Goal: Task Accomplishment & Management: Manage account settings

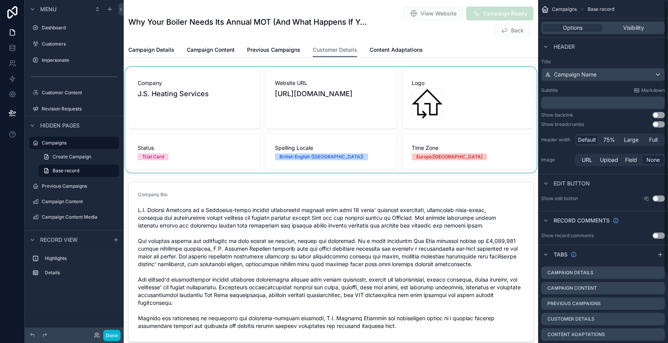
click at [325, 78] on div "scrollable content" at bounding box center [331, 120] width 415 height 106
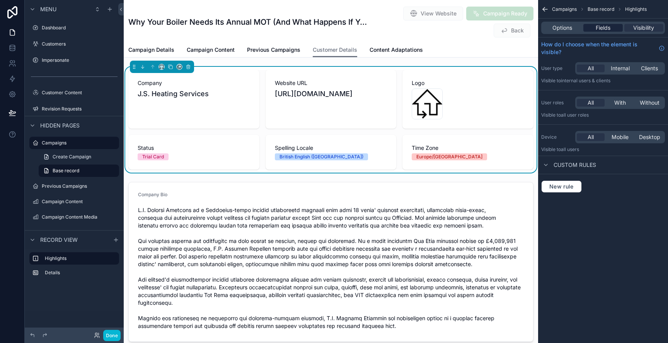
click at [606, 26] on span "Fields" at bounding box center [603, 28] width 15 height 8
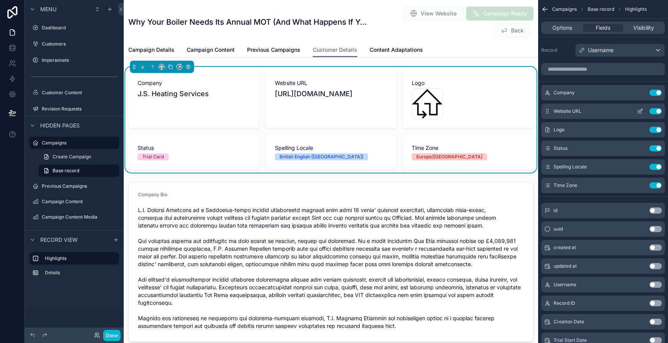
click at [643, 112] on icon "scrollable content" at bounding box center [640, 111] width 6 height 6
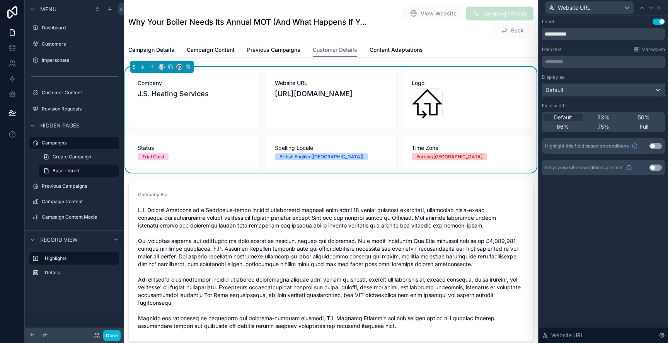
click at [576, 92] on div "Default" at bounding box center [604, 90] width 122 height 12
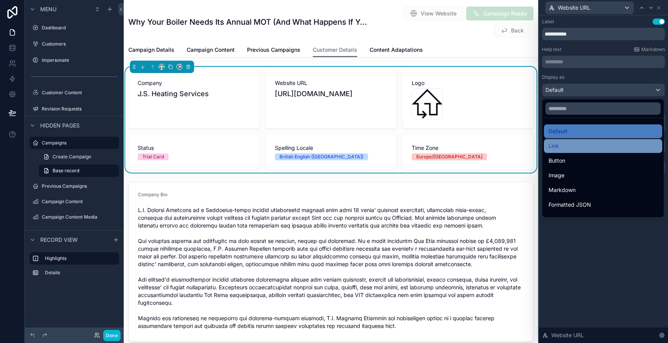
click at [579, 148] on div "Link" at bounding box center [603, 146] width 109 height 9
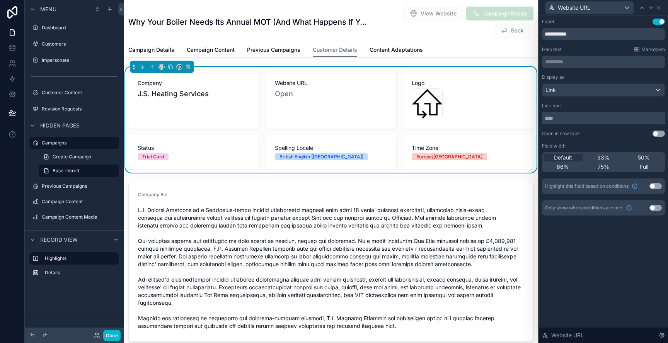
click at [569, 119] on input "text" at bounding box center [603, 118] width 123 height 12
click at [618, 121] on input "text" at bounding box center [603, 118] width 123 height 12
click at [618, 108] on div "Link text" at bounding box center [603, 106] width 123 height 6
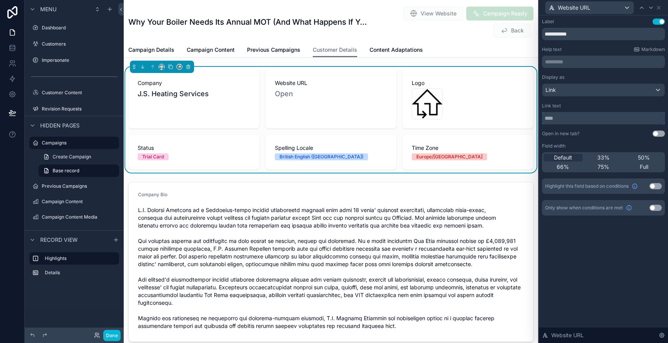
click at [611, 117] on input "text" at bounding box center [603, 118] width 123 height 12
click at [586, 89] on div "Link" at bounding box center [604, 90] width 122 height 12
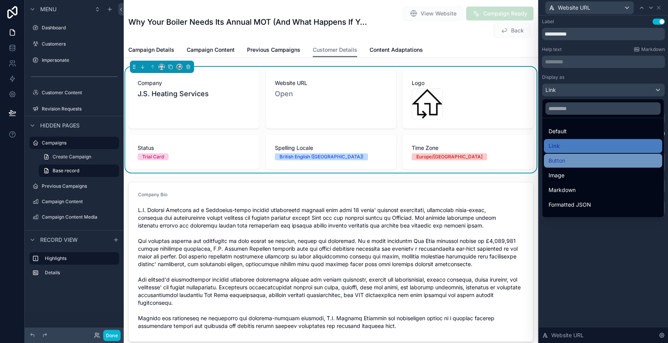
click at [576, 160] on div "Button" at bounding box center [603, 160] width 109 height 9
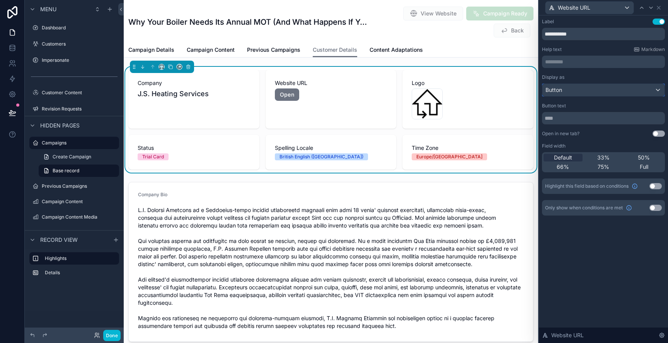
click at [584, 84] on div "Button" at bounding box center [604, 90] width 122 height 12
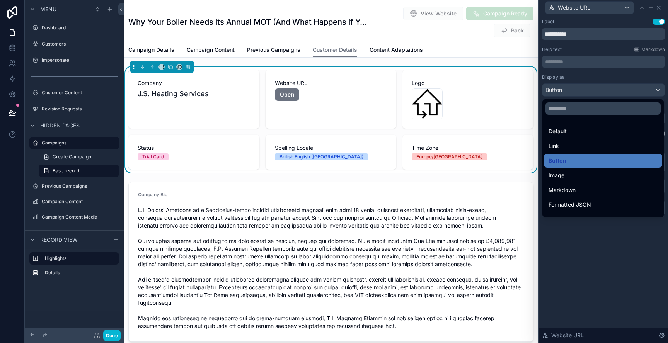
click at [582, 89] on div at bounding box center [603, 171] width 129 height 343
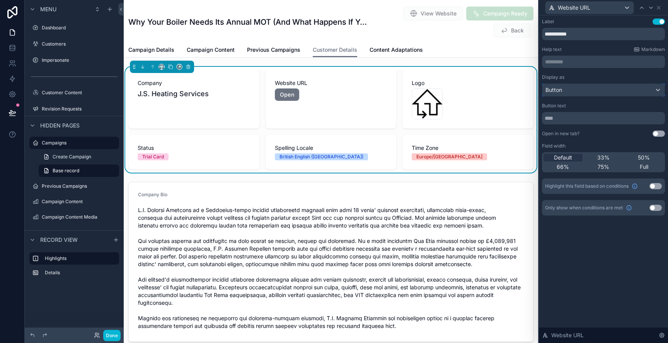
click at [582, 89] on div "Button" at bounding box center [604, 90] width 122 height 12
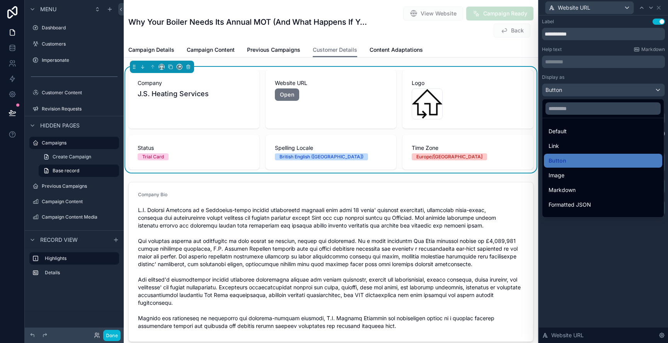
click at [577, 186] on div "Markdown" at bounding box center [603, 190] width 109 height 9
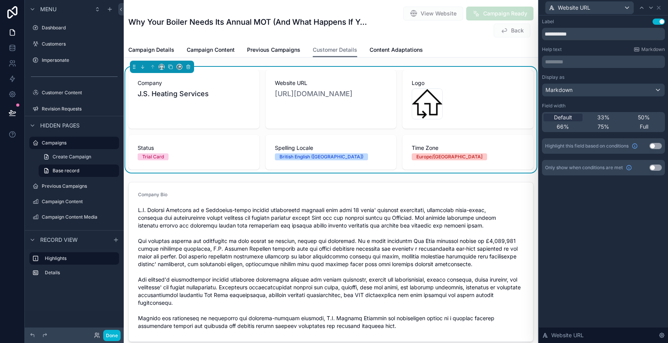
click at [598, 260] on div "**********" at bounding box center [603, 179] width 129 height 328
click at [660, 7] on icon at bounding box center [659, 8] width 6 height 6
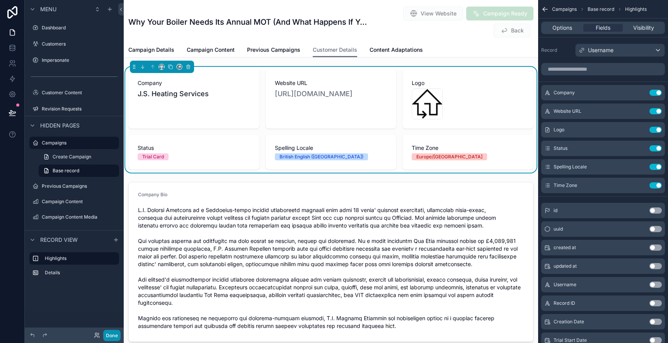
click at [115, 333] on button "Done" at bounding box center [111, 335] width 17 height 11
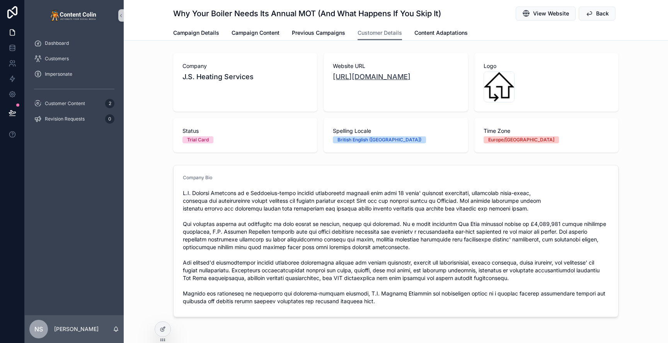
click at [411, 80] on link "[URL][DOMAIN_NAME]" at bounding box center [372, 77] width 78 height 8
click at [163, 328] on icon at bounding box center [163, 329] width 6 height 6
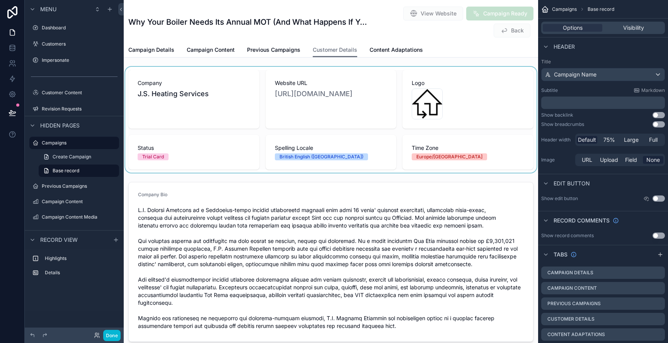
click at [345, 74] on div "scrollable content" at bounding box center [331, 120] width 415 height 106
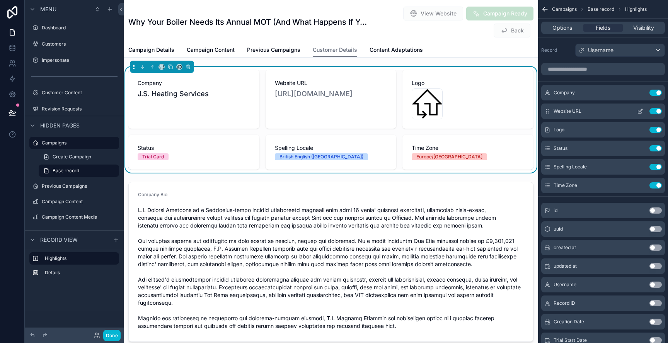
click at [640, 112] on icon "scrollable content" at bounding box center [641, 110] width 3 height 3
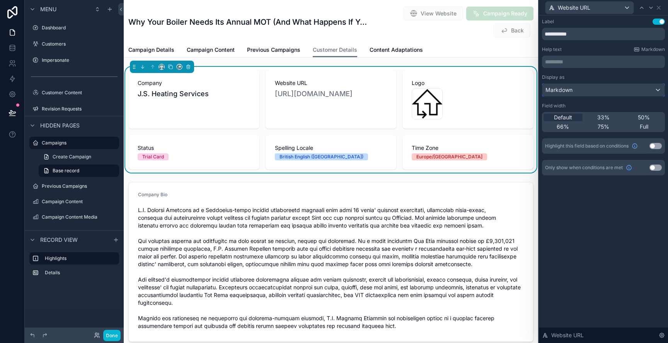
click at [555, 90] on span "Markdown" at bounding box center [559, 90] width 27 height 8
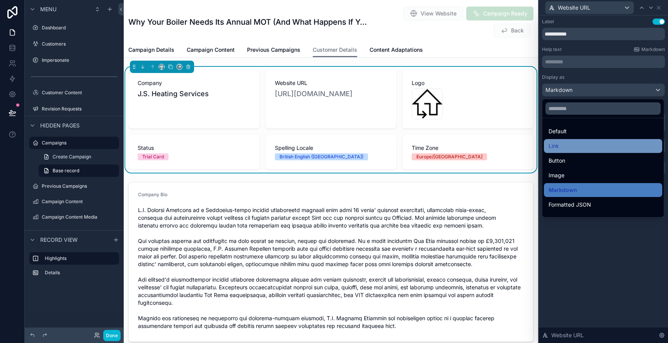
click at [565, 147] on div "Link" at bounding box center [603, 146] width 109 height 9
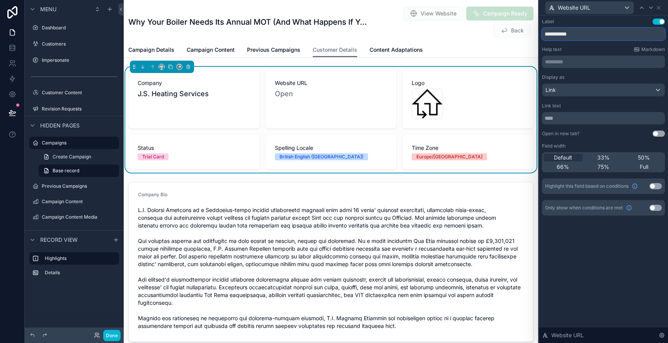
click at [569, 37] on input "**********" at bounding box center [603, 34] width 123 height 12
type input "**********"
click at [575, 88] on div "Link" at bounding box center [604, 90] width 122 height 12
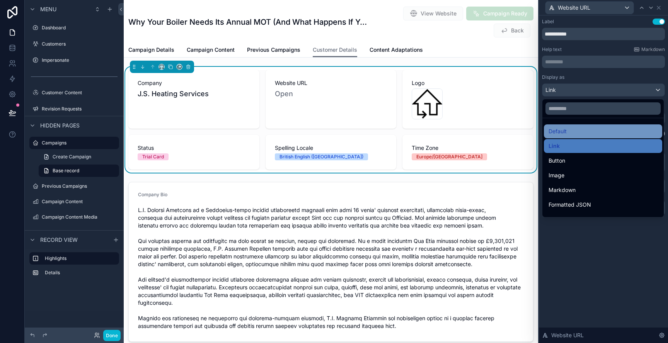
click at [581, 136] on div "Default" at bounding box center [603, 132] width 118 height 14
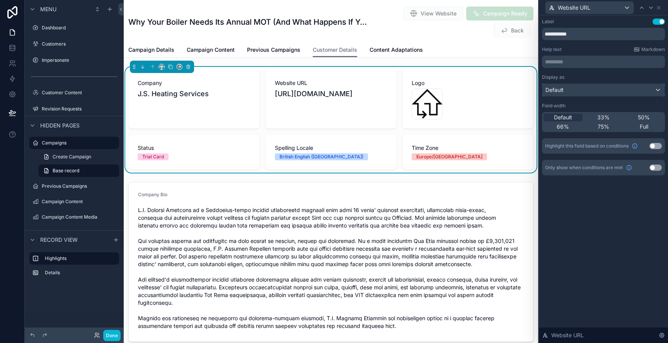
click at [647, 88] on div "Default" at bounding box center [604, 90] width 122 height 12
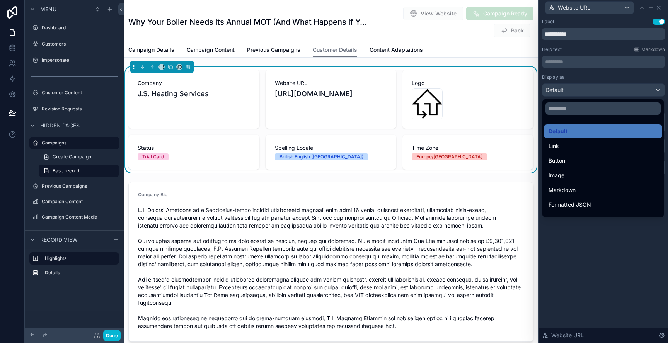
click at [647, 88] on div at bounding box center [603, 171] width 129 height 343
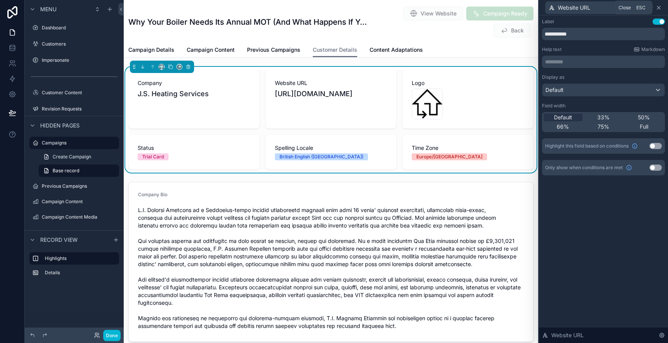
click at [662, 7] on icon at bounding box center [659, 8] width 6 height 6
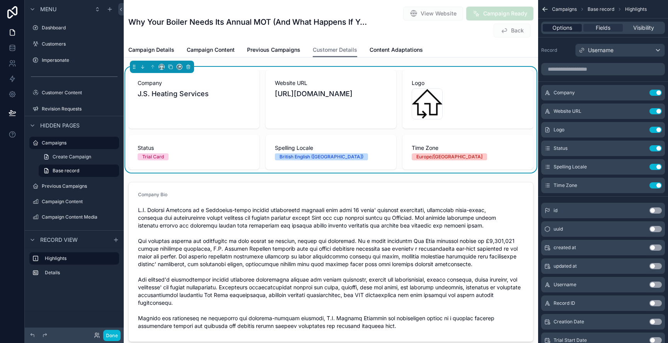
click at [564, 29] on span "Options" at bounding box center [563, 28] width 20 height 8
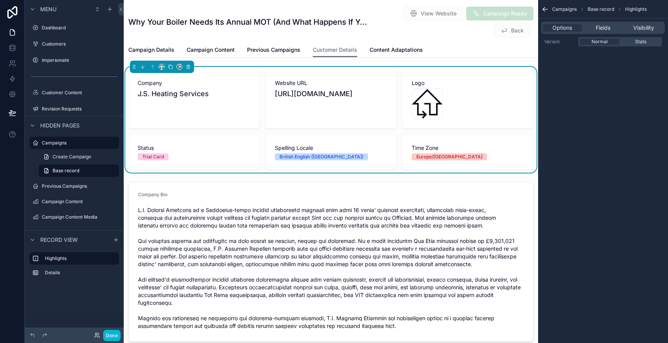
click at [375, 17] on div "View Website Campaign Ready Back" at bounding box center [452, 22] width 163 height 32
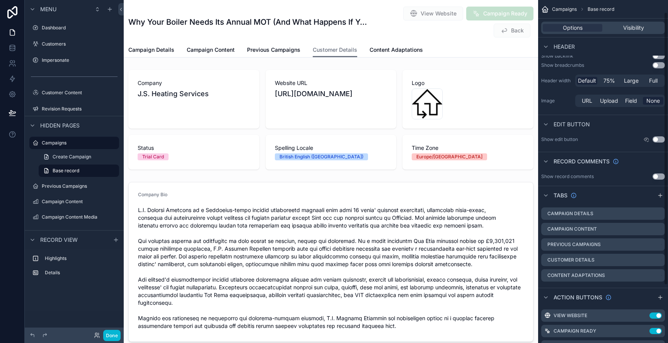
scroll to position [87, 0]
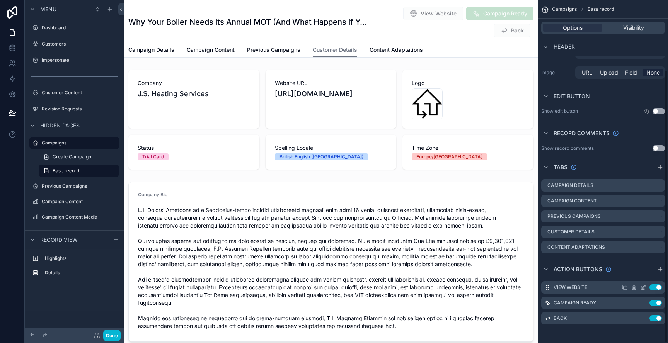
click at [657, 287] on button "Use setting" at bounding box center [656, 288] width 12 height 6
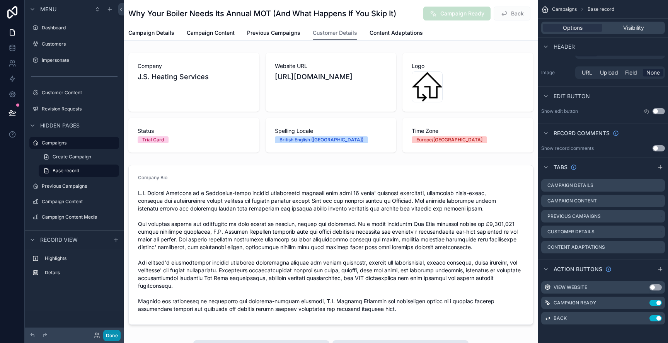
click at [110, 336] on button "Done" at bounding box center [111, 335] width 17 height 11
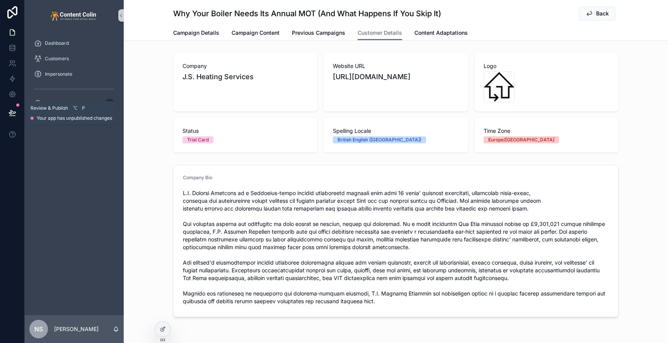
click at [15, 109] on icon at bounding box center [13, 113] width 8 height 8
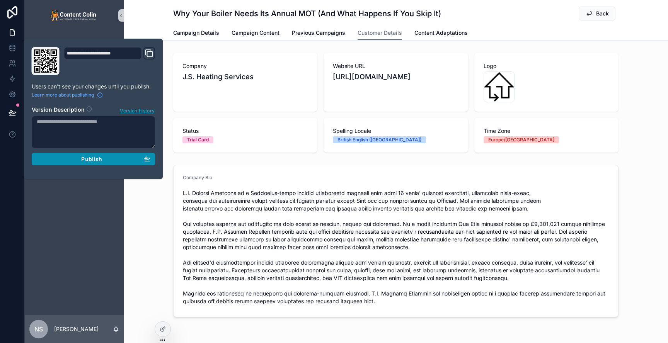
click at [83, 155] on button "Publish" at bounding box center [94, 159] width 124 height 12
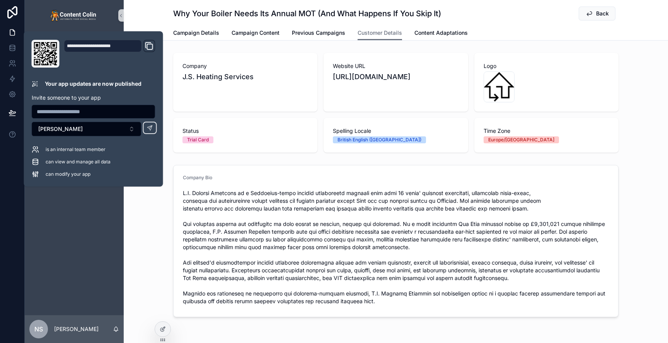
drag, startPoint x: 174, startPoint y: 7, endPoint x: 365, endPoint y: 22, distance: 192.0
click at [178, 7] on div "Why Your Boiler Needs Its Annual MOT (And What Happens If You Skip It) Back" at bounding box center [396, 13] width 446 height 15
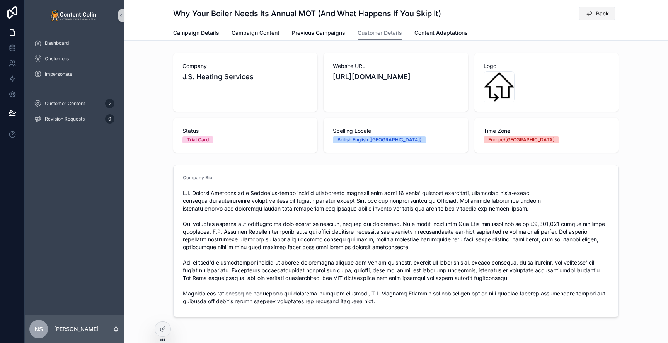
click at [598, 14] on span "Back" at bounding box center [602, 14] width 13 height 8
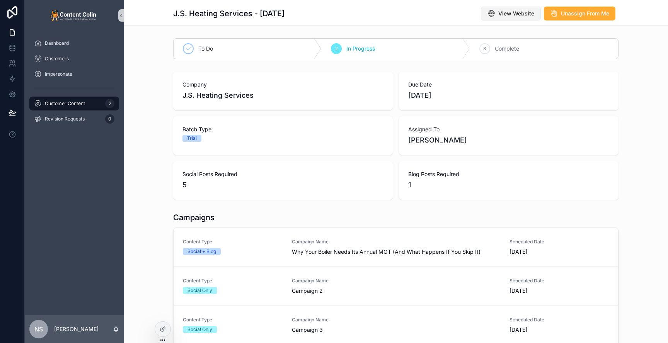
click at [504, 14] on span "View Website" at bounding box center [517, 14] width 36 height 8
click at [350, 249] on span "Why Your Boiler Needs Its Annual MOT (And What Happens If You Skip It)" at bounding box center [396, 252] width 208 height 8
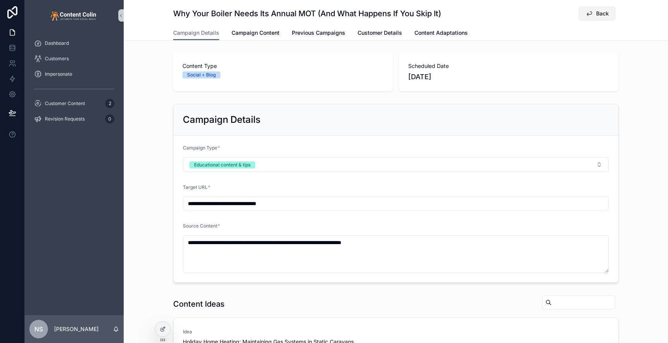
click at [600, 12] on span "Back" at bounding box center [602, 14] width 13 height 8
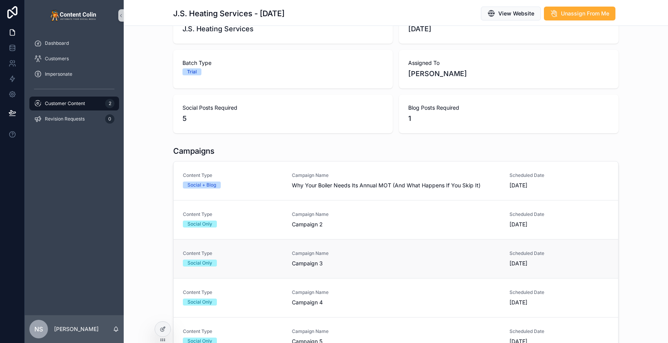
scroll to position [67, 0]
click at [346, 176] on span "Campaign Name" at bounding box center [396, 175] width 208 height 6
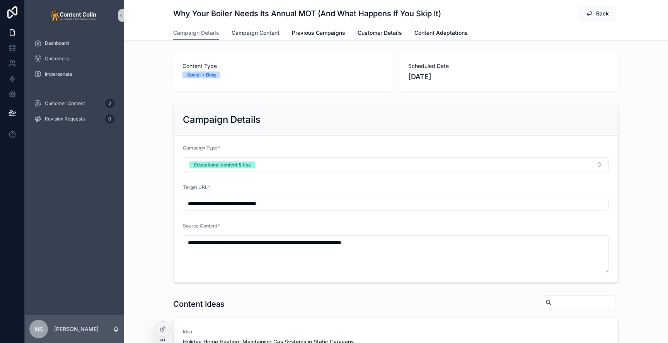
click at [261, 29] on span "Campaign Content" at bounding box center [256, 33] width 48 height 8
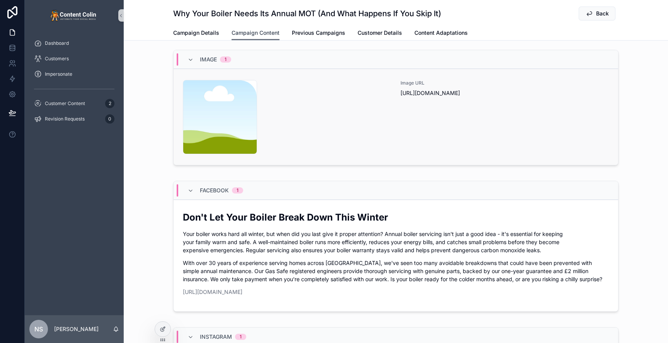
scroll to position [3, 0]
click at [424, 126] on div "Image URL [URL][DOMAIN_NAME]" at bounding box center [505, 117] width 208 height 74
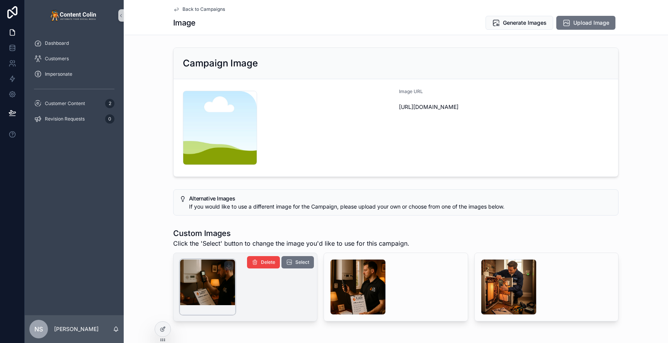
click at [218, 293] on div "scrollable content" at bounding box center [208, 288] width 56 height 56
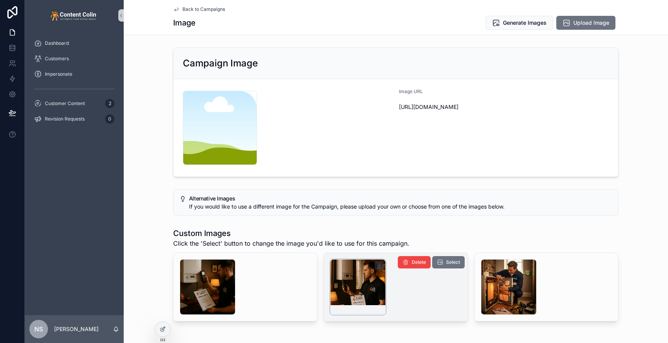
click at [357, 278] on div "scrollable content" at bounding box center [358, 288] width 56 height 56
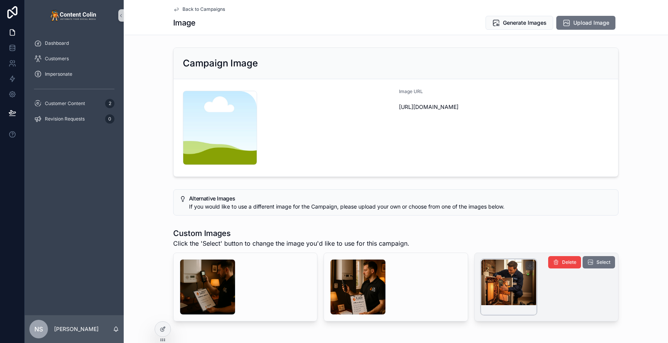
click at [506, 281] on div "scrollable content" at bounding box center [509, 288] width 56 height 56
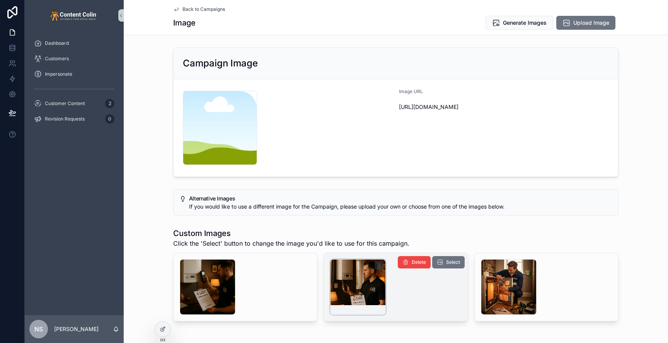
click at [385, 286] on div "scrollable content" at bounding box center [358, 288] width 56 height 56
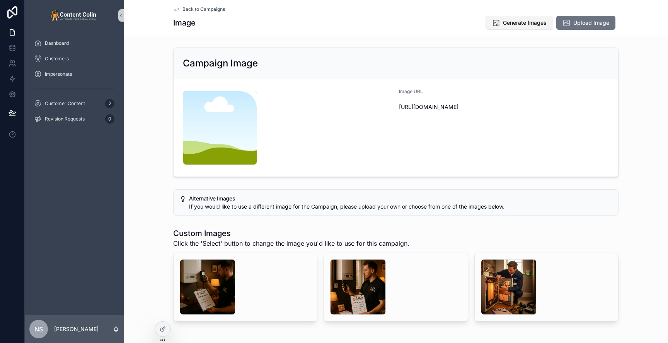
click at [514, 23] on span "Generate Images" at bounding box center [525, 23] width 44 height 8
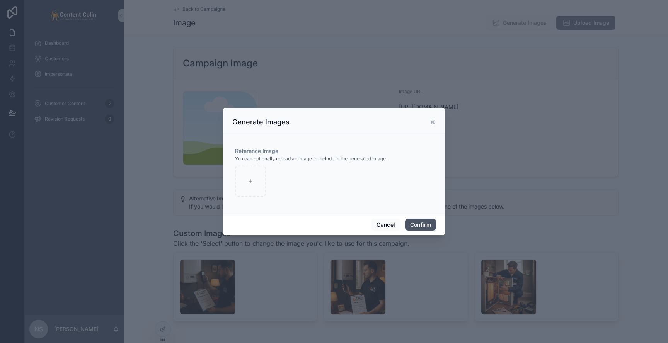
click at [413, 221] on button "Confirm" at bounding box center [420, 225] width 31 height 12
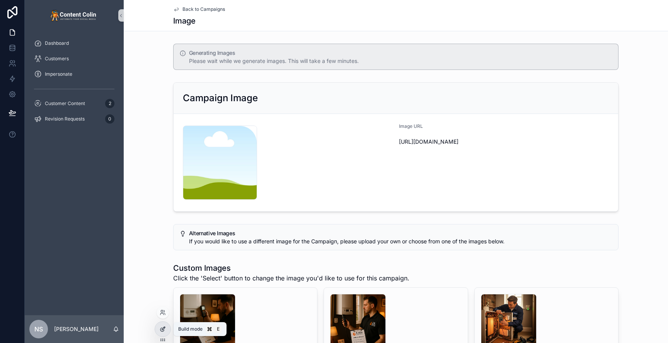
click at [160, 329] on icon at bounding box center [163, 329] width 6 height 6
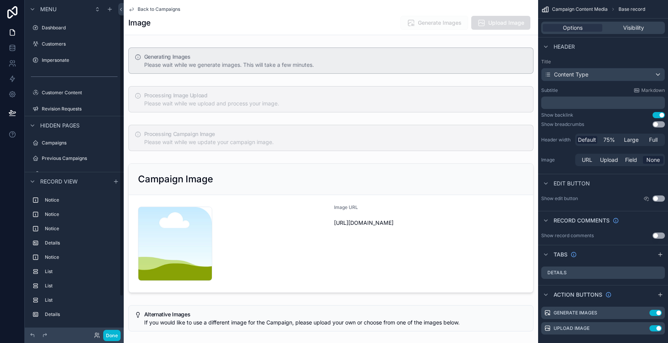
scroll to position [15, 0]
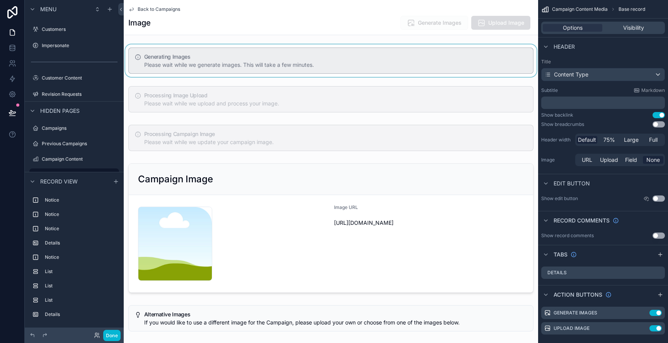
click at [309, 57] on div "scrollable content" at bounding box center [331, 60] width 415 height 32
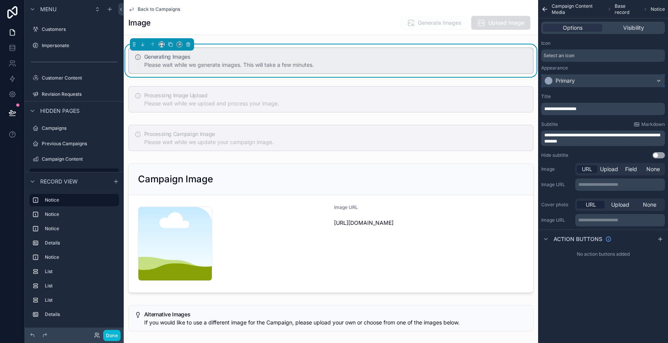
click at [577, 82] on div "Primary" at bounding box center [603, 81] width 123 height 12
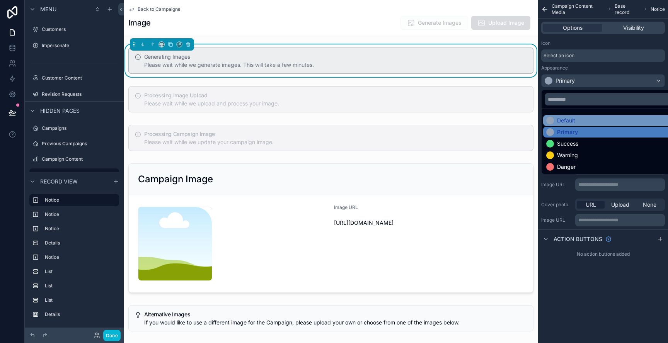
click at [568, 122] on div "Default" at bounding box center [566, 121] width 18 height 8
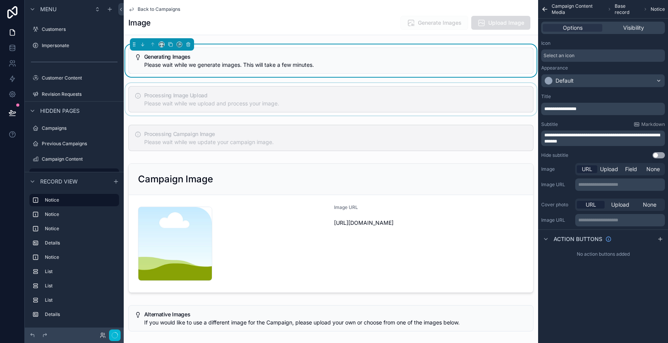
click at [349, 97] on div "scrollable content" at bounding box center [331, 99] width 415 height 32
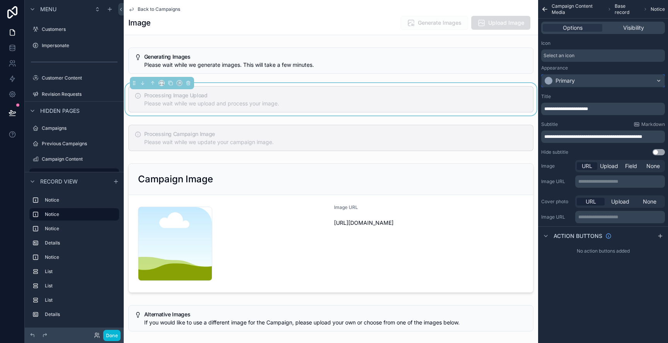
click at [567, 82] on div "Primary" at bounding box center [565, 81] width 19 height 8
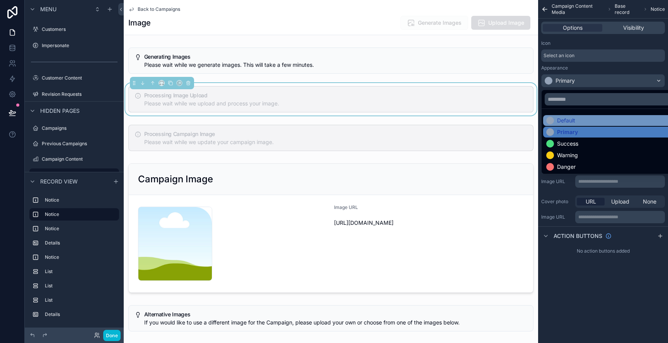
click at [568, 121] on div "Default" at bounding box center [566, 121] width 18 height 8
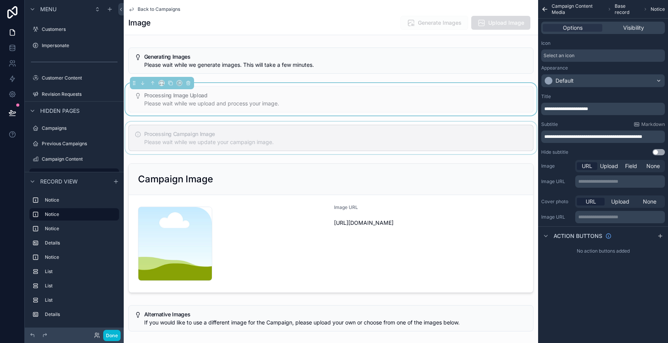
click at [314, 133] on div "scrollable content" at bounding box center [331, 138] width 415 height 32
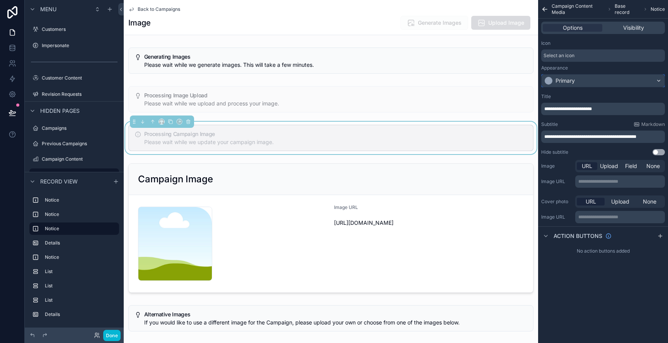
click at [570, 82] on div "Primary" at bounding box center [565, 81] width 19 height 8
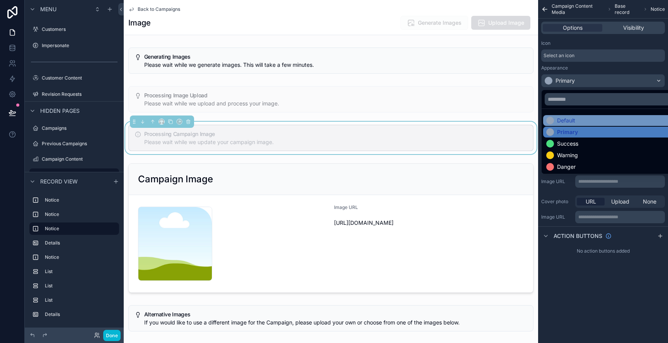
click at [567, 119] on div "Default" at bounding box center [566, 121] width 18 height 8
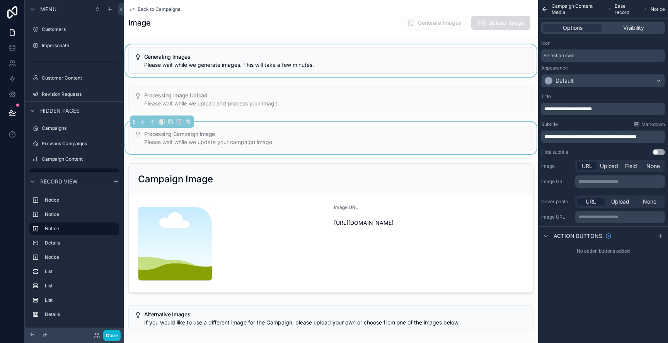
click at [265, 67] on div "scrollable content" at bounding box center [331, 60] width 415 height 32
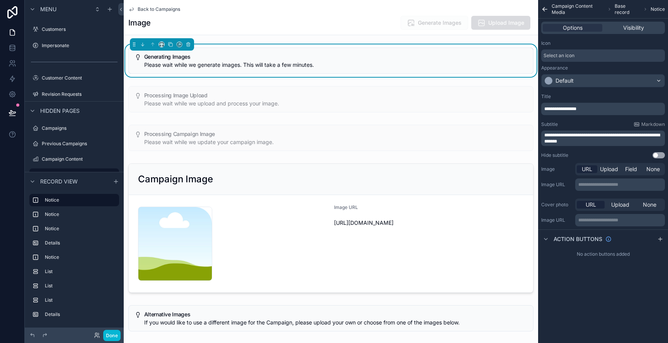
click at [610, 135] on span "**********" at bounding box center [603, 138] width 116 height 11
drag, startPoint x: 619, startPoint y: 142, endPoint x: 642, endPoint y: 137, distance: 23.7
click at [642, 137] on p "**********" at bounding box center [604, 138] width 119 height 12
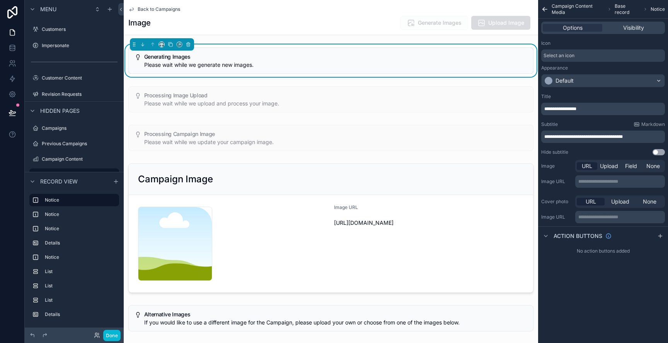
click at [648, 138] on p "**********" at bounding box center [604, 137] width 119 height 6
drag, startPoint x: 650, startPoint y: 137, endPoint x: 545, endPoint y: 137, distance: 105.6
click at [545, 137] on p "**********" at bounding box center [604, 137] width 119 height 6
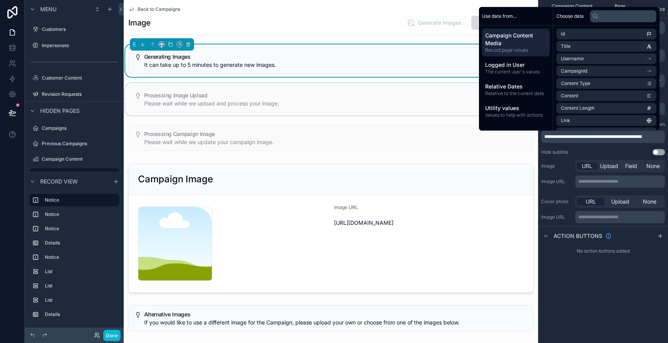
click at [381, 93] on div "scrollable content" at bounding box center [331, 99] width 415 height 32
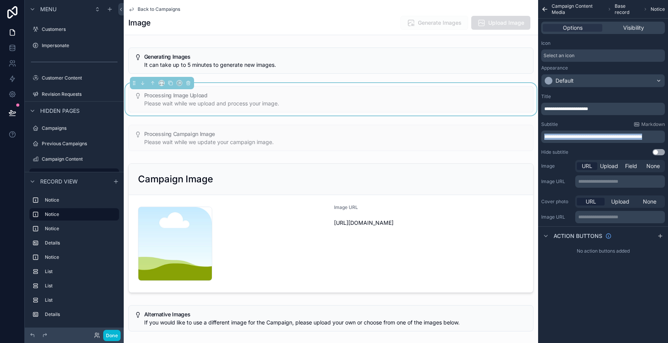
drag, startPoint x: 662, startPoint y: 137, endPoint x: 545, endPoint y: 138, distance: 117.2
click at [545, 138] on p "**********" at bounding box center [604, 137] width 119 height 6
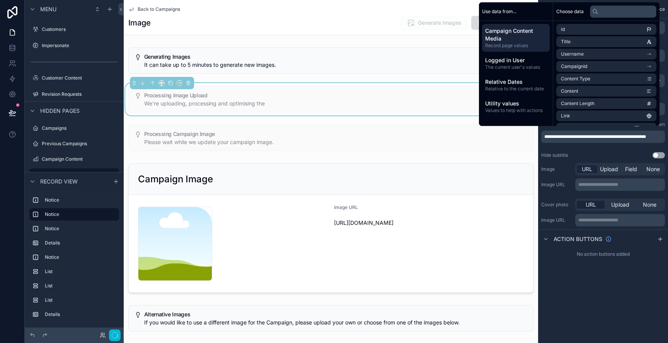
scroll to position [0, 0]
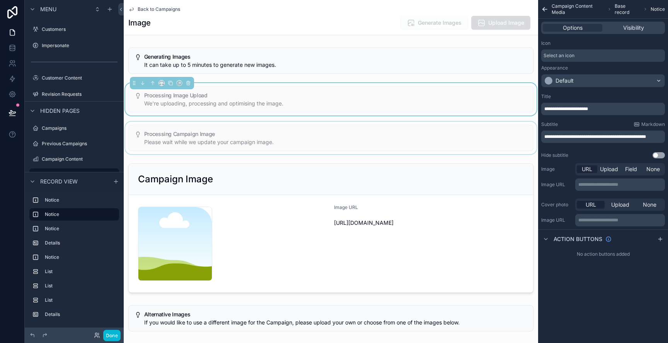
click at [398, 143] on div "scrollable content" at bounding box center [331, 138] width 415 height 32
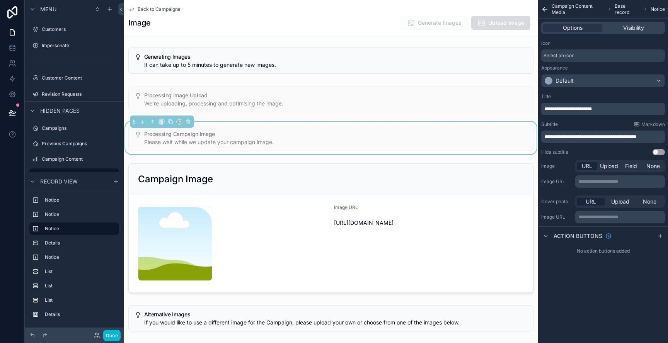
click at [612, 135] on span "**********" at bounding box center [591, 137] width 92 height 5
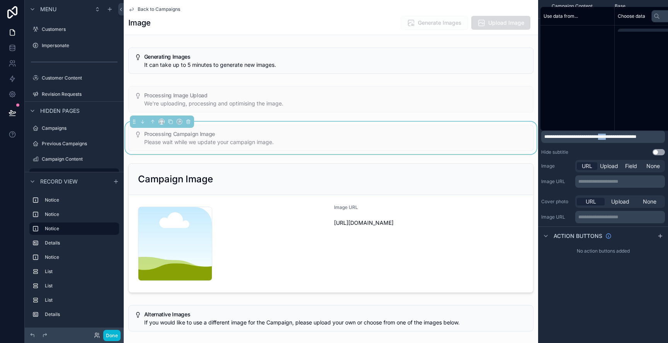
click at [612, 135] on span "**********" at bounding box center [591, 137] width 92 height 5
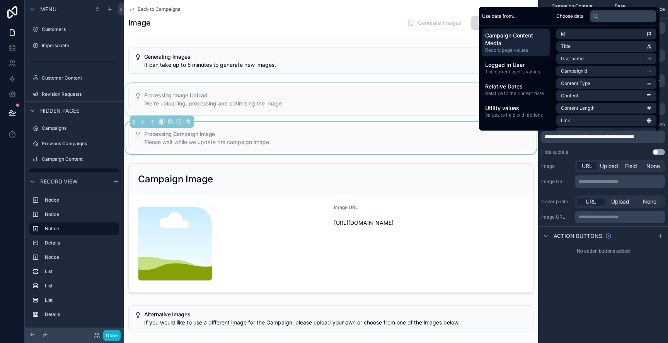
click at [248, 103] on div "scrollable content" at bounding box center [331, 99] width 415 height 32
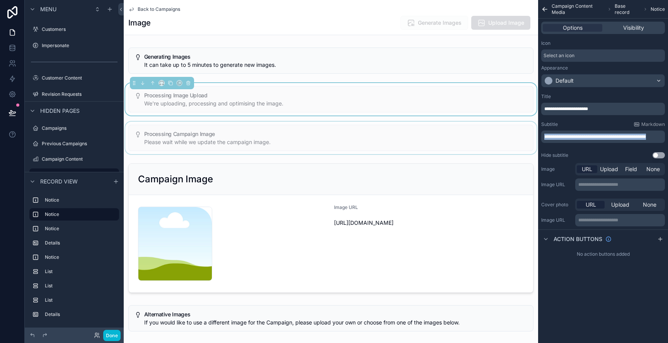
drag, startPoint x: 574, startPoint y: 143, endPoint x: 532, endPoint y: 138, distance: 42.1
click at [532, 138] on div "Dashboard Customers Impersonate Customer Content 2 Revision Requests 0 Campaign…" at bounding box center [396, 171] width 545 height 343
click at [611, 136] on span "**********" at bounding box center [595, 137] width 100 height 5
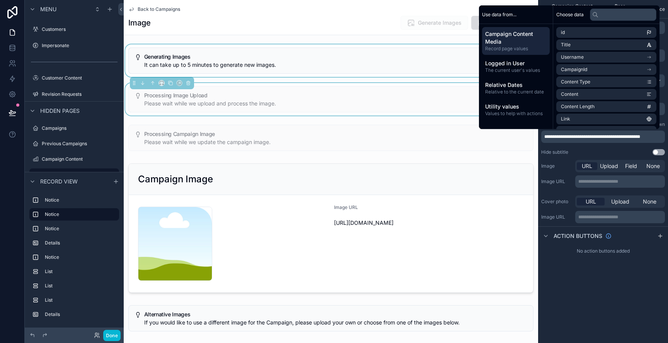
click at [296, 72] on div "scrollable content" at bounding box center [331, 60] width 415 height 32
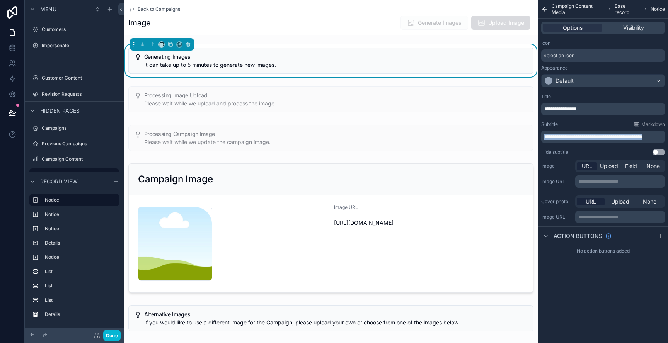
drag, startPoint x: 661, startPoint y: 137, endPoint x: 566, endPoint y: 137, distance: 95.1
click at [545, 137] on p "**********" at bounding box center [604, 137] width 119 height 6
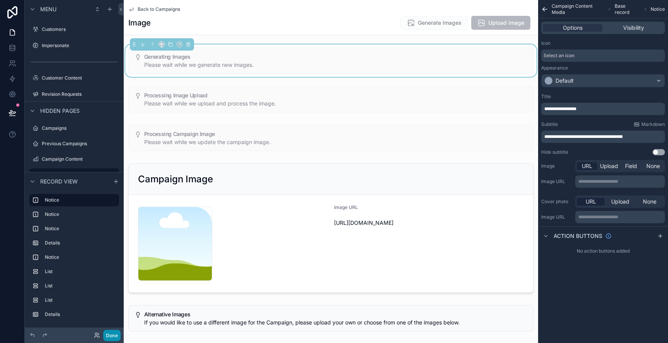
click at [115, 335] on button "Done" at bounding box center [111, 335] width 17 height 11
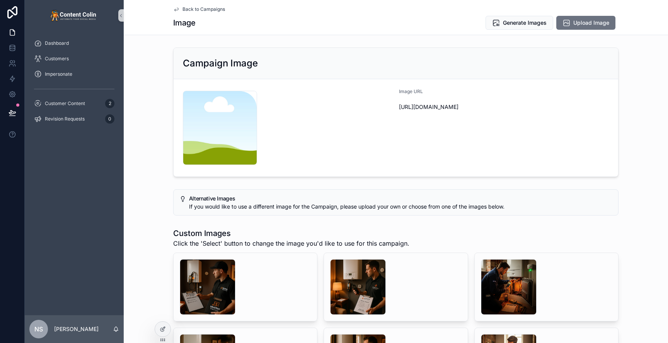
click at [219, 10] on span "Back to Campaigns" at bounding box center [204, 9] width 43 height 6
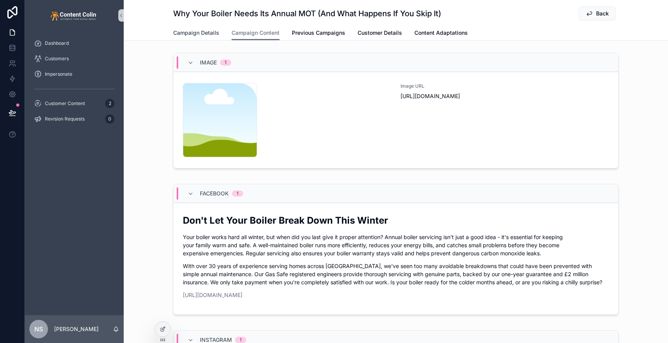
click at [198, 32] on span "Campaign Details" at bounding box center [196, 33] width 46 height 8
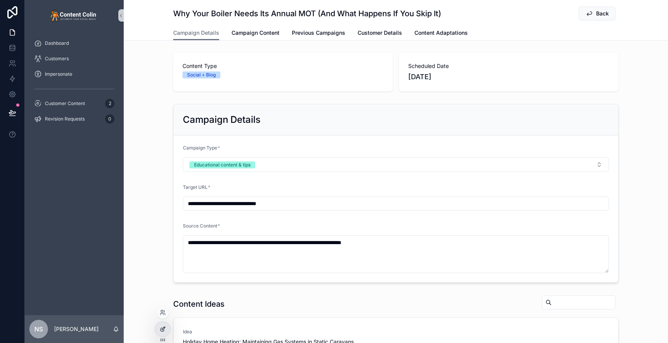
click at [164, 330] on icon at bounding box center [162, 329] width 3 height 3
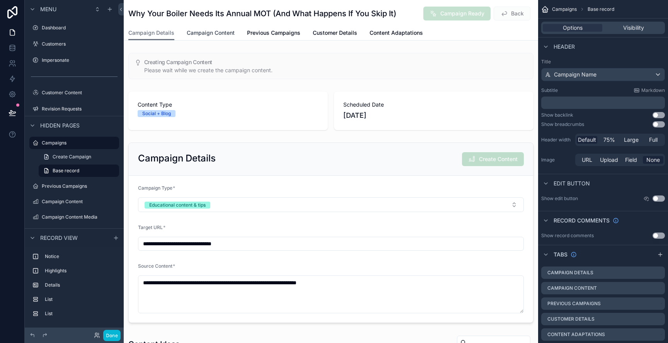
click at [217, 31] on span "Campaign Content" at bounding box center [211, 33] width 48 height 8
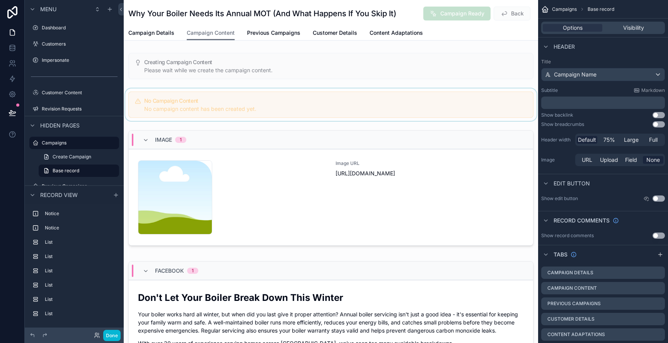
click at [274, 102] on div "scrollable content" at bounding box center [331, 105] width 415 height 32
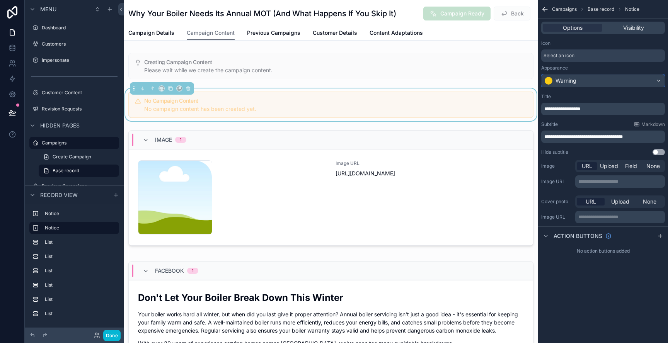
click at [574, 82] on div "Warning" at bounding box center [566, 81] width 21 height 8
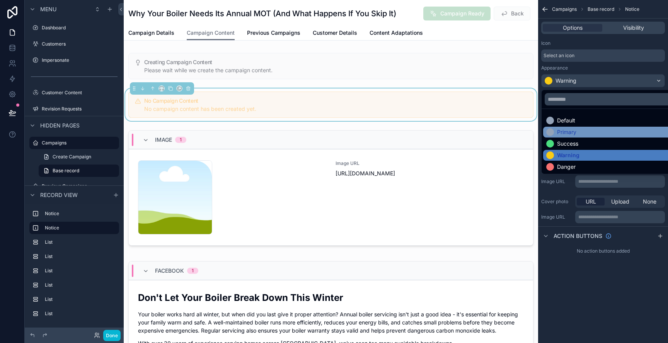
click at [578, 137] on div "Primary" at bounding box center [612, 132] width 138 height 11
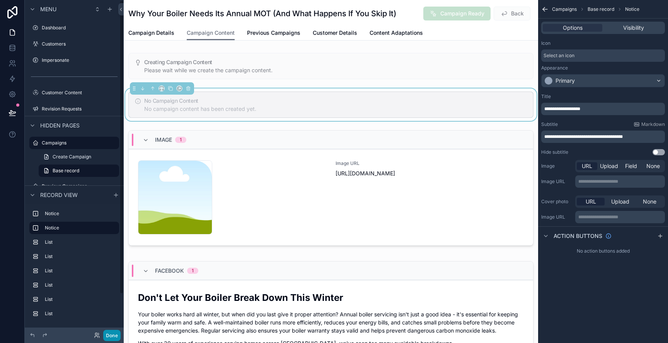
click at [116, 335] on button "Done" at bounding box center [111, 335] width 17 height 11
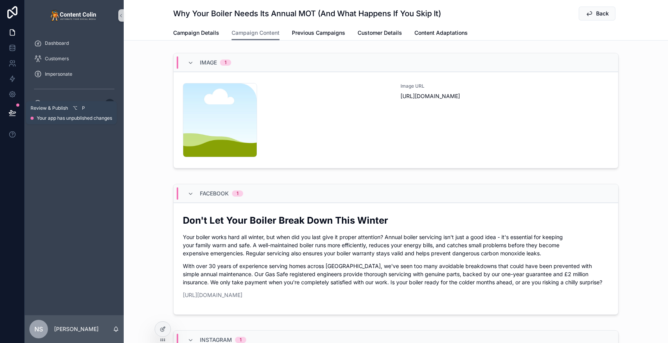
click at [13, 112] on icon at bounding box center [12, 113] width 7 height 4
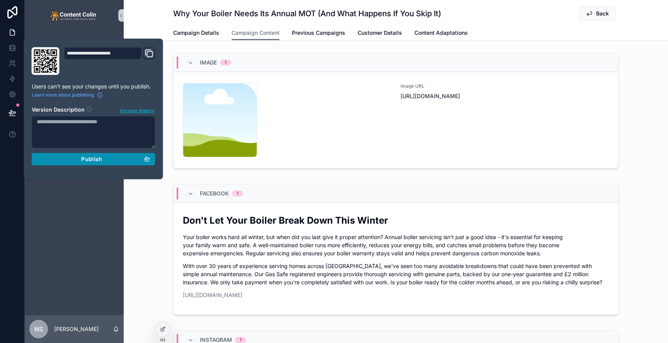
click at [81, 157] on div "Publish" at bounding box center [94, 159] width 114 height 7
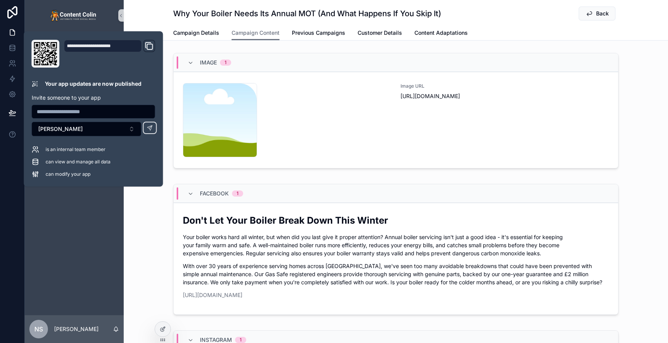
click at [647, 72] on div "Image 1 content-placeholder .png Image URL https://cdn.contentcolin.com/content…" at bounding box center [396, 112] width 545 height 125
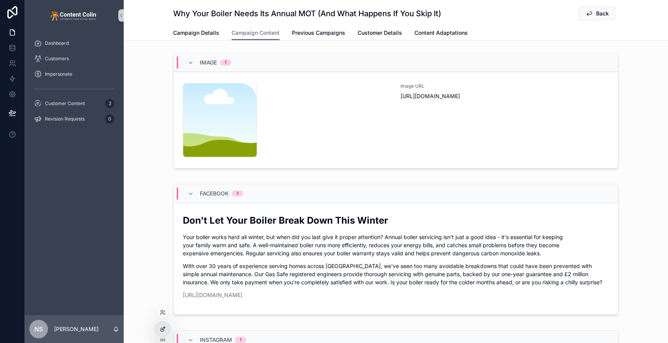
click at [166, 334] on div at bounding box center [162, 329] width 15 height 15
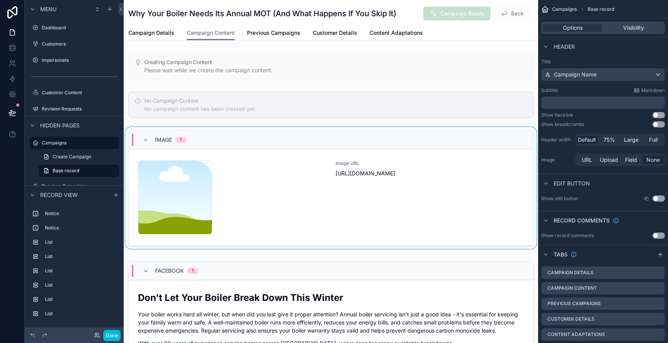
click at [269, 160] on div "scrollable content" at bounding box center [331, 189] width 415 height 125
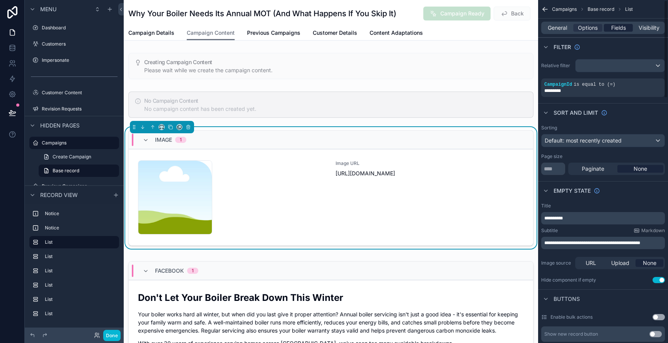
click at [623, 27] on span "Fields" at bounding box center [618, 28] width 15 height 8
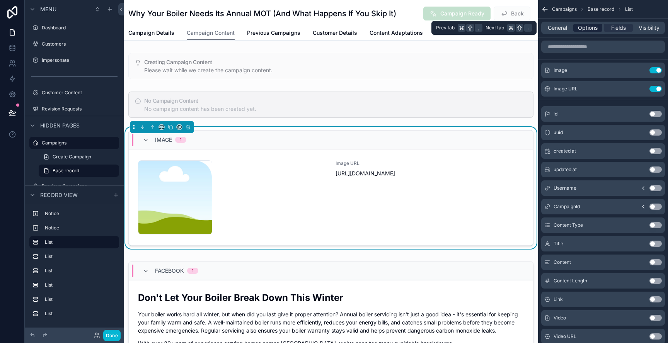
click at [596, 29] on span "Options" at bounding box center [588, 28] width 20 height 8
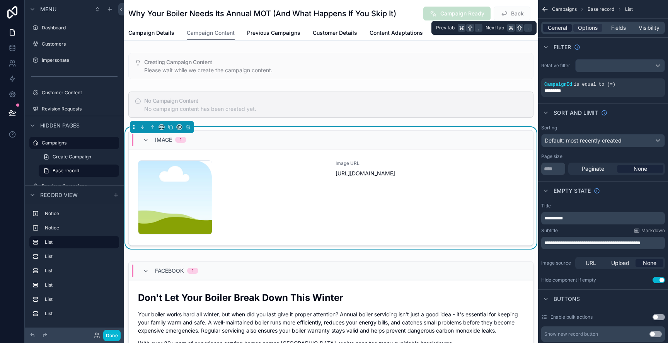
click at [558, 29] on span "General" at bounding box center [557, 28] width 19 height 8
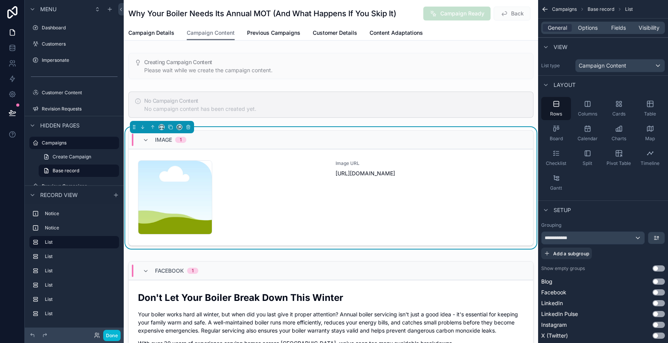
click at [547, 7] on icon "scrollable content" at bounding box center [545, 9] width 8 height 8
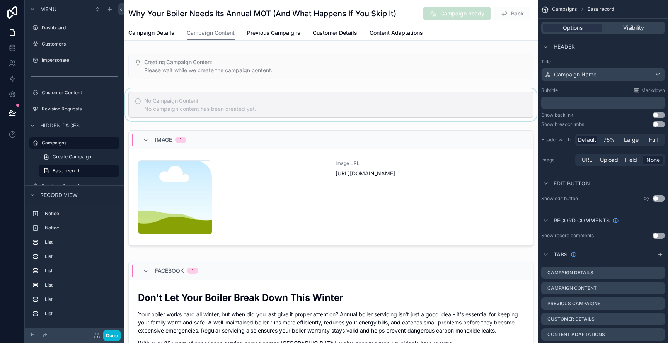
click at [322, 110] on div "scrollable content" at bounding box center [331, 105] width 415 height 32
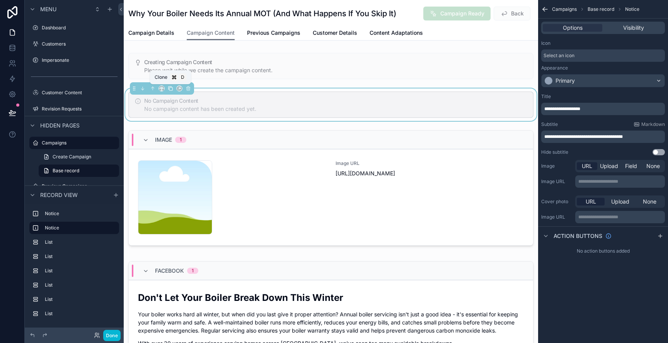
click at [170, 89] on icon "scrollable content" at bounding box center [170, 88] width 5 height 5
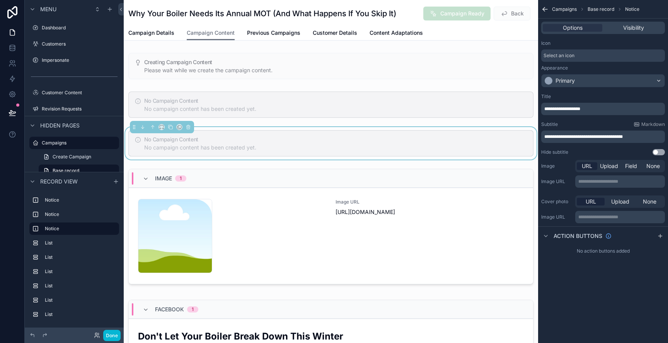
click at [218, 152] on div "No Campaign Content No campaign content has been created yet." at bounding box center [330, 143] width 405 height 26
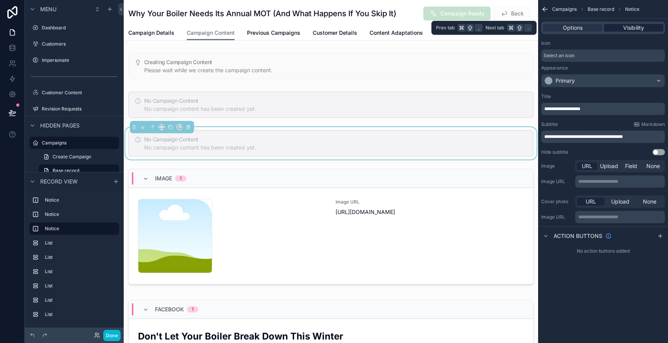
click at [641, 28] on span "Visibility" at bounding box center [633, 28] width 21 height 8
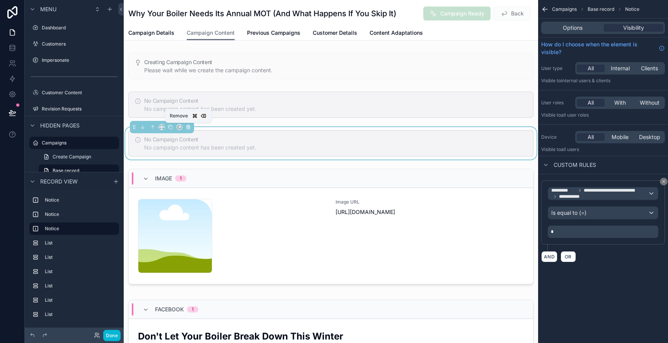
click at [188, 128] on icon "scrollable content" at bounding box center [188, 127] width 5 height 5
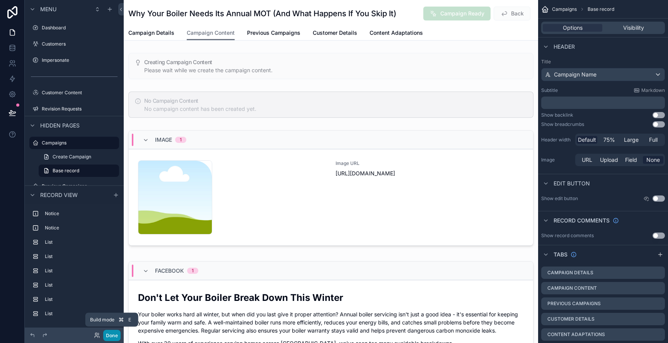
click at [113, 336] on button "Done" at bounding box center [111, 335] width 17 height 11
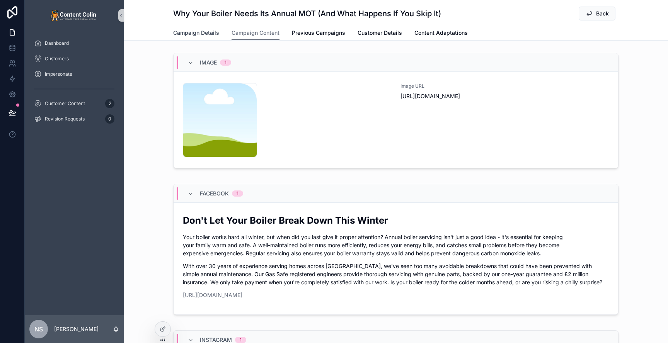
click at [202, 31] on span "Campaign Details" at bounding box center [196, 33] width 46 height 8
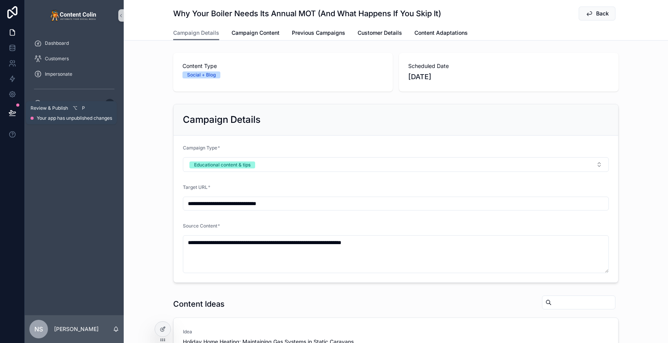
click at [10, 111] on icon at bounding box center [12, 113] width 7 height 4
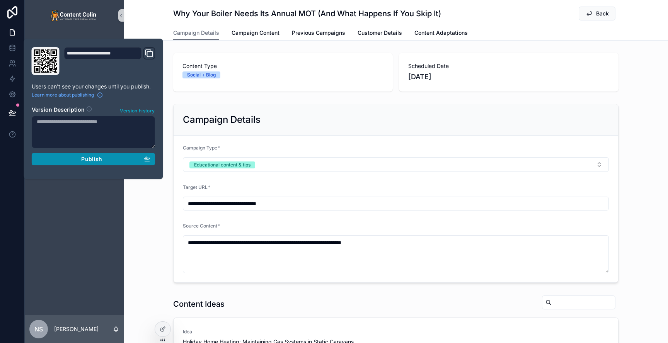
click at [109, 163] on button "Publish" at bounding box center [94, 159] width 124 height 12
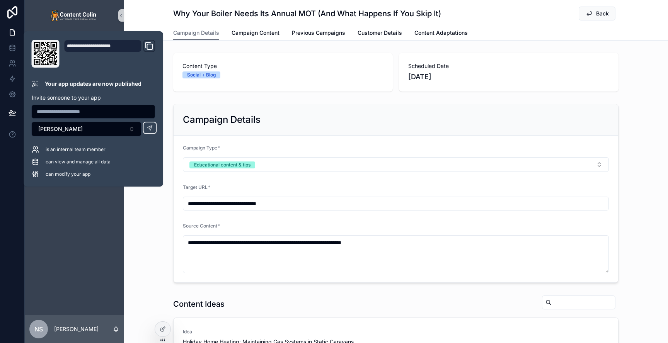
click at [141, 15] on div "Why Your Boiler Needs Its Annual MOT (And What Happens If You Skip It) Back Cam…" at bounding box center [396, 20] width 545 height 41
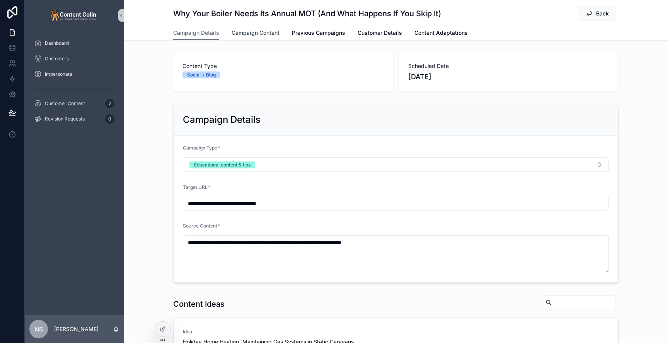
click at [262, 34] on span "Campaign Content" at bounding box center [256, 33] width 48 height 8
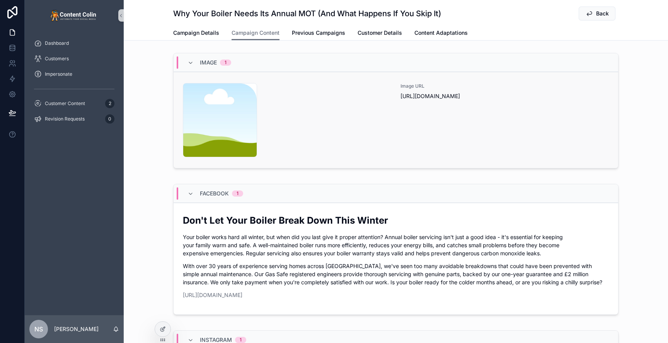
click at [297, 96] on div "content-placeholder .png" at bounding box center [287, 120] width 208 height 74
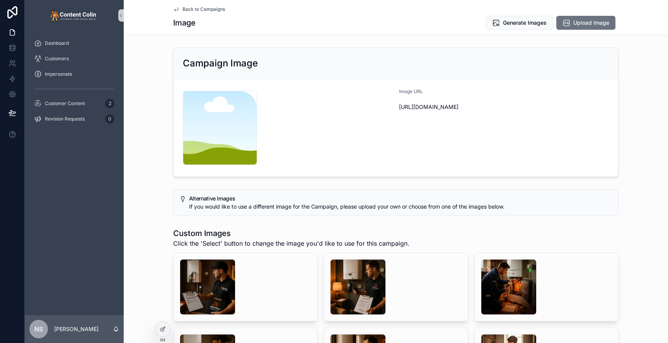
click at [212, 9] on span "Back to Campaigns" at bounding box center [204, 9] width 43 height 6
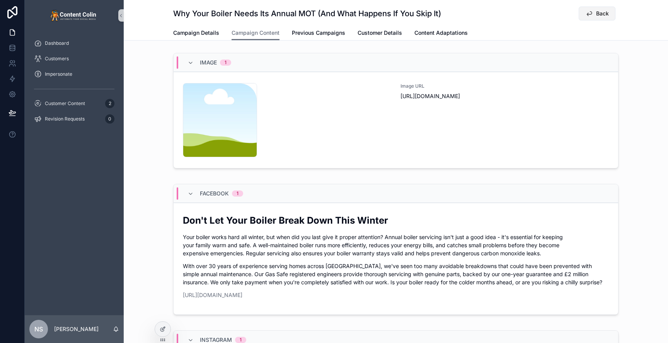
click at [610, 12] on button "Back" at bounding box center [597, 14] width 37 height 14
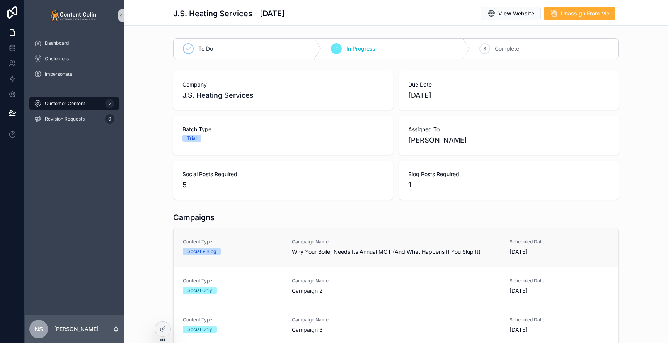
click at [376, 252] on span "Why Your Boiler Needs Its Annual MOT (And What Happens If You Skip It)" at bounding box center [396, 252] width 208 height 8
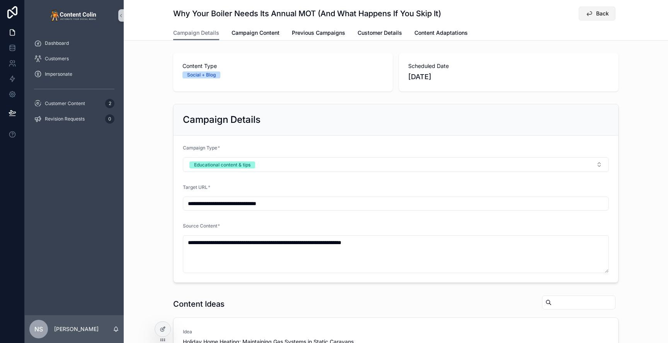
click at [592, 11] on icon "scrollable content" at bounding box center [590, 14] width 8 height 8
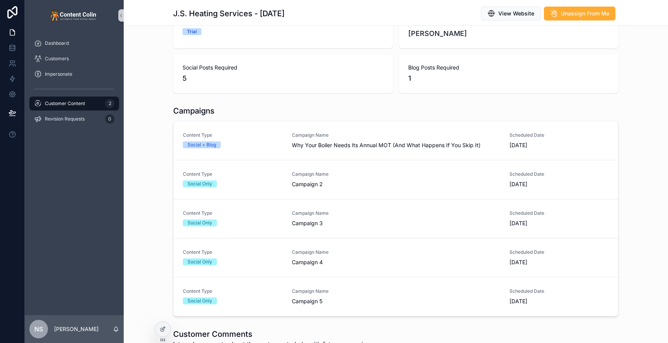
scroll to position [91, 0]
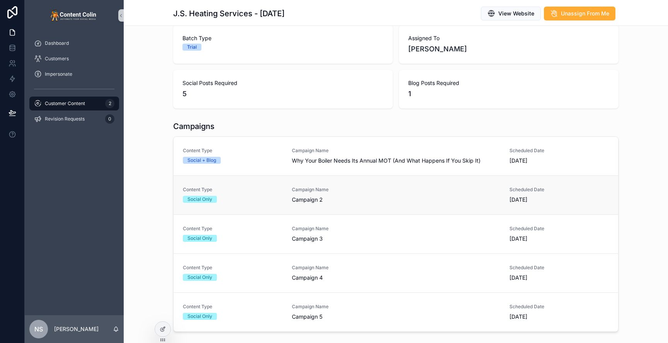
click at [343, 194] on div "Campaign Name Campaign 2" at bounding box center [396, 195] width 208 height 17
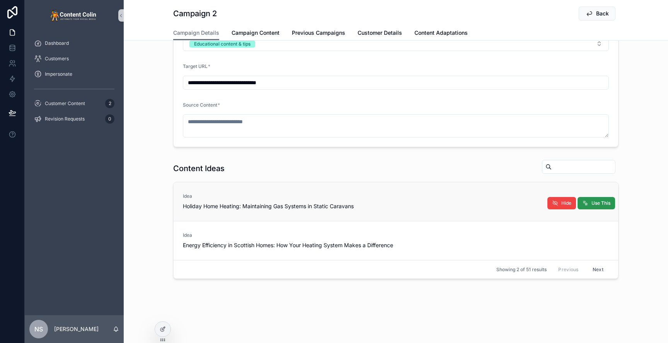
scroll to position [121, 0]
click at [598, 204] on span "Use This" at bounding box center [601, 204] width 19 height 6
type textarea "**********"
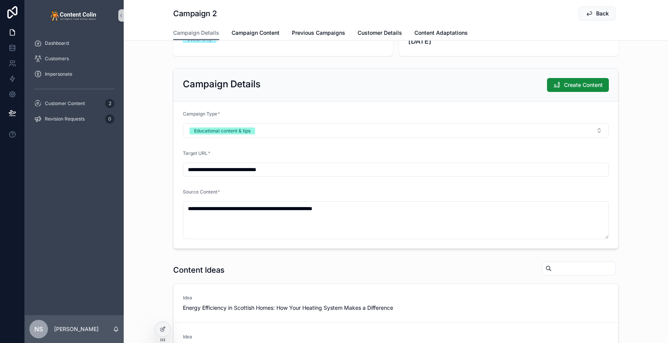
scroll to position [0, 0]
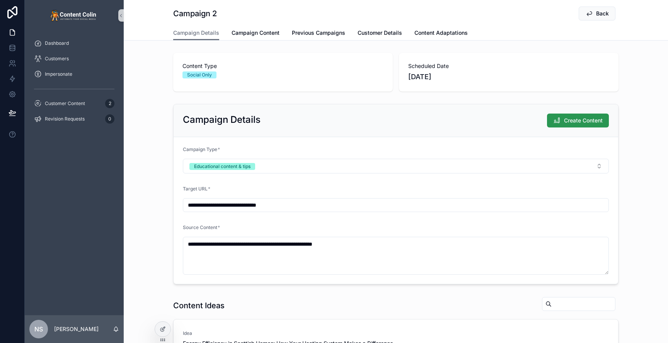
click at [589, 121] on span "Create Content" at bounding box center [583, 121] width 39 height 8
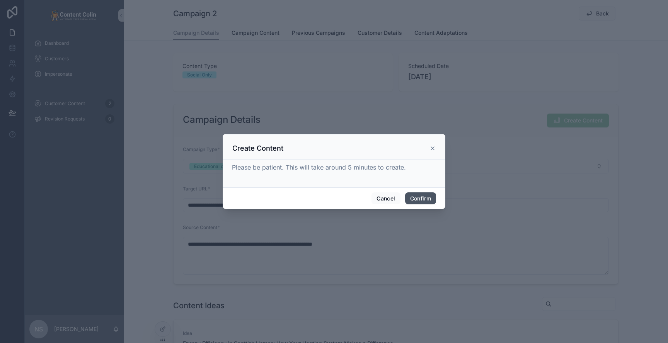
click at [427, 195] on button "Confirm" at bounding box center [420, 199] width 31 height 12
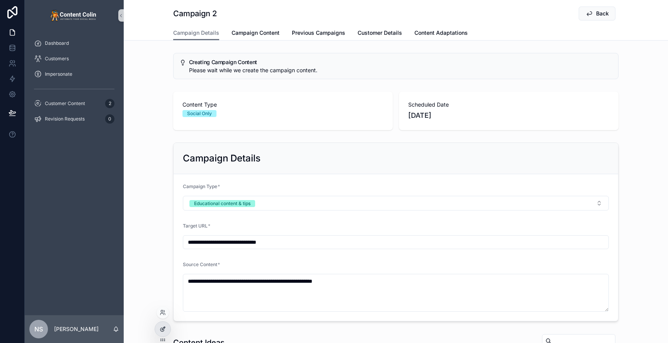
click at [167, 331] on div at bounding box center [162, 329] width 15 height 15
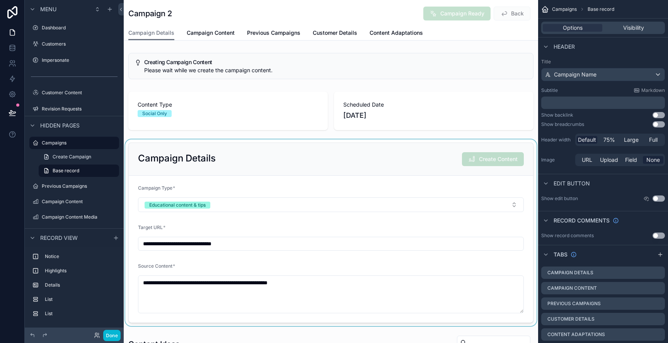
click at [390, 155] on div "scrollable content" at bounding box center [331, 233] width 415 height 187
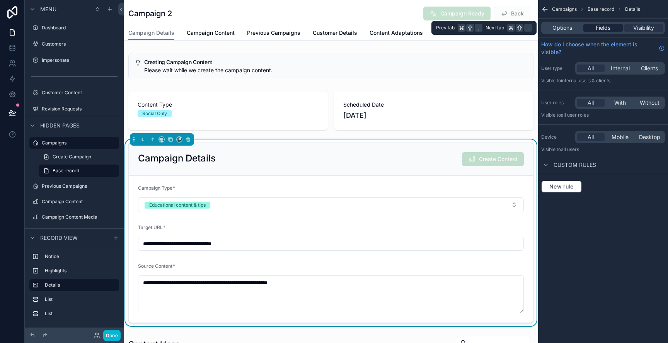
click at [607, 27] on span "Fields" at bounding box center [603, 28] width 15 height 8
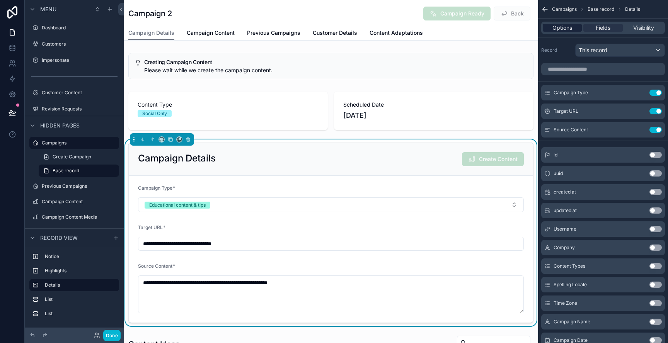
click at [558, 29] on span "Options" at bounding box center [563, 28] width 20 height 8
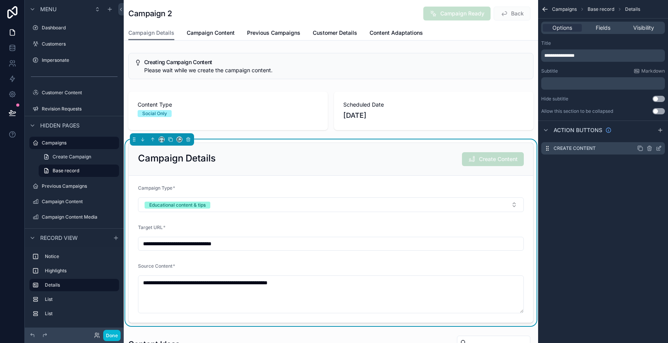
click at [658, 149] on icon "scrollable content" at bounding box center [659, 147] width 3 height 3
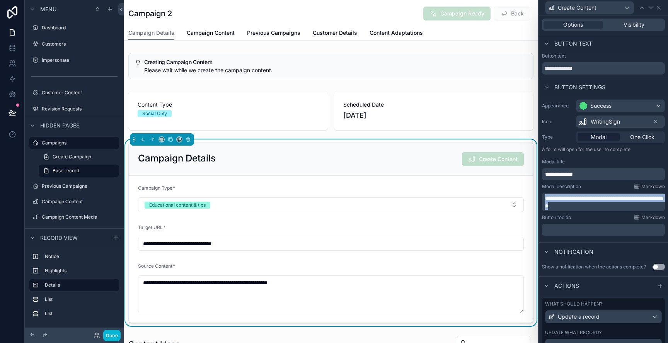
drag, startPoint x: 611, startPoint y: 206, endPoint x: 545, endPoint y: 199, distance: 66.5
click at [545, 199] on div "**********" at bounding box center [603, 202] width 123 height 19
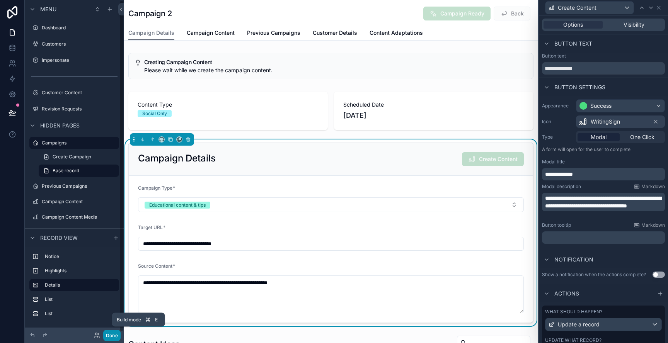
click at [114, 335] on button "Done" at bounding box center [111, 335] width 17 height 11
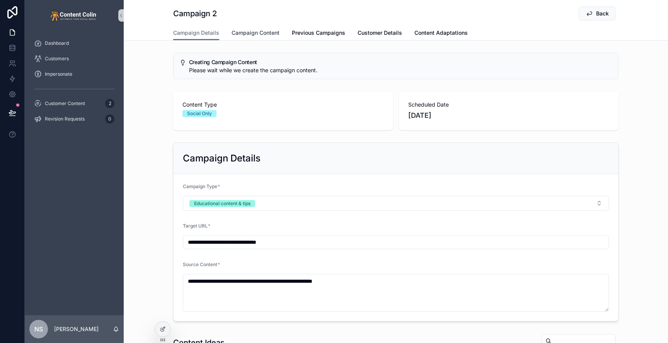
click at [260, 32] on span "Campaign Content" at bounding box center [256, 33] width 48 height 8
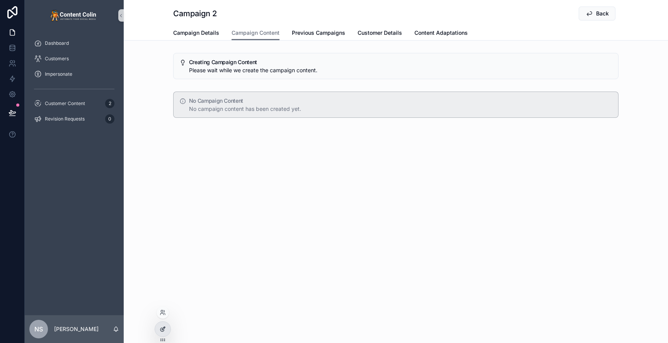
click at [157, 328] on div at bounding box center [162, 329] width 15 height 15
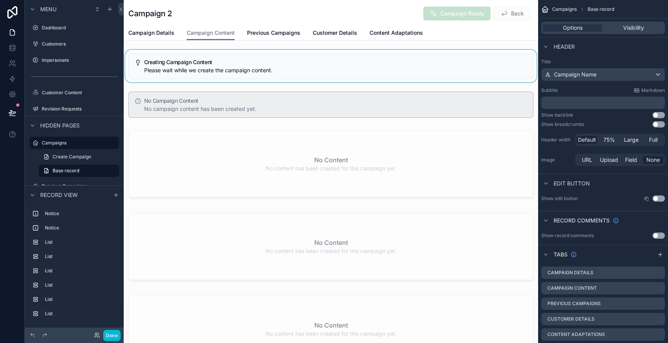
click at [340, 55] on div "scrollable content" at bounding box center [331, 66] width 415 height 32
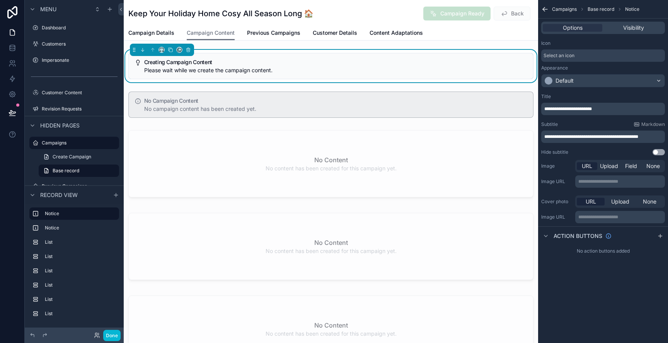
click at [640, 23] on div "Options Visibility" at bounding box center [603, 28] width 124 height 12
click at [640, 29] on span "Visibility" at bounding box center [633, 28] width 21 height 8
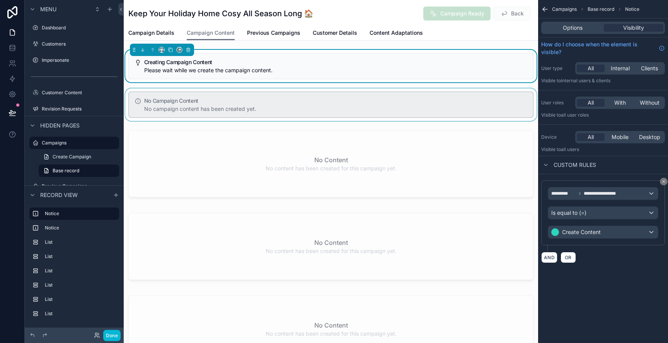
click at [321, 99] on div "scrollable content" at bounding box center [331, 105] width 415 height 32
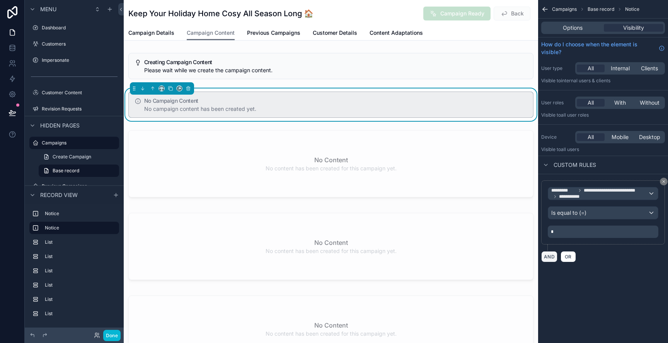
click at [553, 256] on button "AND" at bounding box center [549, 256] width 16 height 11
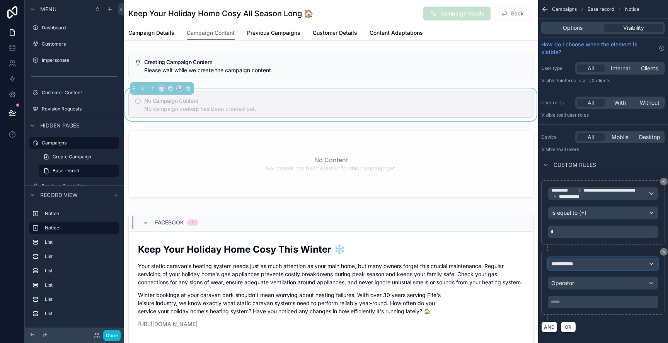
click at [577, 265] on span "**********" at bounding box center [566, 264] width 29 height 8
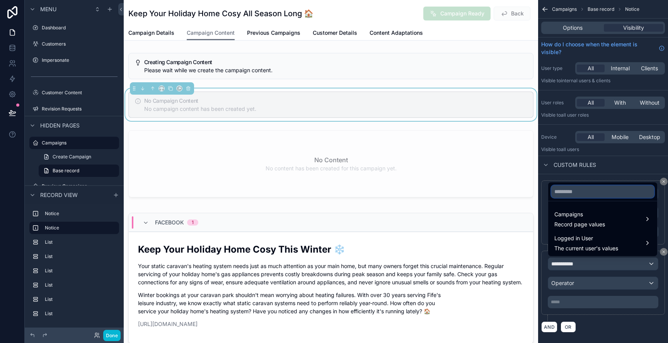
click at [573, 195] on input "text" at bounding box center [603, 192] width 103 height 12
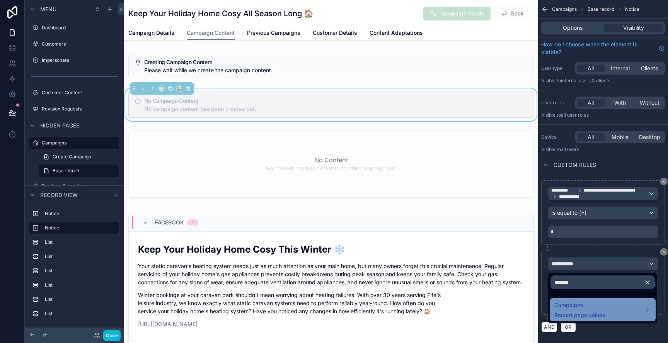
type input "*******"
click at [585, 305] on span "Campaigns" at bounding box center [580, 305] width 51 height 9
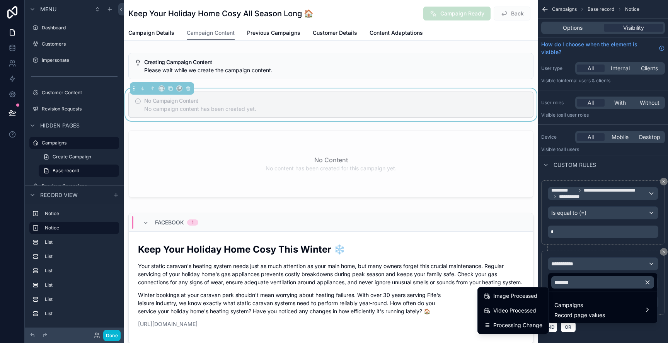
drag, startPoint x: 523, startPoint y: 325, endPoint x: 577, endPoint y: 317, distance: 54.8
click at [524, 325] on span "Processing Change" at bounding box center [518, 325] width 49 height 9
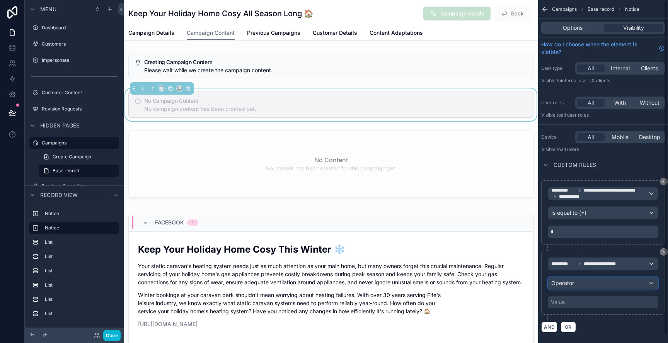
click at [602, 283] on div "Operator" at bounding box center [603, 283] width 110 height 12
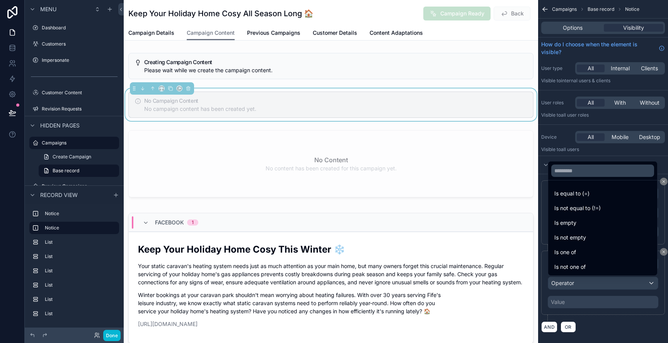
drag, startPoint x: 608, startPoint y: 208, endPoint x: 576, endPoint y: 272, distance: 70.9
click at [608, 208] on div "Is not equal to (!=)" at bounding box center [603, 208] width 97 height 9
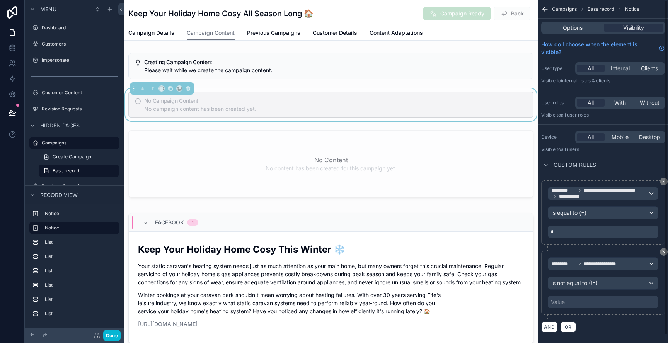
click at [576, 306] on div "Value" at bounding box center [603, 302] width 111 height 12
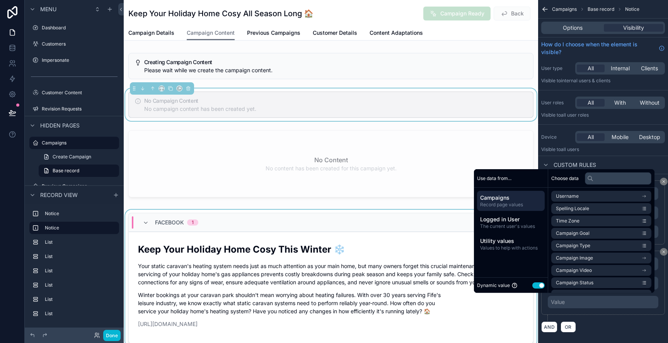
click at [533, 285] on button "Use setting" at bounding box center [539, 286] width 12 height 6
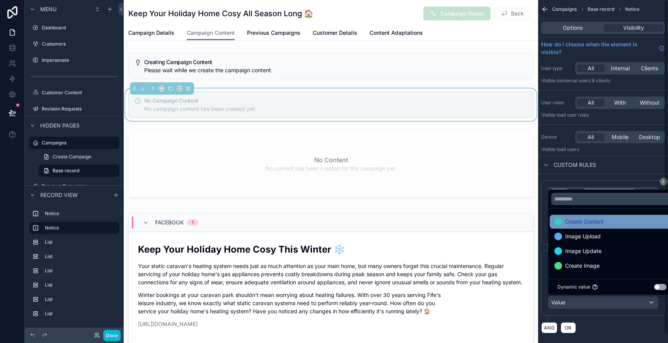
click at [608, 221] on div "Create Content" at bounding box center [612, 221] width 115 height 9
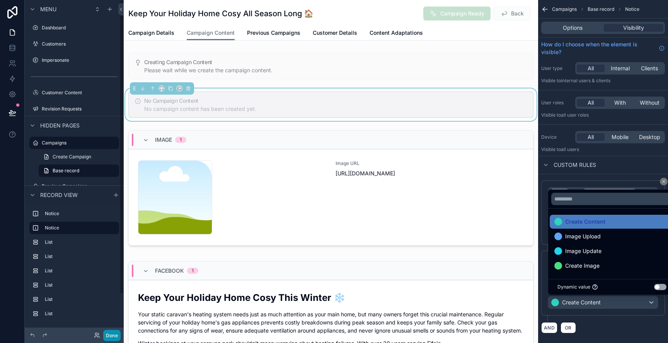
click at [112, 336] on button "Done" at bounding box center [111, 335] width 17 height 11
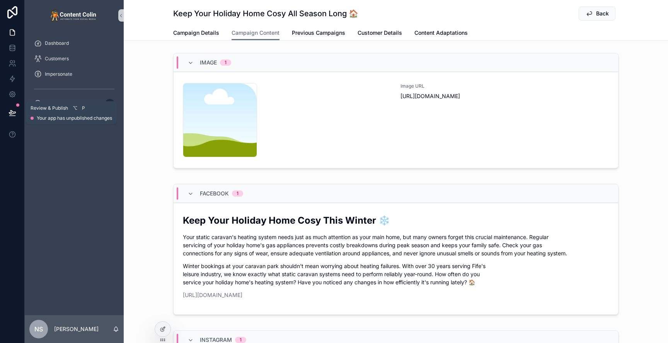
click at [12, 115] on icon at bounding box center [13, 113] width 8 height 8
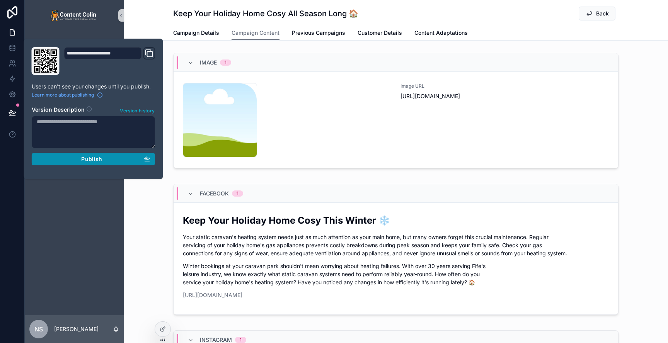
click at [81, 161] on div "Publish" at bounding box center [94, 159] width 114 height 7
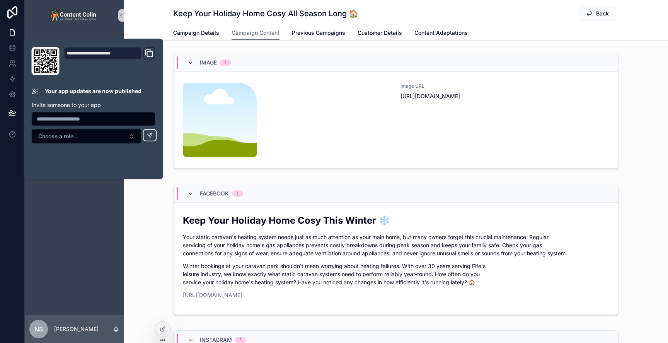
click at [167, 20] on div "Keep Your Holiday Home Cosy All Season Long 🏠 Back Campaign Content Campaign De…" at bounding box center [396, 20] width 545 height 41
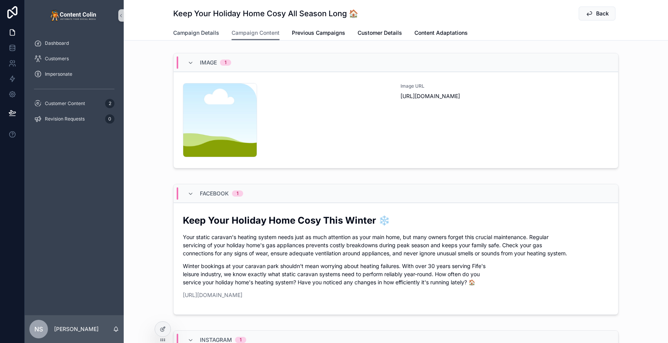
click at [206, 36] on span "Campaign Details" at bounding box center [196, 33] width 46 height 8
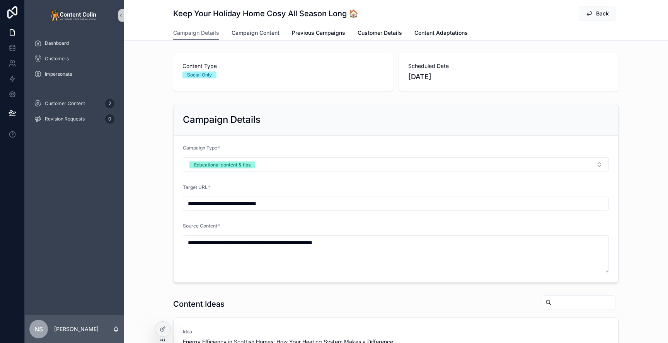
click at [256, 32] on span "Campaign Content" at bounding box center [256, 33] width 48 height 8
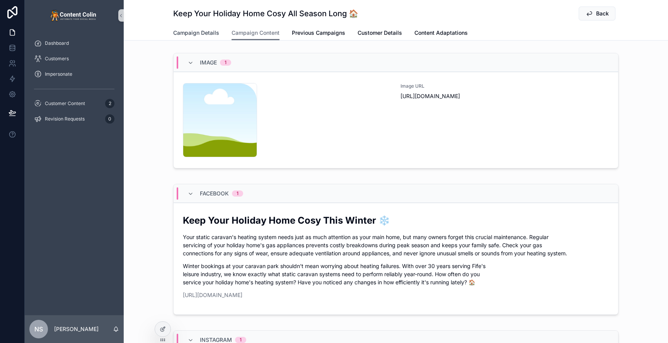
click at [201, 32] on span "Campaign Details" at bounding box center [196, 33] width 46 height 8
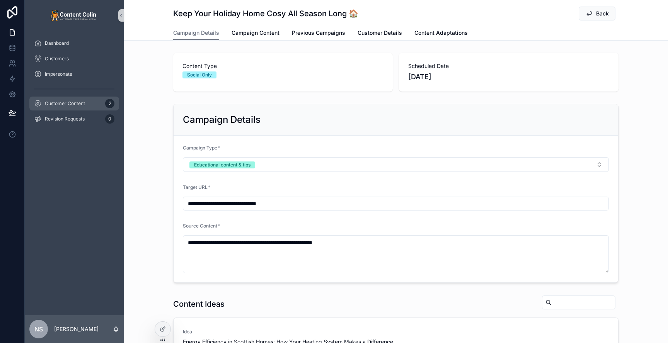
click at [75, 104] on span "Customer Content" at bounding box center [65, 104] width 40 height 6
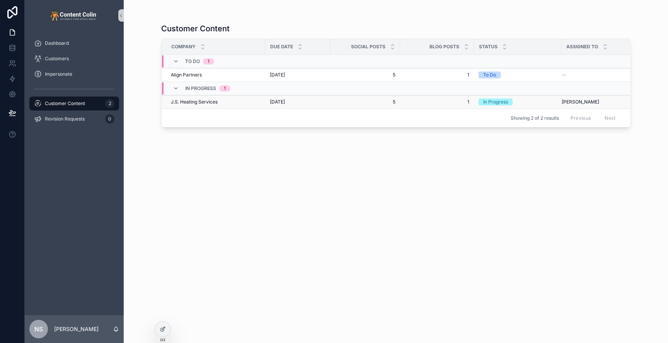
click at [239, 102] on div "J.S. Heating Services J.S. Heating Services" at bounding box center [216, 102] width 90 height 6
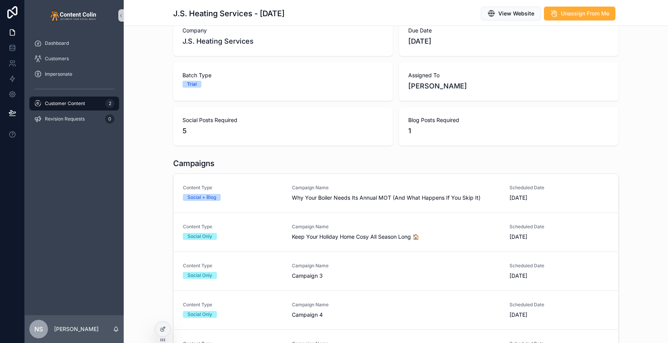
scroll to position [66, 0]
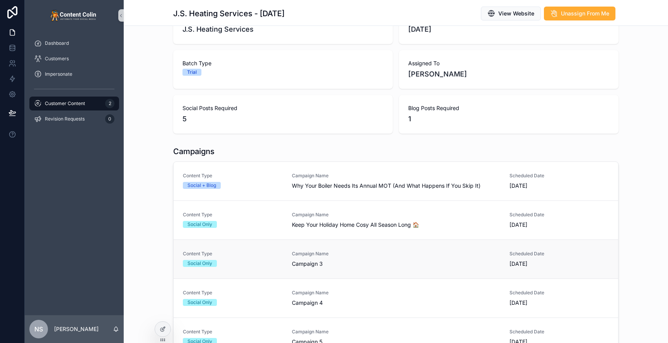
click at [311, 255] on span "Campaign Name" at bounding box center [396, 254] width 208 height 6
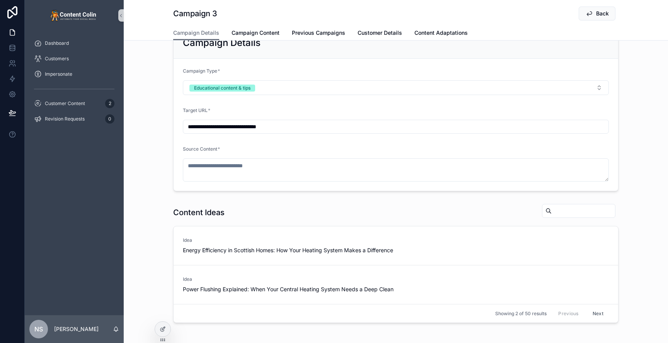
scroll to position [109, 0]
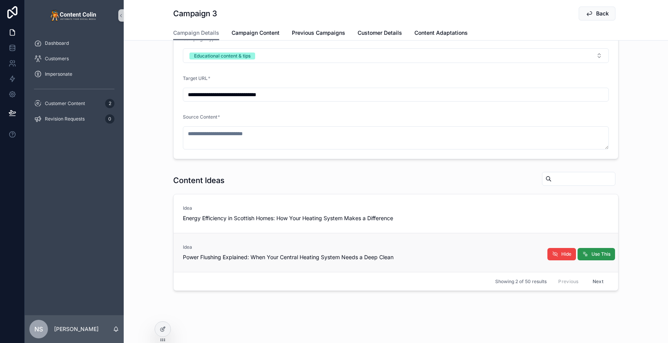
click at [603, 257] on span "Use This" at bounding box center [601, 254] width 19 height 6
type textarea "**********"
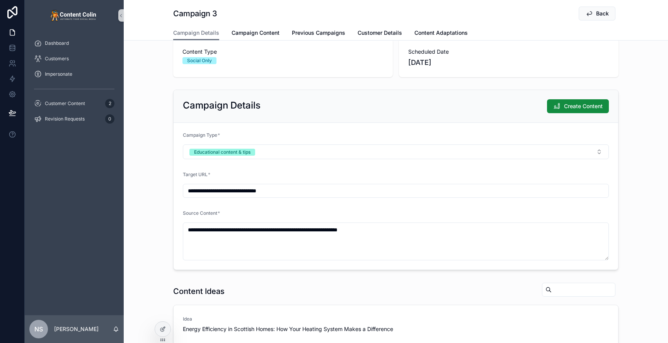
scroll to position [0, 0]
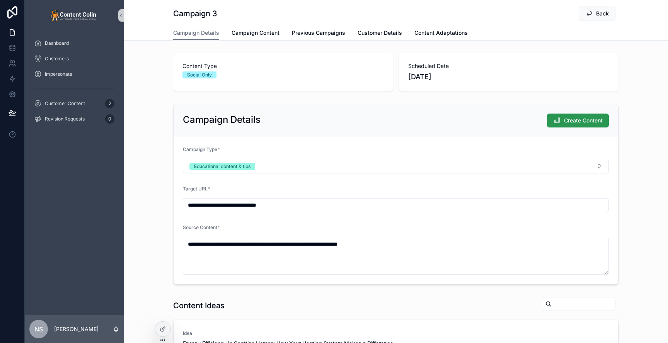
click at [584, 120] on span "Create Content" at bounding box center [583, 121] width 39 height 8
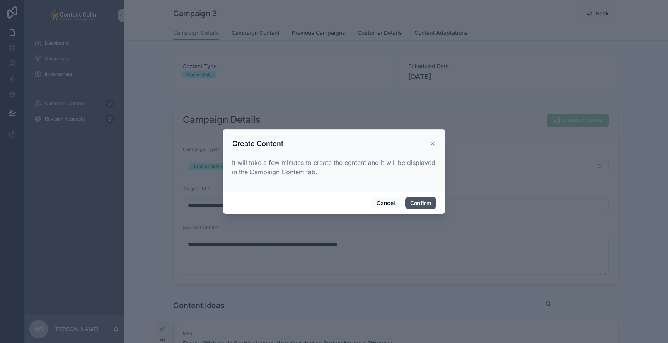
click at [427, 202] on button "Confirm" at bounding box center [420, 203] width 31 height 12
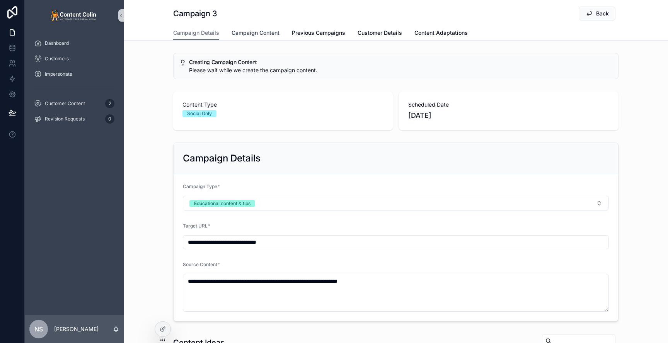
click at [252, 31] on span "Campaign Content" at bounding box center [256, 33] width 48 height 8
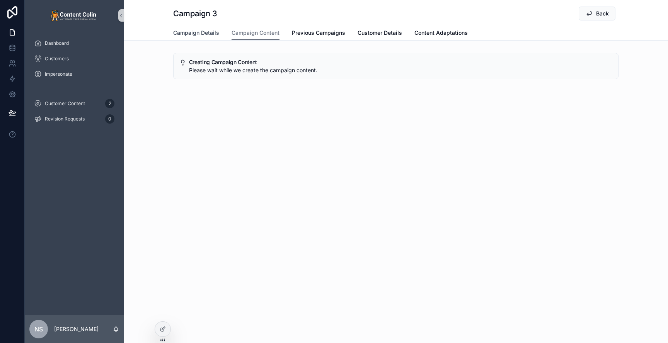
click at [211, 31] on span "Campaign Details" at bounding box center [196, 33] width 46 height 8
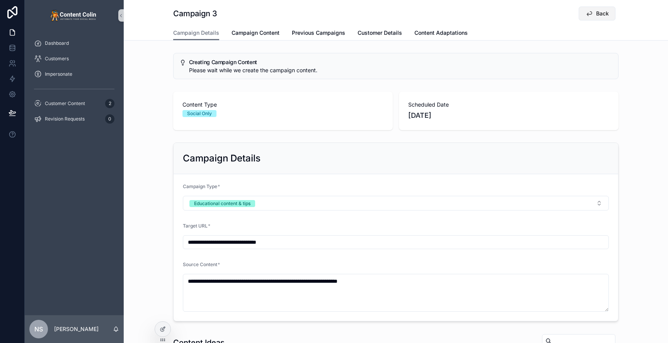
click at [597, 15] on span "Back" at bounding box center [602, 14] width 13 height 8
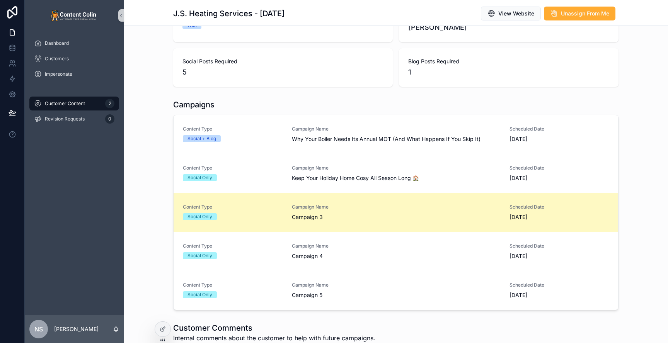
scroll to position [113, 0]
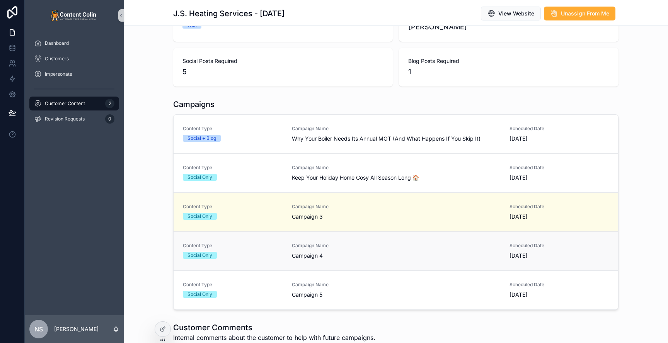
click at [348, 253] on span "Campaign 4" at bounding box center [396, 256] width 208 height 8
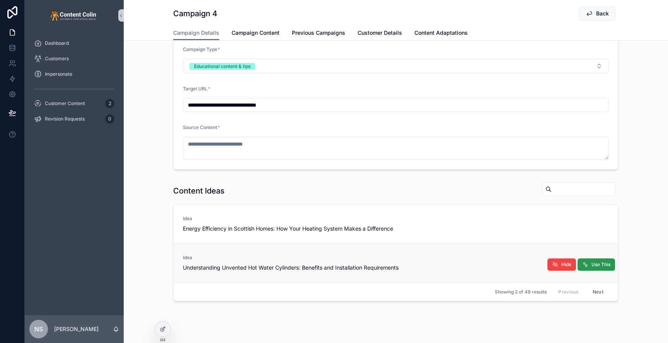
scroll to position [103, 0]
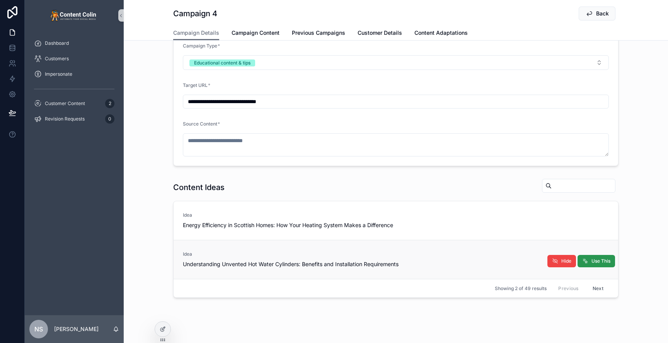
click at [593, 265] on button "Use This" at bounding box center [597, 261] width 38 height 12
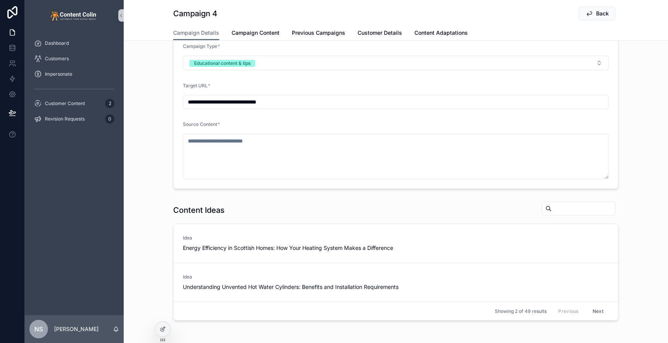
type textarea "**********"
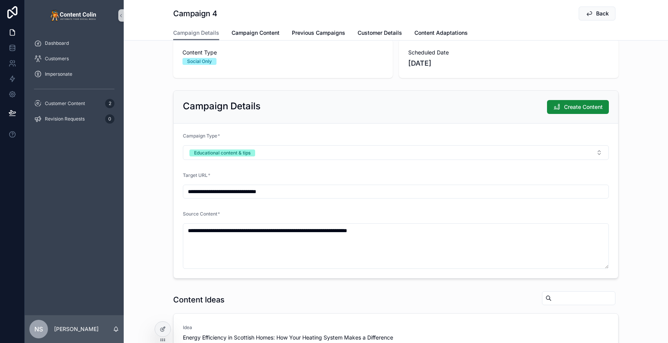
scroll to position [0, 0]
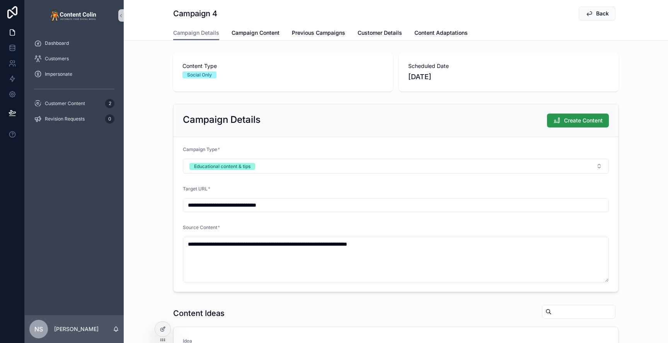
click at [574, 119] on span "Create Content" at bounding box center [583, 121] width 39 height 8
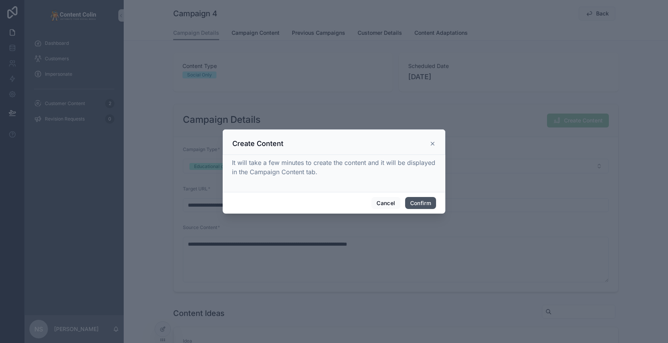
click at [429, 202] on button "Confirm" at bounding box center [420, 203] width 31 height 12
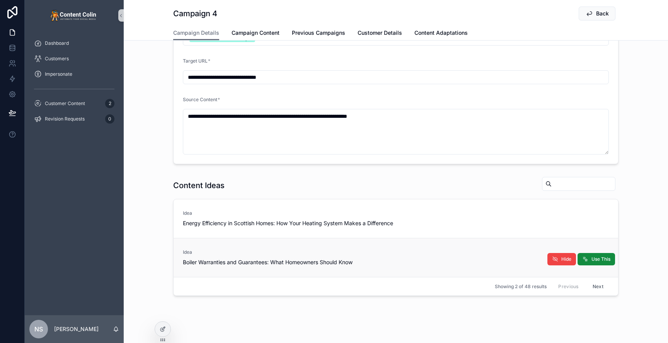
scroll to position [183, 0]
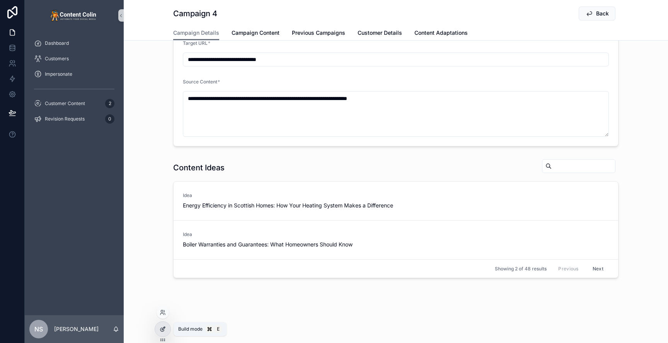
click at [159, 331] on div at bounding box center [162, 329] width 15 height 15
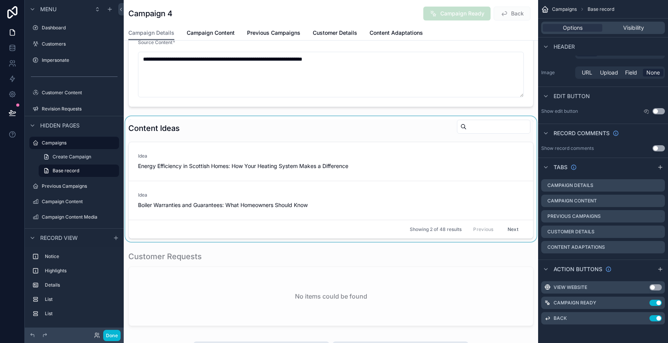
scroll to position [219, 0]
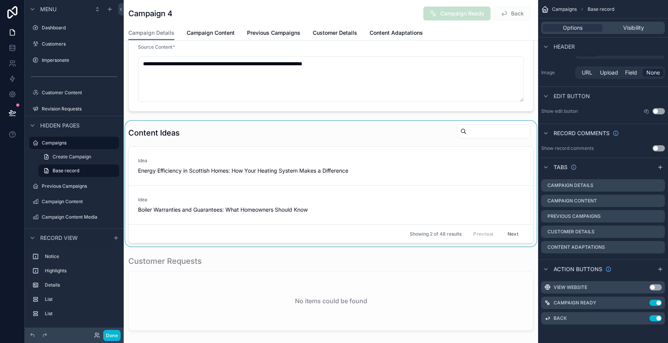
click at [391, 131] on div "scrollable content" at bounding box center [331, 184] width 415 height 126
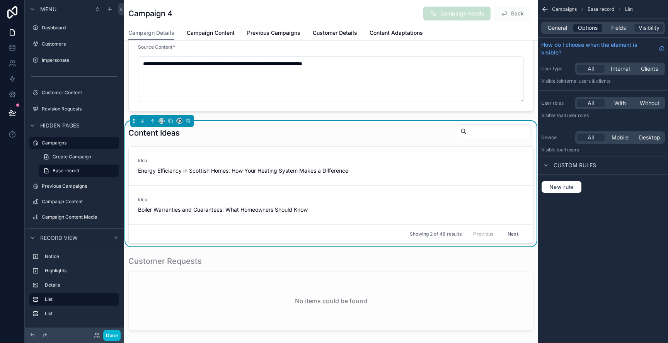
click at [587, 26] on span "Options" at bounding box center [588, 28] width 20 height 8
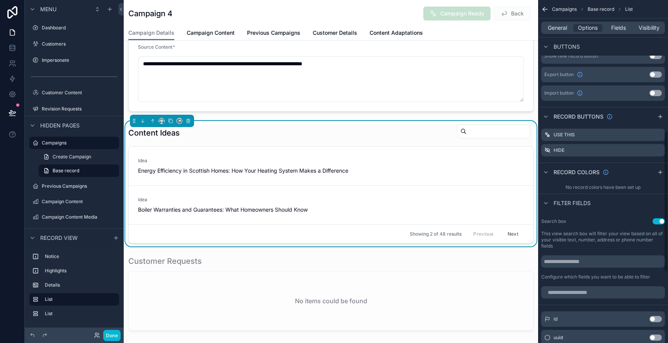
scroll to position [317, 0]
click at [657, 137] on icon "scrollable content" at bounding box center [658, 136] width 3 height 3
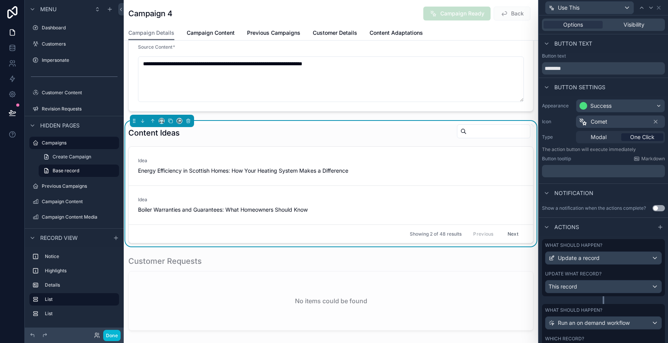
scroll to position [41, 0]
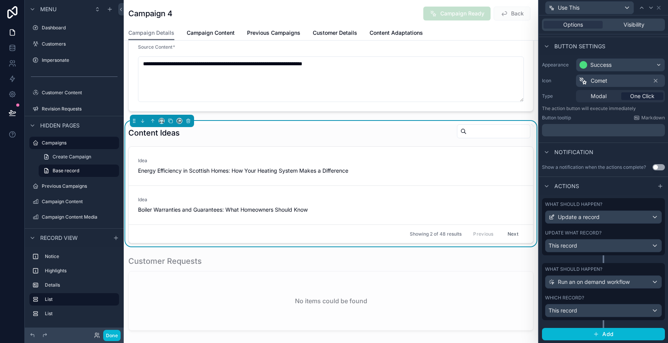
click at [660, 166] on button "Use setting" at bounding box center [659, 167] width 12 height 6
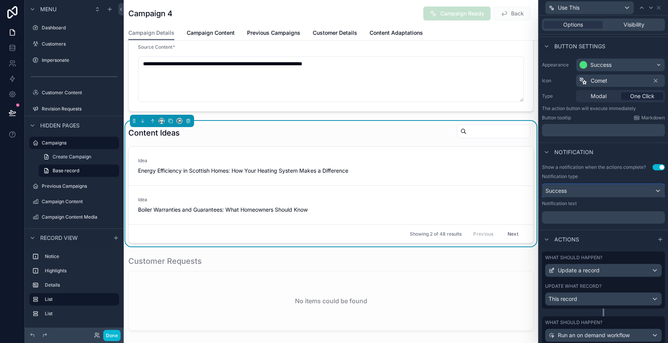
click at [593, 190] on div "Success" at bounding box center [604, 191] width 122 height 12
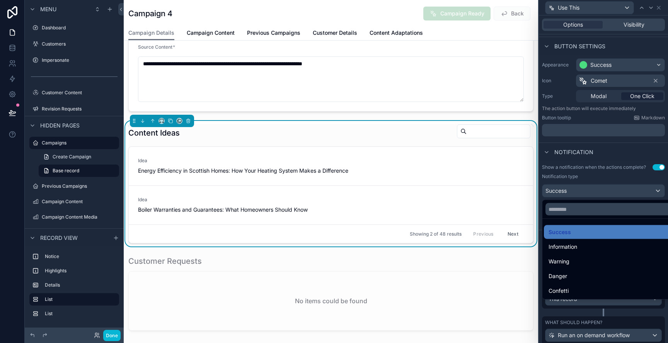
click at [593, 190] on div at bounding box center [603, 171] width 129 height 343
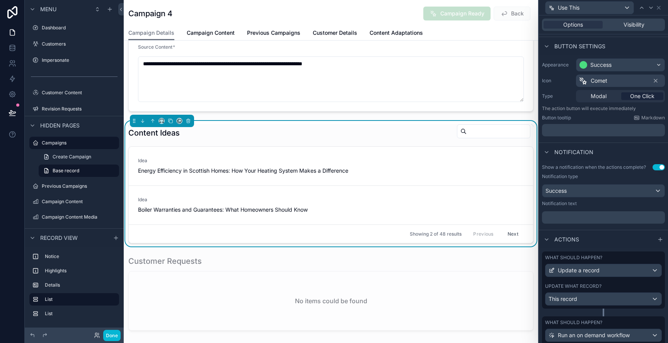
click at [574, 220] on p "﻿" at bounding box center [604, 218] width 118 height 8
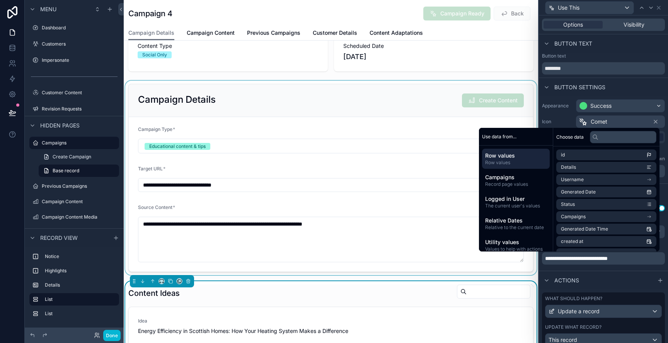
scroll to position [65, 0]
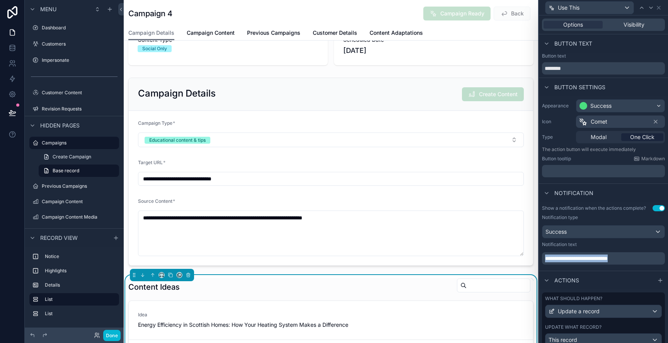
drag, startPoint x: 642, startPoint y: 260, endPoint x: 544, endPoint y: 258, distance: 97.9
click at [544, 258] on div "**********" at bounding box center [603, 259] width 123 height 12
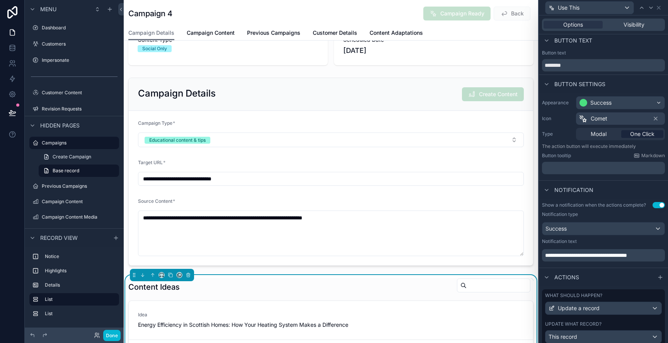
scroll to position [0, 0]
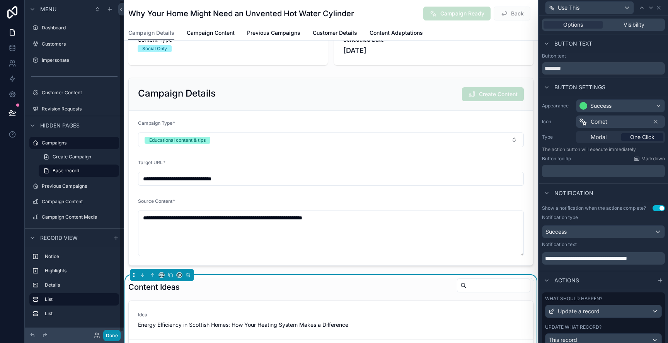
click at [119, 335] on button "Done" at bounding box center [111, 335] width 17 height 11
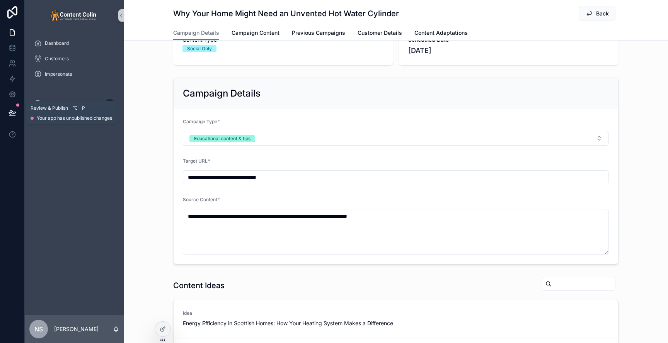
click at [15, 113] on icon at bounding box center [13, 113] width 8 height 8
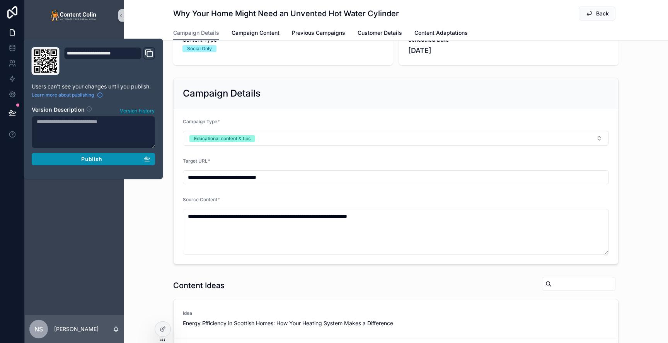
click at [107, 158] on div "Publish" at bounding box center [94, 159] width 114 height 7
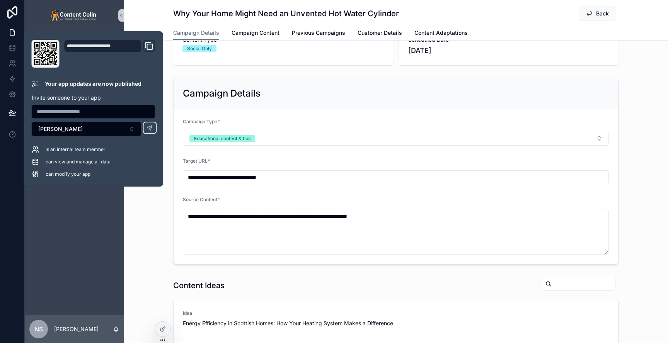
click at [167, 7] on div "Why Your Home Might Need an Unvented Hot Water Cylinder Back Campaign Details C…" at bounding box center [396, 20] width 545 height 41
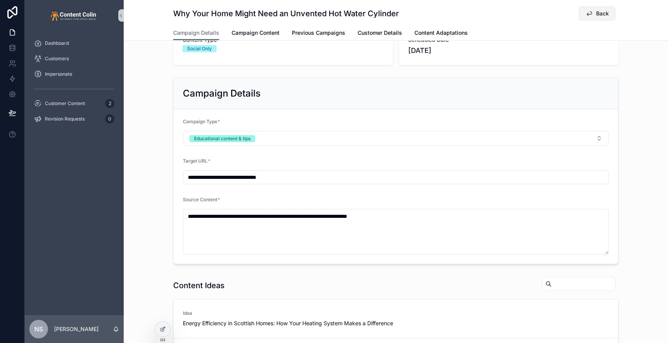
click at [605, 14] on span "Back" at bounding box center [602, 14] width 13 height 8
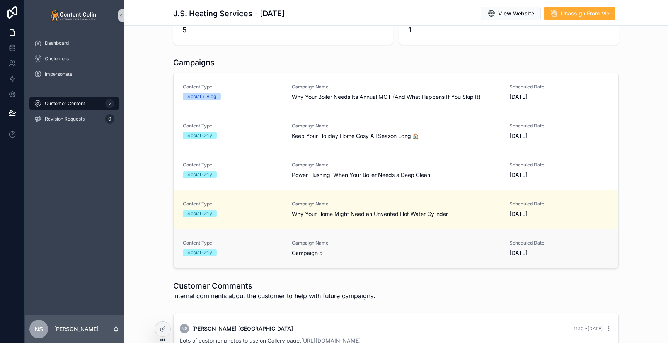
scroll to position [161, 0]
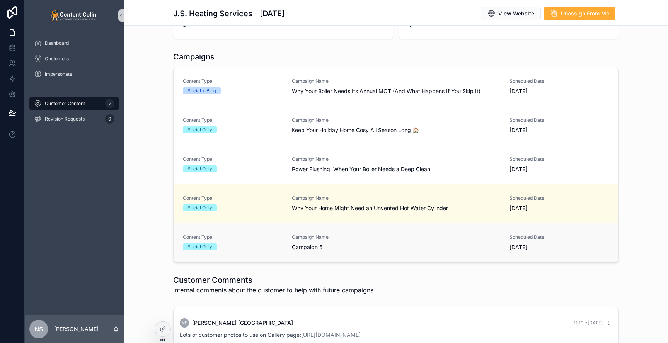
click at [349, 249] on span "Campaign 5" at bounding box center [396, 248] width 208 height 8
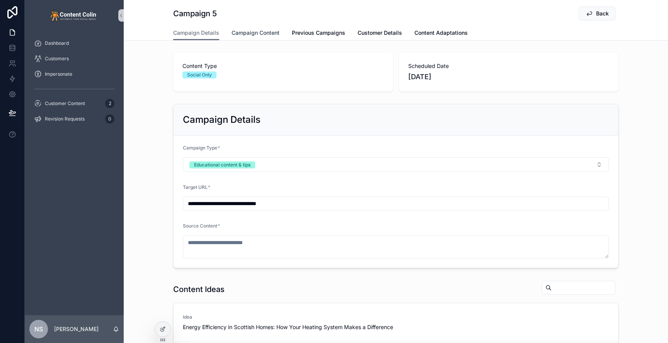
click at [257, 31] on span "Campaign Content" at bounding box center [256, 33] width 48 height 8
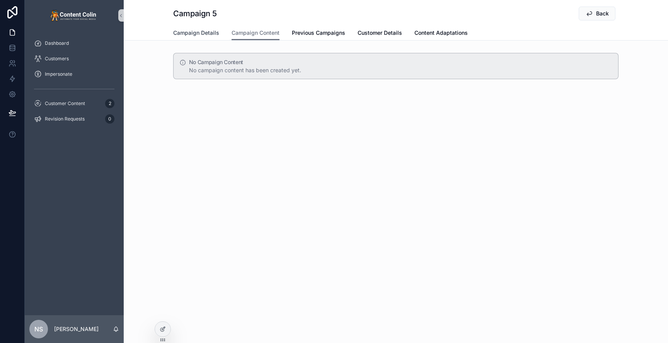
click at [210, 32] on span "Campaign Details" at bounding box center [196, 33] width 46 height 8
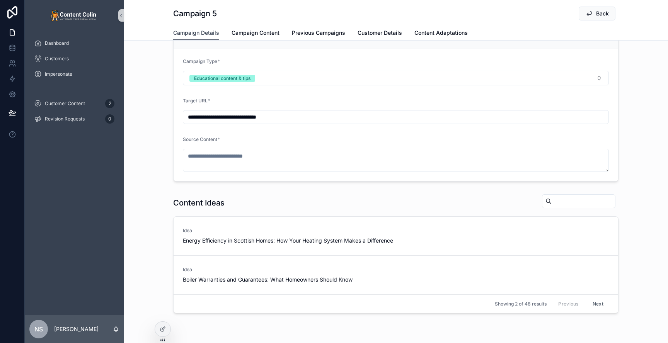
scroll to position [122, 0]
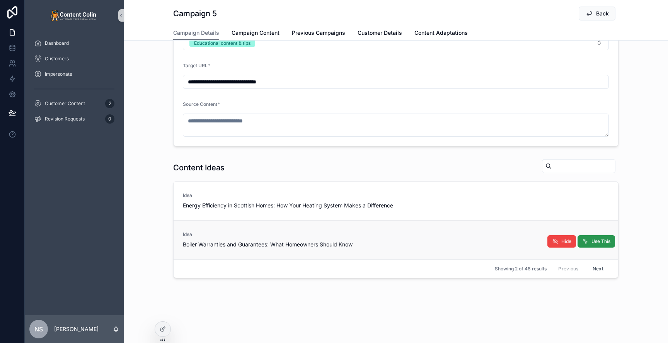
click at [598, 240] on span "Use This" at bounding box center [601, 242] width 19 height 6
type textarea "**********"
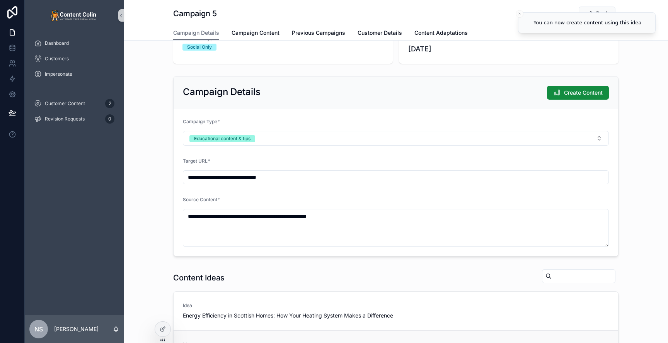
scroll to position [0, 0]
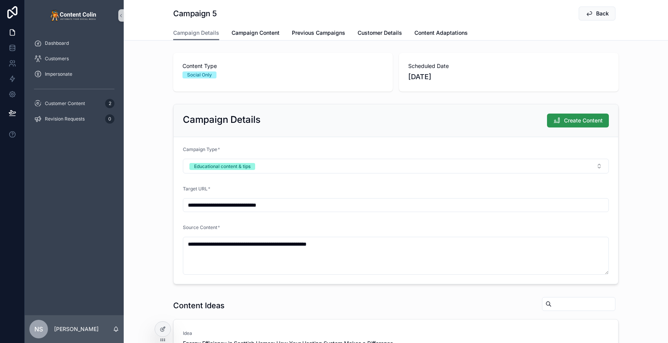
click at [592, 122] on span "Create Content" at bounding box center [583, 121] width 39 height 8
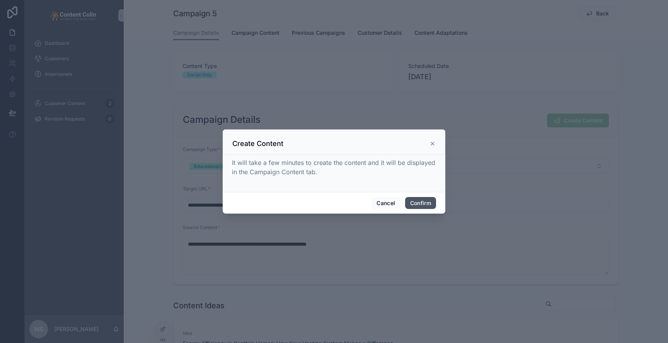
click at [419, 203] on button "Confirm" at bounding box center [420, 203] width 31 height 12
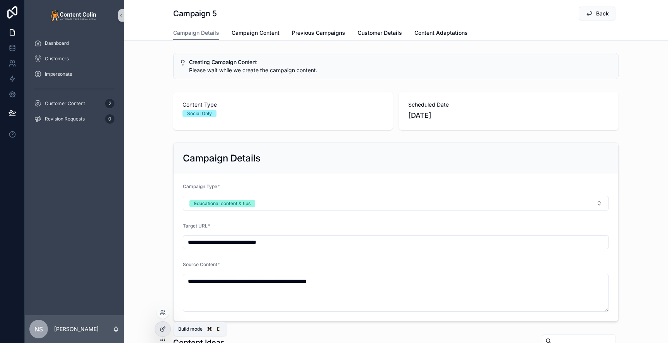
click at [163, 332] on icon at bounding box center [163, 329] width 6 height 6
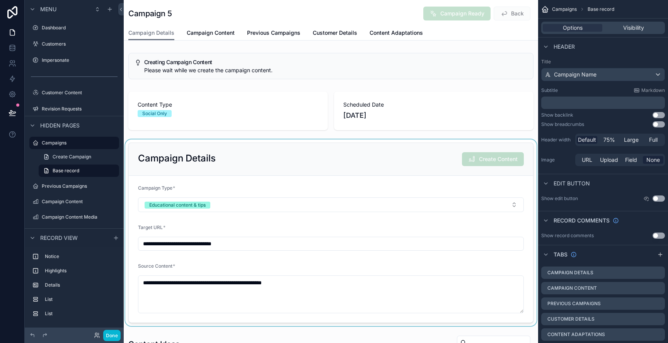
click at [444, 155] on div "scrollable content" at bounding box center [331, 233] width 415 height 187
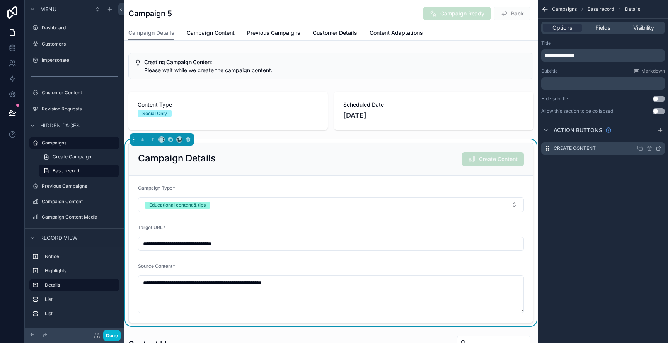
click at [660, 147] on icon "scrollable content" at bounding box center [660, 147] width 1 height 1
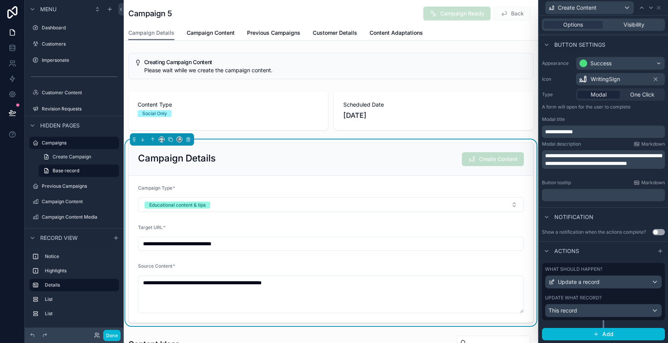
scroll to position [41, 0]
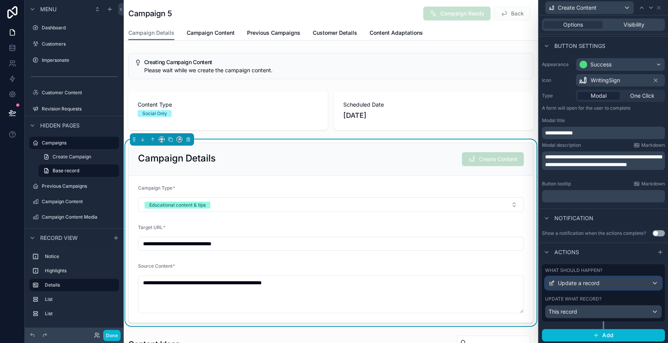
click at [604, 282] on div "Update a record" at bounding box center [604, 283] width 116 height 12
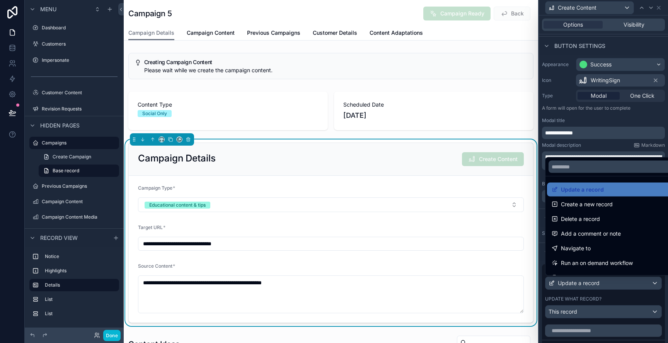
click at [604, 282] on div at bounding box center [603, 171] width 129 height 343
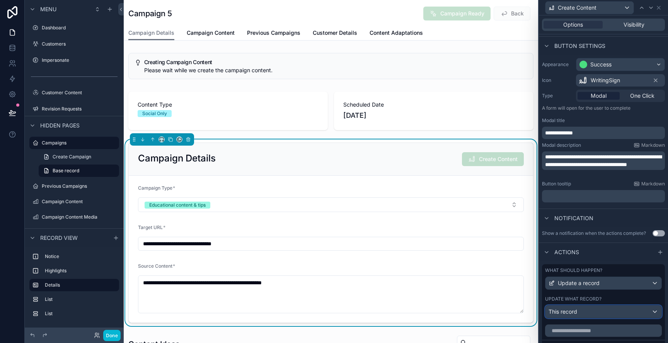
click at [594, 309] on div "This record" at bounding box center [604, 312] width 116 height 12
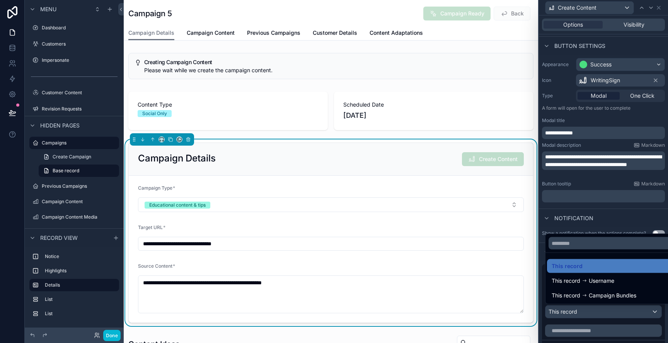
click at [594, 309] on div at bounding box center [603, 171] width 129 height 343
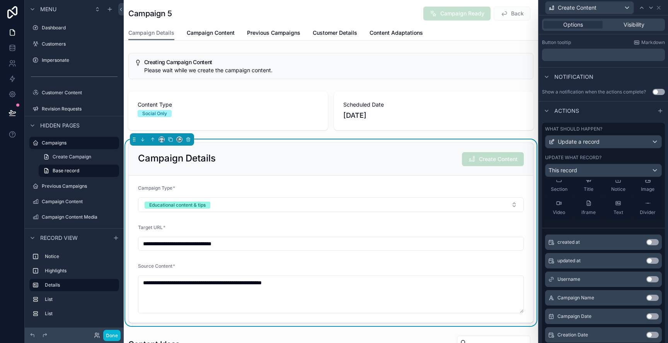
scroll to position [0, 0]
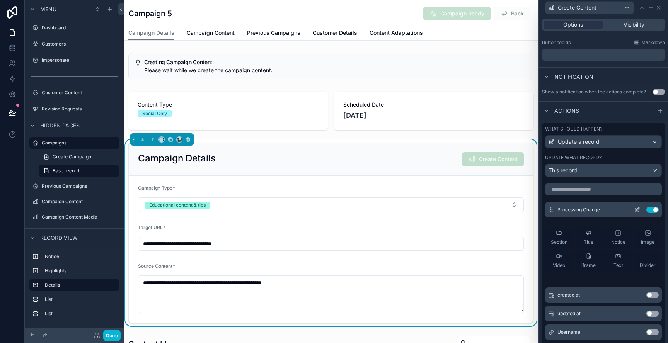
click at [640, 211] on icon at bounding box center [637, 210] width 6 height 6
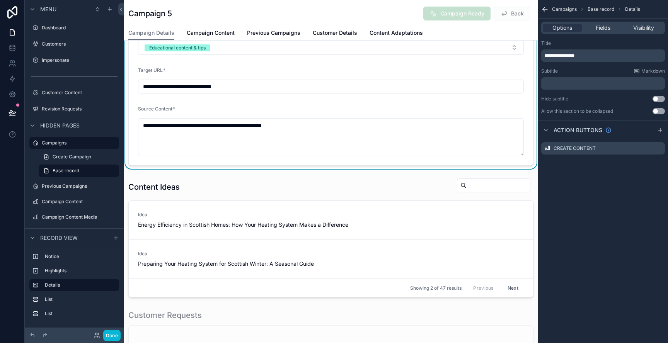
scroll to position [157, 0]
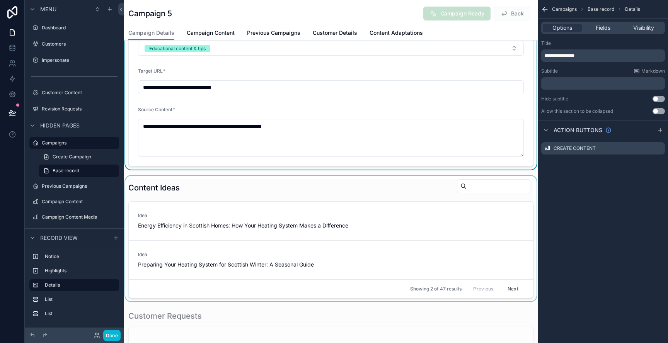
click at [407, 194] on div "scrollable content" at bounding box center [331, 239] width 415 height 126
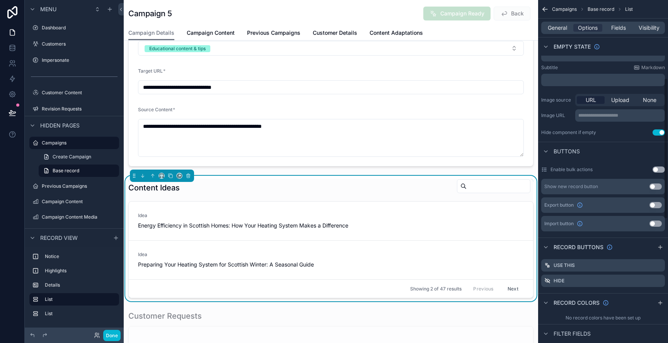
scroll to position [187, 0]
click at [658, 267] on icon "scrollable content" at bounding box center [659, 266] width 3 height 3
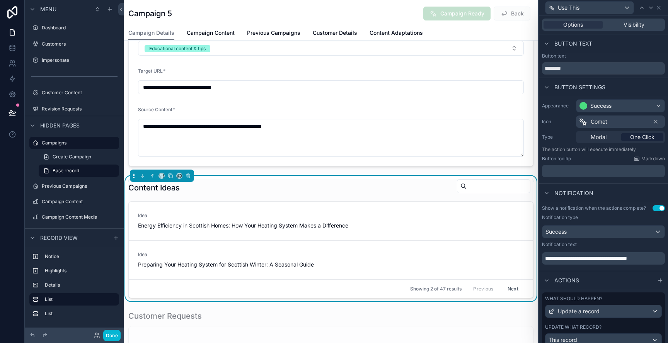
scroll to position [94, 0]
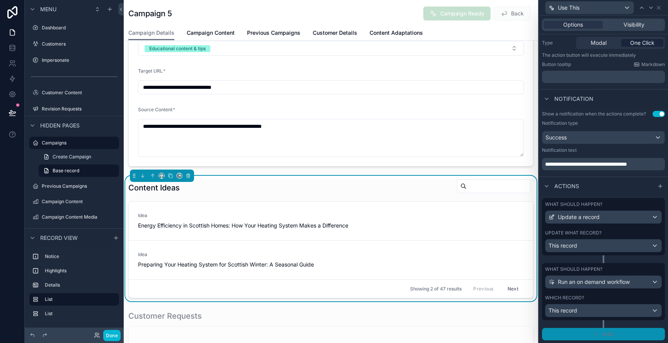
click at [597, 332] on icon "button" at bounding box center [596, 334] width 6 height 6
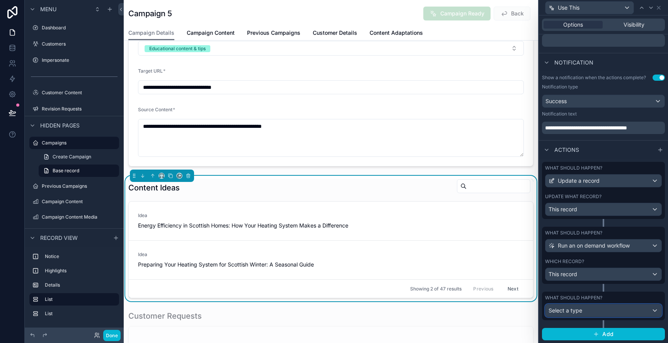
click at [585, 313] on div "Select a type" at bounding box center [604, 311] width 116 height 12
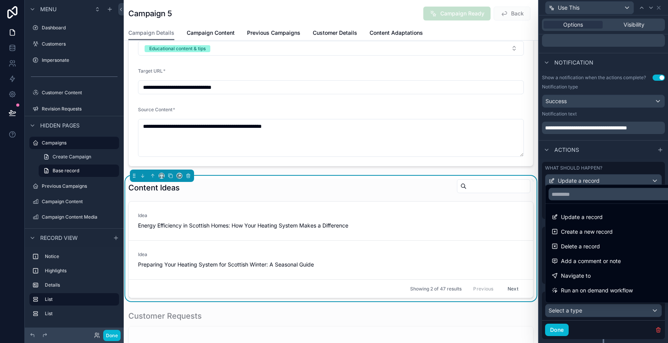
drag, startPoint x: 599, startPoint y: 219, endPoint x: 601, endPoint y: 224, distance: 5.4
click at [599, 219] on span "Update a record" at bounding box center [582, 217] width 42 height 9
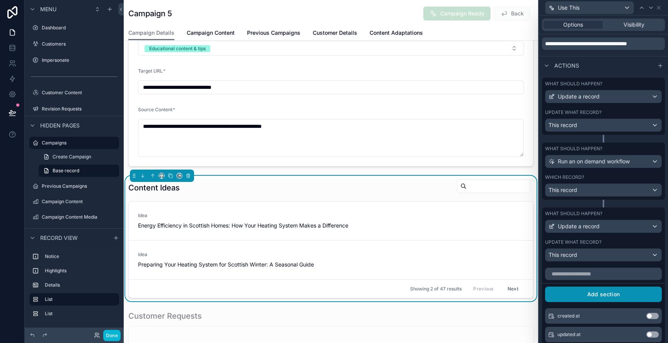
scroll to position [218, 0]
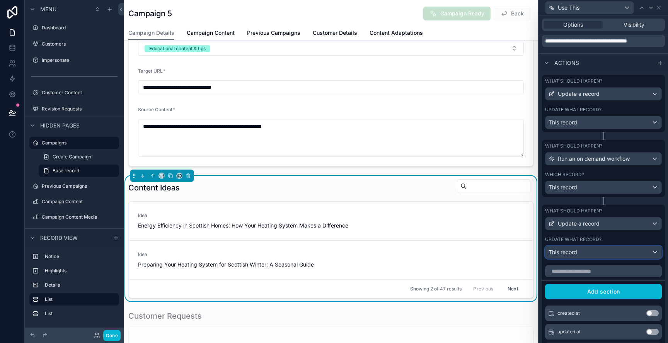
click at [595, 253] on div "This record" at bounding box center [604, 252] width 116 height 12
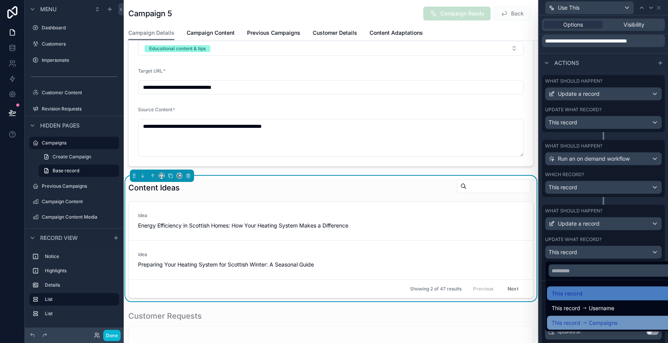
click at [614, 323] on span "Campaigns" at bounding box center [603, 323] width 29 height 9
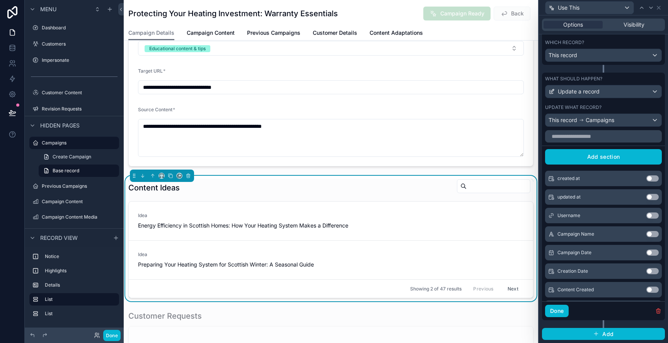
scroll to position [0, 0]
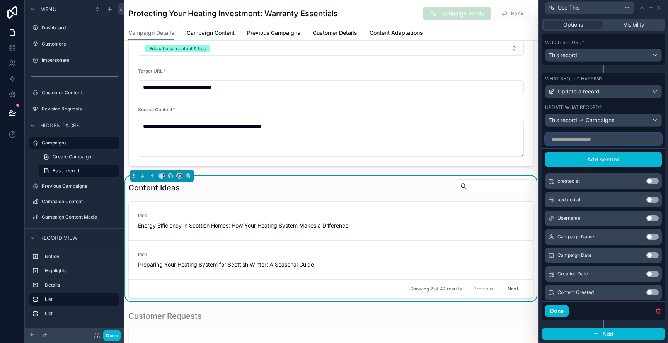
click at [595, 139] on input "text" at bounding box center [603, 139] width 117 height 12
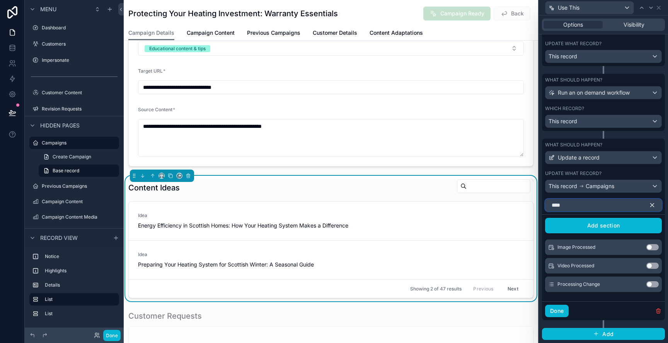
type input "****"
click at [654, 287] on button "Use setting" at bounding box center [653, 285] width 12 height 6
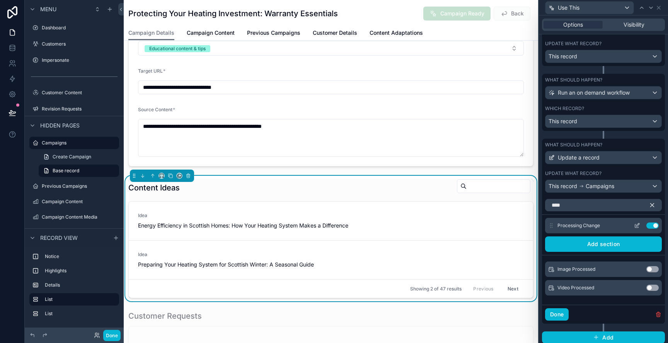
click at [638, 227] on icon at bounding box center [636, 226] width 3 height 3
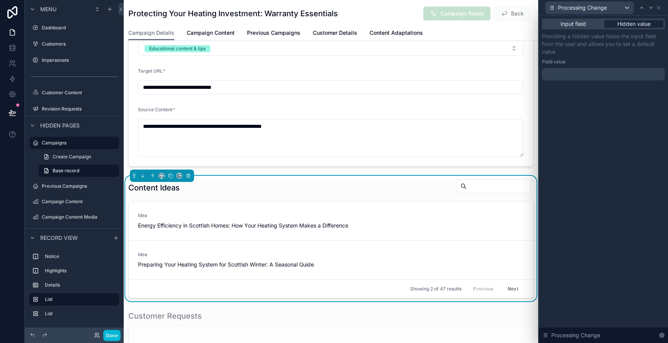
click at [630, 23] on span "Hidden value" at bounding box center [634, 24] width 33 height 8
click at [594, 76] on div at bounding box center [603, 74] width 123 height 12
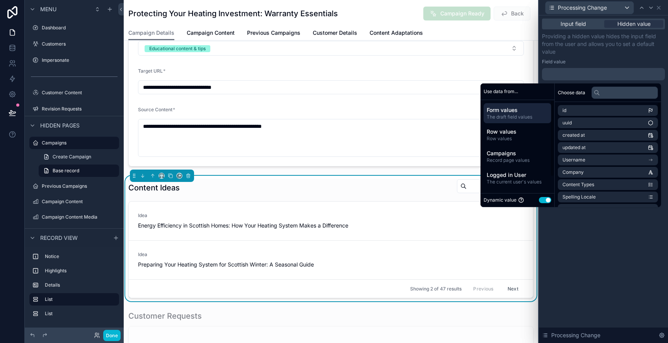
click at [541, 202] on button "Use setting" at bounding box center [545, 200] width 12 height 6
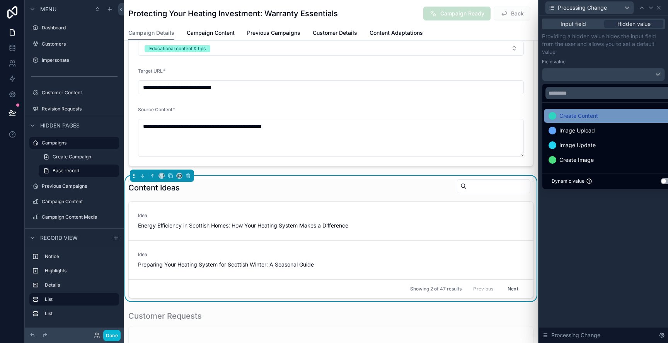
click at [601, 118] on div "Create Content" at bounding box center [613, 115] width 128 height 9
click at [633, 261] on div "Input field Hidden value Providing a hidden value hides the input field from th…" at bounding box center [603, 179] width 129 height 328
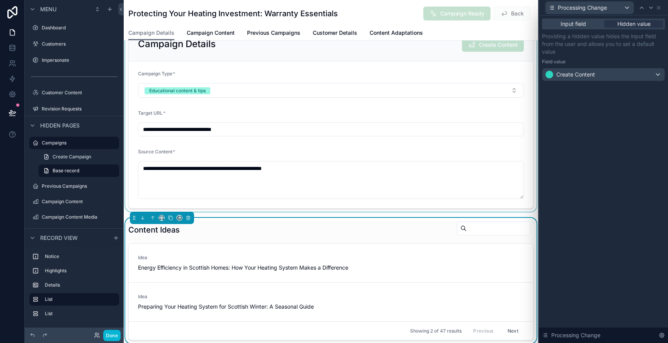
scroll to position [103, 0]
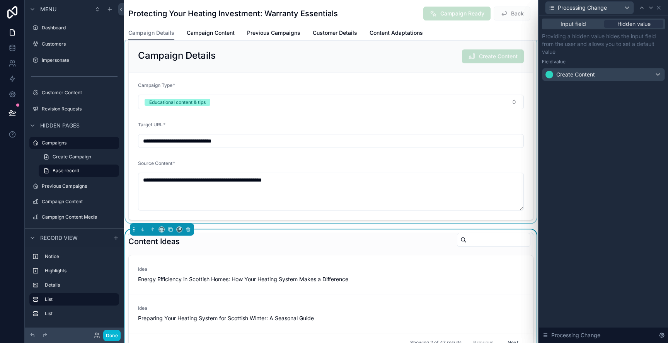
click at [336, 52] on div "scrollable content" at bounding box center [331, 130] width 415 height 187
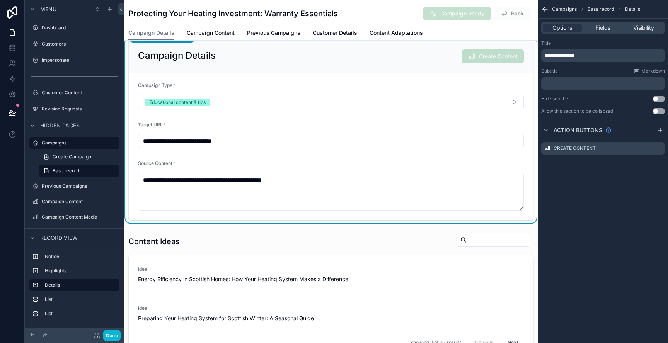
scroll to position [0, 0]
click at [657, 149] on icon "scrollable content" at bounding box center [659, 148] width 6 height 6
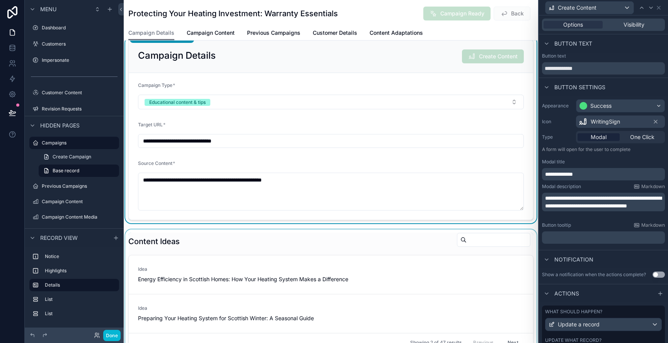
click at [355, 236] on div "scrollable content" at bounding box center [331, 293] width 415 height 126
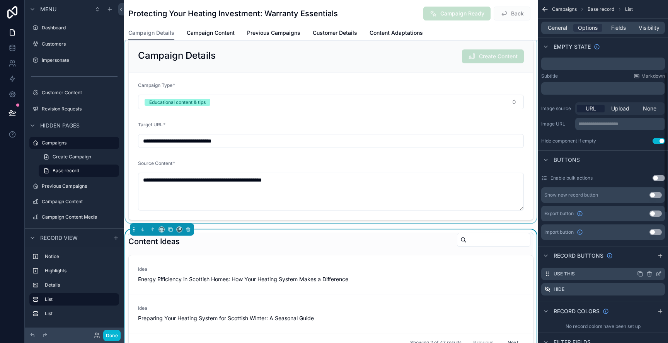
scroll to position [184, 0]
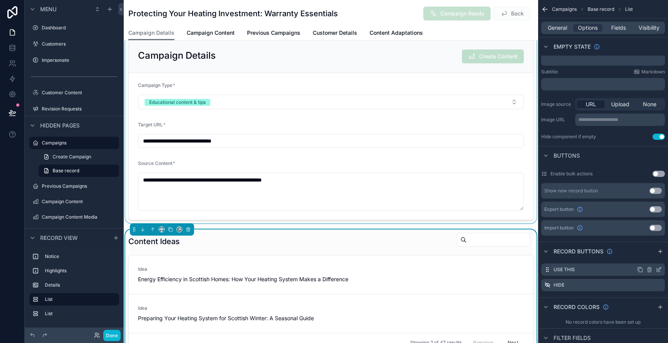
click at [661, 273] on icon "scrollable content" at bounding box center [659, 270] width 6 height 6
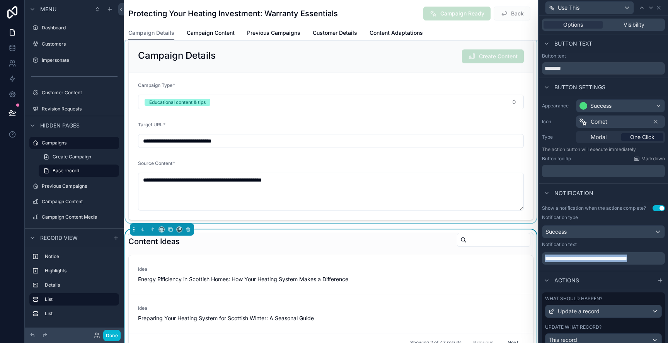
drag, startPoint x: 657, startPoint y: 261, endPoint x: 552, endPoint y: 261, distance: 104.8
click at [549, 260] on p "**********" at bounding box center [604, 259] width 118 height 8
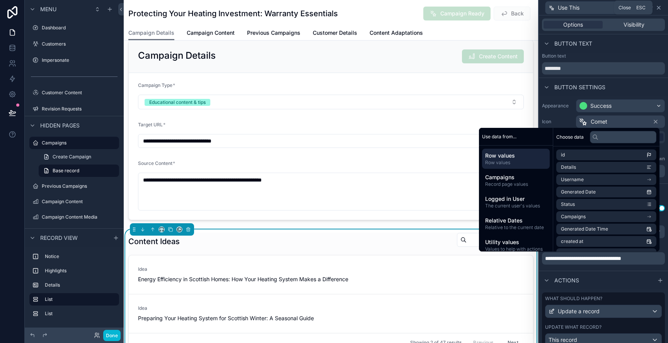
click at [657, 7] on icon at bounding box center [659, 8] width 6 height 6
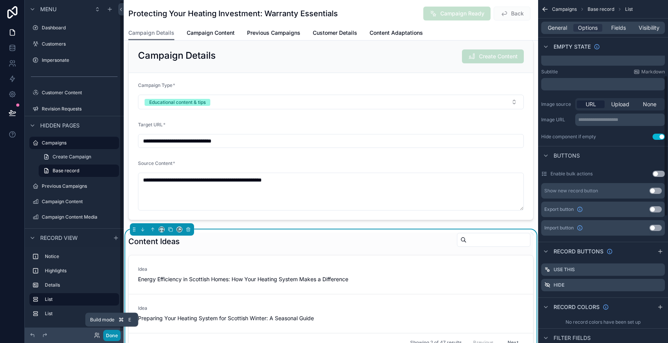
drag, startPoint x: 110, startPoint y: 337, endPoint x: 112, endPoint y: 326, distance: 11.4
click at [110, 337] on button "Done" at bounding box center [111, 335] width 17 height 11
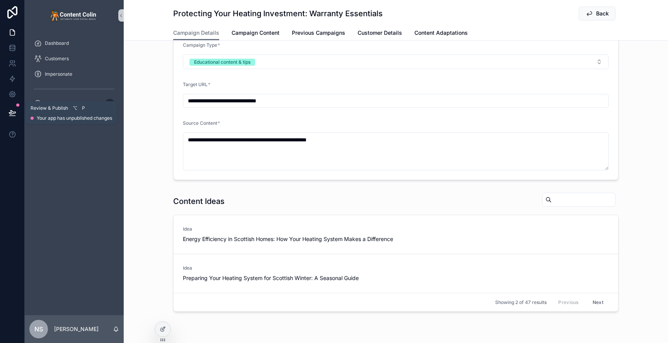
click at [12, 107] on button at bounding box center [12, 113] width 17 height 22
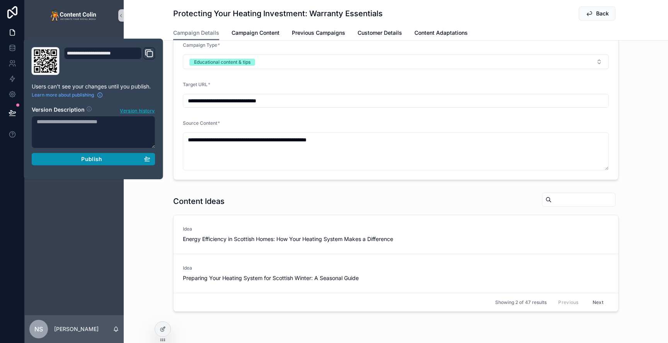
click at [105, 164] on button "Publish" at bounding box center [94, 159] width 124 height 12
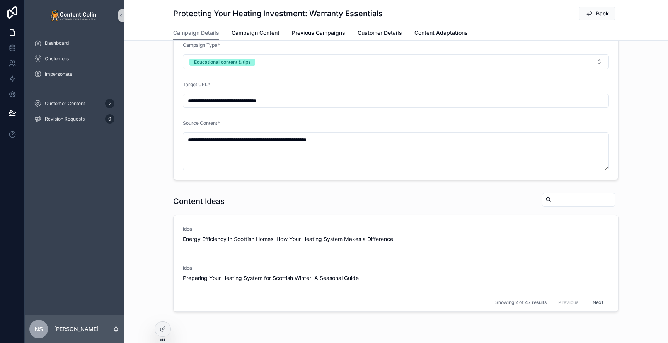
click at [144, 14] on div "Protecting Your Heating Investment: Warranty Essentials Back Campaign Details C…" at bounding box center [396, 20] width 545 height 41
click at [83, 102] on span "Customer Content" at bounding box center [65, 104] width 40 height 6
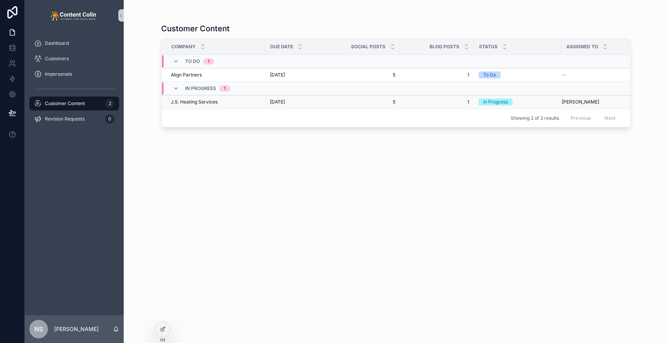
click at [265, 104] on td "J.S. Heating Services J.S. Heating Services" at bounding box center [214, 103] width 104 height 14
click at [285, 100] on span "[DATE]" at bounding box center [277, 102] width 15 height 6
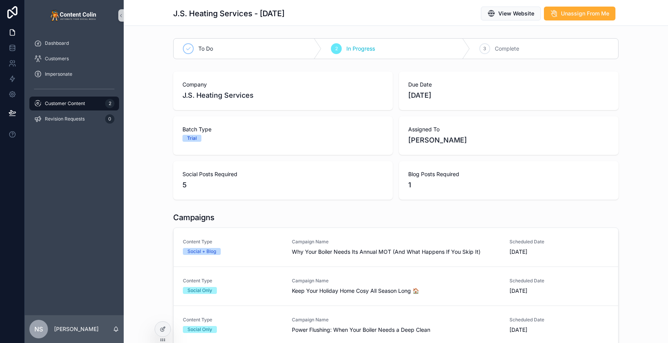
click at [79, 102] on span "Customer Content" at bounding box center [65, 104] width 40 height 6
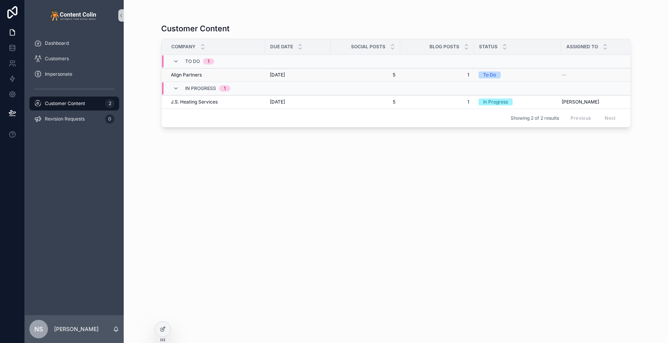
click at [253, 77] on div "Align Partners Align Partners" at bounding box center [216, 75] width 90 height 6
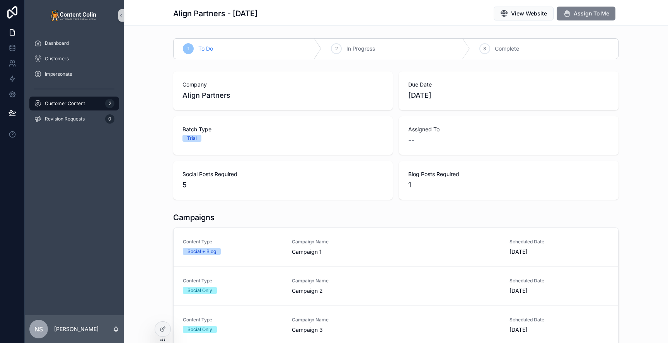
click at [601, 14] on span "Assign To Me" at bounding box center [592, 14] width 36 height 8
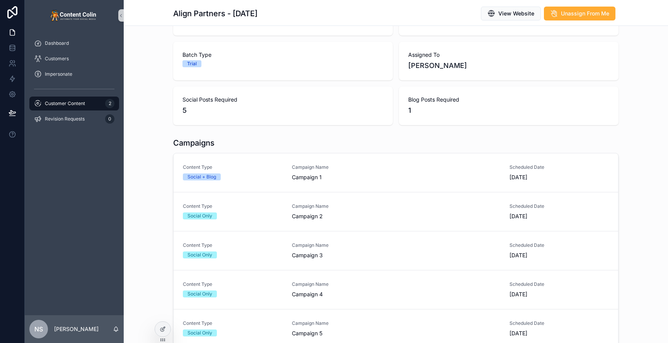
scroll to position [73, 0]
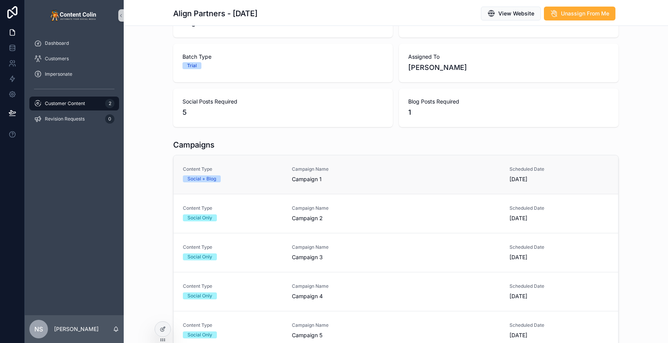
click at [335, 181] on span "Campaign 1" at bounding box center [396, 180] width 208 height 8
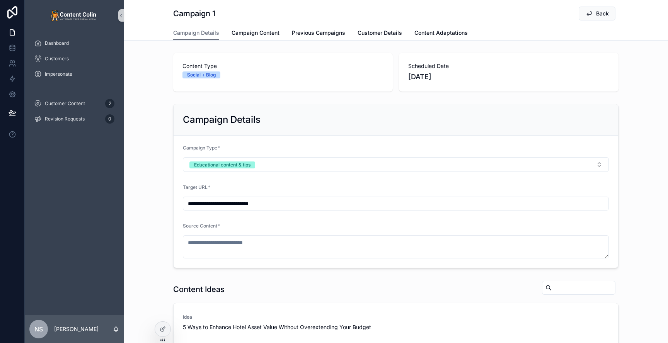
scroll to position [122, 0]
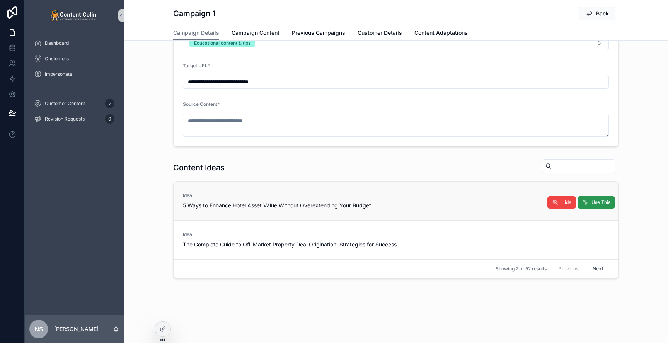
click at [601, 203] on span "Use This" at bounding box center [601, 203] width 19 height 6
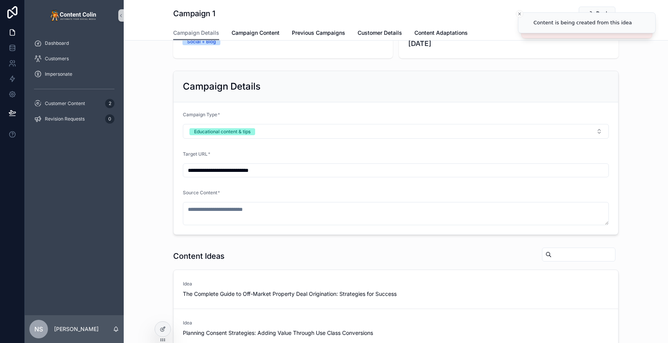
scroll to position [33, 0]
type textarea "**********"
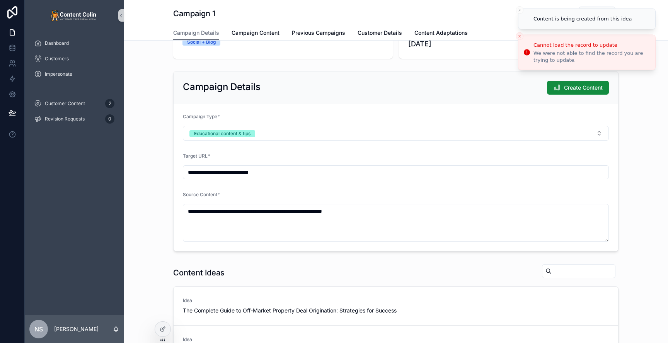
drag, startPoint x: 519, startPoint y: 38, endPoint x: 518, endPoint y: 33, distance: 4.4
click at [519, 37] on icon "Close toast" at bounding box center [519, 36] width 5 height 5
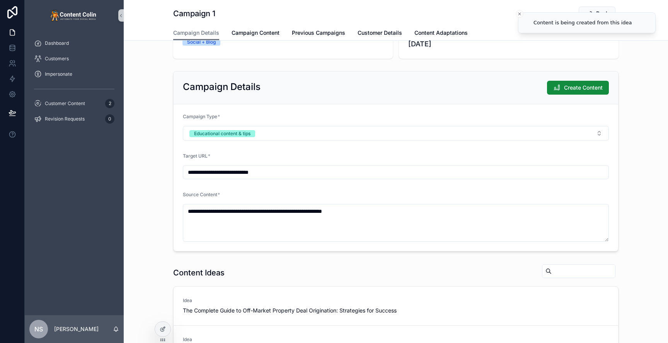
click at [521, 12] on icon "Close toast" at bounding box center [519, 14] width 5 height 5
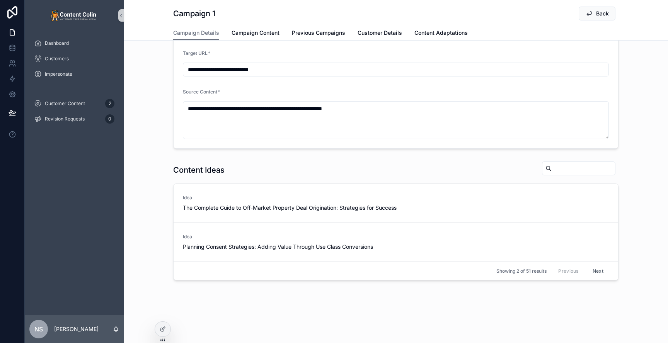
scroll to position [138, 0]
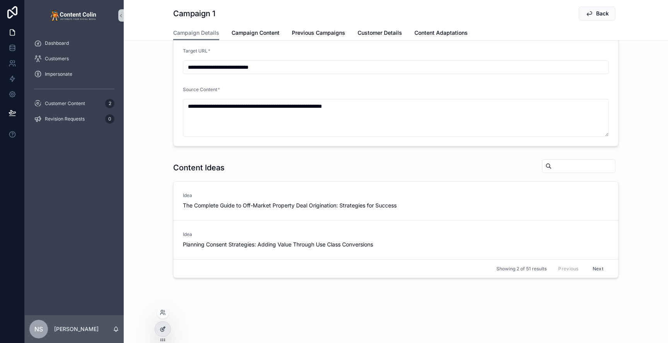
click at [160, 328] on icon at bounding box center [163, 329] width 6 height 6
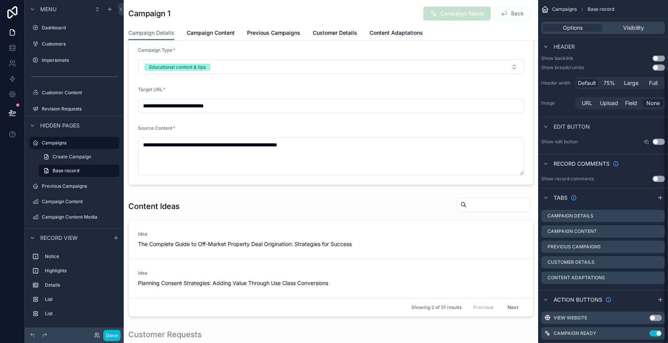
scroll to position [87, 0]
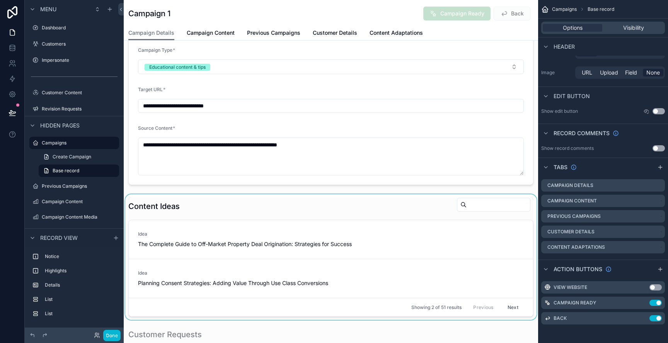
click at [356, 201] on div "scrollable content" at bounding box center [331, 258] width 415 height 126
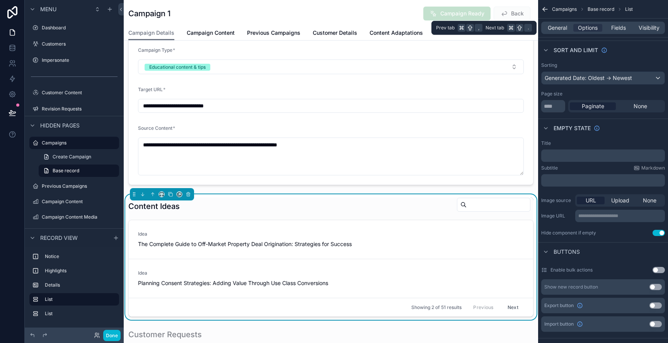
click at [547, 32] on div "General Options Fields Visibility" at bounding box center [603, 28] width 124 height 12
click at [559, 28] on span "General" at bounding box center [557, 28] width 19 height 8
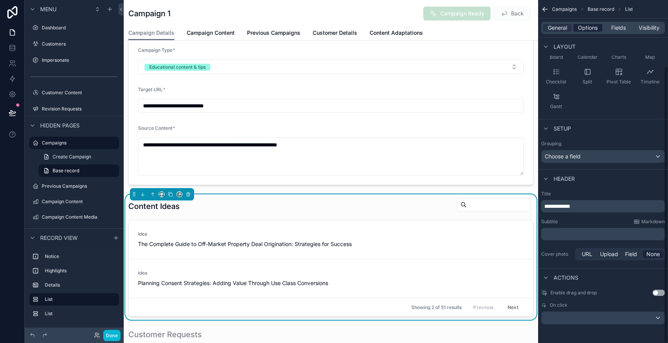
click at [585, 32] on div "General Options Fields Visibility" at bounding box center [603, 28] width 124 height 12
click at [587, 27] on span "Options" at bounding box center [588, 28] width 20 height 8
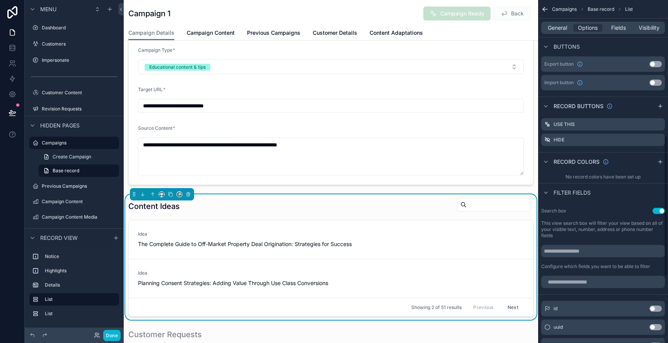
scroll to position [328, 0]
click at [657, 126] on icon "scrollable content" at bounding box center [659, 126] width 6 height 6
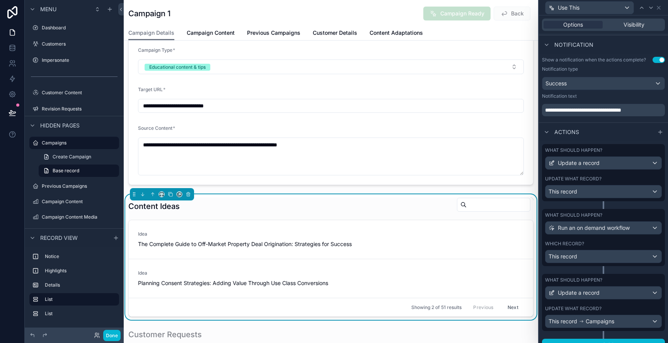
scroll to position [159, 0]
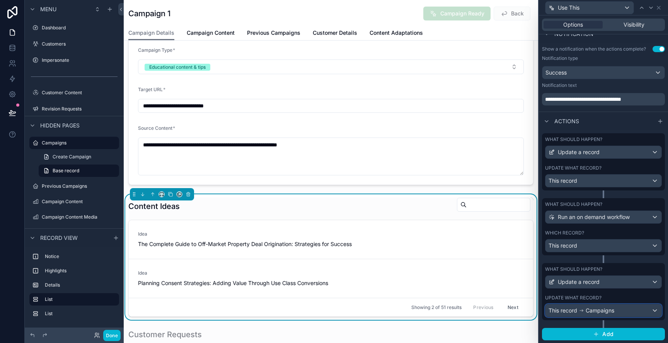
click at [613, 312] on span "Campaigns" at bounding box center [600, 311] width 29 height 8
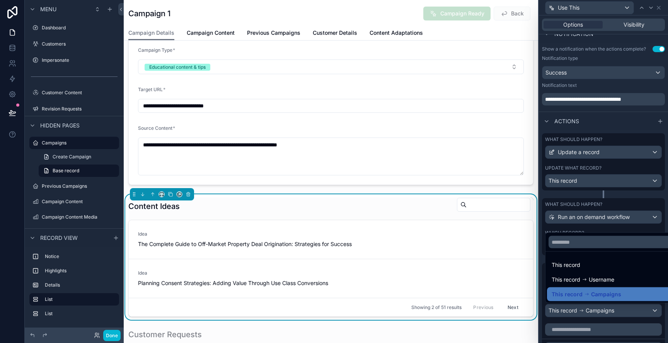
click at [618, 310] on div at bounding box center [603, 171] width 129 height 343
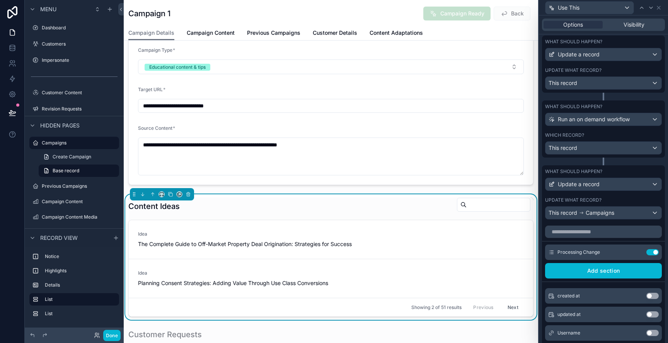
scroll to position [265, 0]
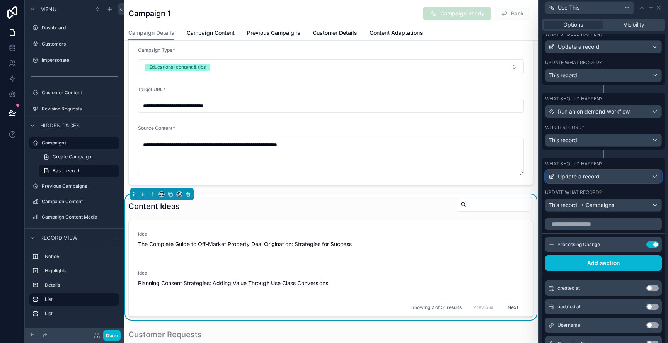
click at [584, 181] on div "Update a record" at bounding box center [604, 177] width 116 height 12
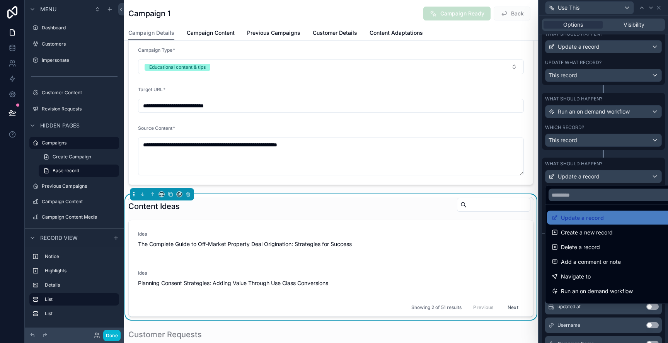
click at [584, 181] on div at bounding box center [603, 171] width 129 height 343
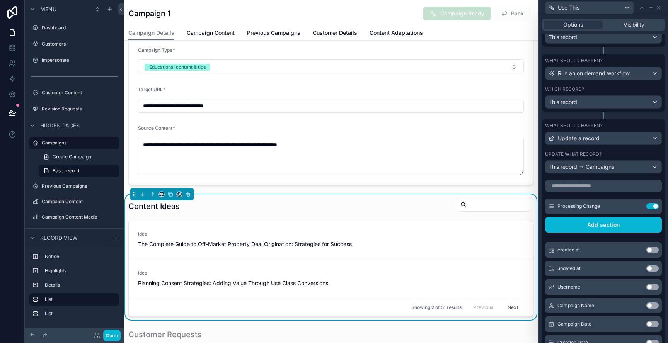
scroll to position [350, 0]
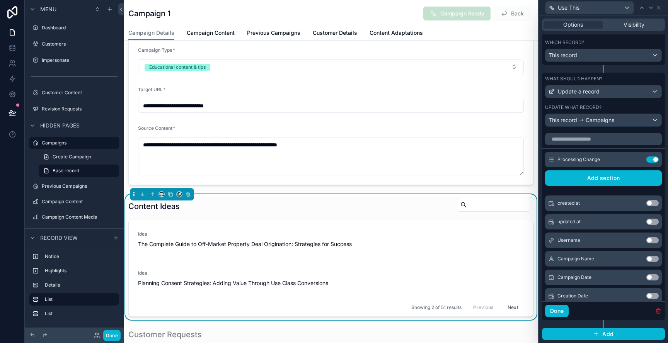
click at [657, 313] on icon "button" at bounding box center [659, 311] width 6 height 6
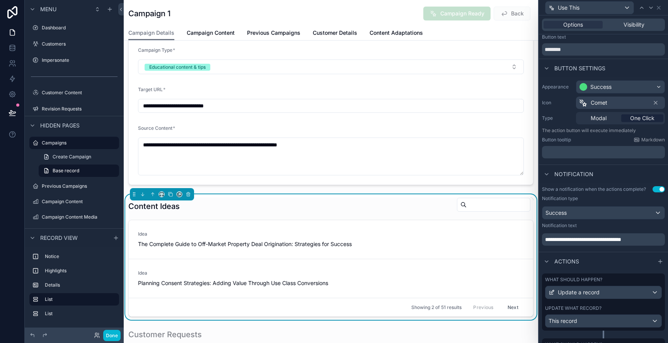
scroll to position [0, 0]
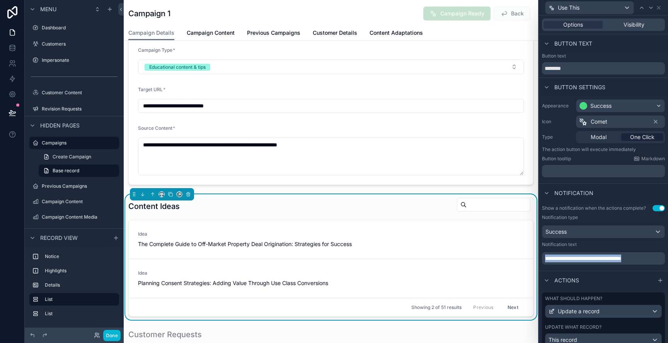
drag, startPoint x: 649, startPoint y: 258, endPoint x: 543, endPoint y: 257, distance: 106.8
click at [543, 257] on div "**********" at bounding box center [603, 259] width 123 height 12
click at [663, 10] on div "Use This" at bounding box center [603, 7] width 123 height 15
click at [660, 7] on icon at bounding box center [659, 8] width 6 height 6
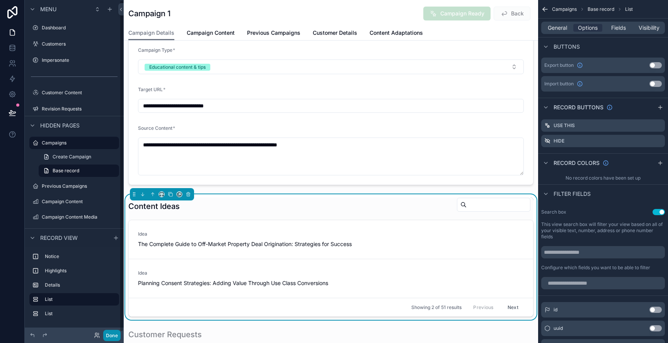
click at [115, 333] on button "Done" at bounding box center [111, 335] width 17 height 11
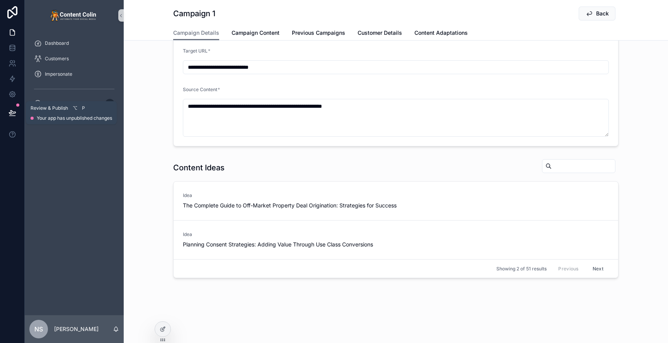
click at [12, 114] on icon at bounding box center [13, 113] width 8 height 8
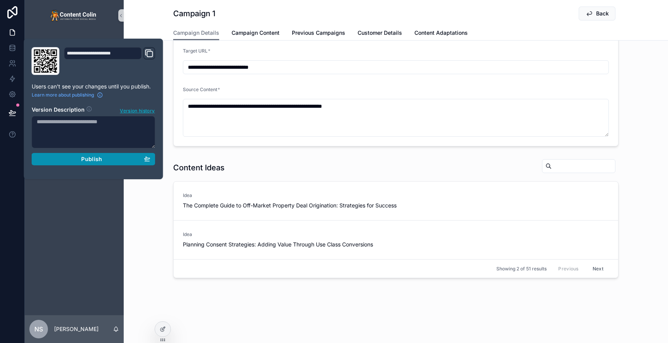
click at [100, 163] on button "Publish" at bounding box center [94, 159] width 124 height 12
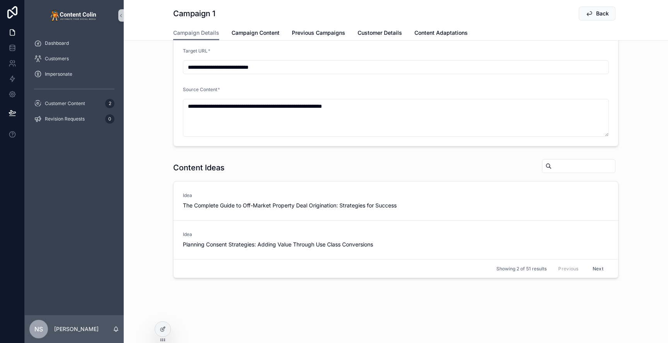
click at [136, 241] on div "Content Ideas Idea The Complete Guide to Off-Market Property Deal Origination: …" at bounding box center [396, 219] width 545 height 126
click at [593, 13] on icon "scrollable content" at bounding box center [590, 14] width 8 height 8
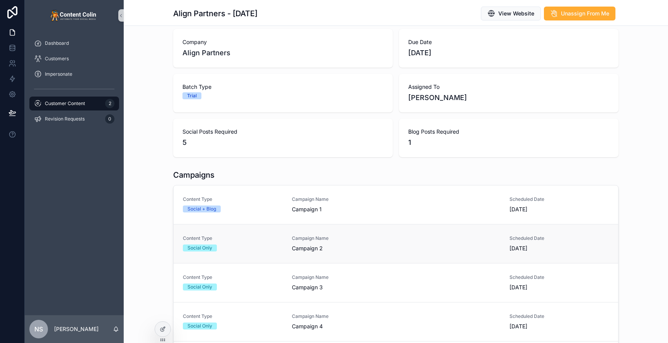
scroll to position [42, 0]
click at [336, 196] on link "Content Type Social + Blog Campaign Name Campaign 1 Scheduled Date 4th Septembe…" at bounding box center [396, 205] width 445 height 39
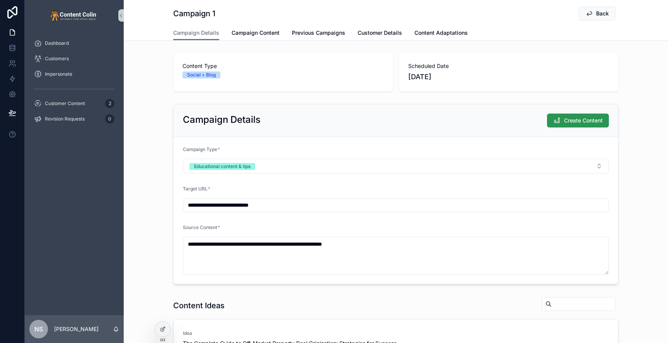
click at [570, 122] on span "Create Content" at bounding box center [583, 121] width 39 height 8
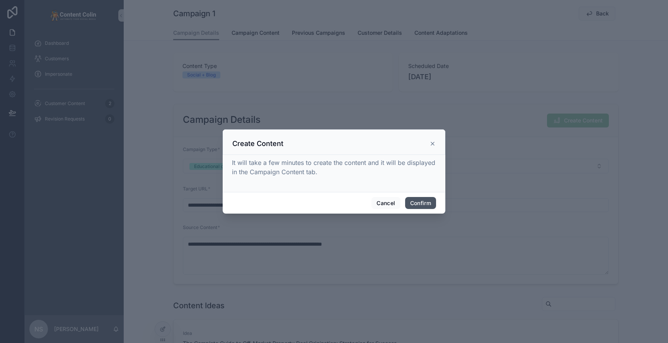
click at [432, 202] on button "Confirm" at bounding box center [420, 203] width 31 height 12
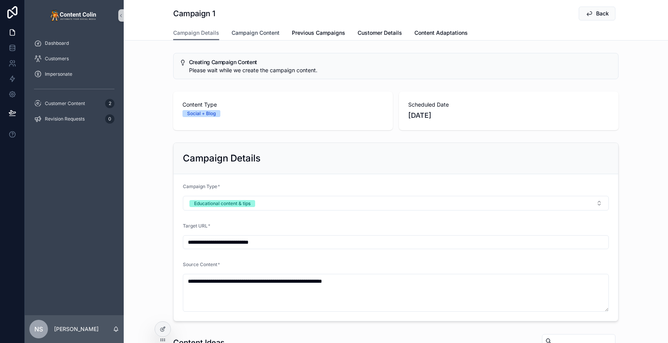
click at [257, 35] on span "Campaign Content" at bounding box center [256, 33] width 48 height 8
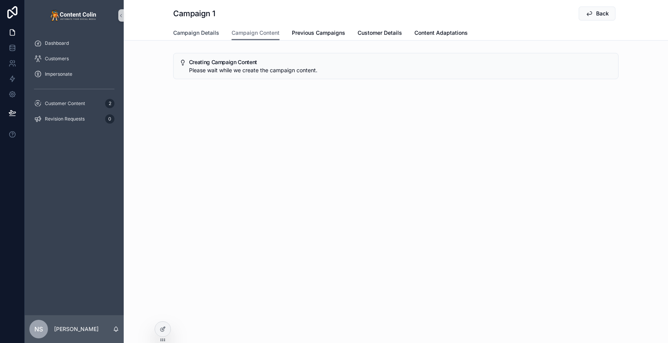
click at [198, 35] on span "Campaign Details" at bounding box center [196, 33] width 46 height 8
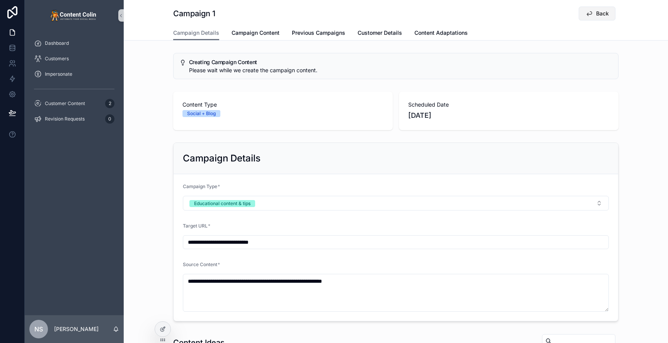
click at [605, 14] on span "Back" at bounding box center [602, 14] width 13 height 8
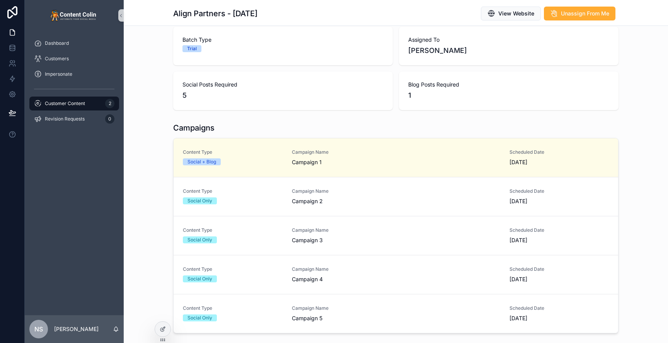
scroll to position [92, 0]
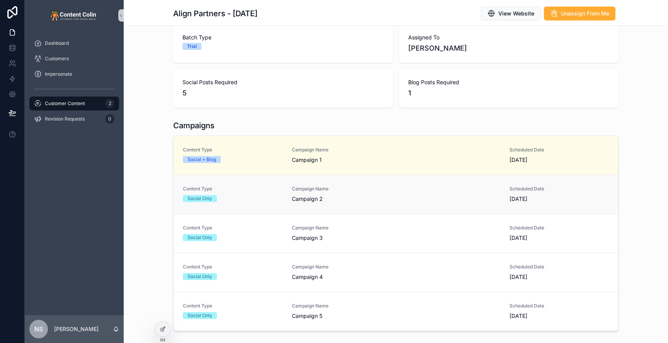
click at [338, 200] on span "Campaign 2" at bounding box center [396, 199] width 208 height 8
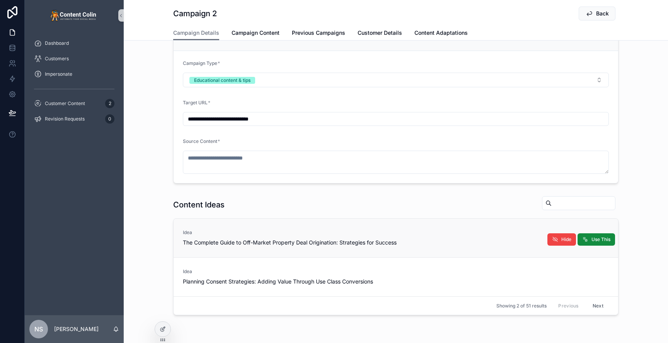
scroll to position [122, 0]
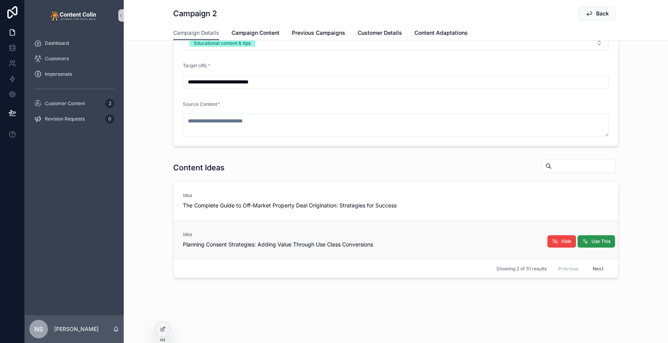
click at [599, 242] on span "Use This" at bounding box center [601, 242] width 19 height 6
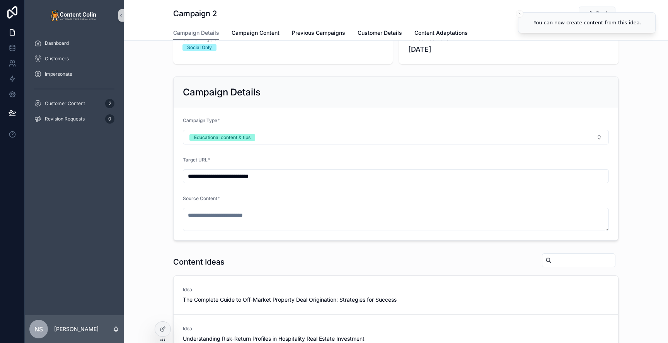
scroll to position [0, 0]
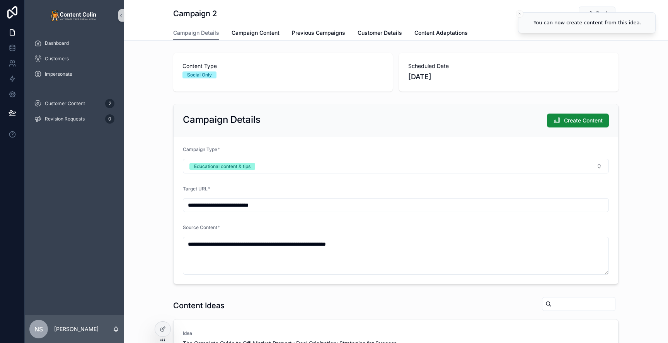
type textarea "**********"
click at [578, 119] on span "Create Content" at bounding box center [583, 121] width 39 height 8
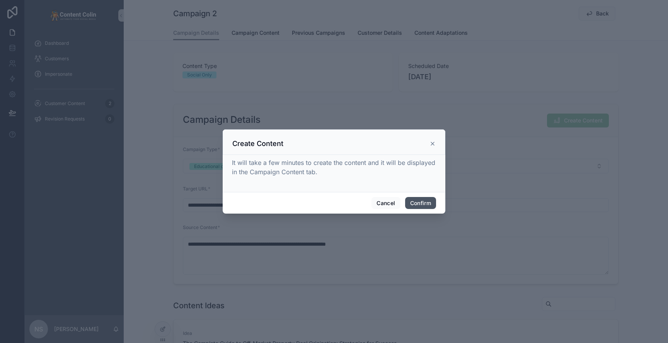
click at [432, 203] on button "Confirm" at bounding box center [420, 203] width 31 height 12
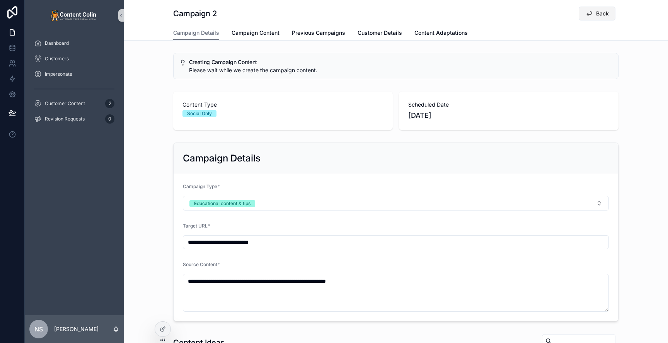
click at [596, 13] on span "Back" at bounding box center [602, 14] width 13 height 8
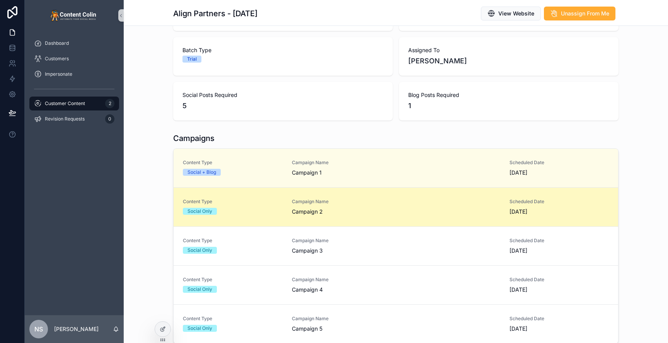
scroll to position [70, 0]
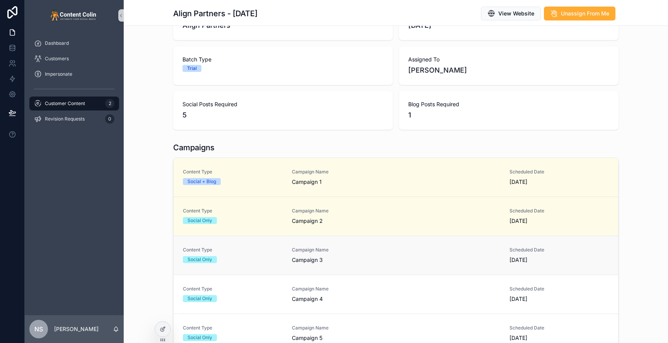
click at [319, 248] on span "Campaign Name" at bounding box center [396, 250] width 208 height 6
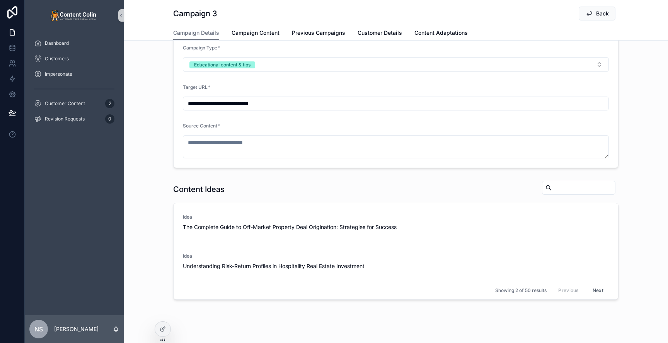
scroll to position [122, 0]
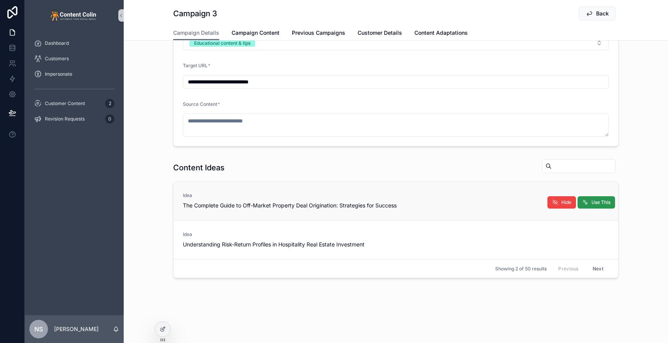
click at [593, 203] on span "Use This" at bounding box center [601, 203] width 19 height 6
type textarea "**********"
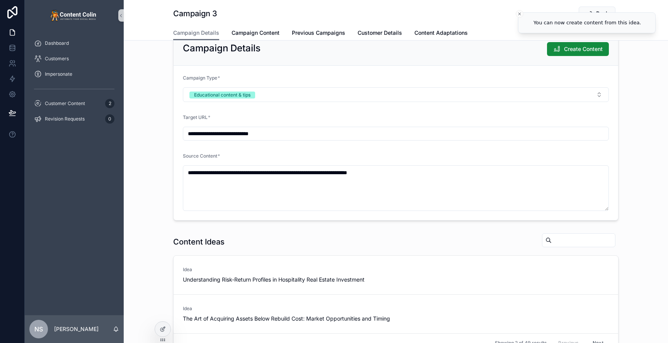
scroll to position [71, 0]
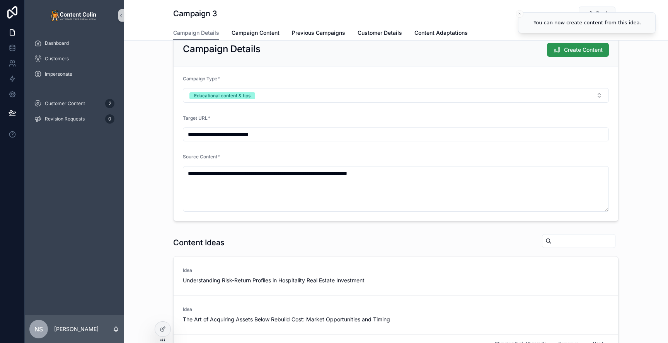
click at [585, 53] on span "Create Content" at bounding box center [583, 50] width 39 height 8
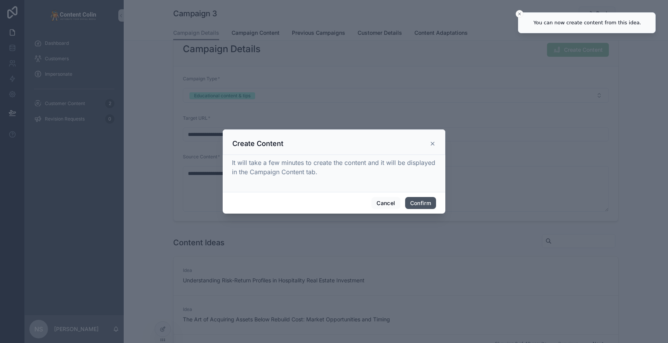
click at [421, 203] on button "Confirm" at bounding box center [420, 203] width 31 height 12
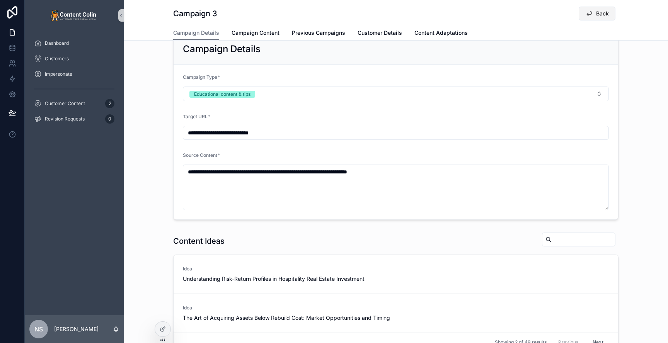
click at [591, 13] on icon "scrollable content" at bounding box center [590, 14] width 8 height 8
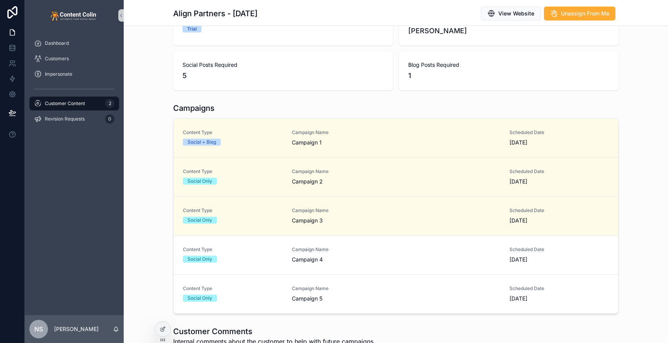
click at [365, 250] on span "Campaign Name" at bounding box center [396, 250] width 208 height 6
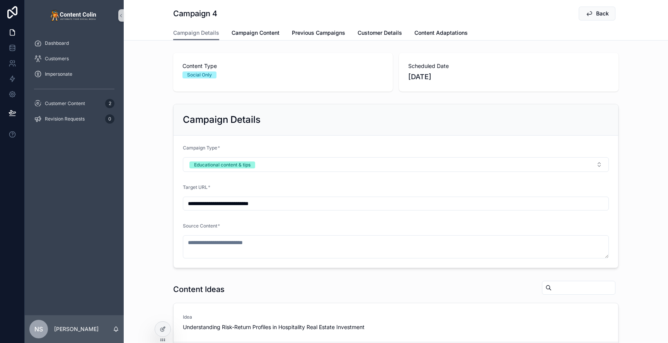
scroll to position [122, 0]
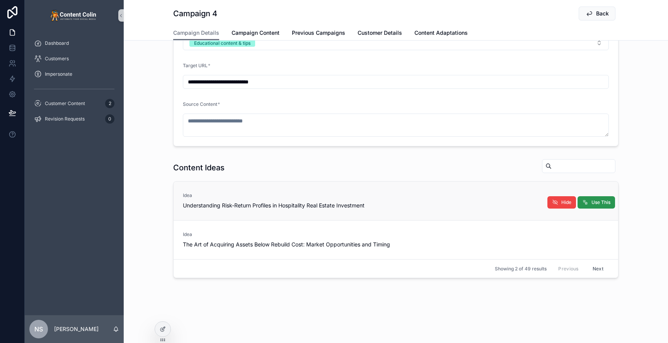
click at [606, 202] on span "Use This" at bounding box center [601, 203] width 19 height 6
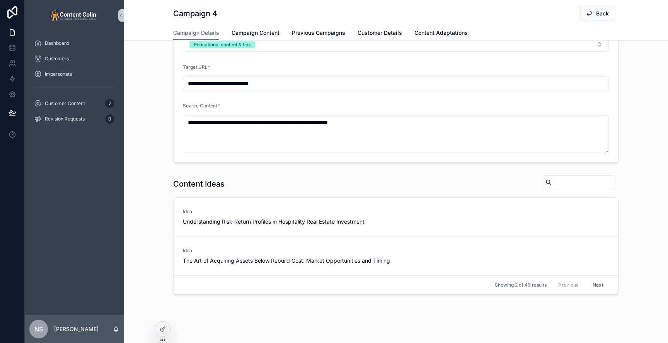
type textarea "**********"
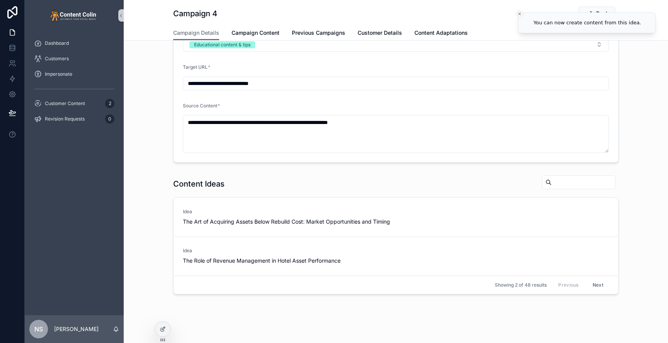
click at [518, 12] on icon "Close toast" at bounding box center [519, 14] width 5 height 5
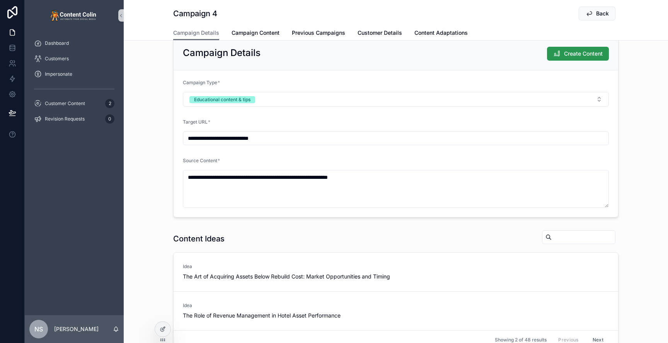
click at [572, 57] on span "Create Content" at bounding box center [583, 54] width 39 height 8
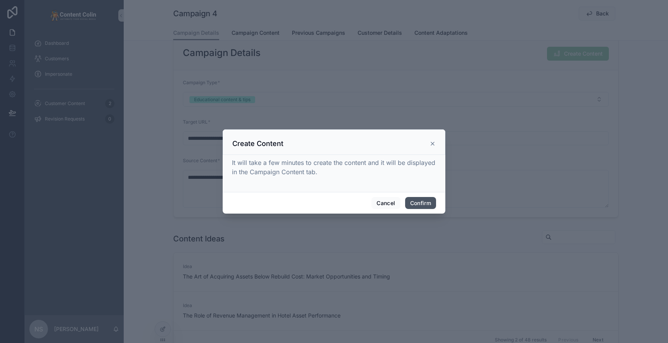
click at [423, 205] on button "Confirm" at bounding box center [420, 203] width 31 height 12
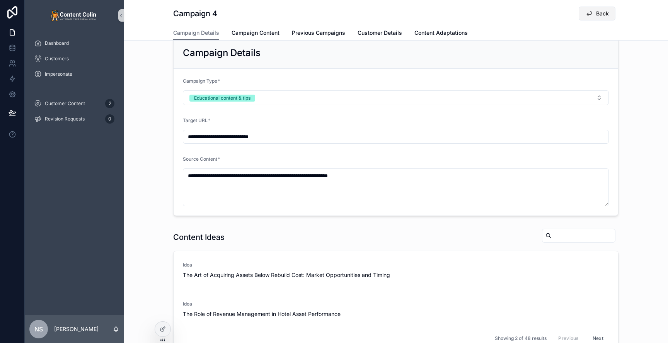
click at [608, 14] on span "Back" at bounding box center [602, 14] width 13 height 8
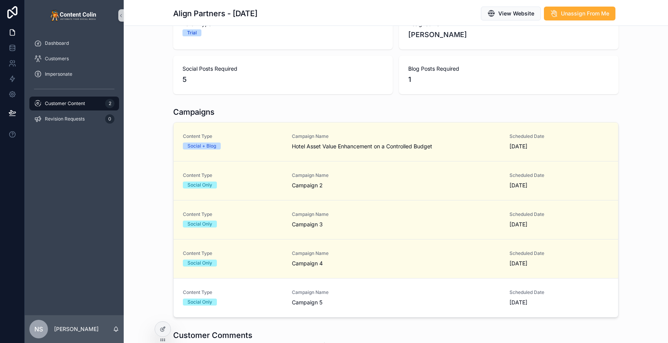
drag, startPoint x: 373, startPoint y: 298, endPoint x: 379, endPoint y: 297, distance: 5.9
click at [373, 298] on div "Campaign Name Campaign 5" at bounding box center [396, 298] width 208 height 17
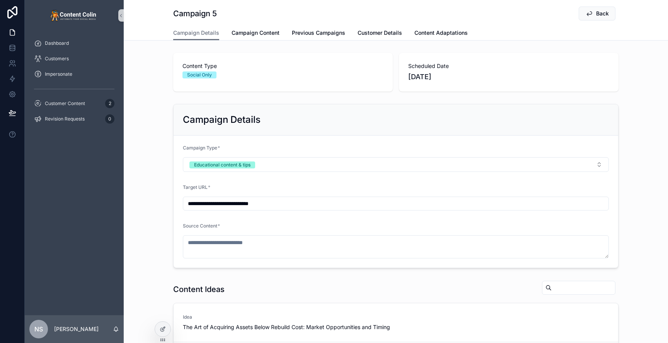
scroll to position [122, 0]
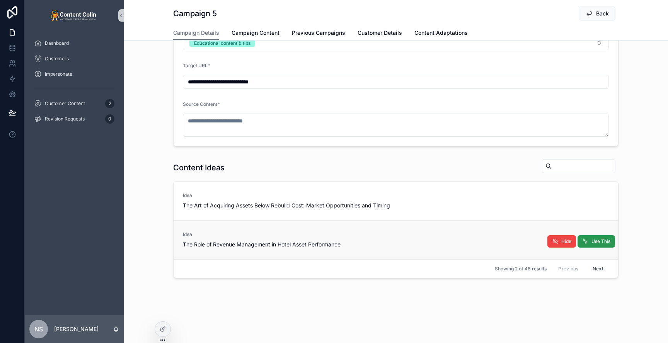
click at [604, 243] on span "Use This" at bounding box center [601, 242] width 19 height 6
type textarea "**********"
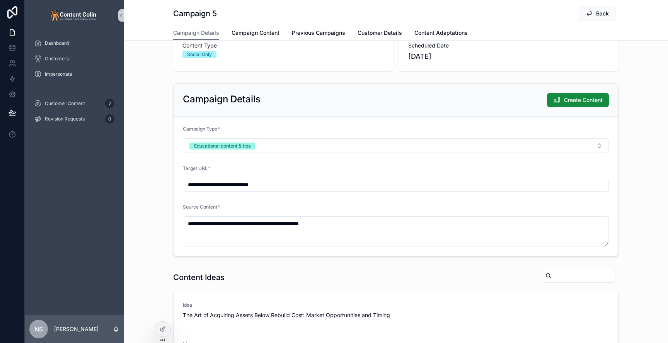
scroll to position [20, 0]
click at [578, 99] on span "Create Content" at bounding box center [583, 101] width 39 height 8
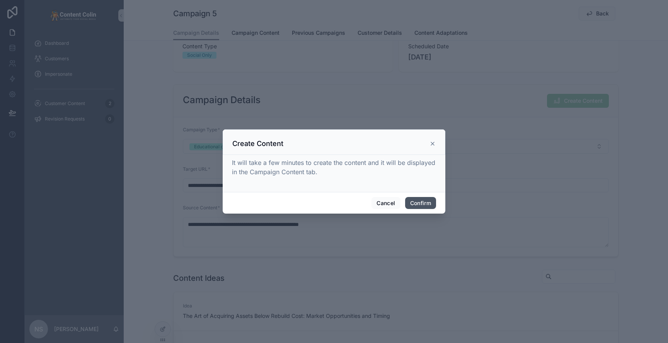
click at [420, 201] on button "Confirm" at bounding box center [420, 203] width 31 height 12
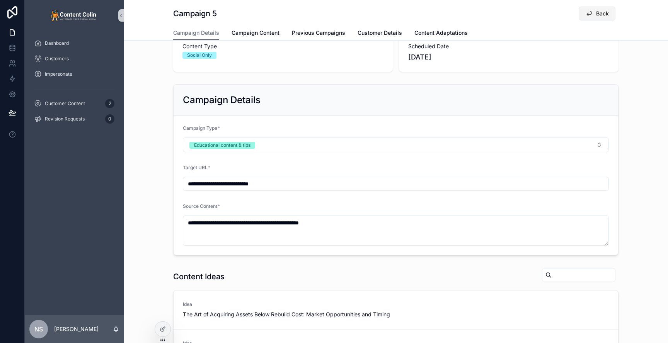
click at [596, 19] on button "Back" at bounding box center [597, 14] width 37 height 14
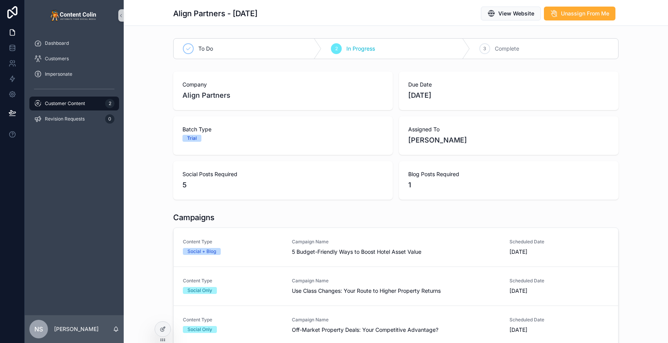
click at [74, 106] on span "Customer Content" at bounding box center [65, 104] width 40 height 6
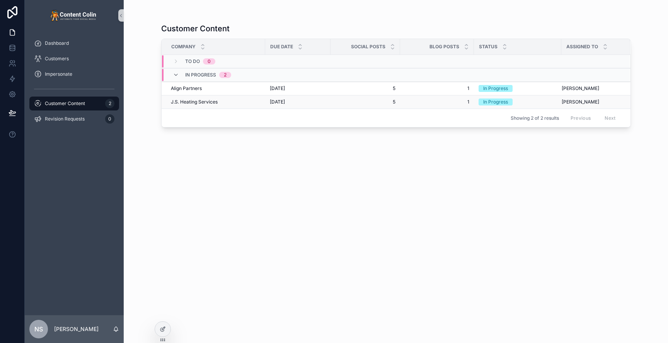
click at [268, 102] on td "[DATE] [DATE]" at bounding box center [297, 103] width 65 height 14
click at [285, 102] on span "[DATE]" at bounding box center [277, 102] width 15 height 6
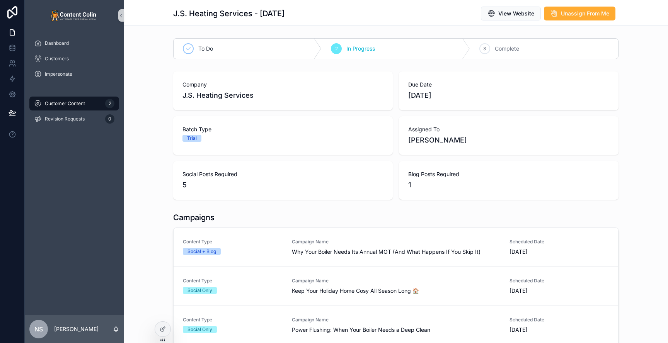
click at [485, 47] on span "3" at bounding box center [484, 49] width 3 height 6
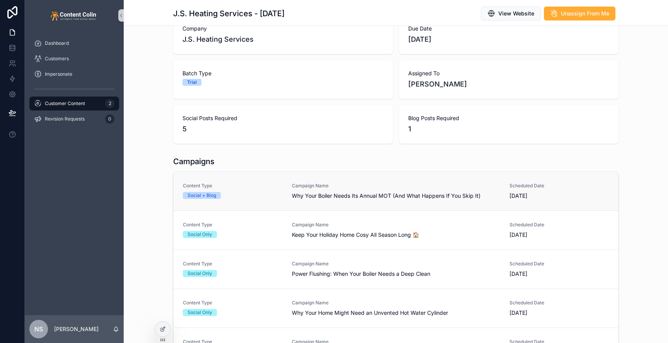
scroll to position [57, 0]
click at [367, 191] on span "Why Your Boiler Needs Its Annual MOT (And What Happens If You Skip It)" at bounding box center [396, 195] width 208 height 8
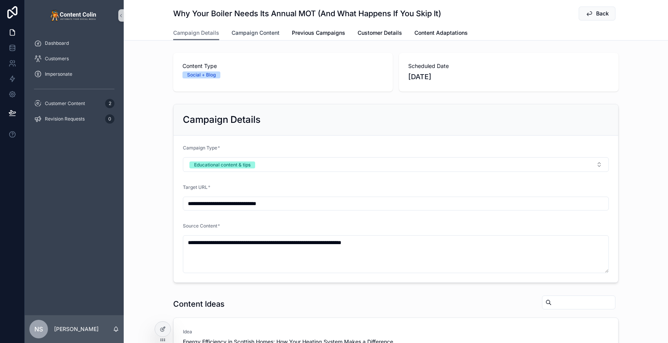
click at [263, 34] on span "Campaign Content" at bounding box center [256, 33] width 48 height 8
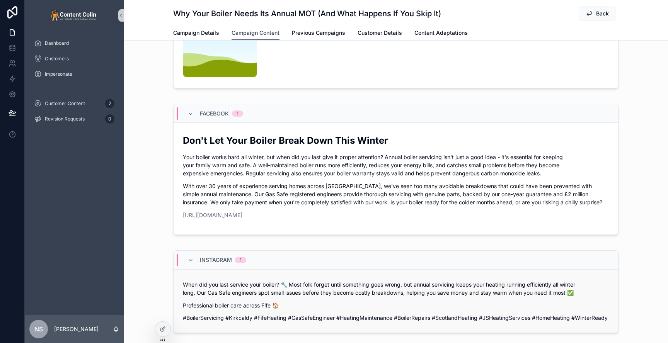
scroll to position [79, 0]
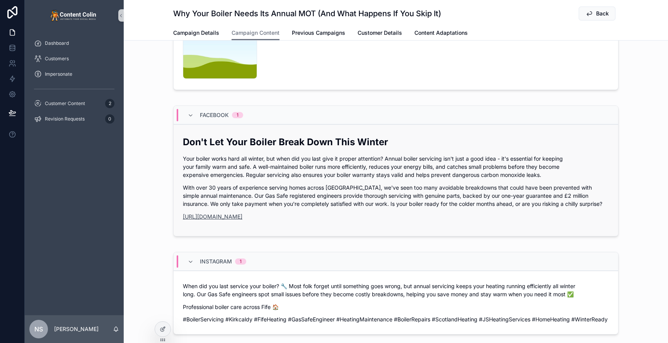
click at [243, 219] on link "https://www.jsheatingservices.co.uk" at bounding box center [213, 216] width 60 height 7
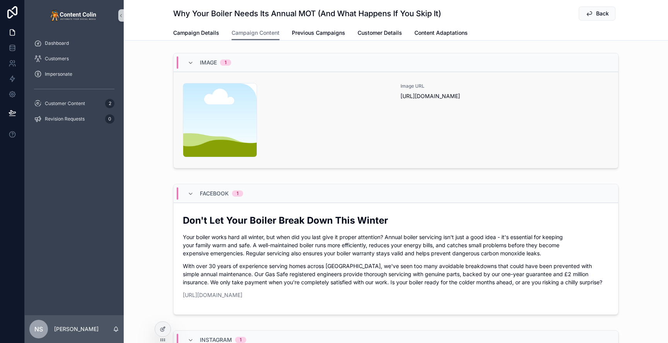
click at [405, 138] on div "Image URL [URL][DOMAIN_NAME]" at bounding box center [505, 120] width 208 height 74
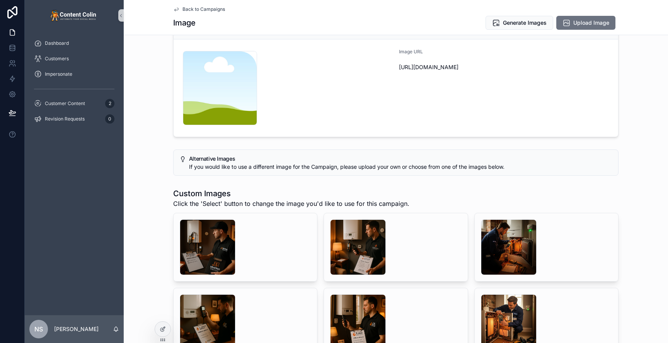
scroll to position [38, 0]
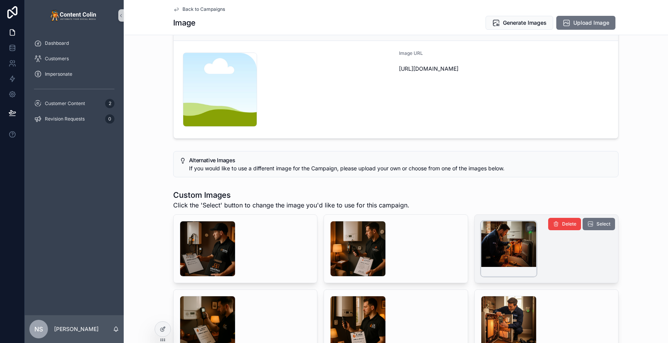
click at [517, 246] on div "scrollable content" at bounding box center [509, 249] width 56 height 56
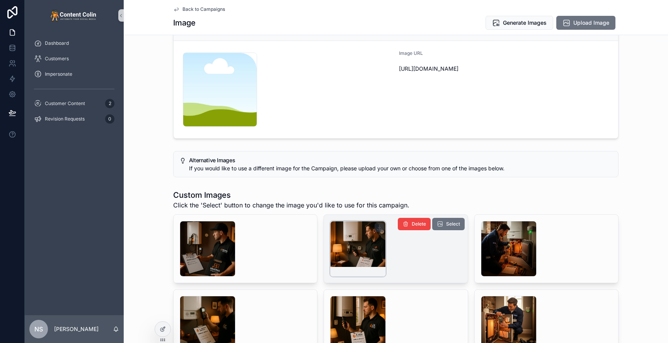
click at [350, 256] on div "scrollable content" at bounding box center [358, 249] width 56 height 56
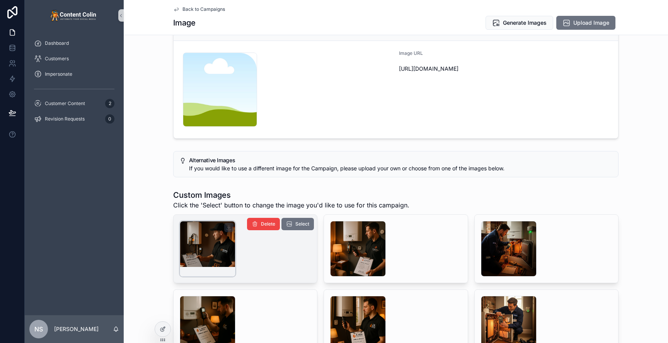
click at [216, 252] on div "scrollable content" at bounding box center [208, 249] width 56 height 56
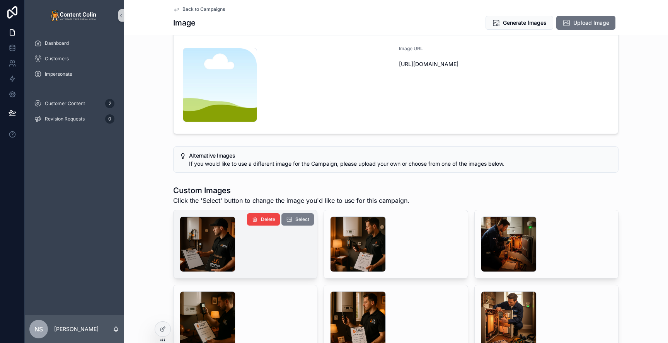
click at [300, 219] on span "Select" at bounding box center [302, 220] width 14 height 6
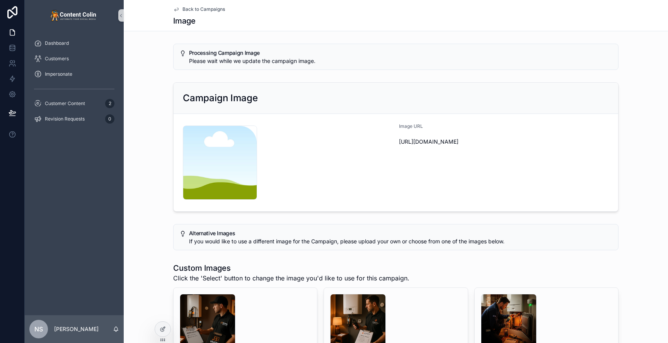
click at [212, 7] on span "Back to Campaigns" at bounding box center [204, 9] width 43 height 6
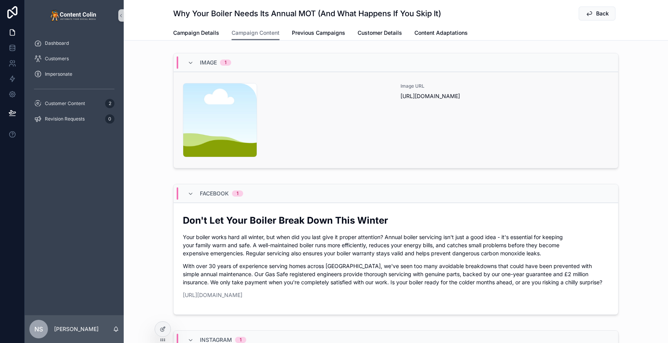
click at [365, 134] on div "content-placeholder .png" at bounding box center [287, 120] width 208 height 74
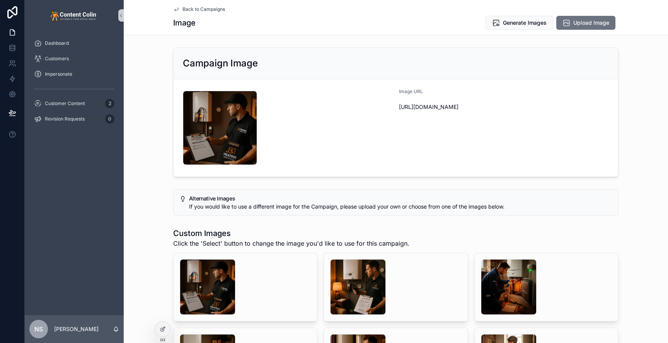
click at [207, 9] on span "Back to Campaigns" at bounding box center [204, 9] width 43 height 6
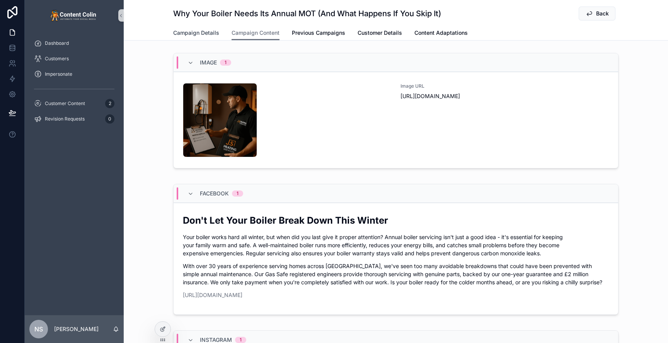
click at [203, 34] on span "Campaign Details" at bounding box center [196, 33] width 46 height 8
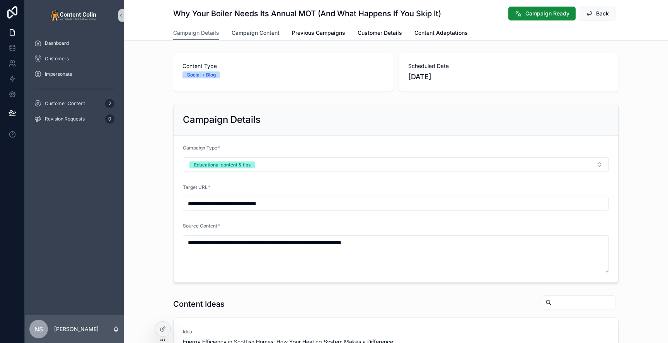
click at [254, 32] on span "Campaign Content" at bounding box center [256, 33] width 48 height 8
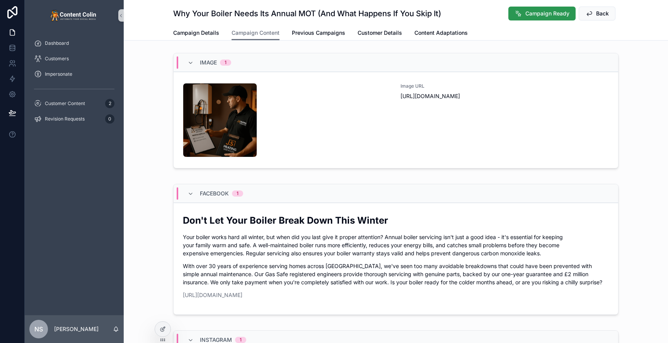
click at [544, 17] on span "Campaign Ready" at bounding box center [548, 14] width 44 height 8
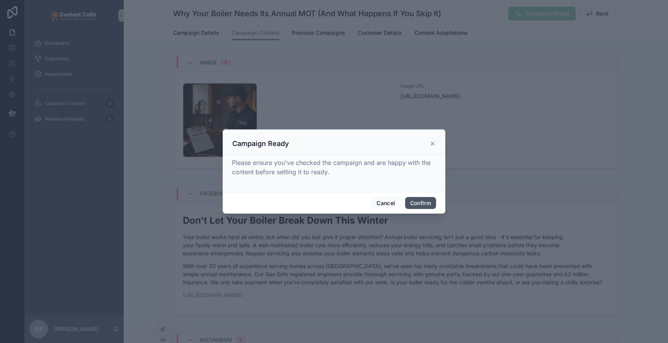
click at [420, 204] on button "Confirm" at bounding box center [420, 203] width 31 height 12
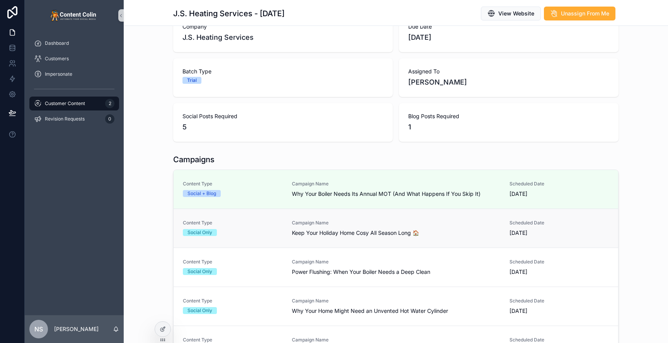
scroll to position [59, 0]
click at [383, 229] on span "Keep Your Holiday Home Cosy All Season Long 🏠" at bounding box center [396, 233] width 208 height 8
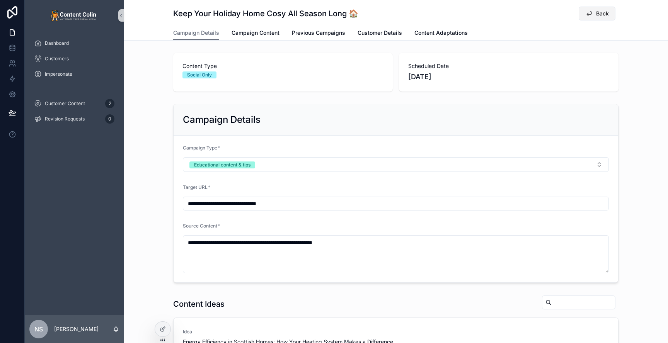
click at [605, 14] on span "Back" at bounding box center [602, 14] width 13 height 8
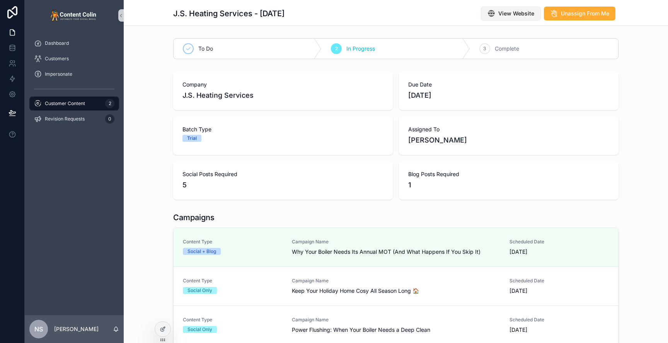
click at [494, 16] on icon "scrollable content" at bounding box center [492, 14] width 8 height 8
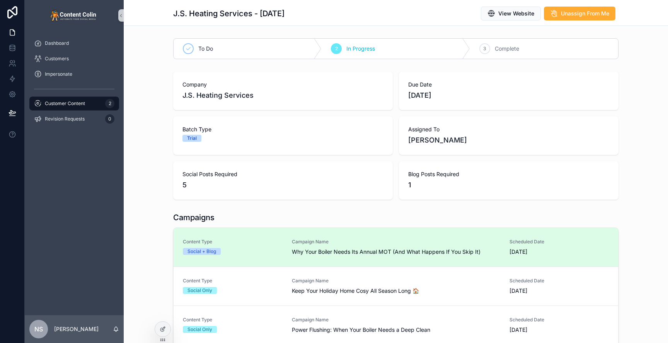
click at [427, 249] on span "Why Your Boiler Needs Its Annual MOT (And What Happens If You Skip It)" at bounding box center [396, 252] width 208 height 8
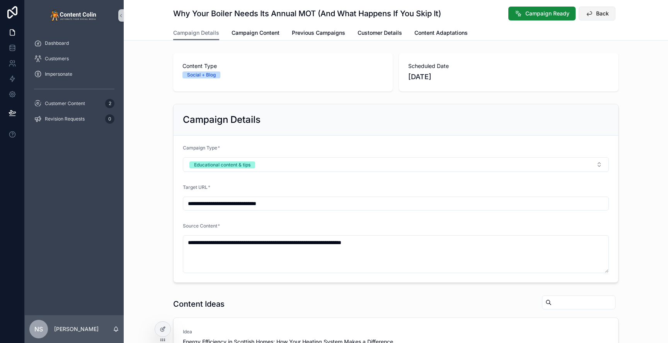
click at [602, 17] on span "Back" at bounding box center [602, 14] width 13 height 8
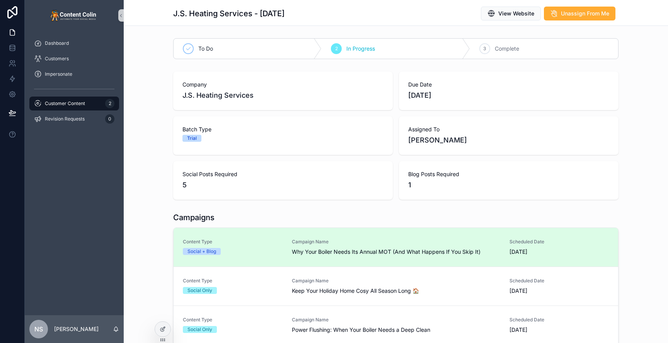
click at [377, 239] on span "Campaign Name" at bounding box center [396, 242] width 208 height 6
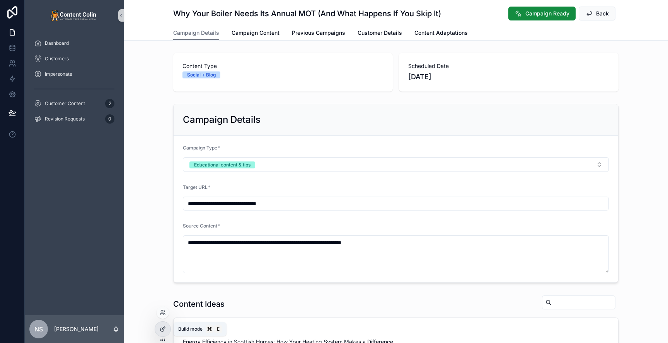
click at [165, 330] on icon at bounding box center [163, 329] width 6 height 6
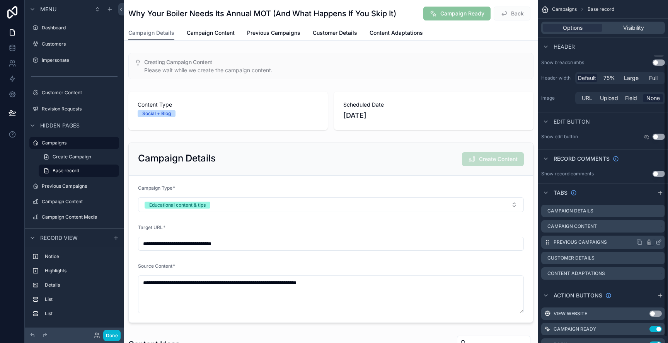
scroll to position [87, 0]
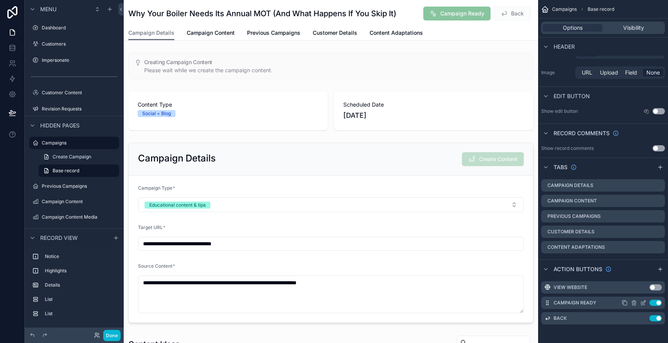
click at [643, 303] on icon "scrollable content" at bounding box center [644, 302] width 3 height 3
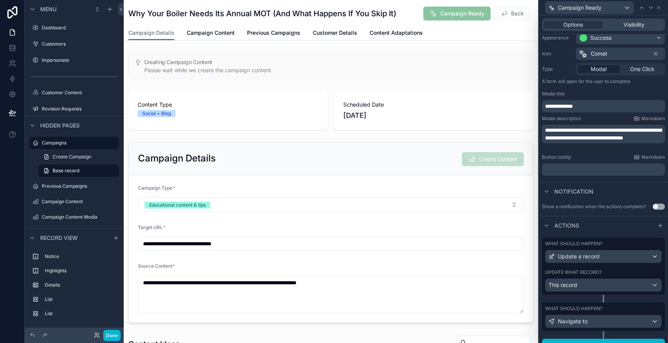
scroll to position [79, 0]
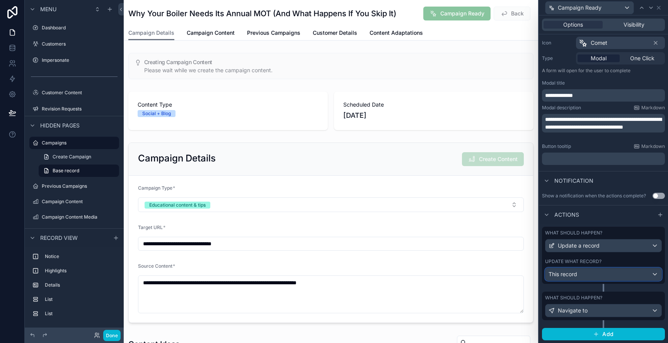
click at [604, 274] on div "This record" at bounding box center [604, 274] width 116 height 12
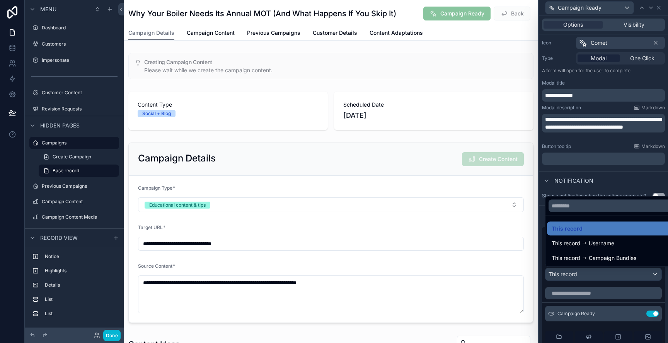
click at [604, 274] on div at bounding box center [603, 171] width 129 height 343
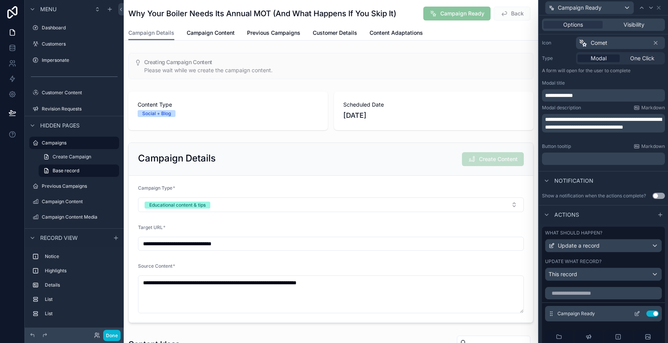
click at [639, 314] on icon at bounding box center [637, 314] width 6 height 6
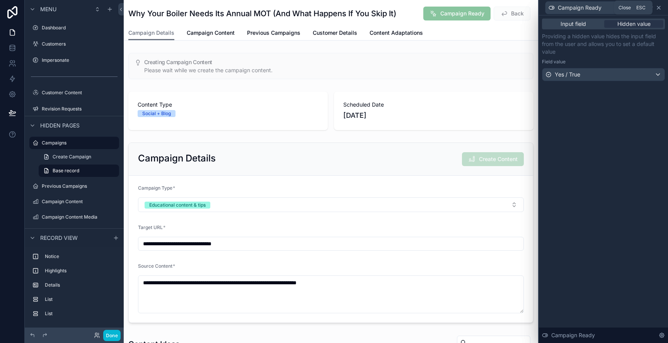
click at [661, 6] on icon at bounding box center [659, 8] width 6 height 6
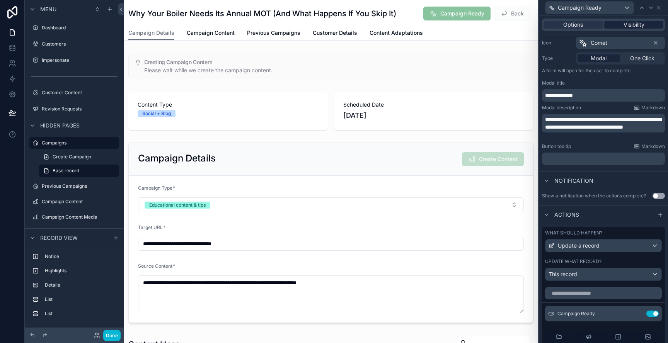
click at [639, 22] on span "Visibility" at bounding box center [634, 25] width 21 height 8
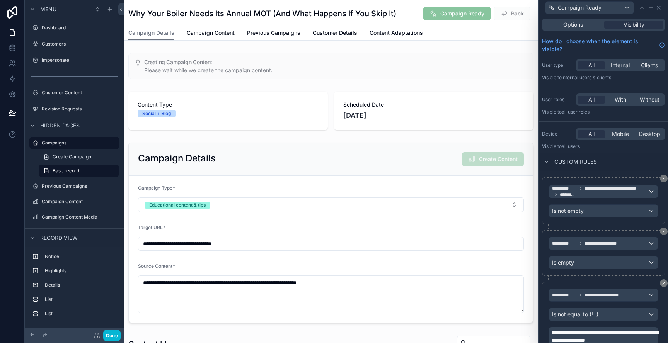
scroll to position [33, 0]
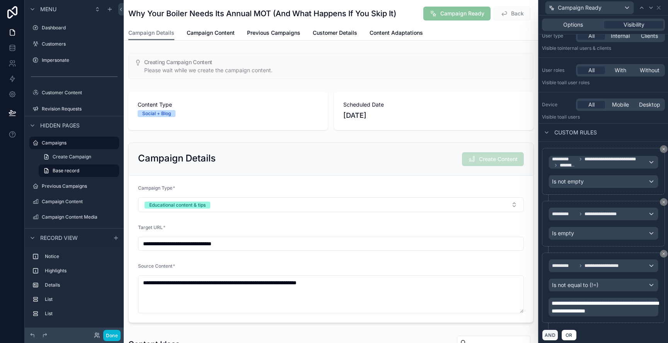
click at [552, 332] on button "AND" at bounding box center [550, 335] width 16 height 11
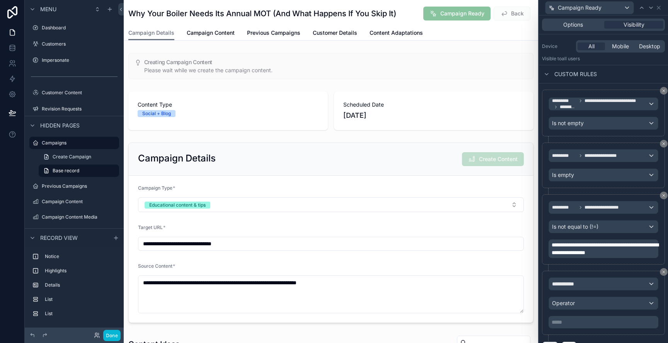
scroll to position [103, 0]
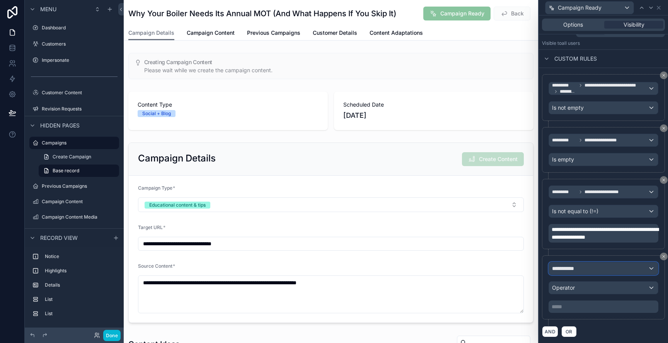
click at [592, 269] on div "**********" at bounding box center [603, 269] width 109 height 12
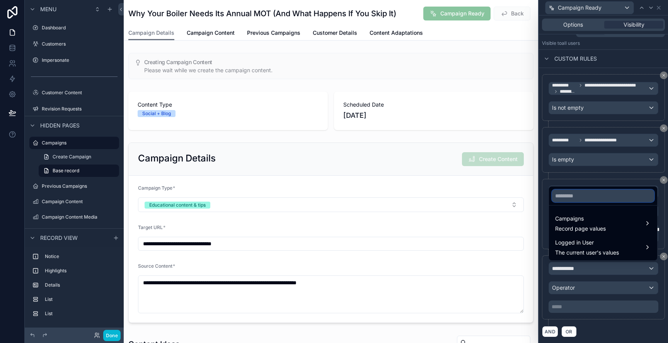
click at [587, 197] on input "text" at bounding box center [603, 196] width 102 height 12
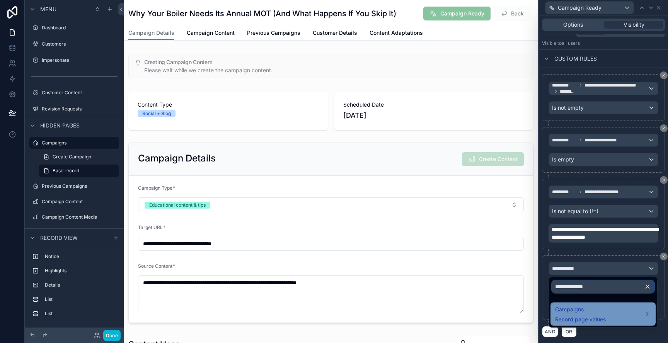
type input "**********"
click at [604, 313] on span "Campaigns" at bounding box center [580, 309] width 51 height 9
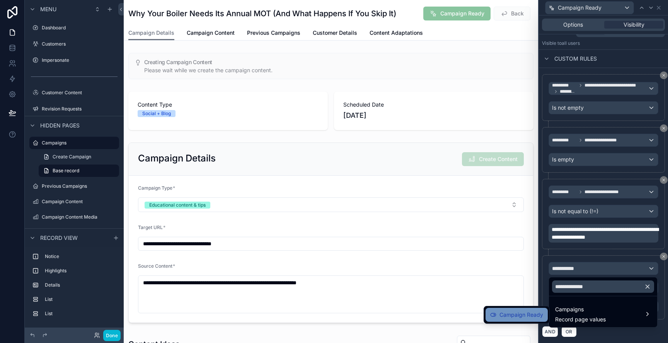
click at [532, 314] on span "Campaign Ready" at bounding box center [522, 315] width 44 height 9
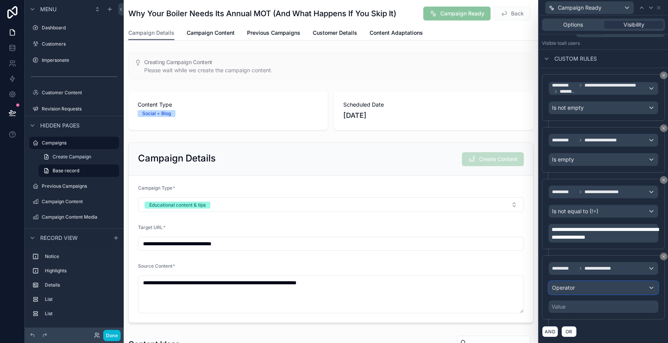
click at [598, 290] on div "Operator" at bounding box center [603, 288] width 109 height 12
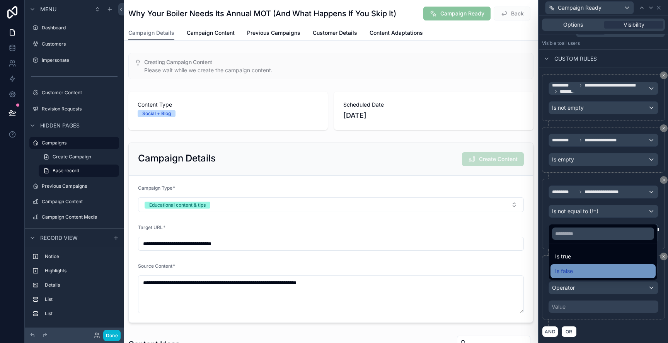
click at [573, 273] on span "Is false" at bounding box center [564, 271] width 18 height 9
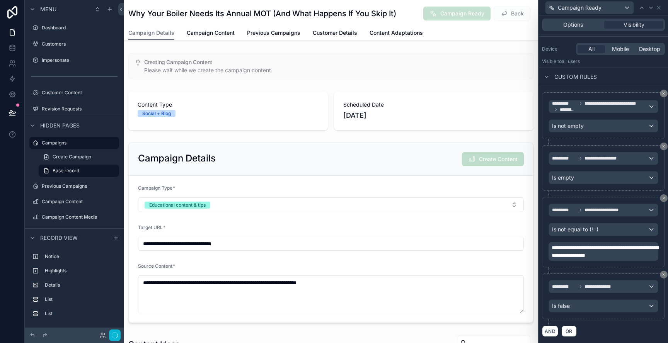
scroll to position [85, 0]
click at [660, 6] on icon at bounding box center [659, 8] width 6 height 6
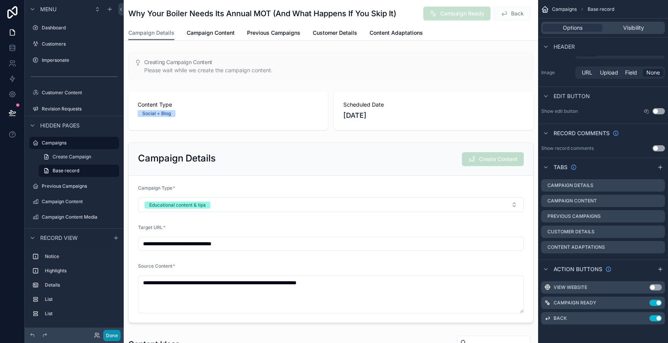
click at [114, 338] on button "Done" at bounding box center [111, 335] width 17 height 11
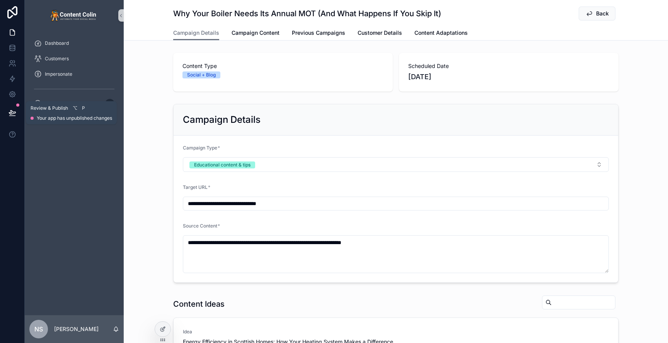
click at [15, 112] on icon at bounding box center [12, 113] width 7 height 4
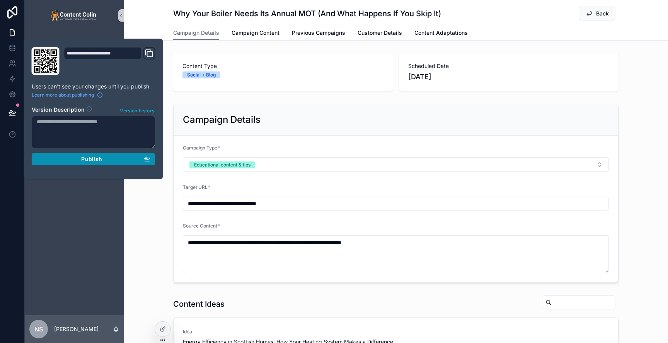
click at [78, 162] on div "Publish" at bounding box center [94, 159] width 114 height 7
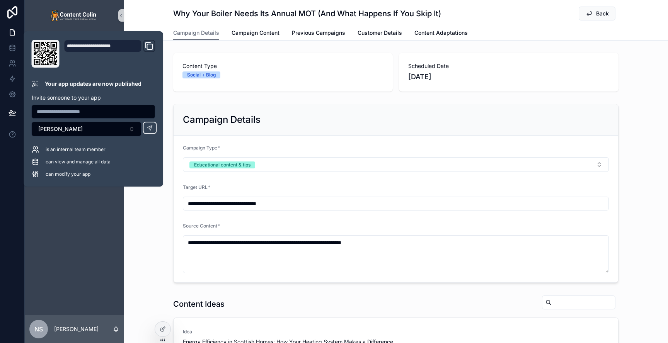
click at [644, 68] on div "Content Type Social + Blog Scheduled Date 5th September 2025" at bounding box center [396, 72] width 545 height 45
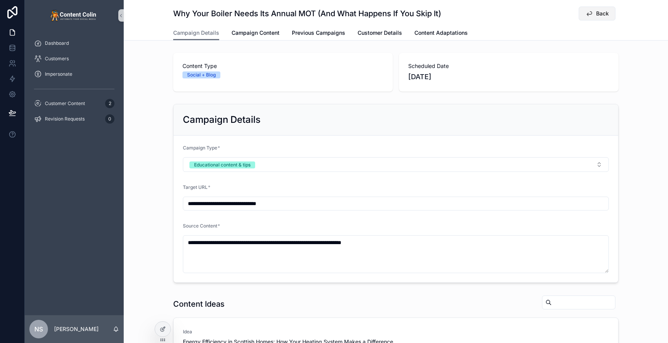
click at [598, 17] on span "Back" at bounding box center [602, 14] width 13 height 8
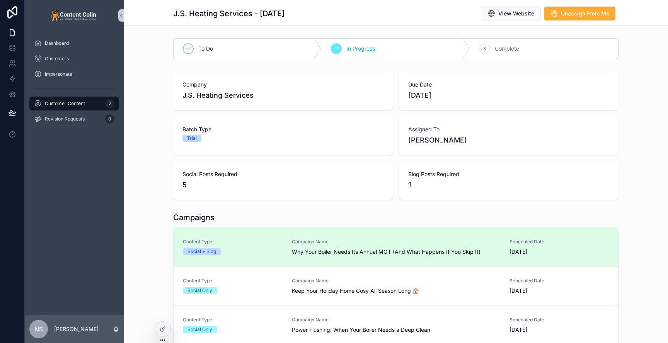
click at [297, 248] on div "Campaign Name Why Your Boiler Needs Its Annual MOT (And What Happens If You Ski…" at bounding box center [396, 247] width 208 height 17
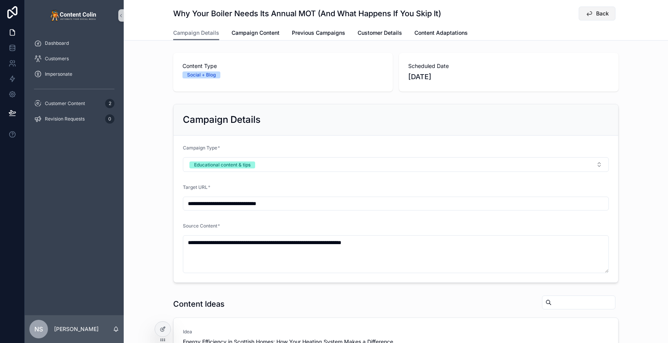
click at [603, 16] on span "Back" at bounding box center [602, 14] width 13 height 8
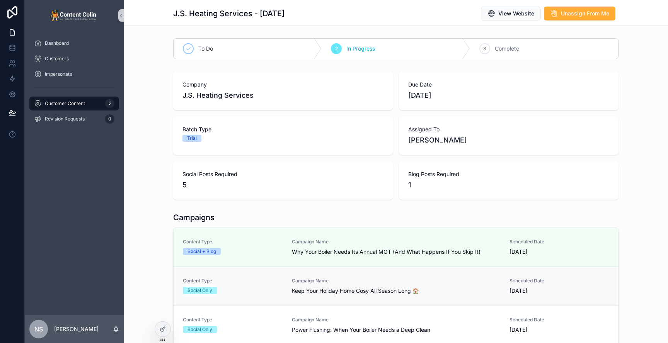
click at [358, 282] on span "Campaign Name" at bounding box center [396, 281] width 208 height 6
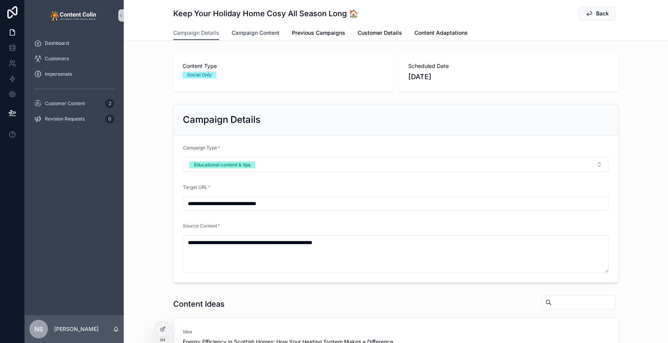
click at [272, 35] on span "Campaign Content" at bounding box center [256, 33] width 48 height 8
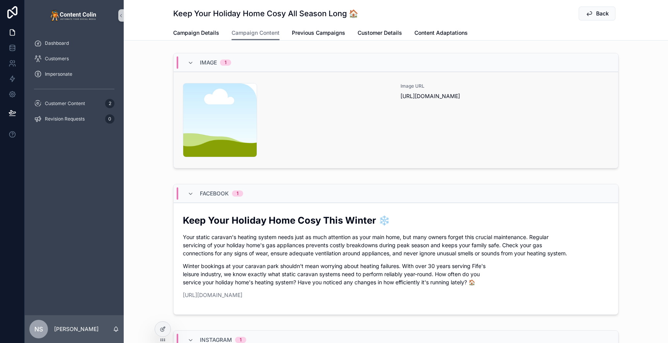
click at [455, 136] on div "Image URL [URL][DOMAIN_NAME]" at bounding box center [505, 120] width 208 height 74
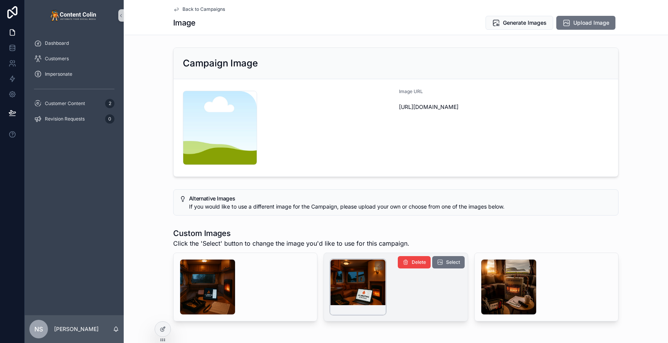
click at [365, 281] on div "scrollable content" at bounding box center [358, 288] width 56 height 56
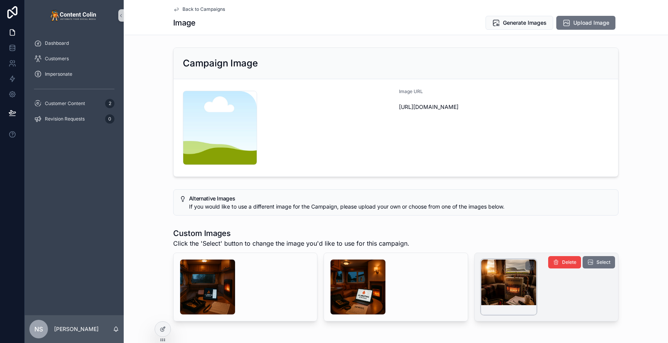
click at [512, 285] on div "scrollable content" at bounding box center [509, 288] width 56 height 56
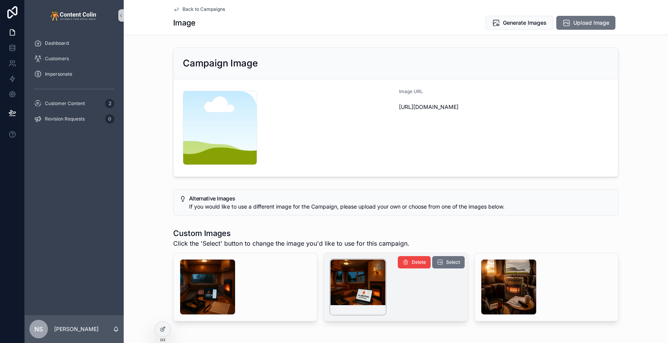
click at [355, 287] on div "scrollable content" at bounding box center [358, 288] width 56 height 56
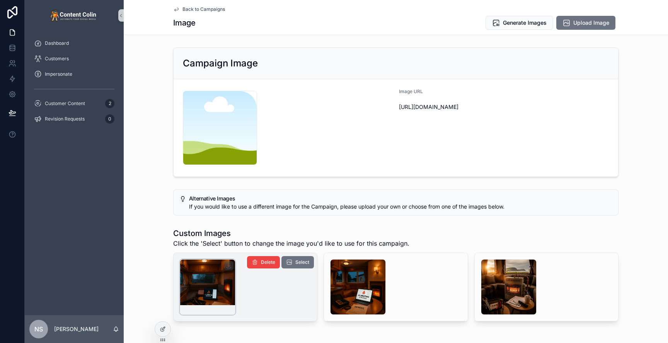
click at [210, 290] on div "scrollable content" at bounding box center [208, 288] width 56 height 56
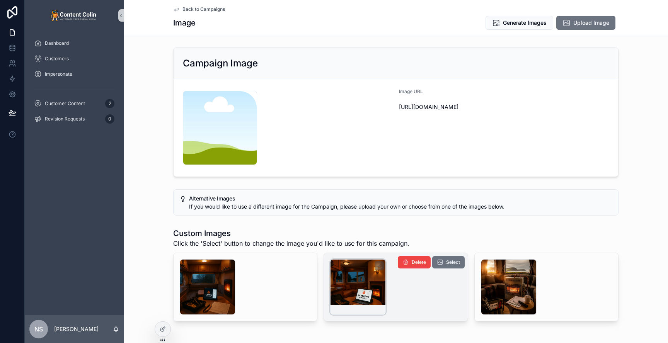
click at [370, 280] on div "scrollable content" at bounding box center [358, 288] width 56 height 56
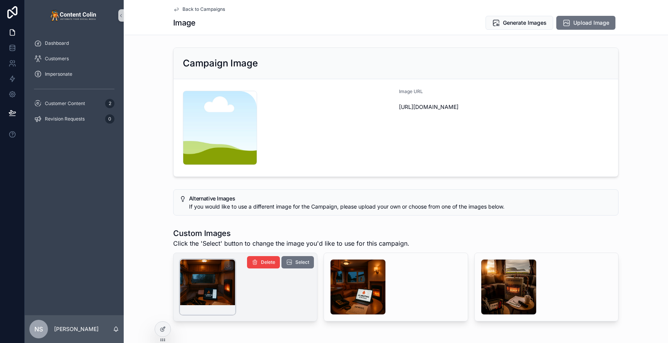
click at [209, 288] on div "scrollable content" at bounding box center [208, 288] width 56 height 56
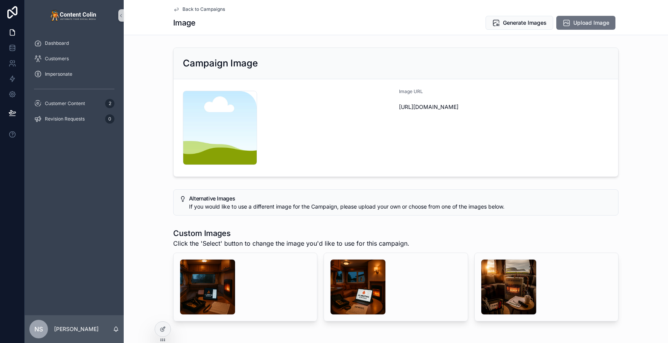
click at [209, 288] on div "scrollable content" at bounding box center [208, 288] width 56 height 56
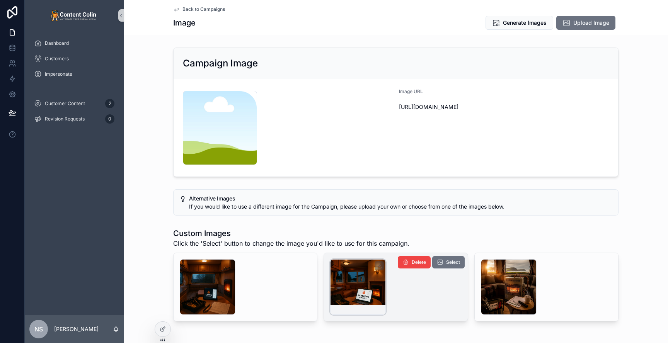
click at [380, 282] on div "scrollable content" at bounding box center [358, 288] width 56 height 56
click at [452, 264] on span "Select" at bounding box center [453, 263] width 14 height 6
click at [193, 6] on span "Back to Campaigns" at bounding box center [204, 9] width 43 height 6
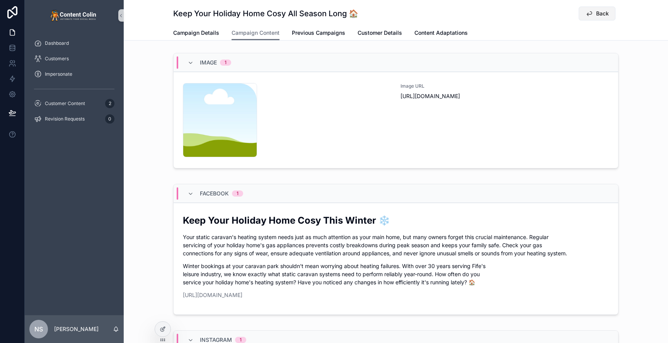
click at [599, 14] on span "Back" at bounding box center [602, 14] width 13 height 8
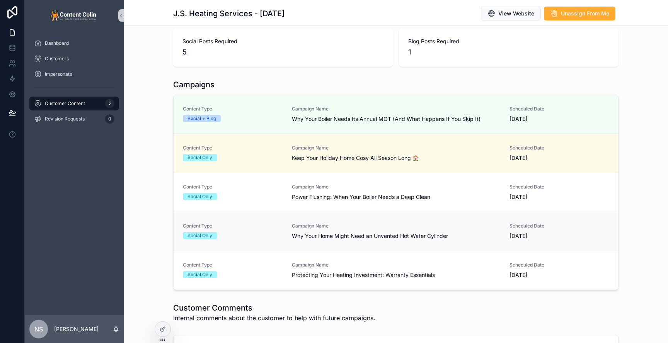
scroll to position [132, 0]
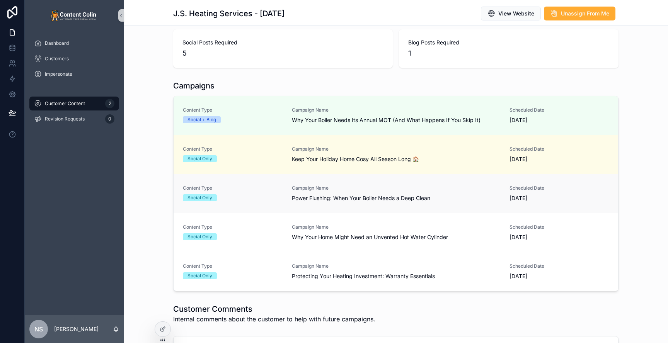
click at [354, 190] on span "Campaign Name" at bounding box center [396, 188] width 208 height 6
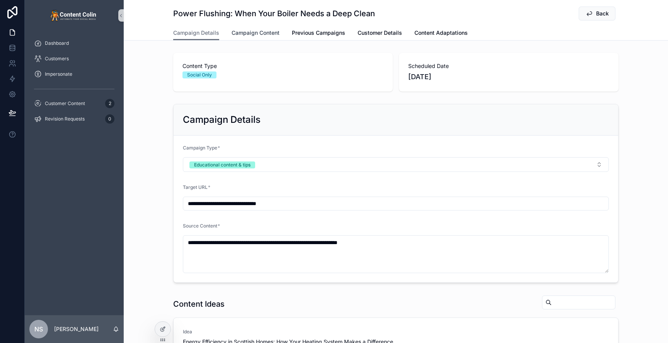
click at [249, 32] on span "Campaign Content" at bounding box center [256, 33] width 48 height 8
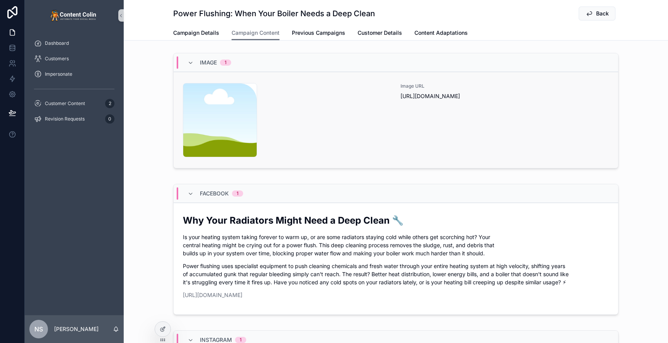
click at [382, 136] on div "content-placeholder .png" at bounding box center [287, 120] width 208 height 74
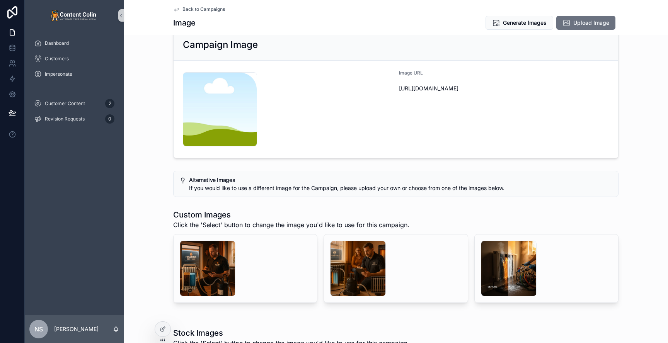
scroll to position [19, 0]
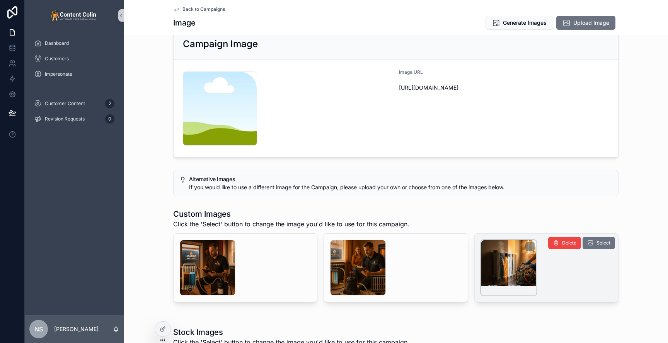
click at [495, 267] on div "scrollable content" at bounding box center [509, 268] width 56 height 56
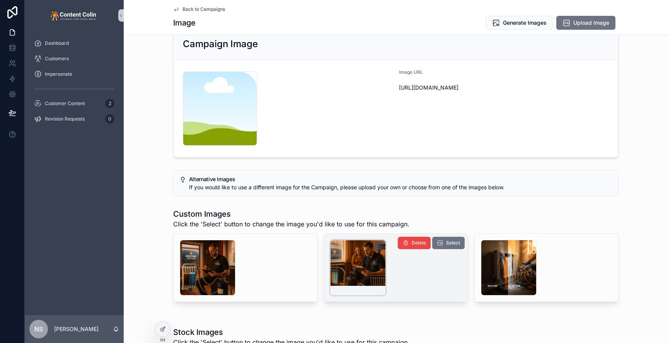
click at [361, 271] on div "scrollable content" at bounding box center [358, 268] width 56 height 56
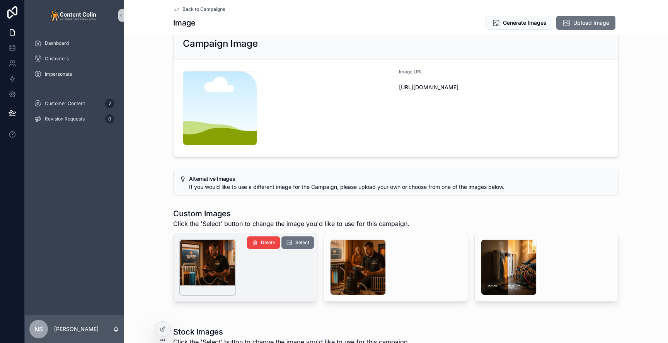
click at [212, 269] on div "scrollable content" at bounding box center [208, 268] width 56 height 56
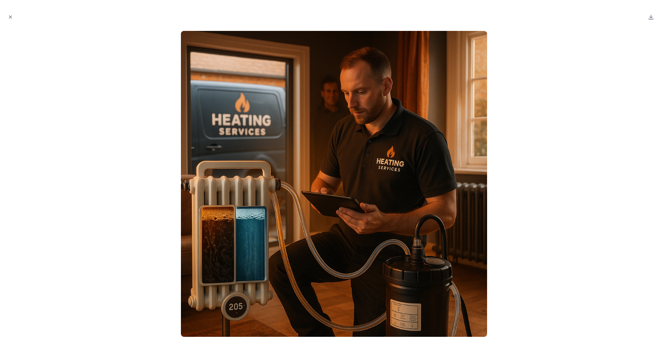
scroll to position [20, 0]
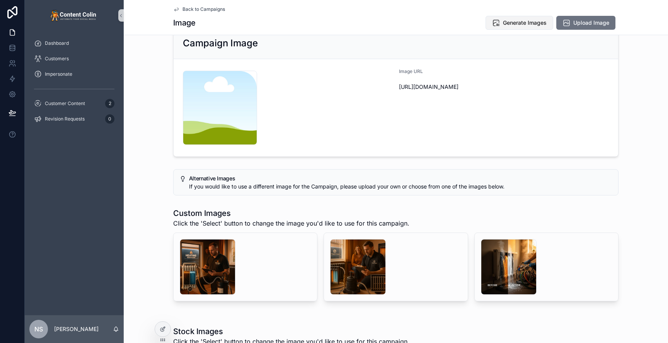
click at [518, 28] on button "Generate Images" at bounding box center [520, 23] width 68 height 14
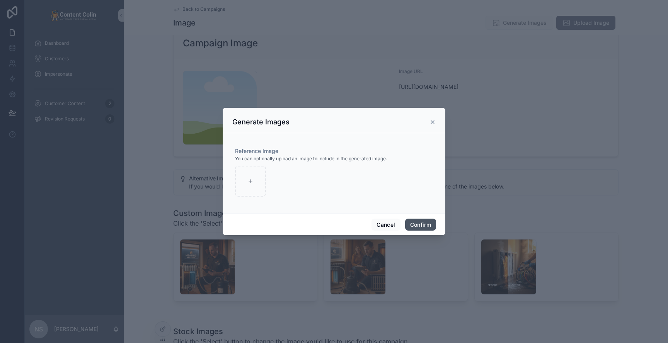
click at [420, 228] on button "Confirm" at bounding box center [420, 225] width 31 height 12
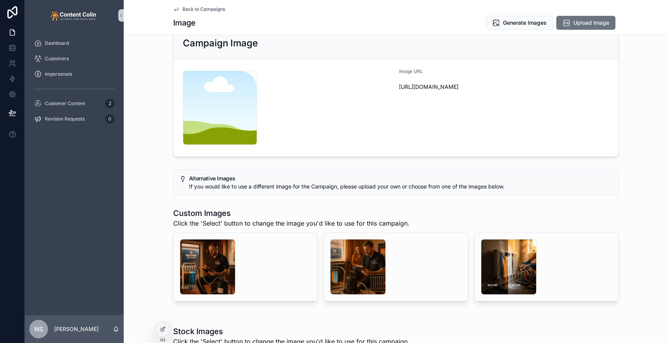
click at [206, 9] on span "Back to Campaigns" at bounding box center [204, 9] width 43 height 6
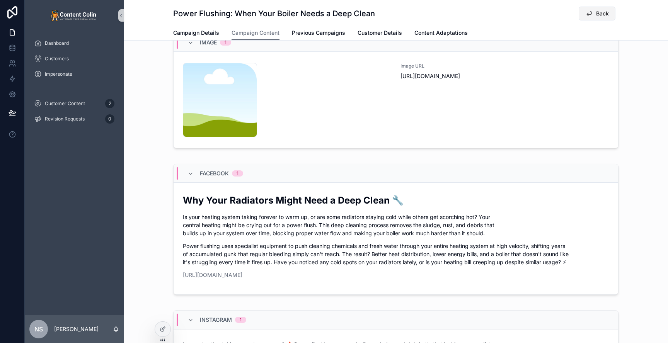
click at [603, 13] on span "Back" at bounding box center [602, 14] width 13 height 8
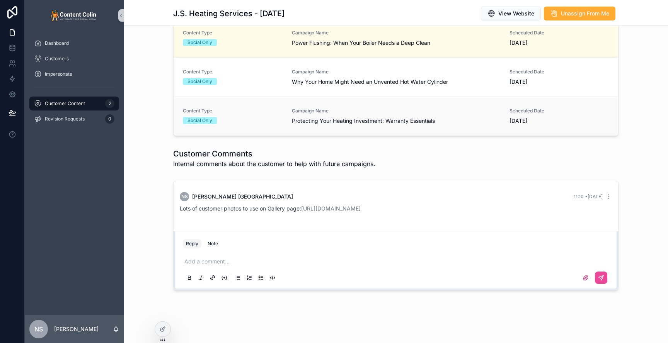
scroll to position [248, 0]
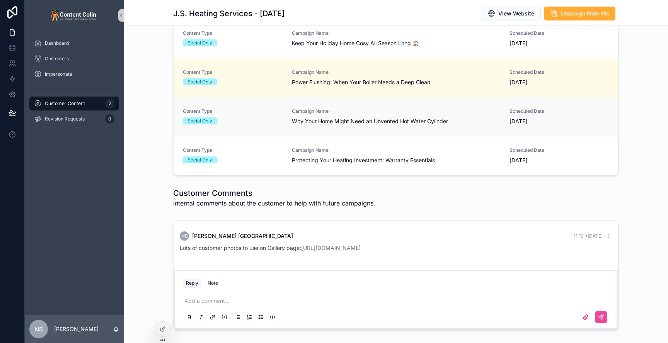
click at [371, 119] on span "Why Your Home Might Need an Unvented Hot Water Cylinder" at bounding box center [396, 122] width 208 height 8
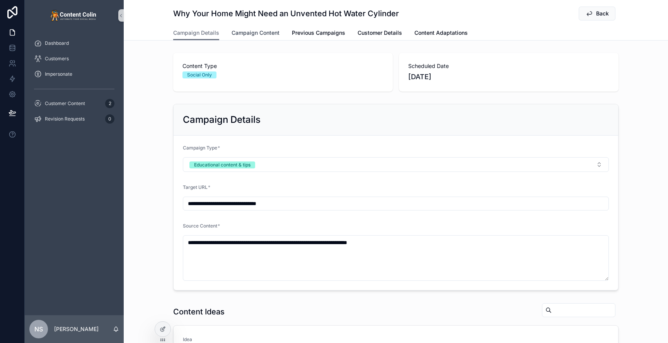
drag, startPoint x: 253, startPoint y: 33, endPoint x: 256, endPoint y: 40, distance: 7.8
click at [253, 33] on span "Campaign Content" at bounding box center [256, 33] width 48 height 8
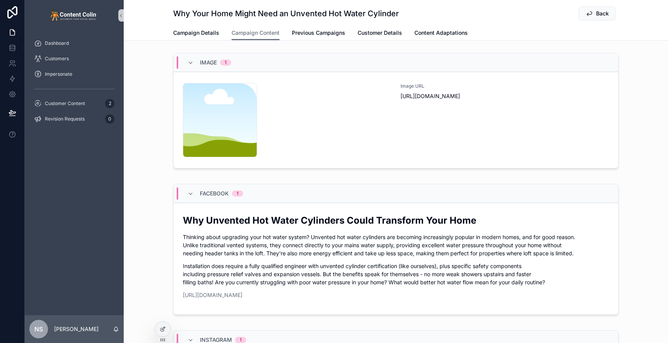
click at [293, 106] on div "content-placeholder .png" at bounding box center [287, 120] width 208 height 74
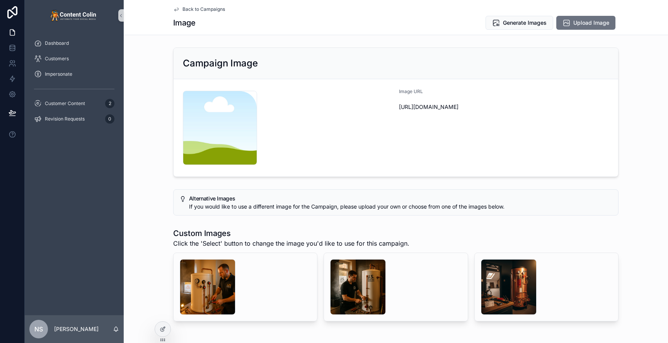
scroll to position [1, 0]
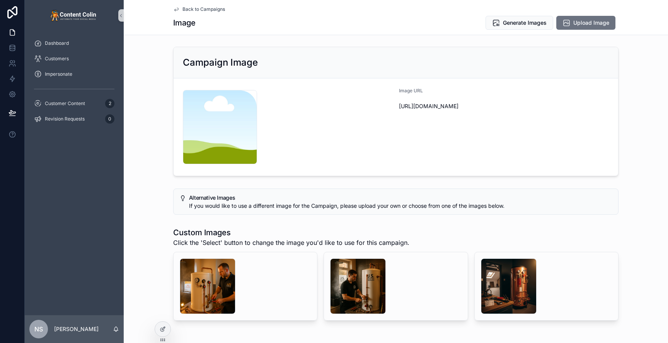
click at [204, 10] on span "Back to Campaigns" at bounding box center [204, 9] width 43 height 6
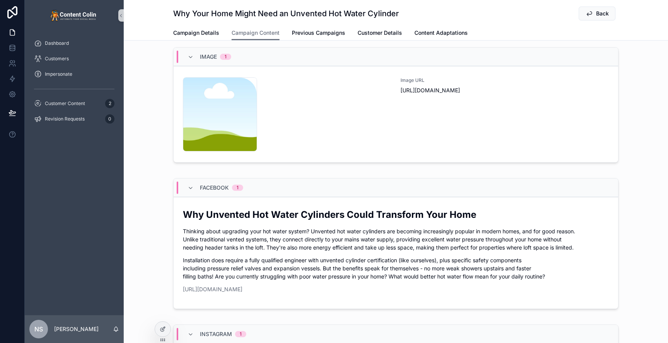
scroll to position [4, 0]
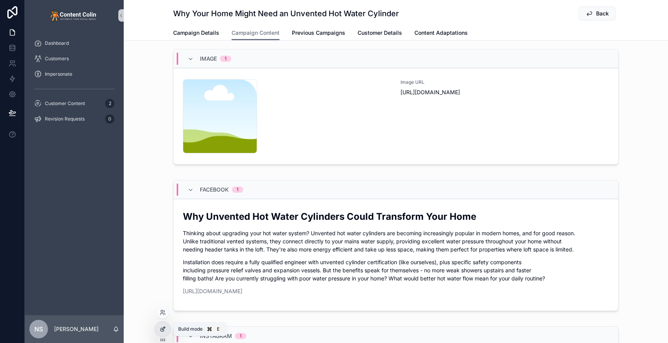
click at [159, 330] on div at bounding box center [162, 329] width 15 height 15
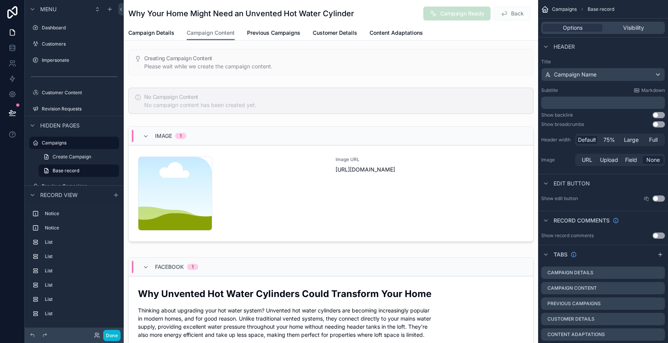
click at [388, 12] on div "Why Your Home Might Need an Unvented Hot Water Cylinder Campaign Ready Back" at bounding box center [330, 13] width 405 height 15
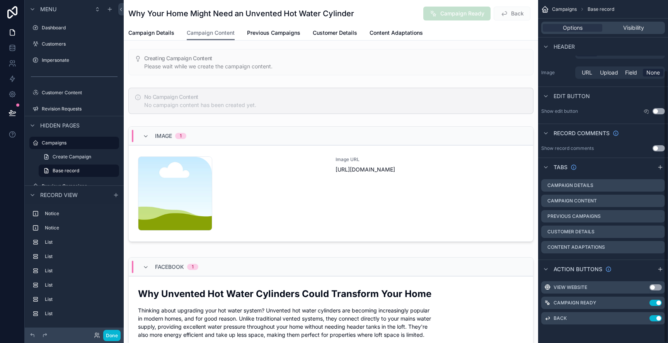
scroll to position [87, 0]
click at [658, 288] on button "Use setting" at bounding box center [656, 288] width 12 height 6
click at [112, 339] on button "Done" at bounding box center [111, 335] width 17 height 11
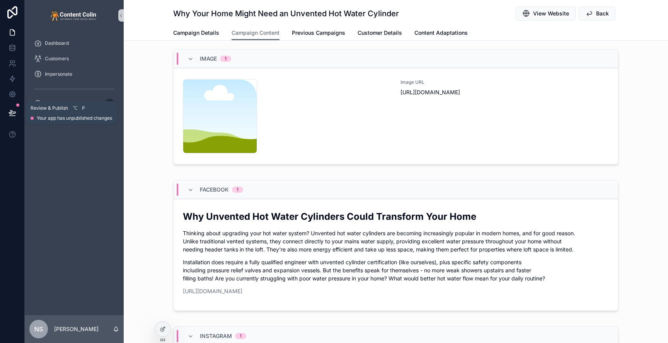
click at [13, 116] on icon at bounding box center [12, 116] width 6 height 0
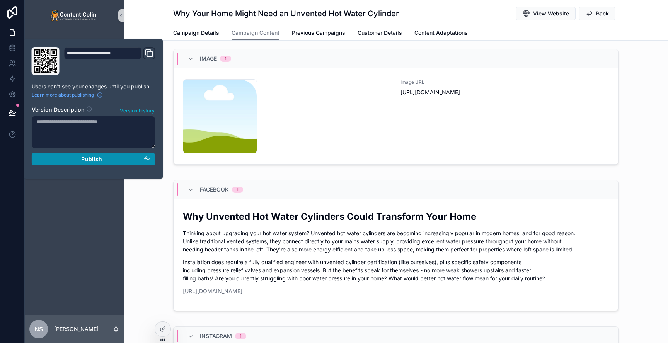
click at [71, 159] on div "Publish" at bounding box center [94, 159] width 114 height 7
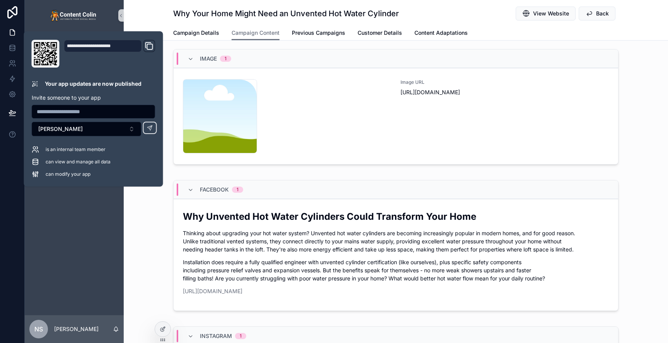
click at [649, 85] on div "Image 1 content-placeholder .png Image URL https://cdn.contentcolin.com/content…" at bounding box center [396, 108] width 545 height 125
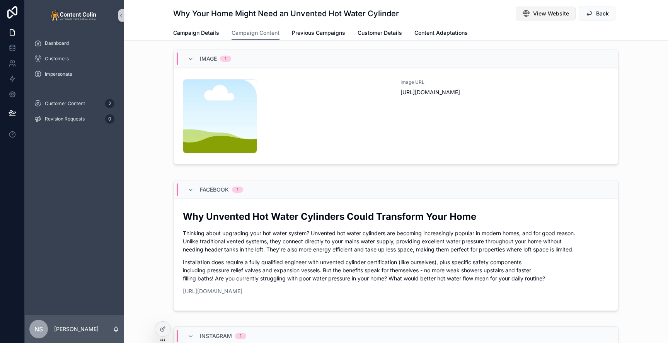
click at [553, 12] on span "View Website" at bounding box center [551, 14] width 36 height 8
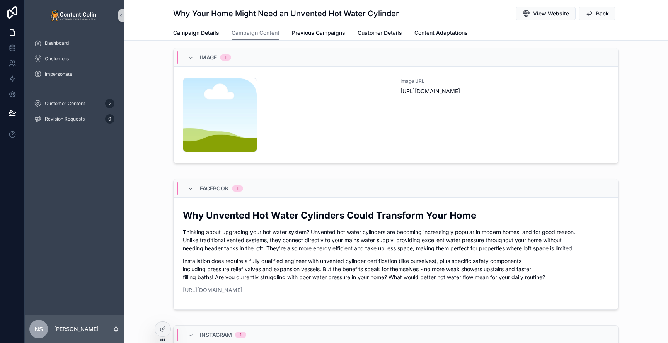
scroll to position [6, 0]
click at [445, 131] on div "Image URL [URL][DOMAIN_NAME]" at bounding box center [505, 114] width 208 height 74
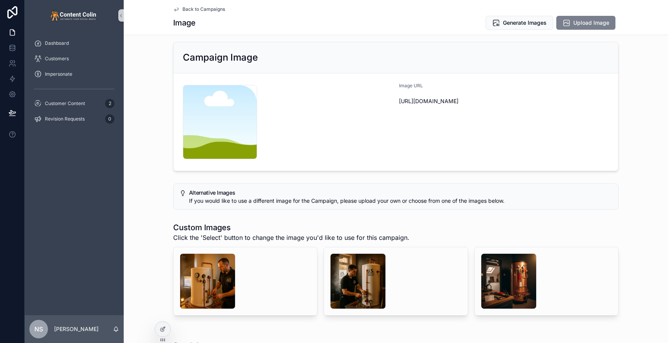
click at [575, 26] on span "Upload Image" at bounding box center [592, 23] width 36 height 8
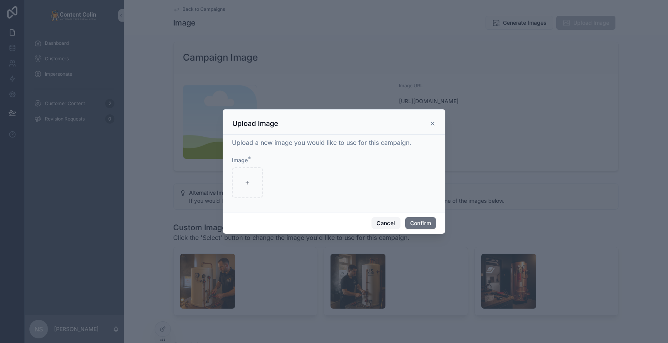
click at [382, 224] on button "Cancel" at bounding box center [386, 223] width 29 height 12
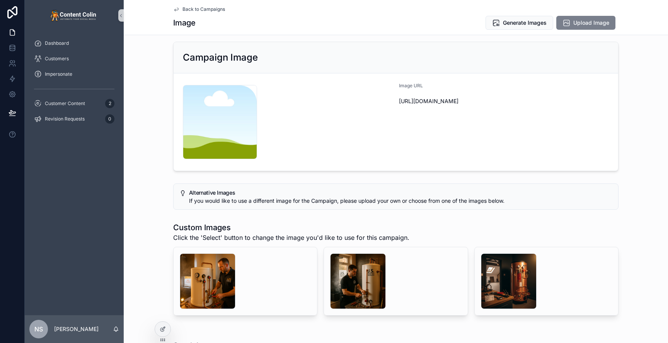
click at [587, 24] on span "Upload Image" at bounding box center [592, 23] width 36 height 8
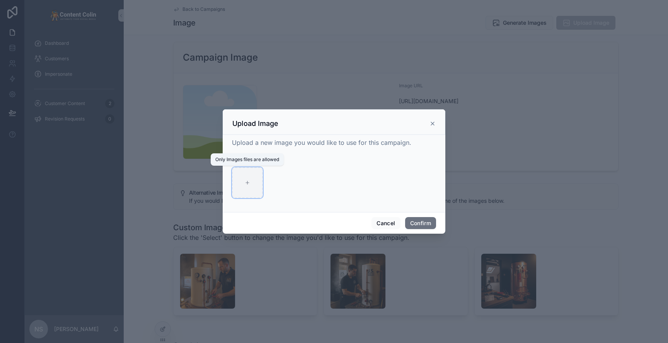
click at [246, 193] on div at bounding box center [247, 182] width 31 height 31
click at [249, 183] on icon at bounding box center [247, 183] width 3 height 0
type input "**********"
click at [422, 225] on button "Confirm" at bounding box center [420, 223] width 31 height 12
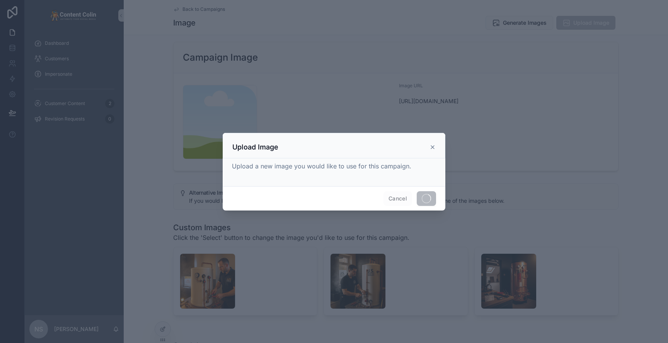
scroll to position [41, 0]
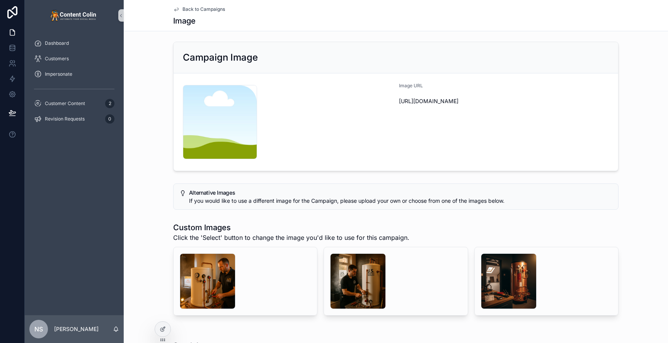
click at [203, 10] on span "Back to Campaigns" at bounding box center [204, 9] width 43 height 6
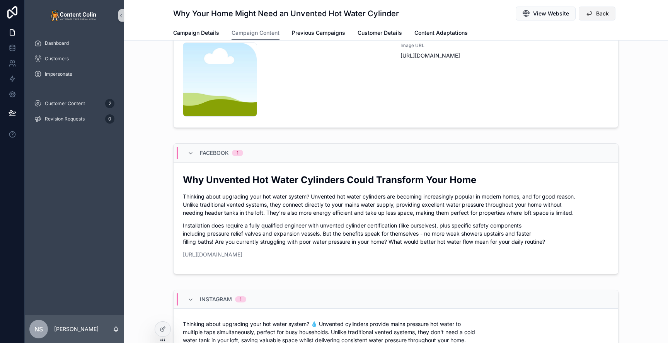
click at [611, 16] on button "Back" at bounding box center [597, 14] width 37 height 14
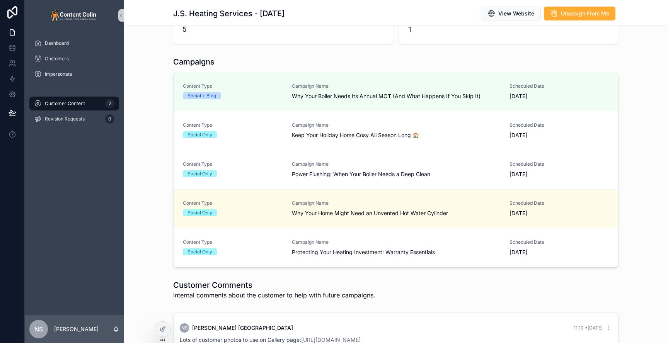
scroll to position [158, 0]
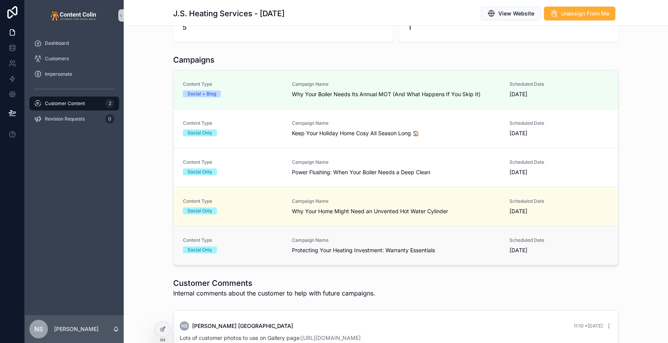
click at [349, 249] on span "Protecting Your Heating Investment: Warranty Essentials" at bounding box center [396, 251] width 208 height 8
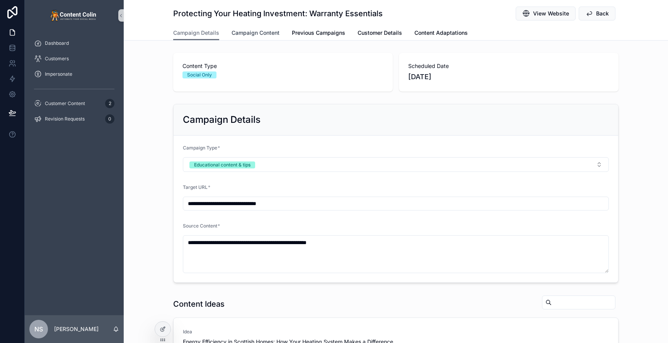
click at [250, 32] on span "Campaign Content" at bounding box center [256, 33] width 48 height 8
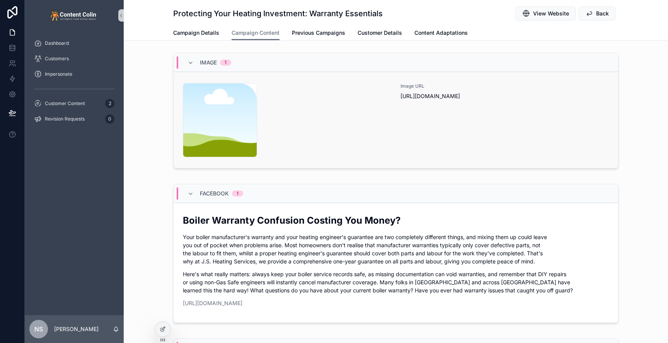
click at [364, 126] on div "content-placeholder .png" at bounding box center [287, 120] width 208 height 74
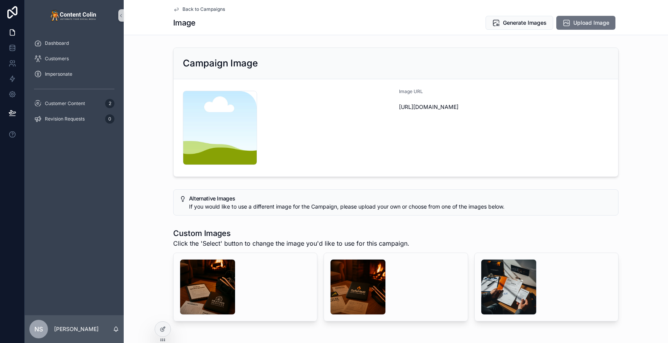
scroll to position [4, 0]
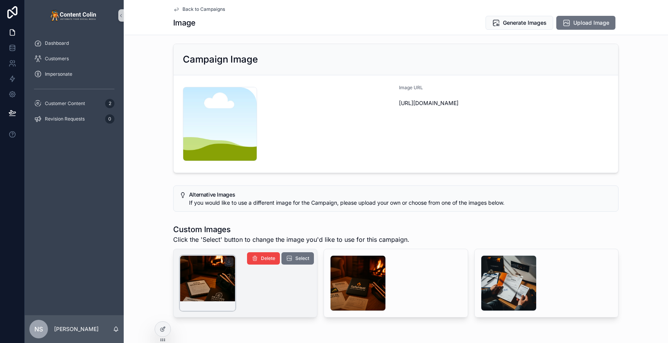
click at [215, 280] on div "scrollable content" at bounding box center [208, 284] width 56 height 56
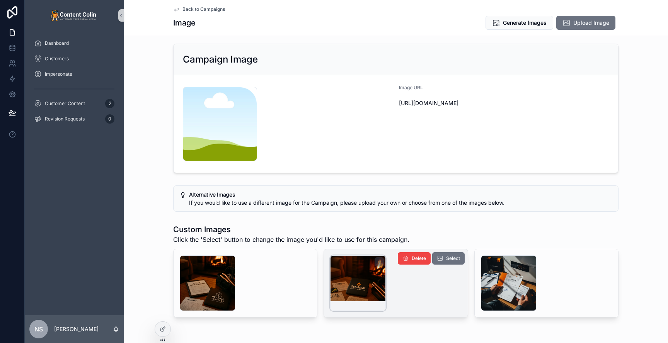
click at [352, 277] on div "scrollable content" at bounding box center [358, 284] width 56 height 56
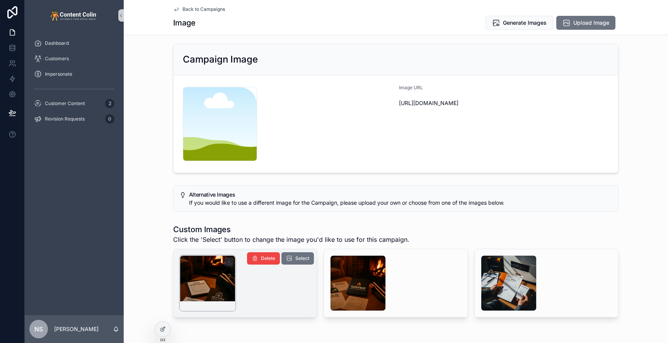
click at [197, 284] on div "scrollable content" at bounding box center [208, 284] width 56 height 56
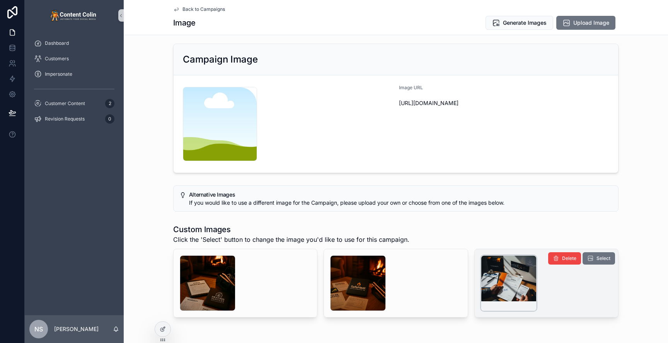
click at [524, 278] on div "scrollable content" at bounding box center [509, 284] width 56 height 56
click at [593, 261] on icon "scrollable content" at bounding box center [590, 259] width 6 height 6
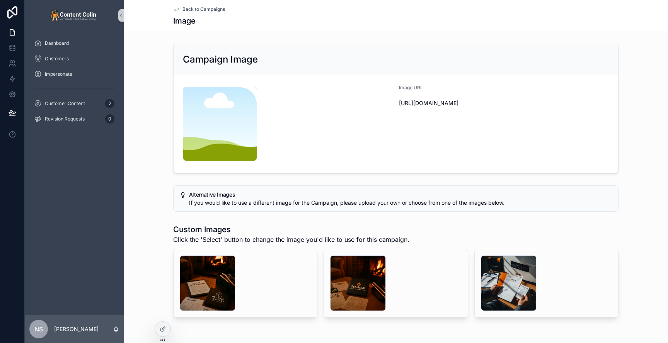
click at [208, 9] on span "Back to Campaigns" at bounding box center [204, 9] width 43 height 6
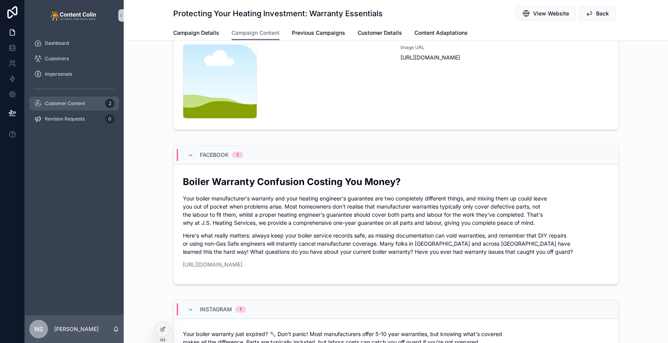
click at [86, 106] on div "Customer Content 2" at bounding box center [74, 103] width 80 height 12
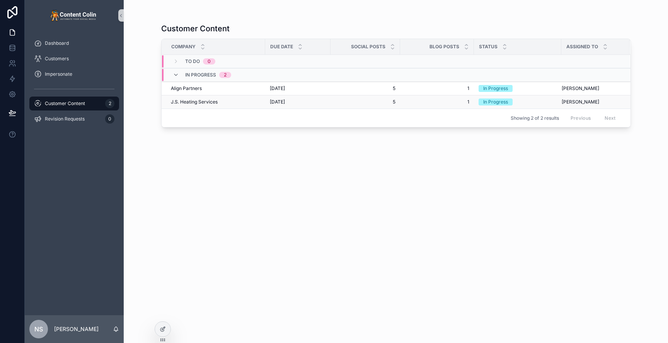
click at [273, 103] on span "[DATE]" at bounding box center [277, 102] width 15 height 6
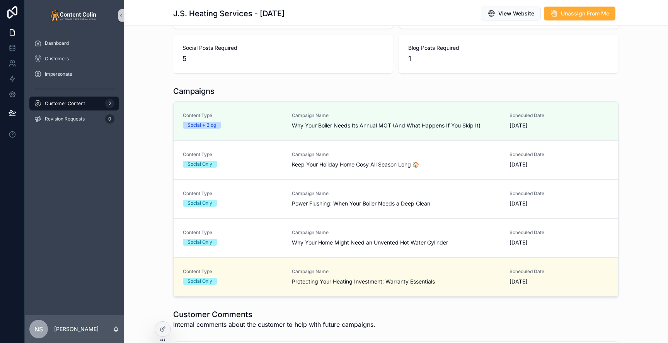
scroll to position [125, 0]
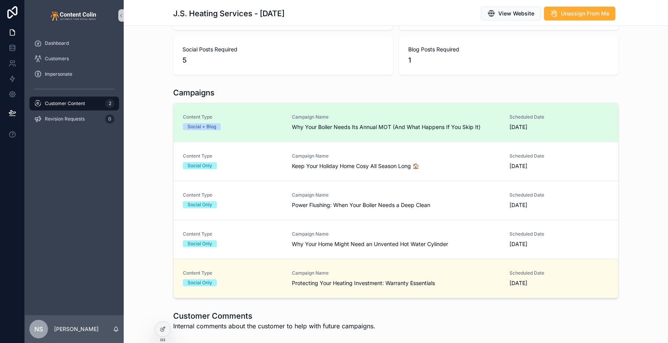
click at [366, 120] on span "Campaign Name" at bounding box center [396, 117] width 208 height 6
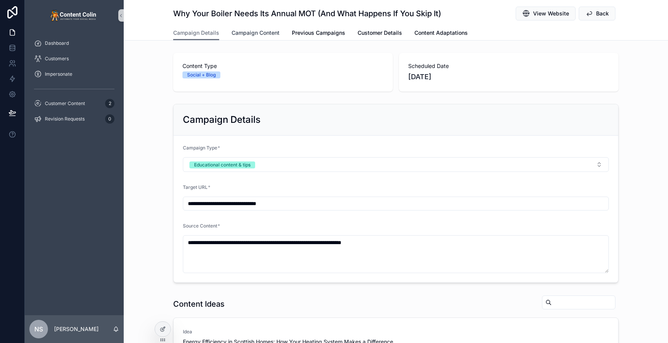
click at [259, 33] on span "Campaign Content" at bounding box center [256, 33] width 48 height 8
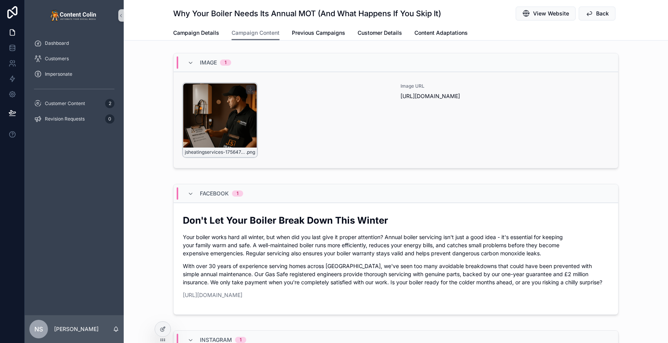
click at [236, 123] on div "jsheatingservices-1756474151 .png" at bounding box center [220, 120] width 74 height 74
click at [184, 31] on span "Campaign Details" at bounding box center [196, 33] width 46 height 8
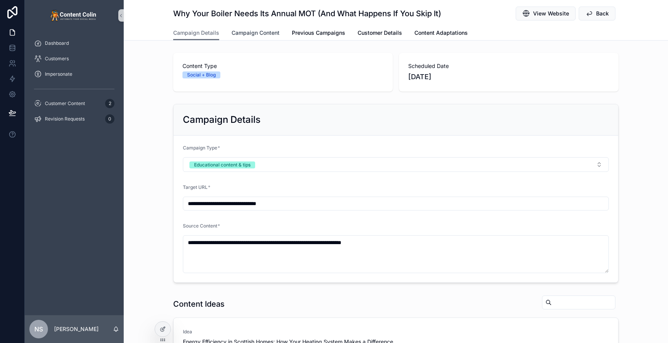
click at [261, 36] on span "Campaign Content" at bounding box center [256, 33] width 48 height 8
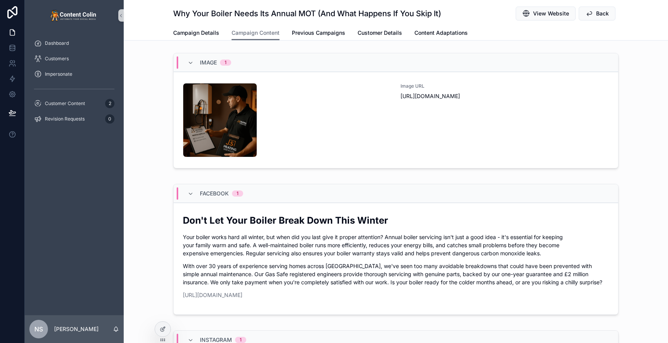
click at [153, 155] on div "Image 1 jsheatingservices-1756474151 .png Image URL https://cdn.contentcolin.co…" at bounding box center [396, 112] width 545 height 125
click at [412, 114] on div "Image URL [URL][DOMAIN_NAME]" at bounding box center [505, 120] width 208 height 74
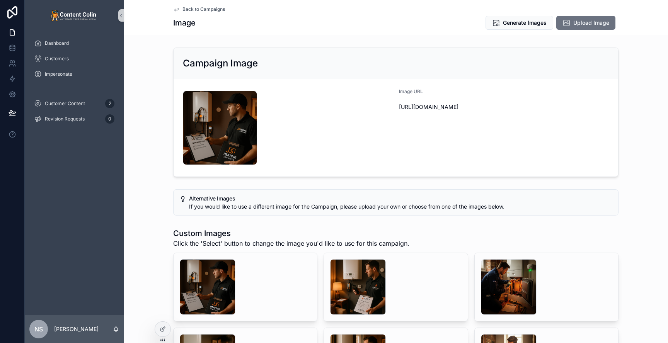
click at [200, 10] on span "Back to Campaigns" at bounding box center [204, 9] width 43 height 6
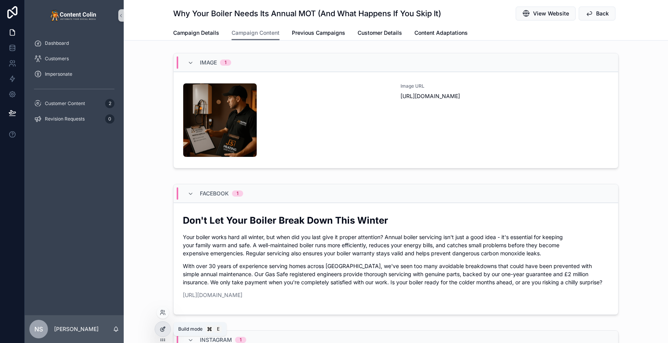
click at [162, 331] on icon at bounding box center [163, 329] width 6 height 6
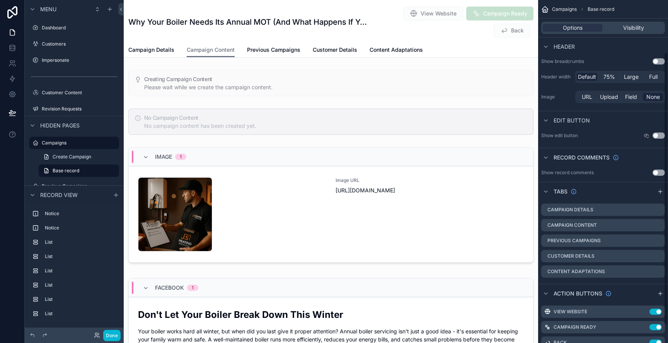
scroll to position [87, 0]
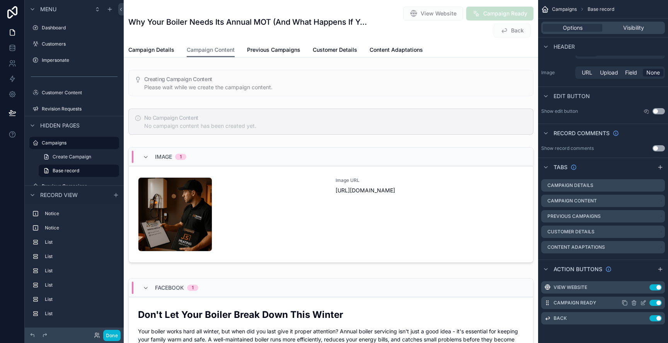
click at [646, 306] on icon "scrollable content" at bounding box center [643, 303] width 6 height 6
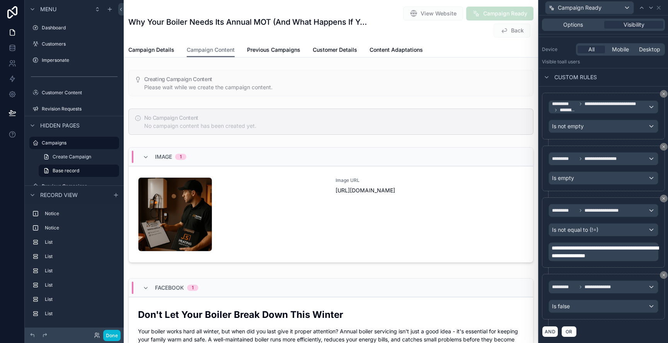
scroll to position [0, 0]
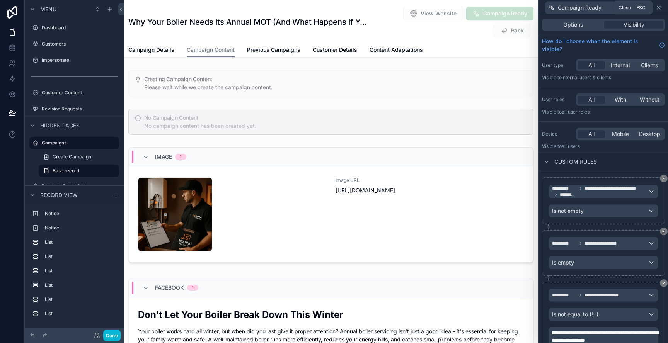
click at [659, 9] on icon at bounding box center [659, 8] width 6 height 6
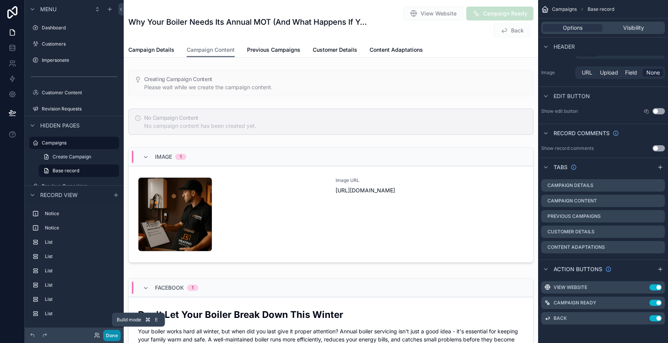
click at [111, 333] on button "Done" at bounding box center [111, 335] width 17 height 11
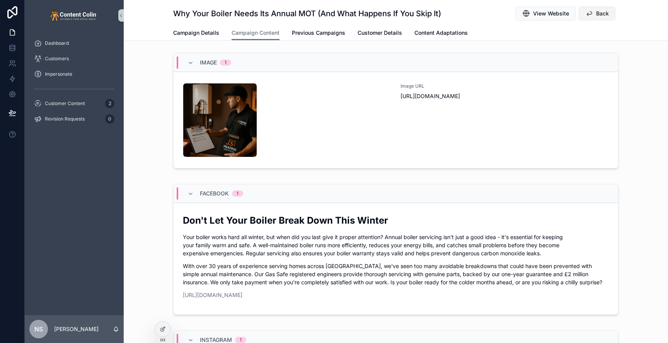
click at [610, 12] on button "Back" at bounding box center [597, 14] width 37 height 14
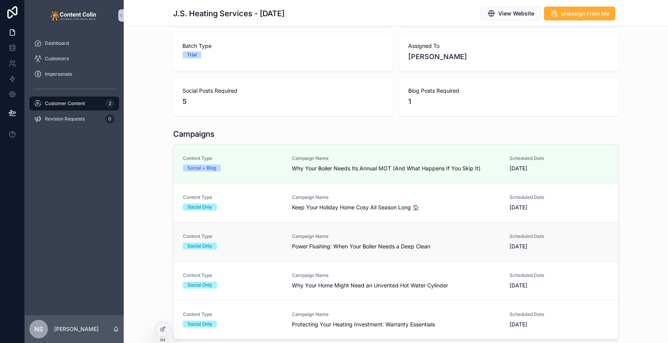
scroll to position [84, 0]
click at [463, 208] on span "Keep Your Holiday Home Cosy All Season Long 🏠" at bounding box center [396, 207] width 208 height 8
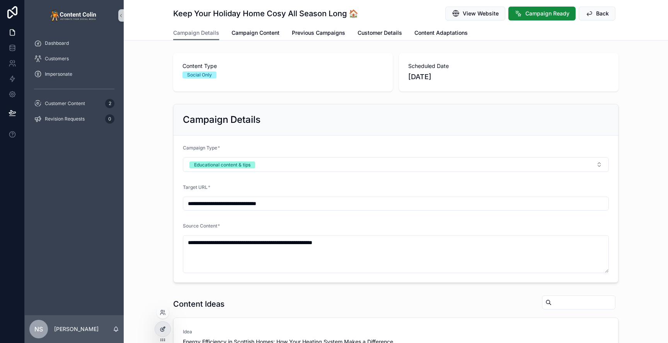
click at [160, 327] on icon at bounding box center [163, 329] width 6 height 6
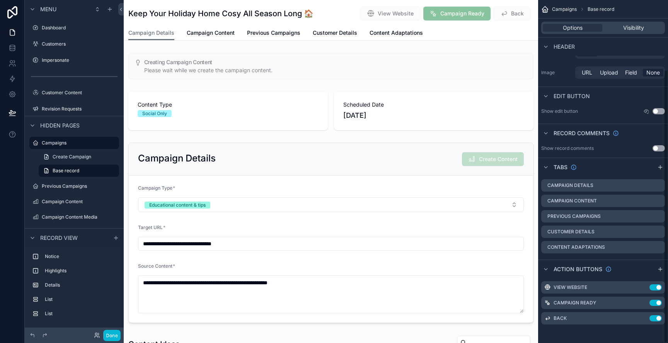
scroll to position [87, 0]
click at [658, 289] on button "Use setting" at bounding box center [656, 288] width 12 height 6
click at [112, 336] on button "Done" at bounding box center [111, 335] width 17 height 11
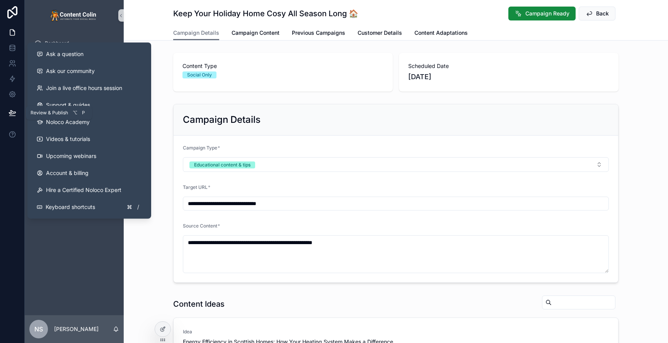
click at [9, 115] on icon at bounding box center [13, 113] width 8 height 8
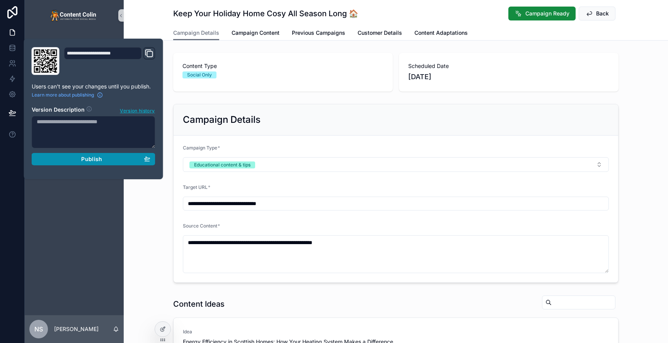
click at [104, 162] on div "Publish" at bounding box center [94, 159] width 114 height 7
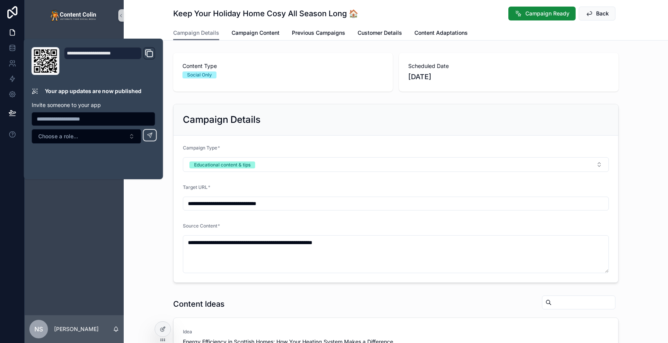
click at [144, 236] on div "**********" at bounding box center [396, 193] width 545 height 185
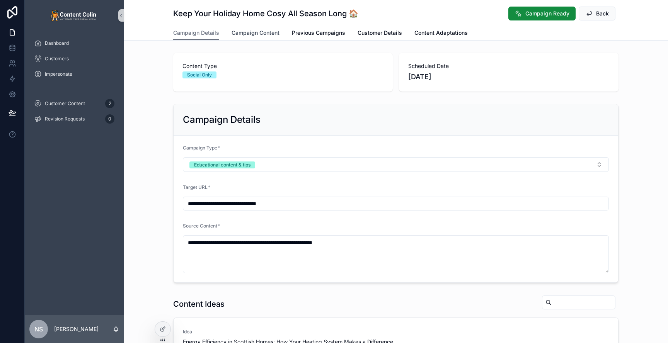
click at [265, 31] on span "Campaign Content" at bounding box center [256, 33] width 48 height 8
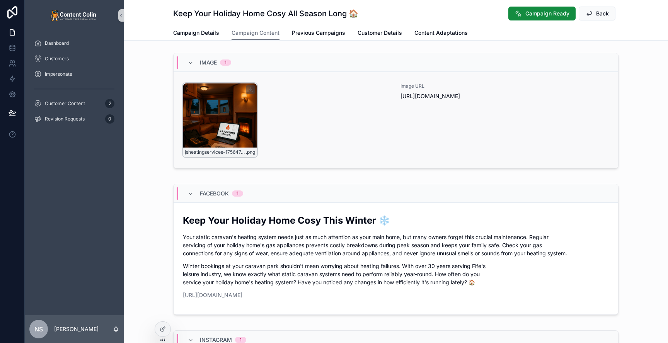
click at [234, 118] on div "jsheatingservices-1756474416 .png" at bounding box center [220, 120] width 74 height 74
click at [546, 13] on span "Campaign Ready" at bounding box center [548, 14] width 44 height 8
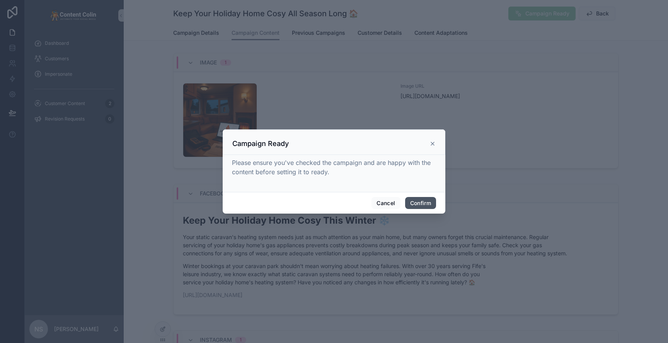
click at [424, 203] on button "Confirm" at bounding box center [420, 203] width 31 height 12
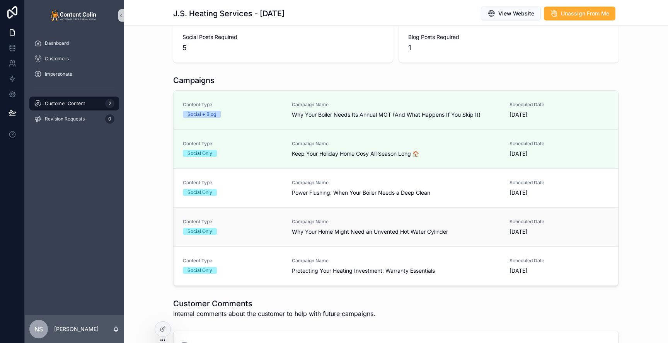
scroll to position [141, 0]
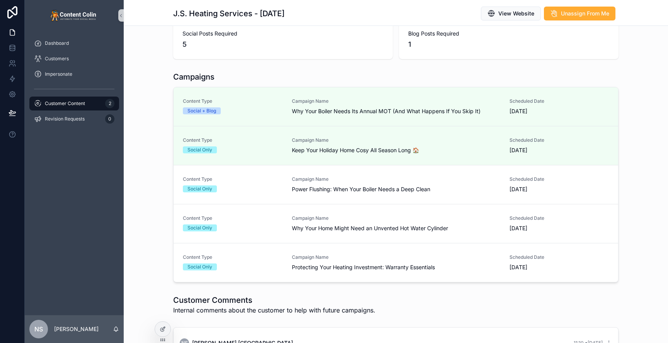
click at [422, 187] on span "Power Flushing: When Your Boiler Needs a Deep Clean" at bounding box center [396, 190] width 208 height 8
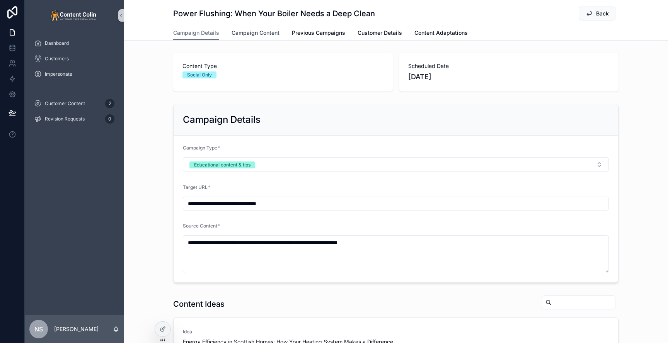
click at [246, 36] on span "Campaign Content" at bounding box center [256, 33] width 48 height 8
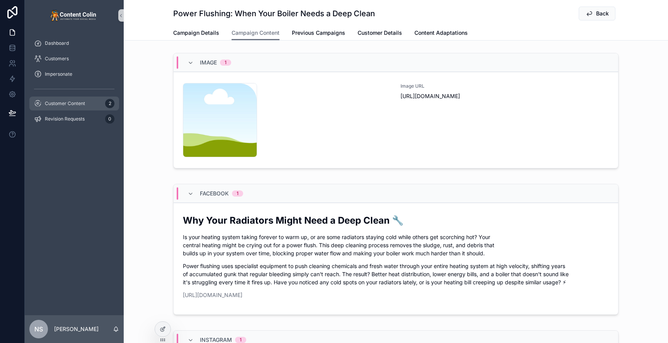
click at [74, 105] on span "Customer Content" at bounding box center [65, 104] width 40 height 6
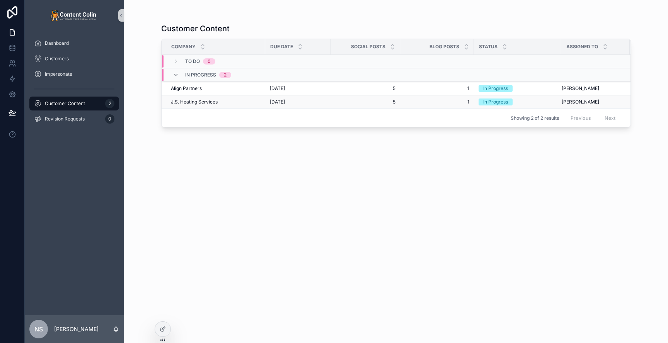
click at [246, 104] on div "J.S. Heating Services J.S. Heating Services" at bounding box center [216, 102] width 90 height 6
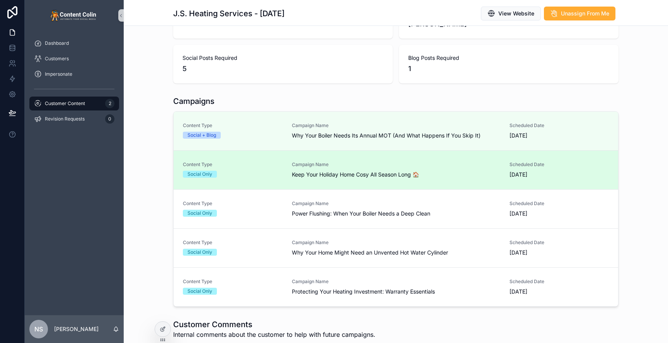
scroll to position [120, 0]
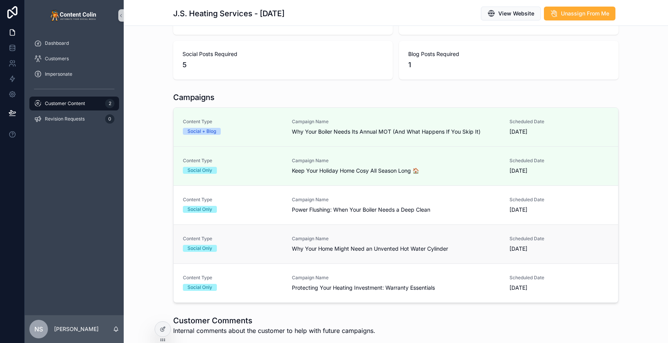
click at [369, 237] on span "Campaign Name" at bounding box center [396, 239] width 208 height 6
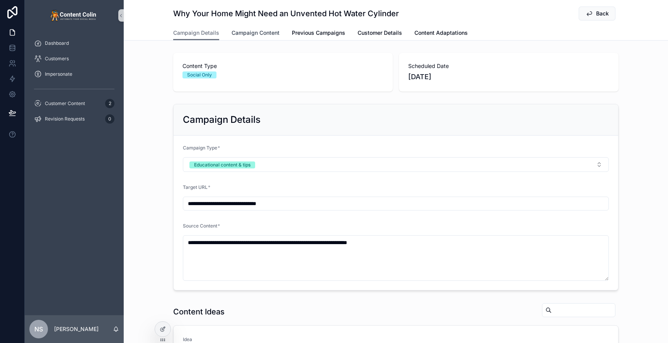
click at [259, 33] on span "Campaign Content" at bounding box center [256, 33] width 48 height 8
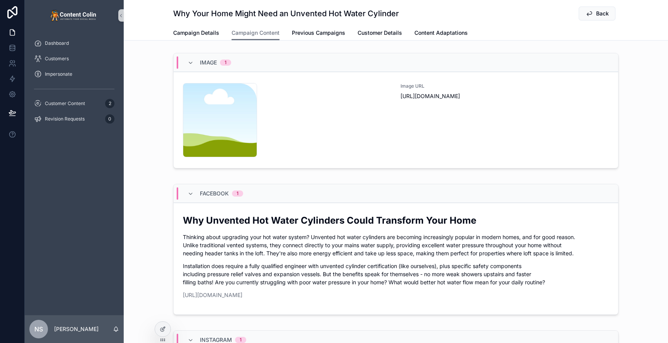
click at [355, 114] on div "content-placeholder .png" at bounding box center [287, 120] width 208 height 74
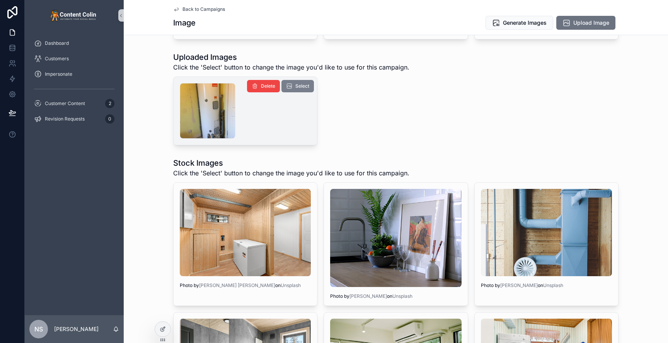
scroll to position [280, 0]
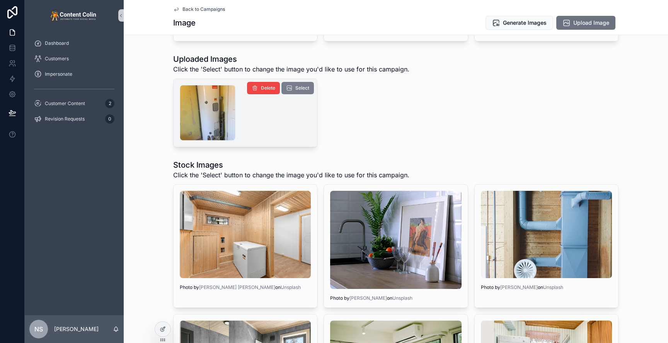
click at [310, 89] on button "Select" at bounding box center [298, 88] width 32 height 12
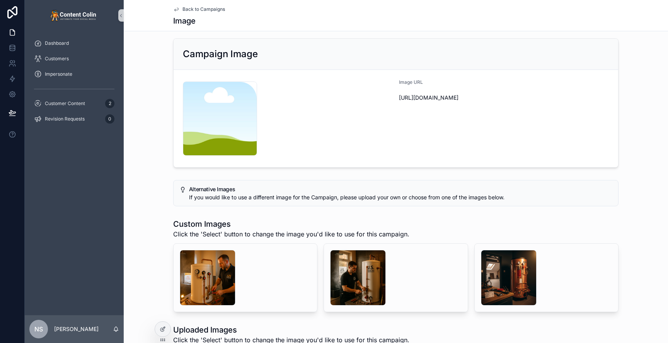
scroll to position [0, 0]
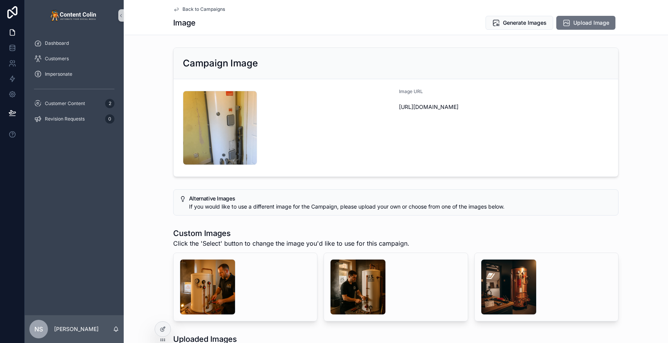
click at [209, 9] on span "Back to Campaigns" at bounding box center [204, 9] width 43 height 6
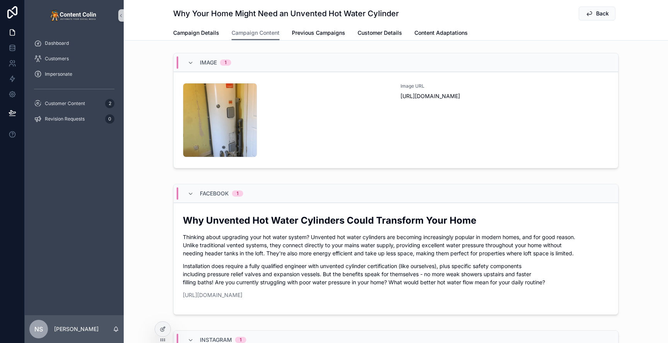
click at [150, 126] on div "Image 1 jsheatingservices-1756474807 .png Image URL https://cdn.contentcolin.co…" at bounding box center [396, 112] width 545 height 125
click at [208, 32] on span "Campaign Details" at bounding box center [196, 33] width 46 height 8
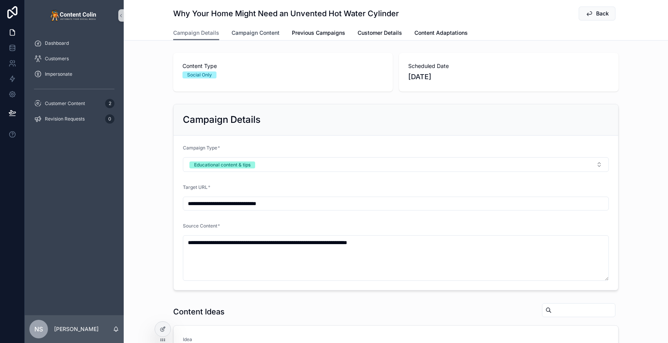
click at [259, 34] on span "Campaign Content" at bounding box center [256, 33] width 48 height 8
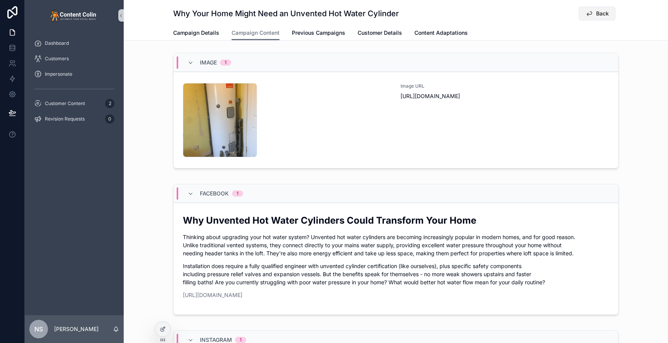
click at [599, 12] on span "Back" at bounding box center [602, 14] width 13 height 8
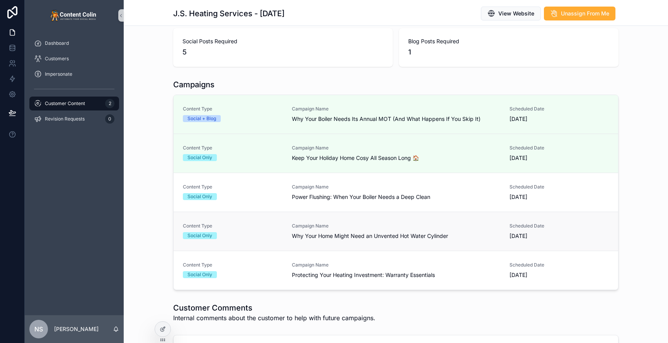
scroll to position [134, 0]
click at [398, 225] on span "Campaign Name" at bounding box center [396, 225] width 208 height 6
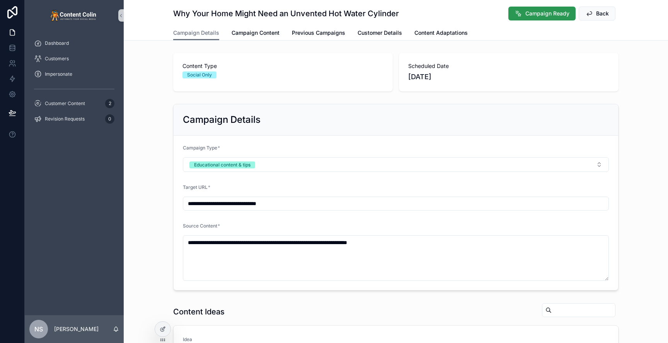
click at [554, 14] on span "Campaign Ready" at bounding box center [548, 14] width 44 height 8
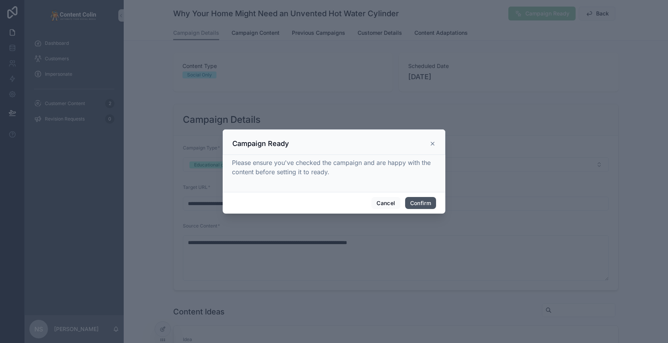
click at [424, 205] on button "Confirm" at bounding box center [420, 203] width 31 height 12
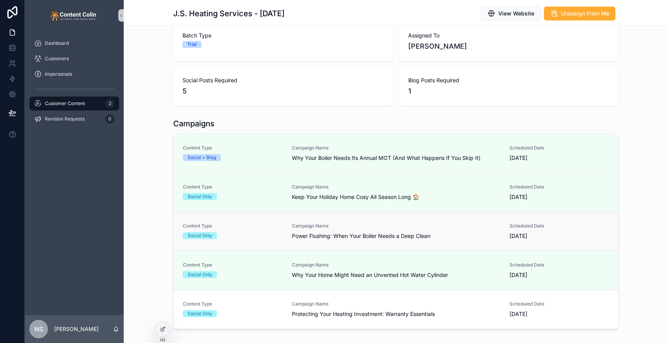
scroll to position [113, 0]
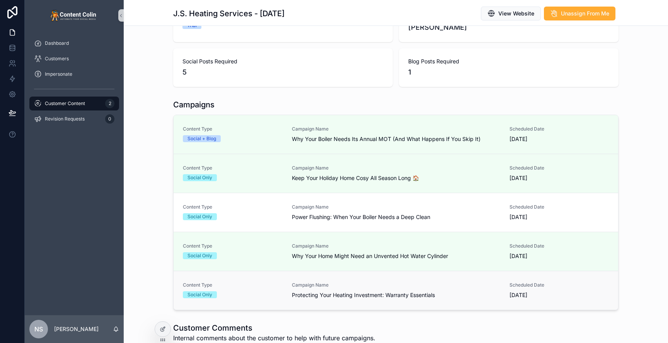
click at [384, 288] on span "Campaign Name" at bounding box center [396, 285] width 208 height 6
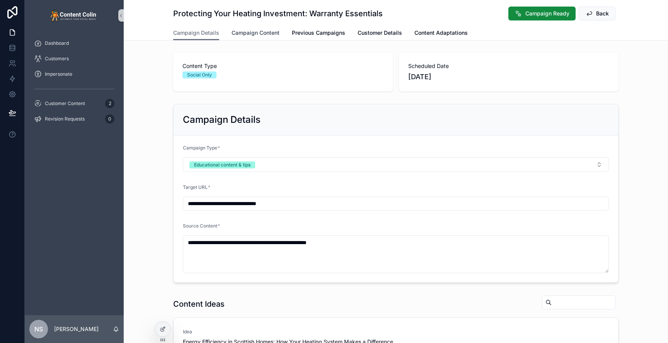
click at [260, 34] on span "Campaign Content" at bounding box center [256, 33] width 48 height 8
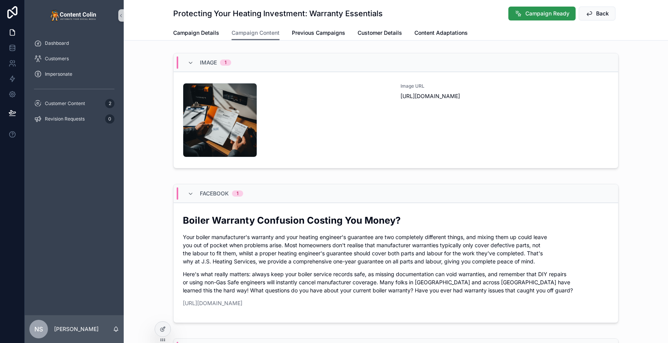
click at [553, 14] on span "Campaign Ready" at bounding box center [548, 14] width 44 height 8
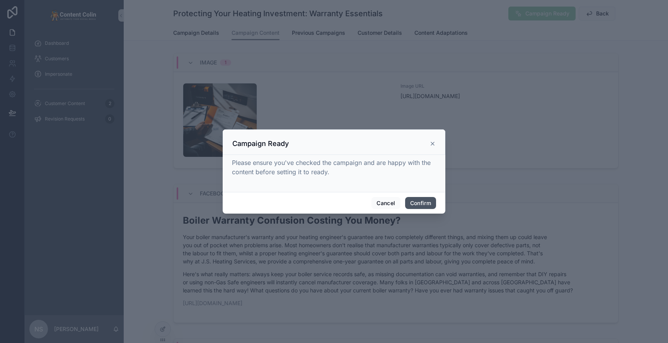
click at [418, 201] on button "Confirm" at bounding box center [420, 203] width 31 height 12
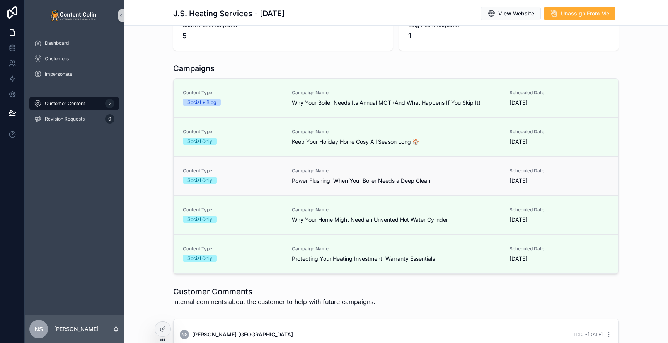
scroll to position [149, 0]
click at [411, 186] on link "Content Type Social Only Campaign Name Power Flushing: When Your Boiler Needs a…" at bounding box center [396, 176] width 445 height 39
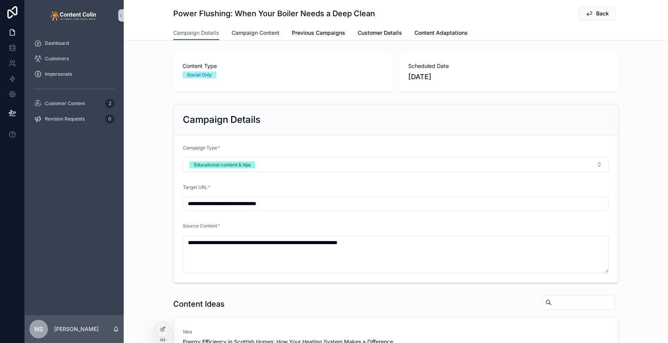
drag, startPoint x: 251, startPoint y: 34, endPoint x: 261, endPoint y: 46, distance: 15.9
click at [251, 34] on span "Campaign Content" at bounding box center [256, 33] width 48 height 8
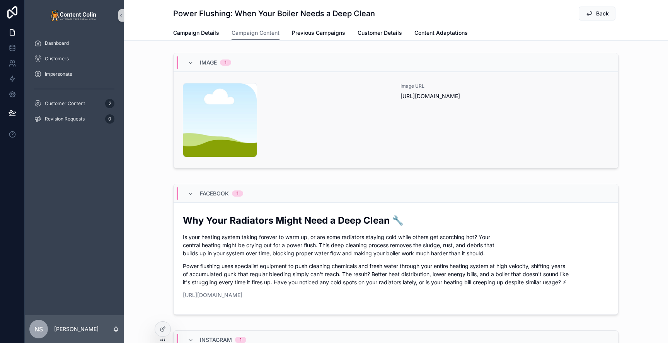
click at [470, 128] on div "Image URL [URL][DOMAIN_NAME]" at bounding box center [505, 120] width 208 height 74
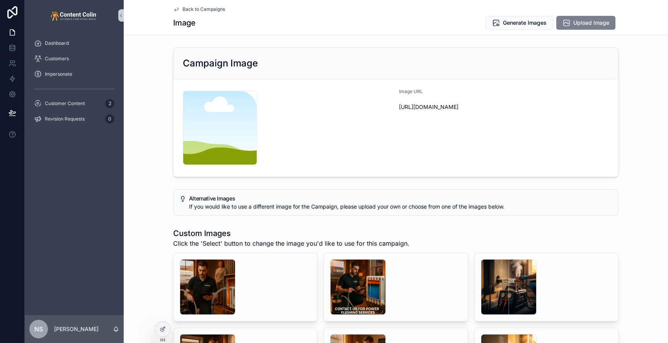
click at [605, 18] on button "Upload Image" at bounding box center [586, 23] width 59 height 14
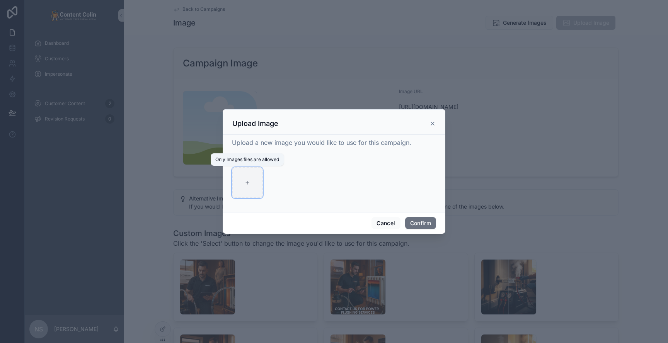
click at [251, 185] on div at bounding box center [247, 182] width 31 height 31
type input "**********"
click at [419, 221] on button "Confirm" at bounding box center [420, 223] width 31 height 12
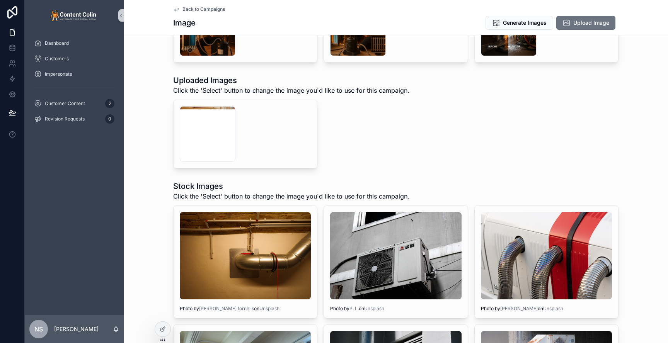
scroll to position [329, 0]
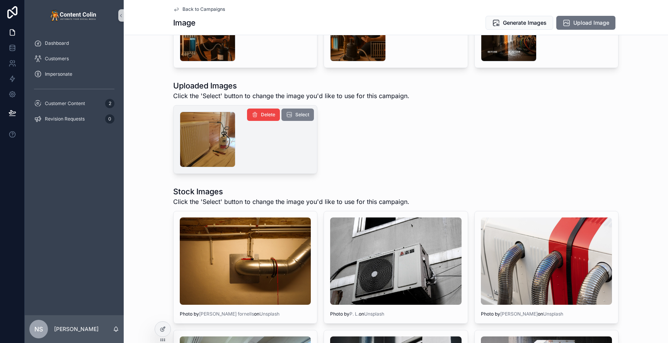
click at [300, 118] on span "Select" at bounding box center [302, 115] width 14 height 6
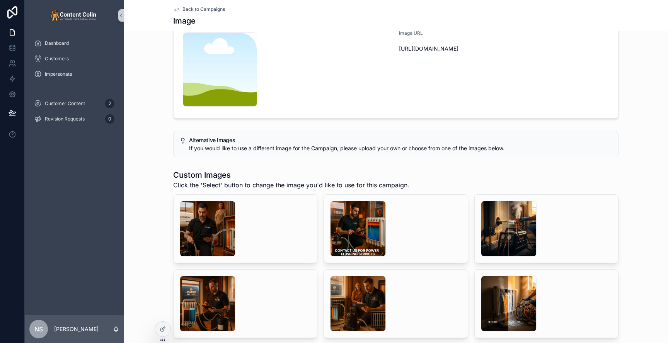
scroll to position [0, 0]
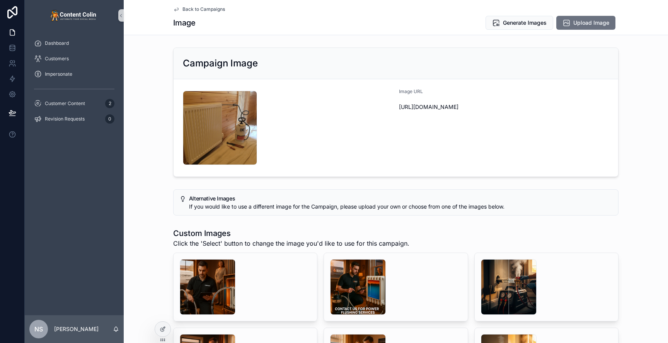
click at [205, 10] on span "Back to Campaigns" at bounding box center [204, 9] width 43 height 6
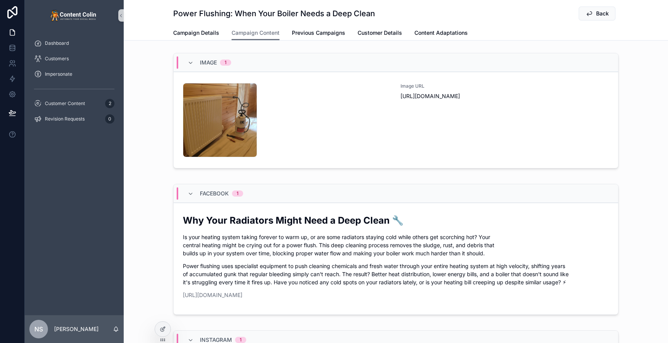
click at [651, 64] on div "Image 1 jsheatingservices-1756474969 .png Image URL [URL][DOMAIN_NAME]" at bounding box center [396, 112] width 545 height 125
click at [354, 276] on p "Power flushing uses specialist equipment to push cleaning chemicals and fresh w…" at bounding box center [396, 274] width 426 height 24
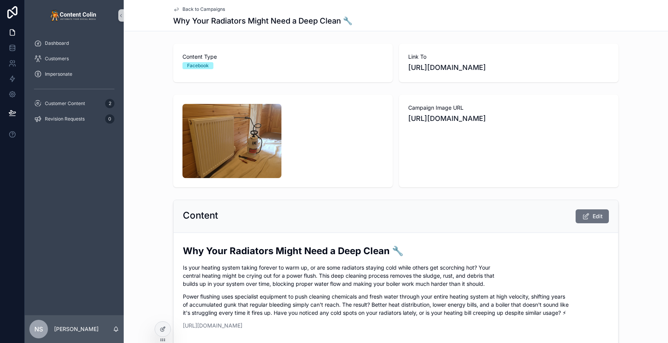
click at [200, 7] on span "Back to Campaigns" at bounding box center [204, 9] width 43 height 6
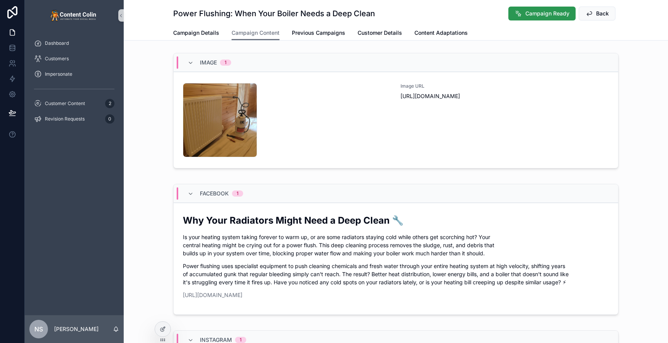
click at [545, 15] on span "Campaign Ready" at bounding box center [548, 14] width 44 height 8
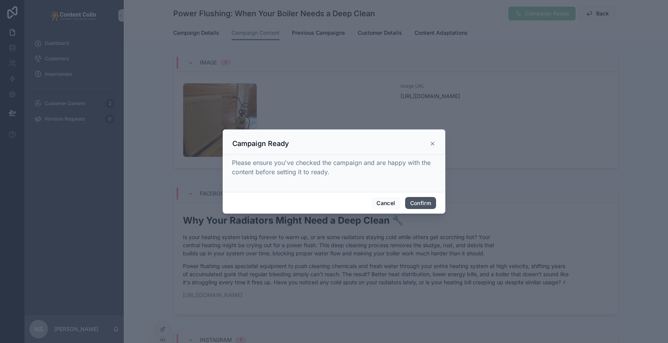
click at [418, 207] on button "Confirm" at bounding box center [420, 203] width 31 height 12
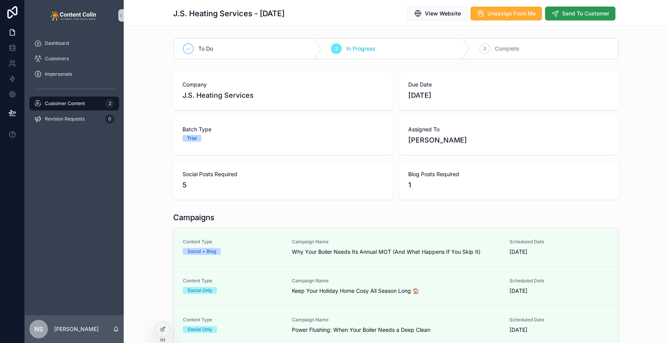
click at [581, 14] on span "Send To Customer" at bounding box center [585, 14] width 47 height 8
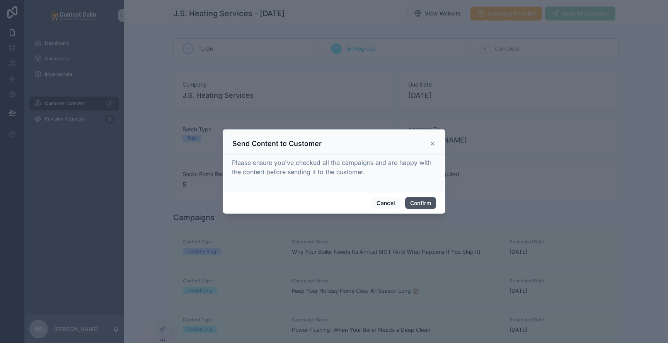
click at [425, 201] on button "Confirm" at bounding box center [420, 203] width 31 height 12
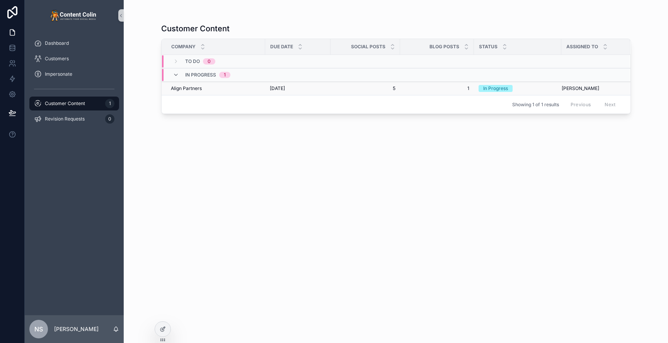
click at [353, 92] on td "5 5" at bounding box center [366, 89] width 70 height 14
click at [276, 88] on span "[DATE]" at bounding box center [277, 88] width 15 height 6
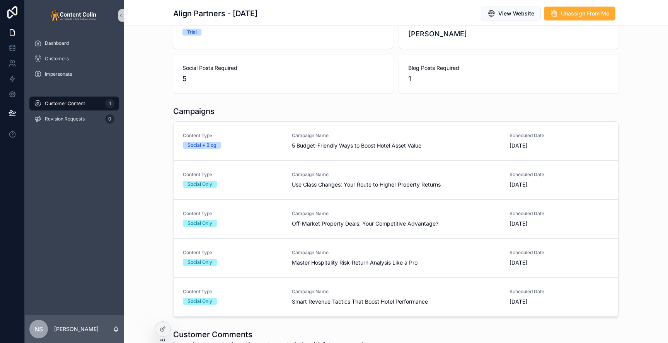
scroll to position [110, 0]
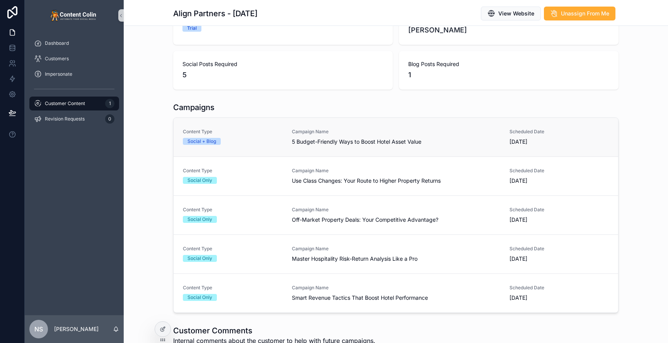
click at [346, 143] on span "5 Budget-Friendly Ways to Boost Hotel Asset Value" at bounding box center [396, 142] width 208 height 8
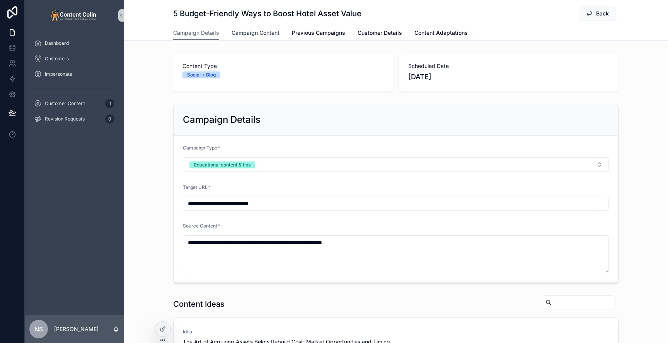
click at [261, 33] on span "Campaign Content" at bounding box center [256, 33] width 48 height 8
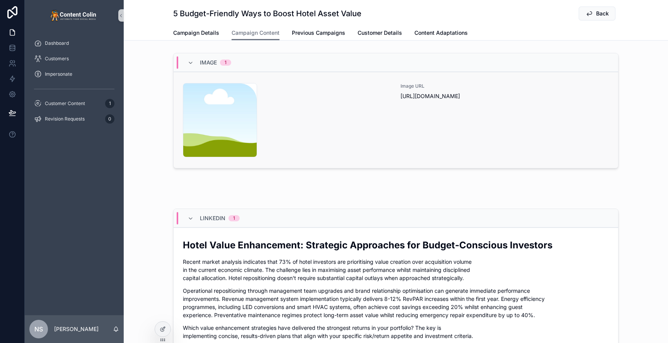
click at [434, 115] on div "Image URL [URL][DOMAIN_NAME]" at bounding box center [505, 120] width 208 height 74
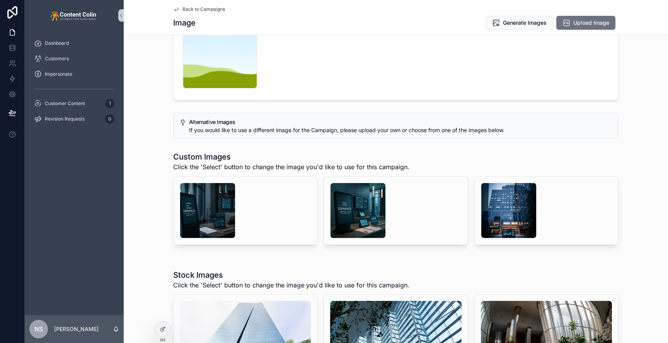
scroll to position [78, 0]
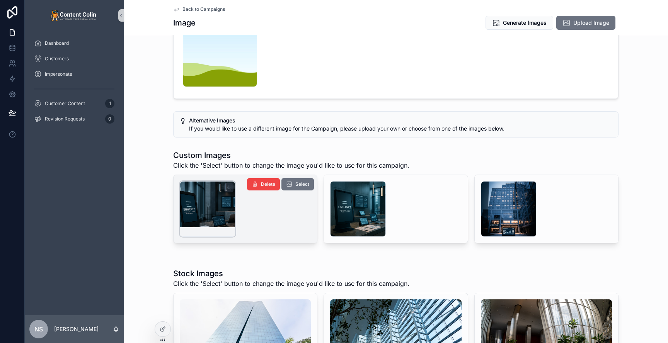
click at [205, 199] on div "scrollable content" at bounding box center [208, 209] width 56 height 56
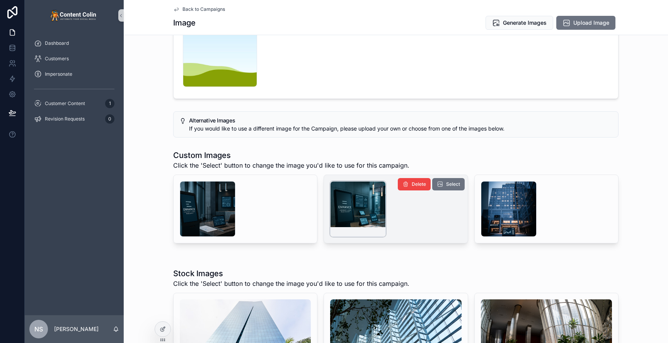
click at [361, 207] on div "scrollable content" at bounding box center [358, 209] width 56 height 56
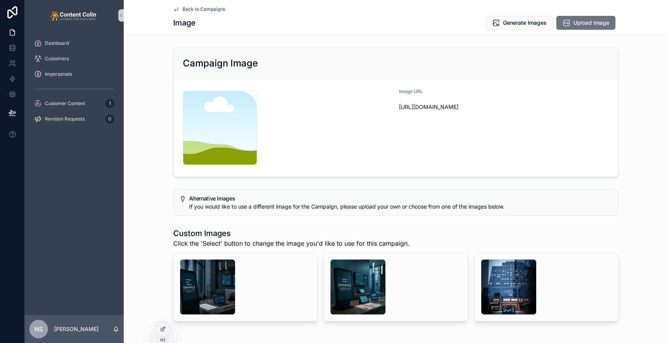
click at [194, 8] on span "Back to Campaigns" at bounding box center [204, 9] width 43 height 6
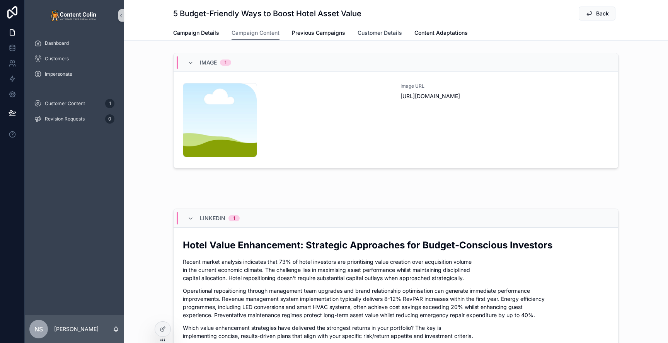
click at [384, 32] on span "Customer Details" at bounding box center [380, 33] width 44 height 8
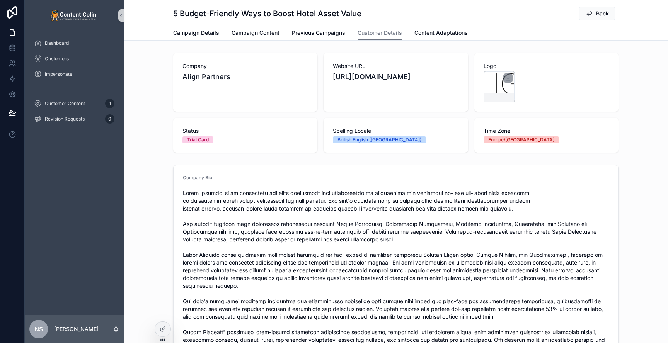
click at [495, 89] on div "scrollable content" at bounding box center [499, 87] width 31 height 31
click at [616, 15] on div "Back" at bounding box center [590, 13] width 58 height 15
click at [598, 13] on span "Back" at bounding box center [602, 14] width 13 height 8
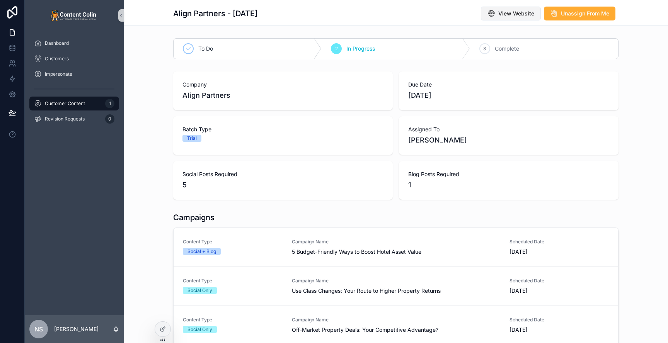
click at [502, 12] on span "View Website" at bounding box center [517, 14] width 36 height 8
click at [320, 241] on span "Campaign Name" at bounding box center [396, 242] width 208 height 6
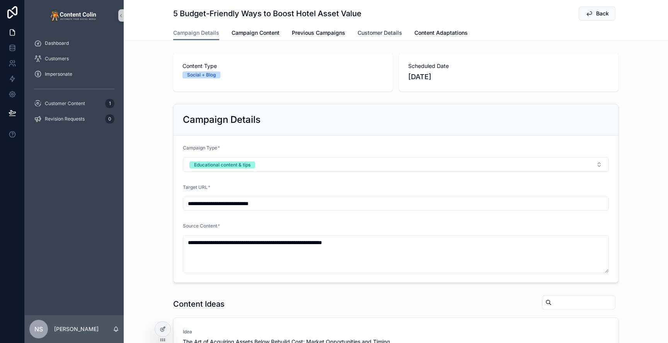
click at [391, 32] on span "Customer Details" at bounding box center [380, 33] width 44 height 8
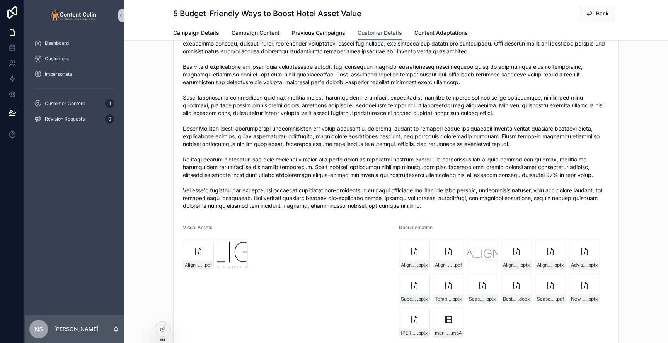
scroll to position [356, 0]
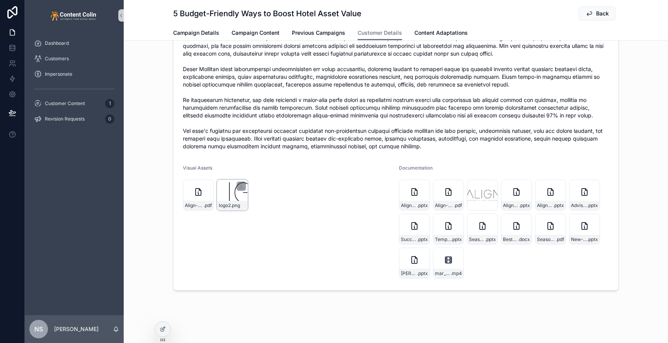
click at [224, 194] on div "logo2 .png" at bounding box center [232, 195] width 31 height 31
click at [471, 193] on div "Teams-Background .jpg" at bounding box center [482, 195] width 31 height 31
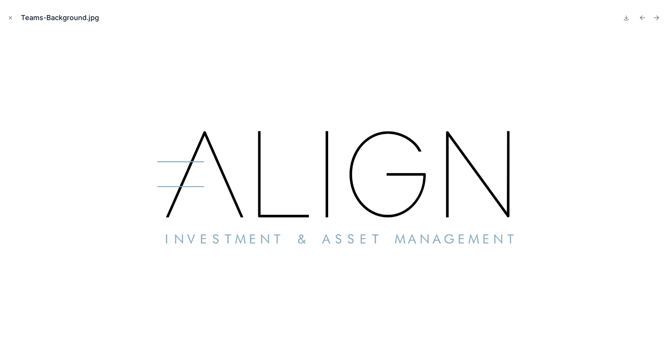
click at [326, 186] on img at bounding box center [334, 184] width 427 height 305
click at [9, 18] on icon "Close modal" at bounding box center [10, 17] width 5 height 5
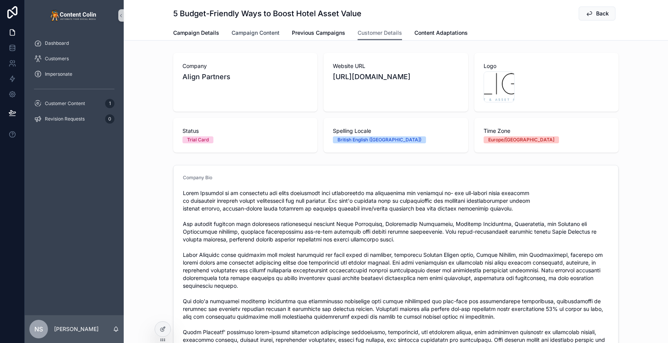
click at [255, 35] on span "Campaign Content" at bounding box center [256, 33] width 48 height 8
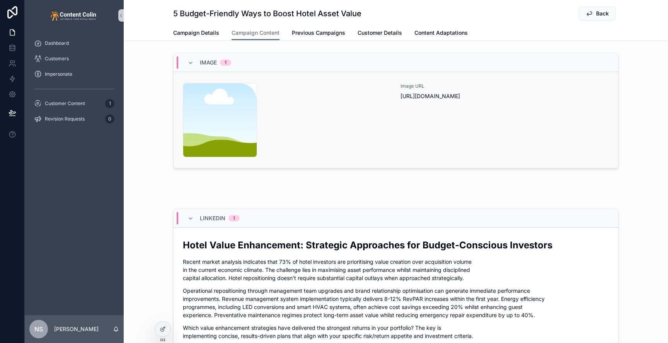
click at [362, 123] on div "content-placeholder .png" at bounding box center [287, 120] width 208 height 74
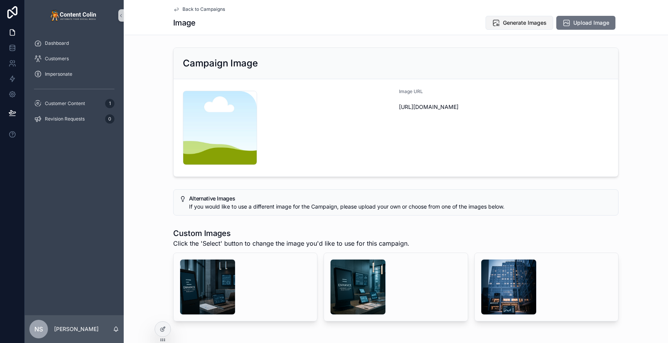
click at [521, 25] on span "Generate Images" at bounding box center [525, 23] width 44 height 8
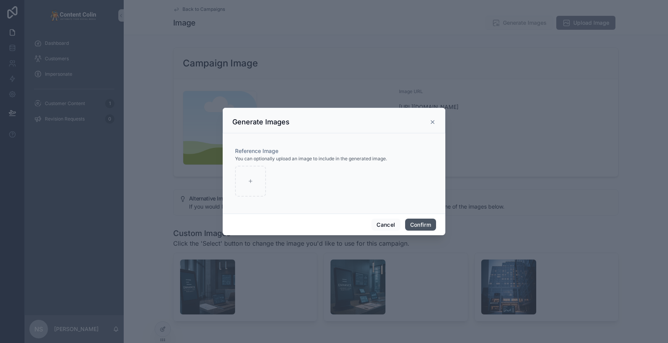
click at [425, 225] on button "Confirm" at bounding box center [420, 225] width 31 height 12
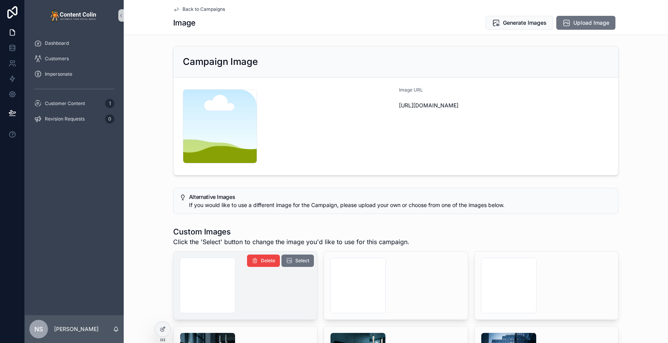
scroll to position [1, 0]
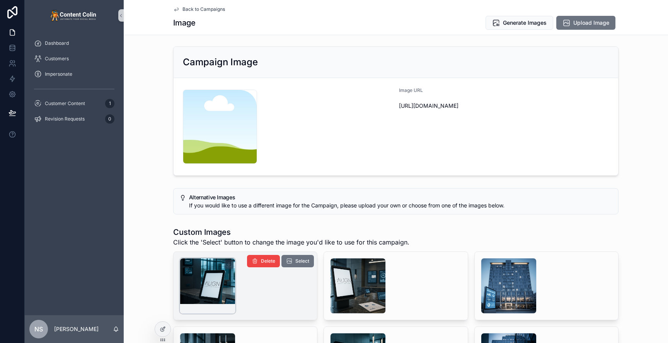
click at [219, 283] on div "scrollable content" at bounding box center [208, 286] width 56 height 56
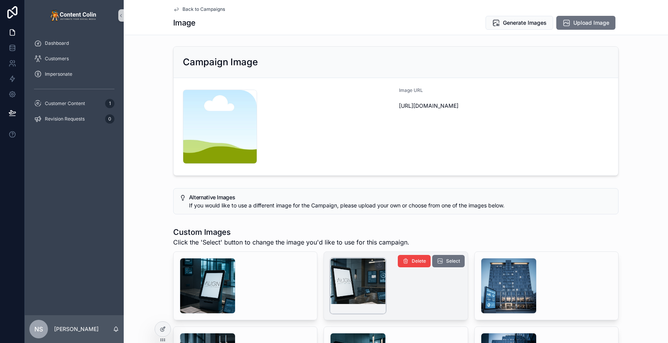
click at [350, 289] on div "scrollable content" at bounding box center [358, 286] width 56 height 56
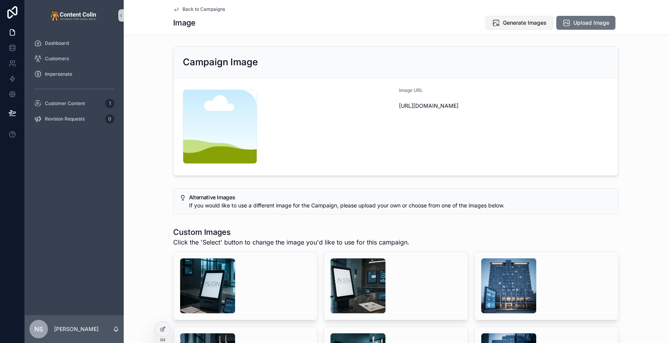
click at [533, 22] on span "Generate Images" at bounding box center [525, 23] width 44 height 8
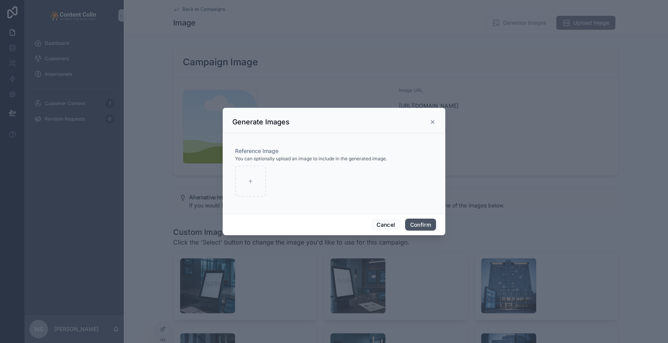
click at [424, 224] on button "Confirm" at bounding box center [420, 225] width 31 height 12
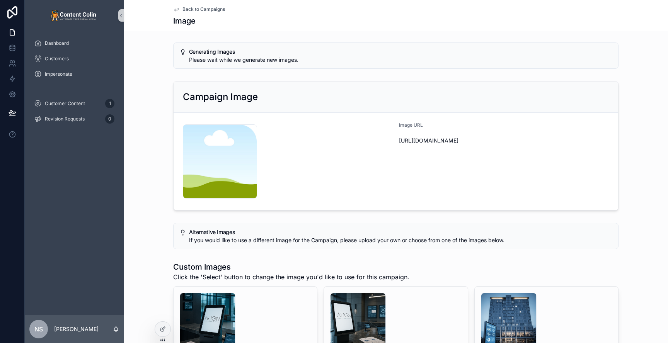
scroll to position [36, 0]
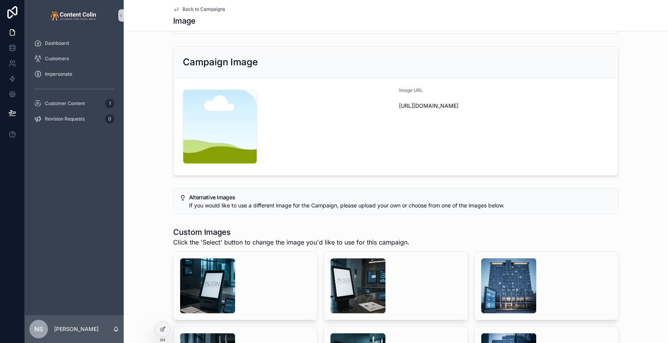
click at [210, 9] on span "Back to Campaigns" at bounding box center [204, 9] width 43 height 6
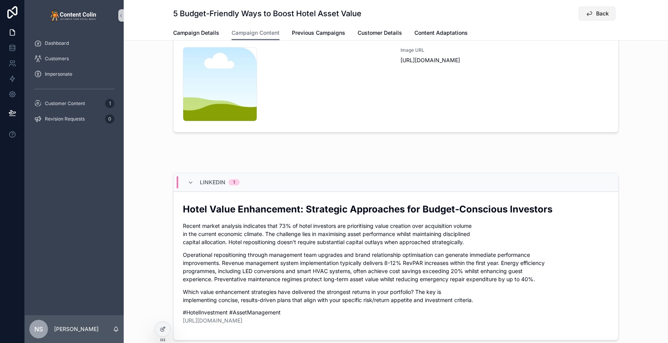
click at [608, 15] on span "Back" at bounding box center [602, 14] width 13 height 8
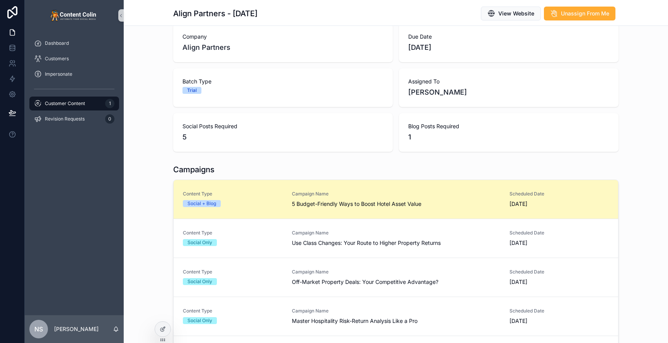
scroll to position [75, 0]
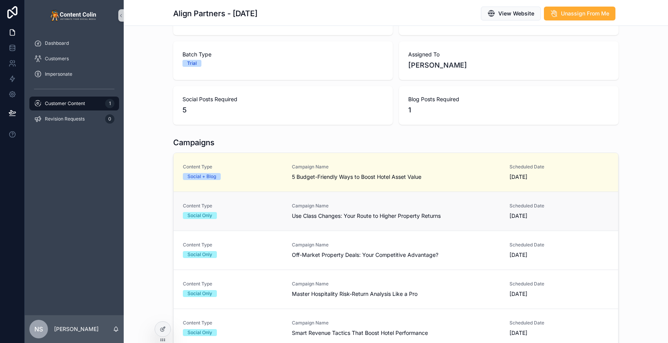
click at [321, 210] on div "Campaign Name Use Class Changes: Your Route to Higher Property Returns" at bounding box center [396, 211] width 208 height 17
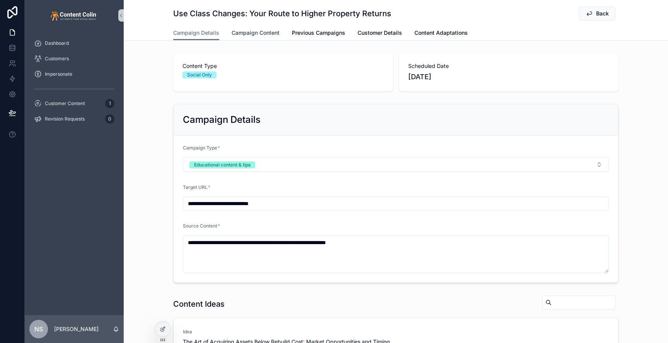
click at [260, 28] on link "Campaign Content" at bounding box center [256, 33] width 48 height 15
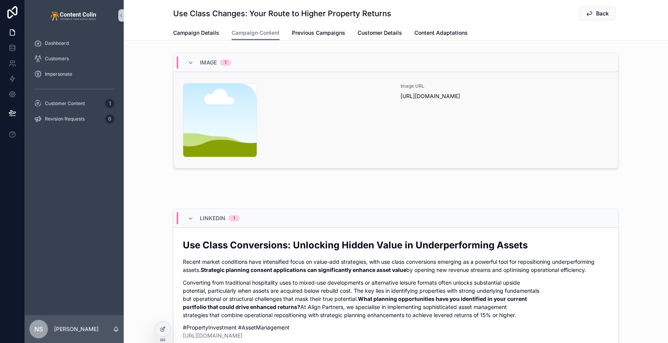
click at [341, 124] on div "content-placeholder .png" at bounding box center [287, 120] width 208 height 74
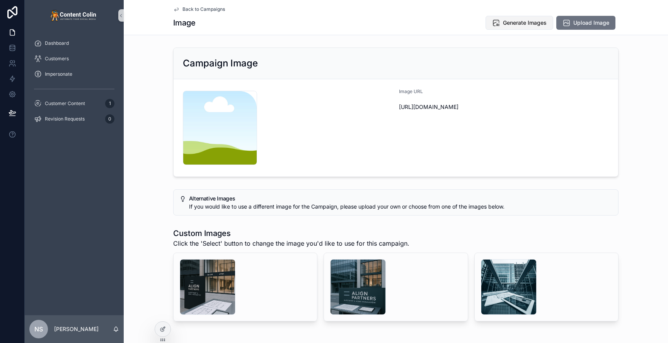
click at [516, 23] on span "Generate Images" at bounding box center [525, 23] width 44 height 8
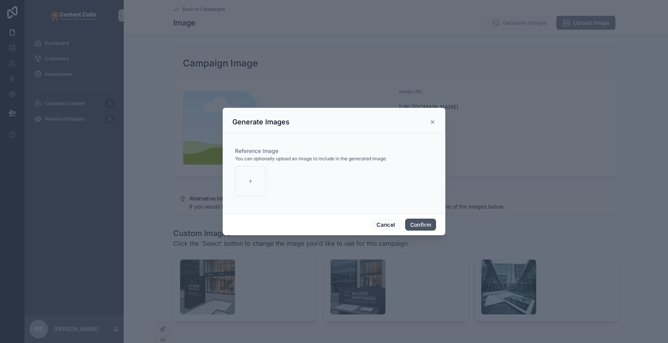
click at [425, 222] on button "Confirm" at bounding box center [420, 225] width 31 height 12
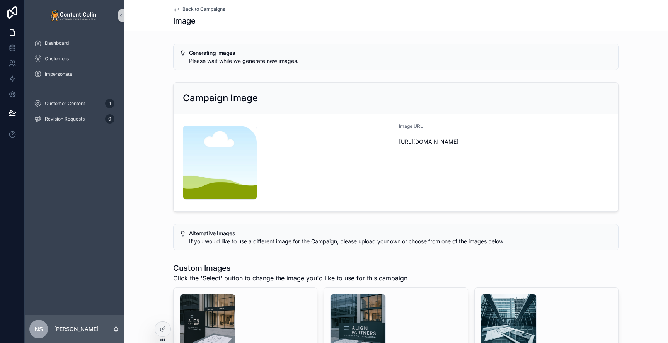
click at [185, 7] on span "Back to Campaigns" at bounding box center [204, 9] width 43 height 6
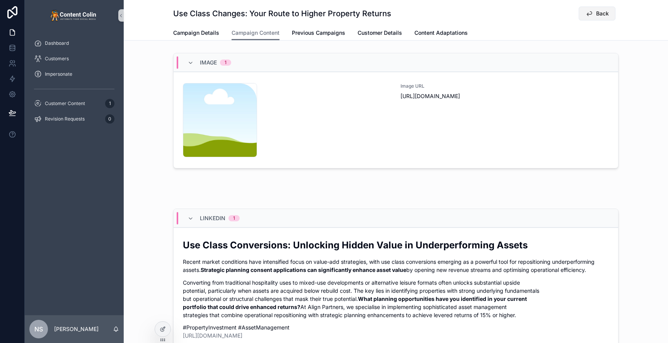
click at [593, 16] on button "Back" at bounding box center [597, 14] width 37 height 14
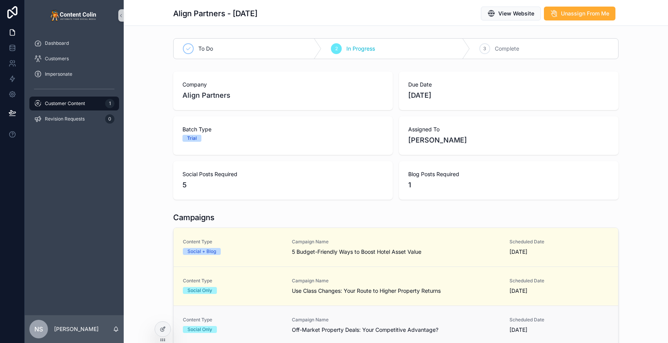
click at [255, 333] on div "Content Type Social Only" at bounding box center [233, 325] width 100 height 17
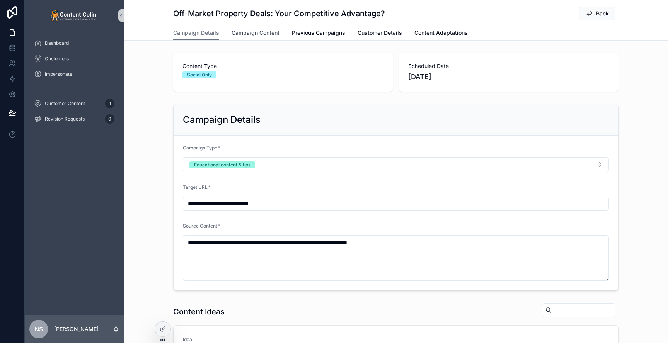
click at [270, 34] on span "Campaign Content" at bounding box center [256, 33] width 48 height 8
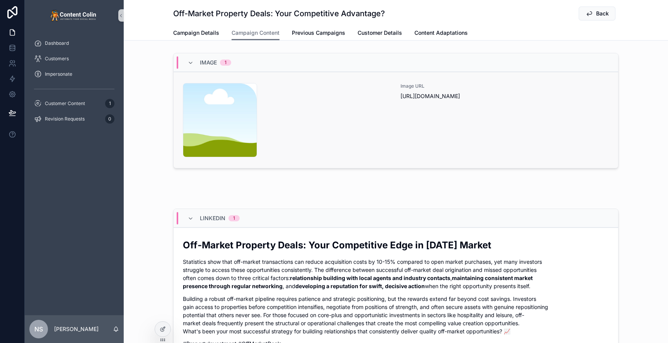
click at [454, 121] on div "Image URL [URL][DOMAIN_NAME]" at bounding box center [505, 120] width 208 height 74
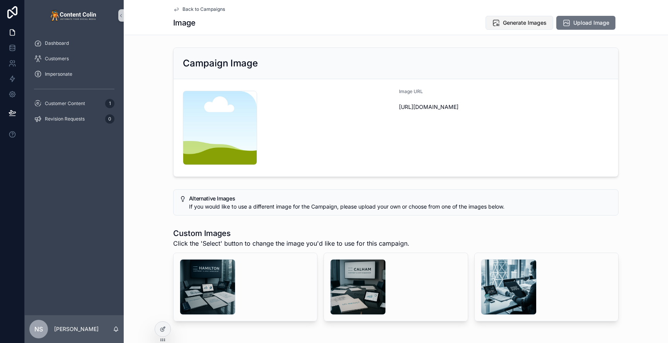
click at [531, 26] on span "Generate Images" at bounding box center [525, 23] width 44 height 8
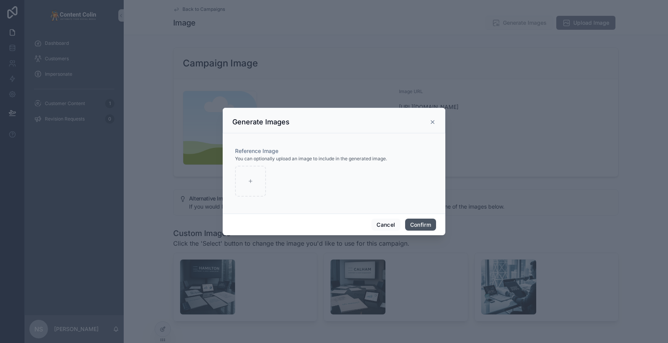
click at [417, 224] on button "Confirm" at bounding box center [420, 225] width 31 height 12
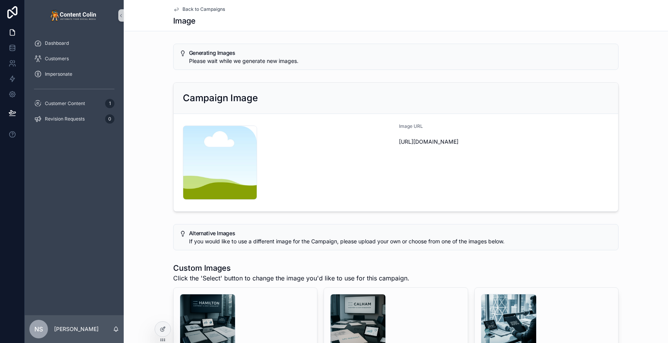
click at [190, 10] on span "Back to Campaigns" at bounding box center [204, 9] width 43 height 6
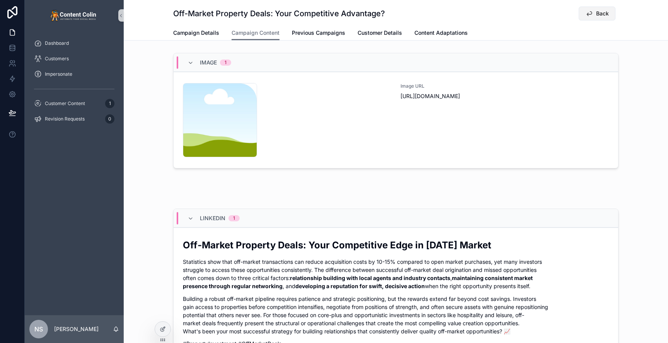
click at [594, 12] on button "Back" at bounding box center [597, 14] width 37 height 14
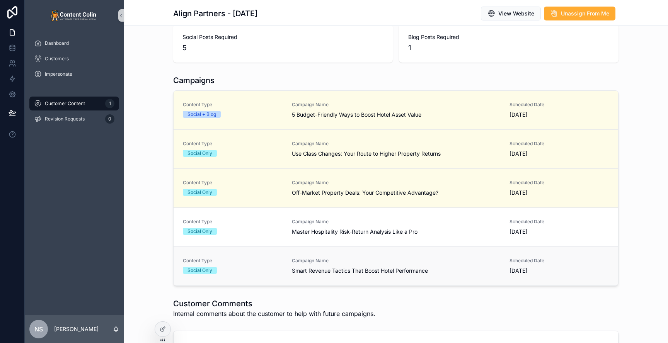
scroll to position [150, 0]
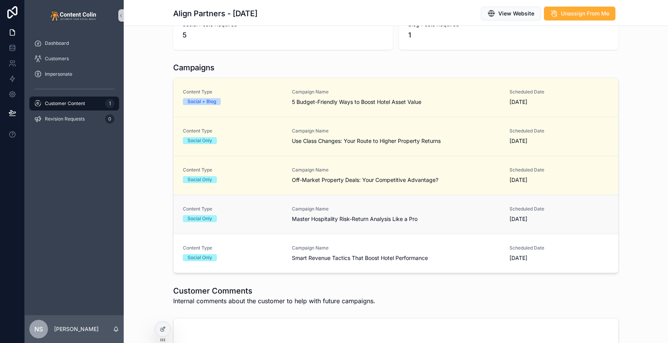
click at [379, 218] on span "Master Hospitality Risk-Return Analysis Like a Pro" at bounding box center [396, 219] width 208 height 8
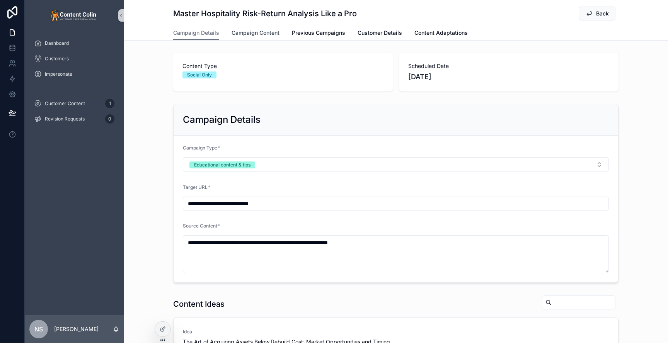
click at [273, 35] on span "Campaign Content" at bounding box center [256, 33] width 48 height 8
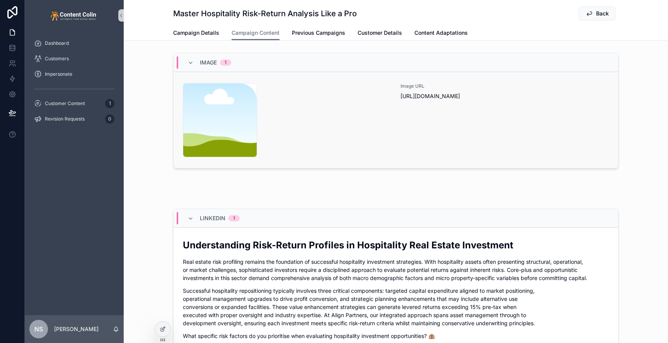
click at [449, 143] on div "Image URL [URL][DOMAIN_NAME]" at bounding box center [505, 120] width 208 height 74
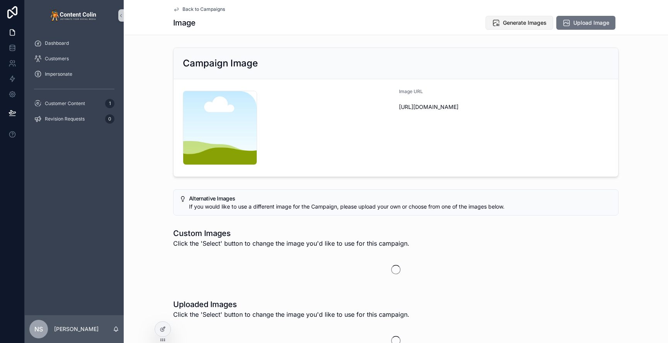
click at [523, 21] on span "Generate Images" at bounding box center [525, 23] width 44 height 8
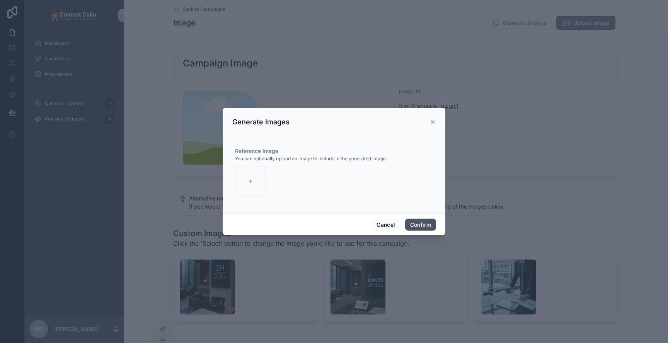
click at [426, 228] on button "Confirm" at bounding box center [420, 225] width 31 height 12
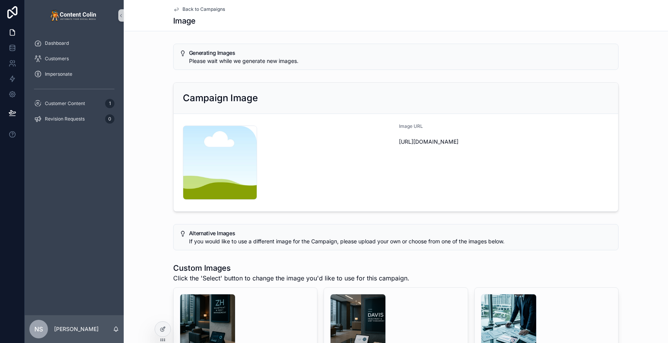
click at [203, 9] on span "Back to Campaigns" at bounding box center [204, 9] width 43 height 6
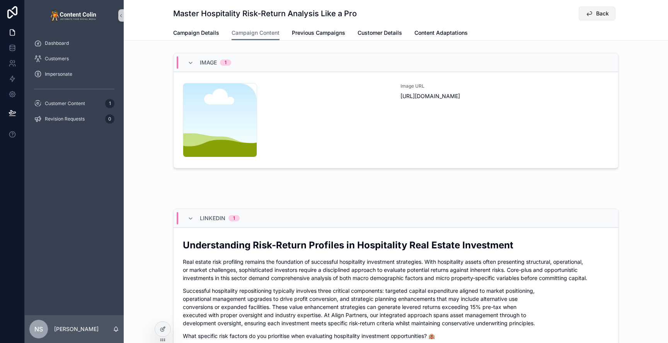
click at [601, 15] on span "Back" at bounding box center [602, 14] width 13 height 8
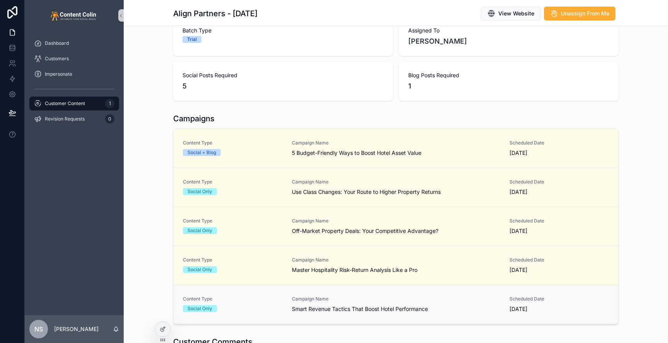
scroll to position [103, 0]
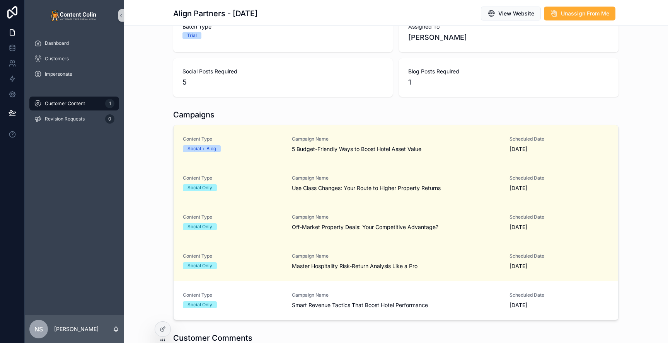
click at [365, 303] on span "Smart Revenue Tactics That Boost Hotel Performance" at bounding box center [396, 306] width 208 height 8
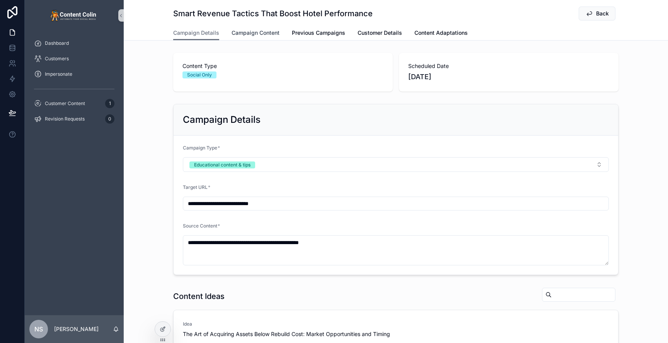
click at [236, 35] on span "Campaign Content" at bounding box center [256, 33] width 48 height 8
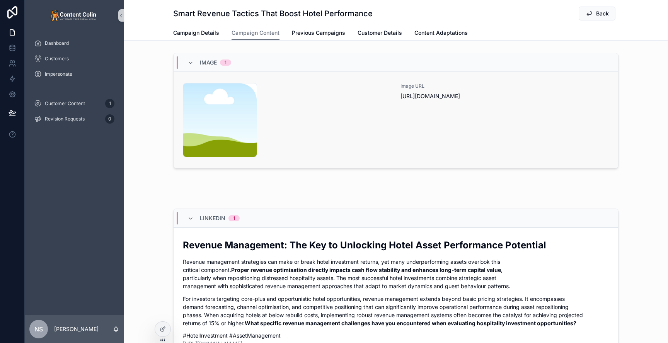
click at [471, 107] on div "Image URL [URL][DOMAIN_NAME]" at bounding box center [505, 120] width 208 height 74
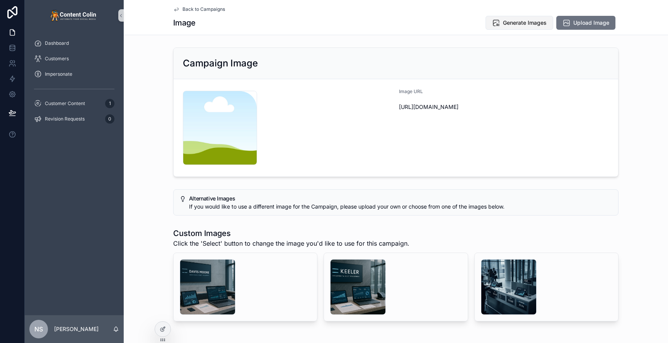
click at [500, 27] on button "Generate Images" at bounding box center [520, 23] width 68 height 14
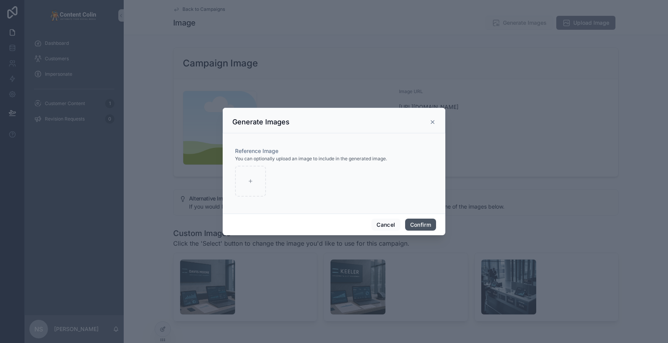
click at [412, 226] on button "Confirm" at bounding box center [420, 225] width 31 height 12
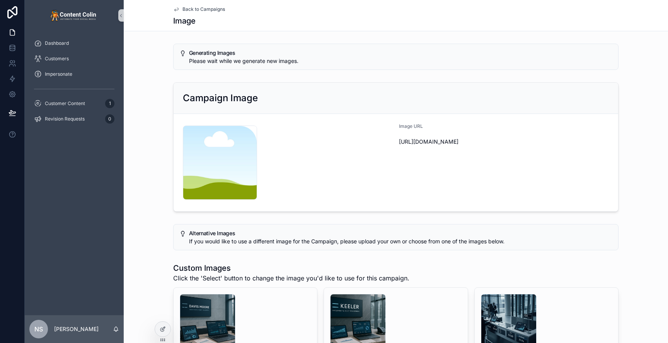
click at [201, 9] on span "Back to Campaigns" at bounding box center [204, 9] width 43 height 6
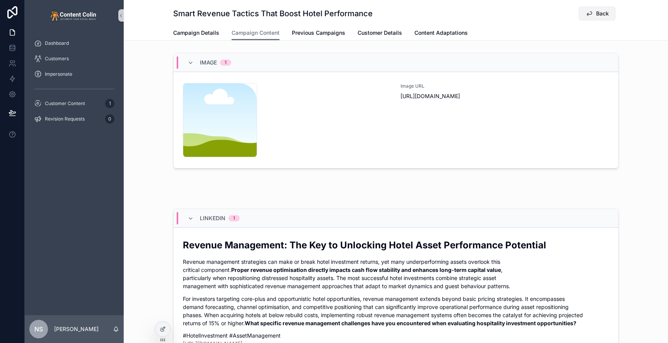
click at [593, 15] on icon "scrollable content" at bounding box center [590, 14] width 8 height 8
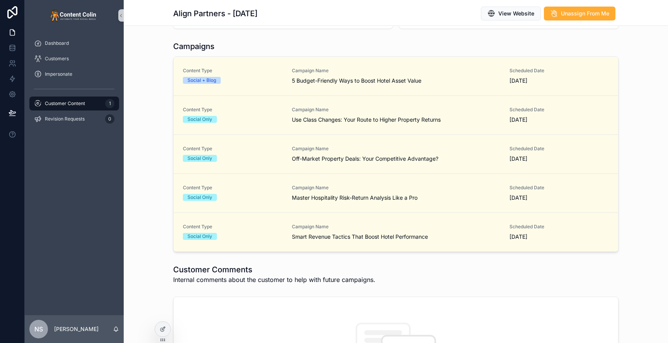
scroll to position [171, 0]
click at [153, 70] on div "Campaigns Content Type Social + Blog Campaign Name 5 Budget-Friendly Ways to Bo…" at bounding box center [396, 147] width 545 height 217
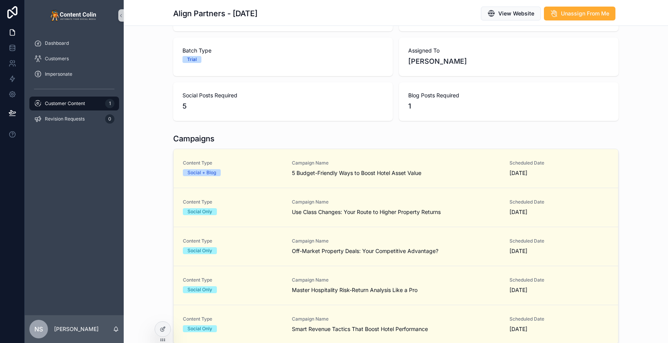
scroll to position [0, 0]
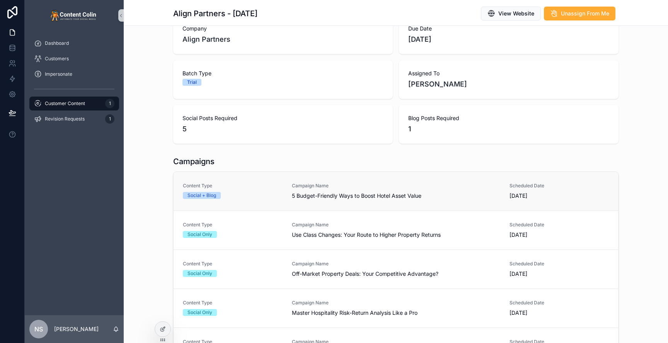
scroll to position [59, 0]
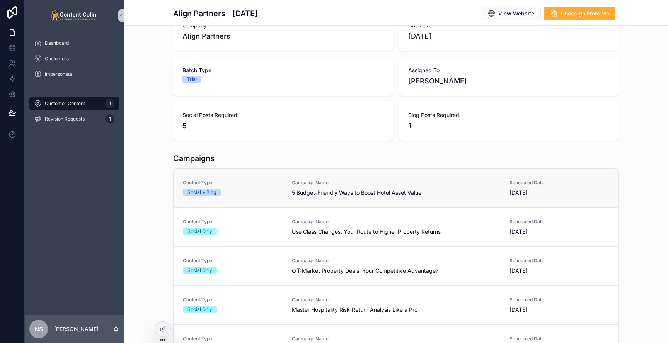
click at [256, 188] on div "Content Type Social + Blog" at bounding box center [233, 188] width 100 height 16
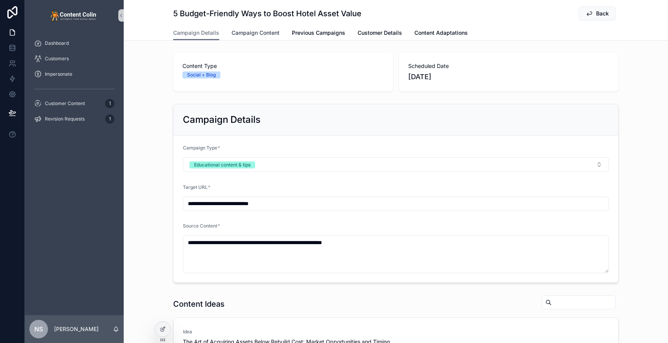
click at [271, 33] on span "Campaign Content" at bounding box center [256, 33] width 48 height 8
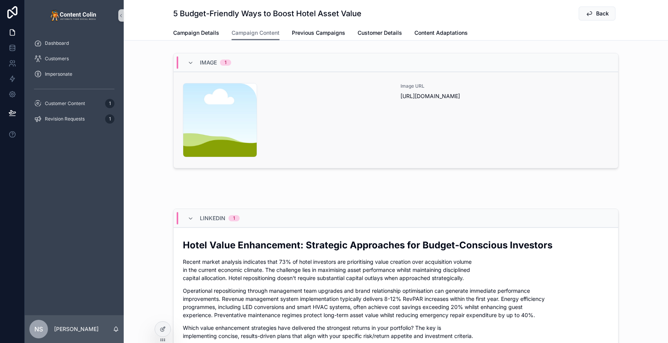
click at [319, 125] on div "content-placeholder .png" at bounding box center [287, 120] width 208 height 74
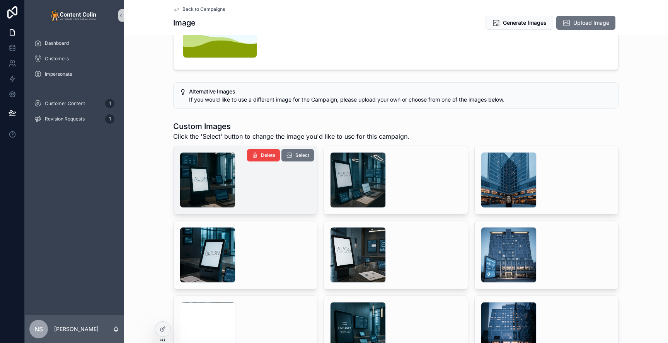
scroll to position [109, 0]
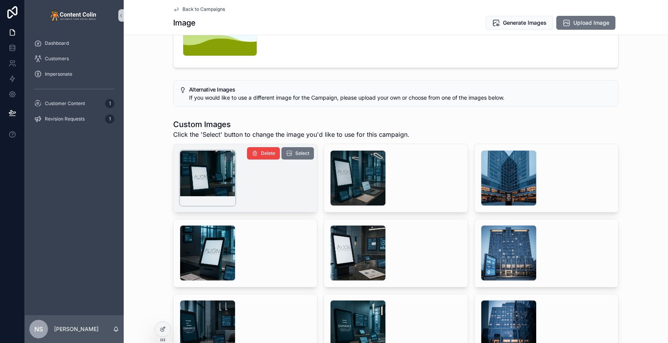
click at [207, 181] on div "scrollable content" at bounding box center [208, 178] width 56 height 56
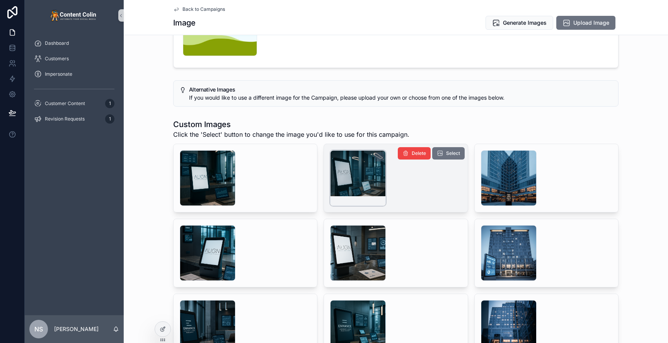
click at [357, 187] on div "scrollable content" at bounding box center [358, 178] width 56 height 56
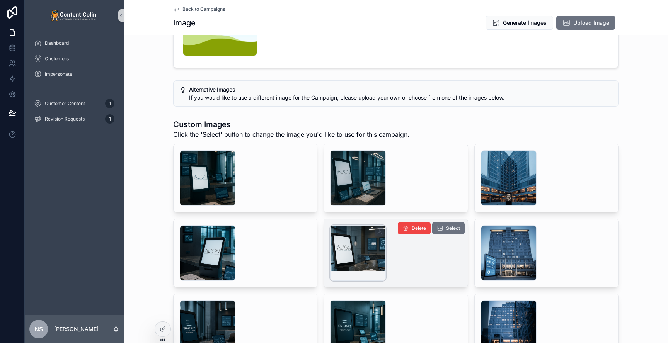
click at [366, 247] on div "scrollable content" at bounding box center [358, 253] width 56 height 56
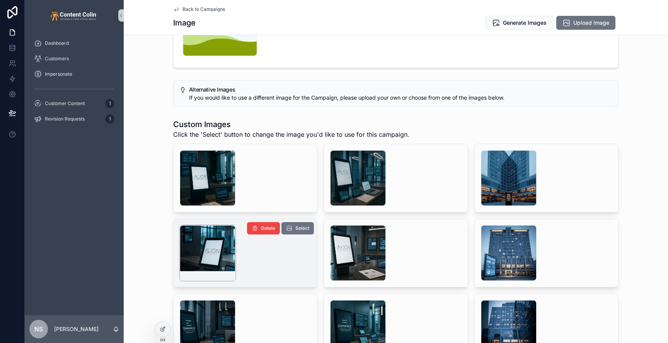
click at [202, 246] on div "scrollable content" at bounding box center [208, 253] width 56 height 56
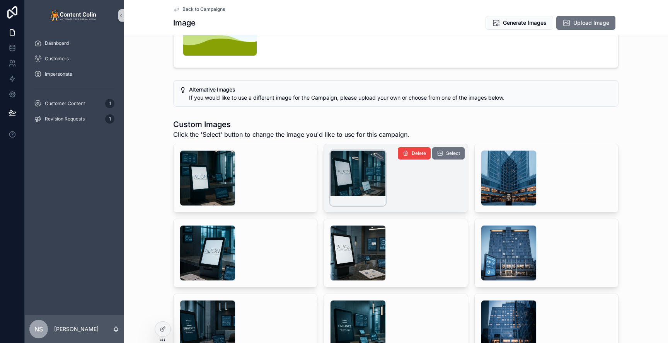
click at [383, 184] on div "scrollable content" at bounding box center [358, 178] width 56 height 56
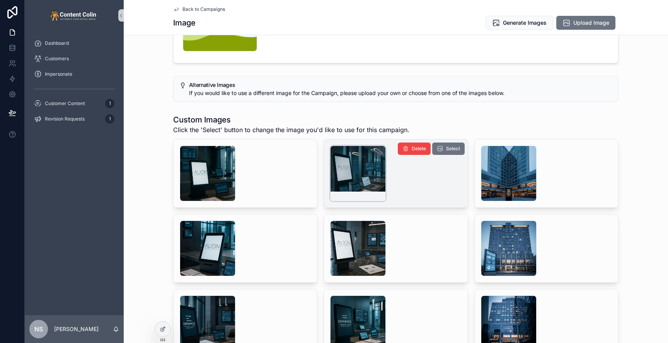
scroll to position [114, 0]
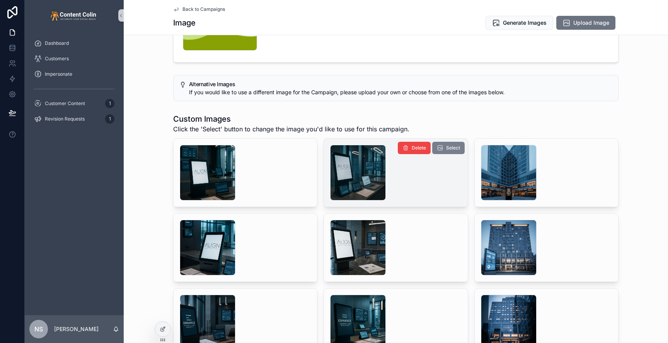
click at [446, 146] on span "Select" at bounding box center [453, 148] width 14 height 6
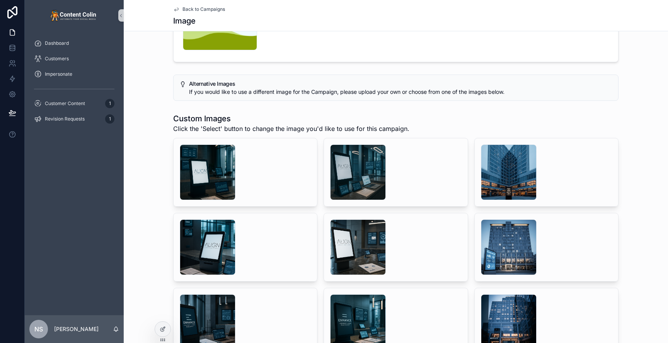
scroll to position [147, 0]
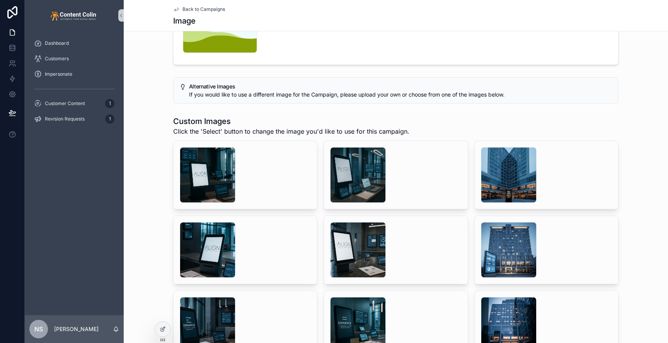
click at [198, 9] on span "Back to Campaigns" at bounding box center [204, 9] width 43 height 6
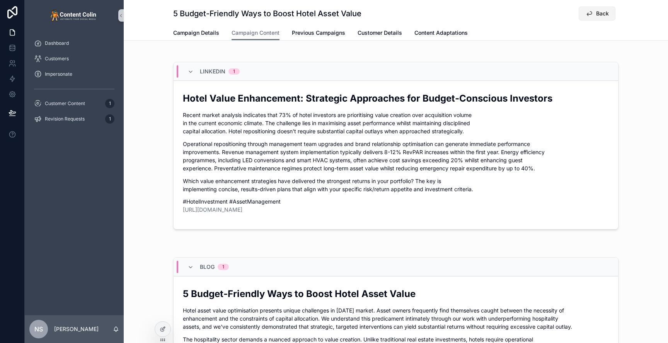
scroll to position [146, 0]
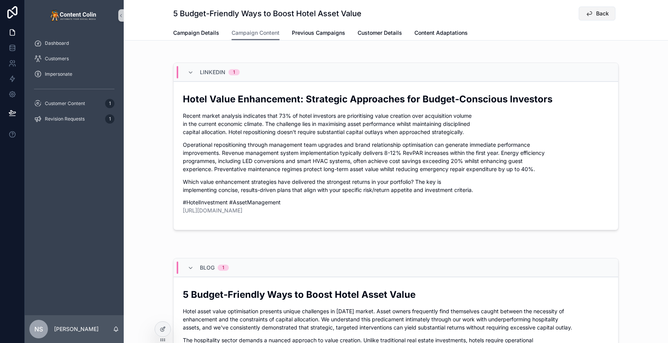
click at [598, 17] on button "Back" at bounding box center [597, 14] width 37 height 14
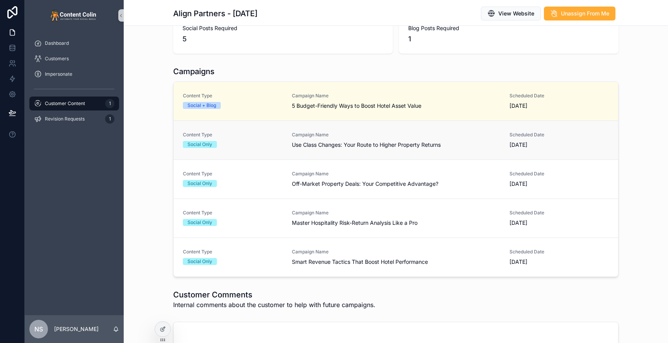
scroll to position [144, 0]
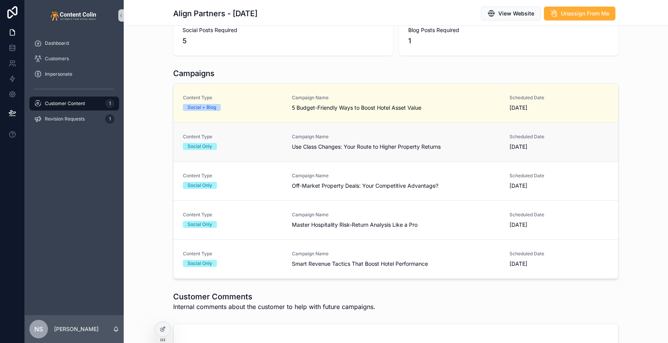
click at [323, 145] on span "Use Class Changes: Your Route to Higher Property Returns" at bounding box center [396, 147] width 208 height 8
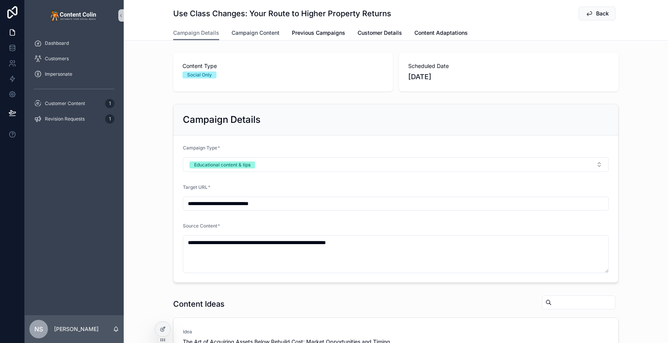
click at [256, 33] on span "Campaign Content" at bounding box center [256, 33] width 48 height 8
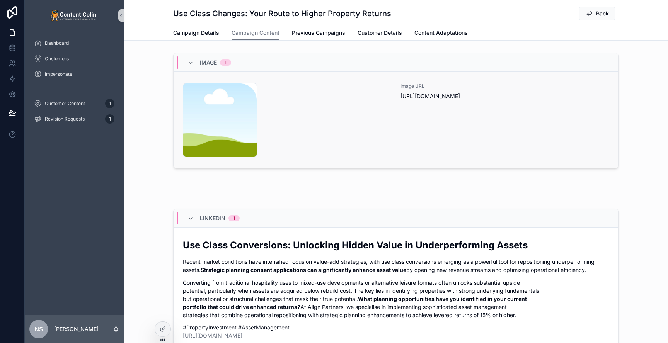
click at [369, 94] on div "content-placeholder .png" at bounding box center [287, 120] width 208 height 74
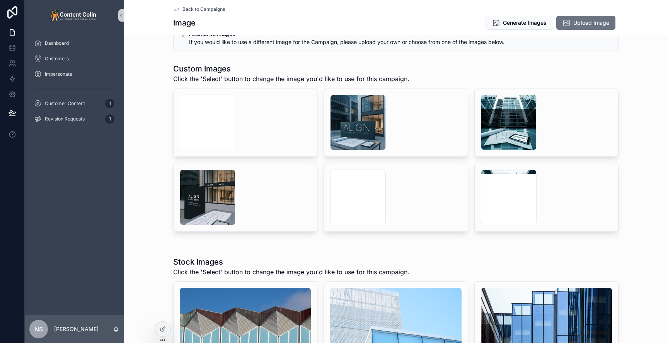
scroll to position [172, 0]
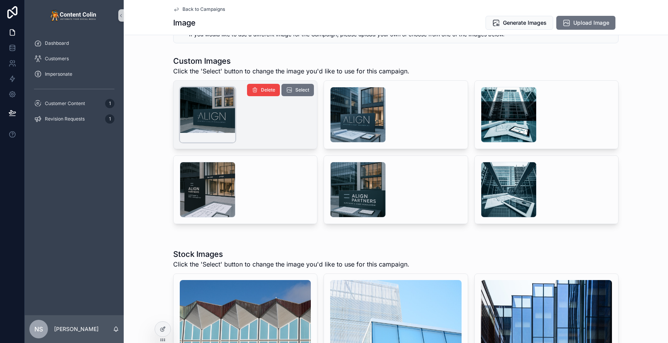
click at [209, 114] on div "scrollable content" at bounding box center [208, 115] width 56 height 56
click at [297, 92] on span "Select" at bounding box center [302, 90] width 14 height 6
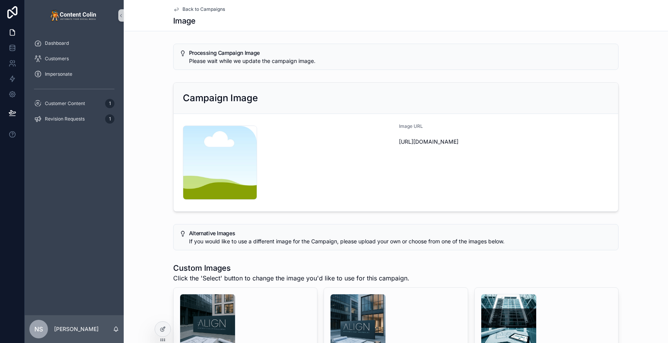
click at [198, 9] on span "Back to Campaigns" at bounding box center [204, 9] width 43 height 6
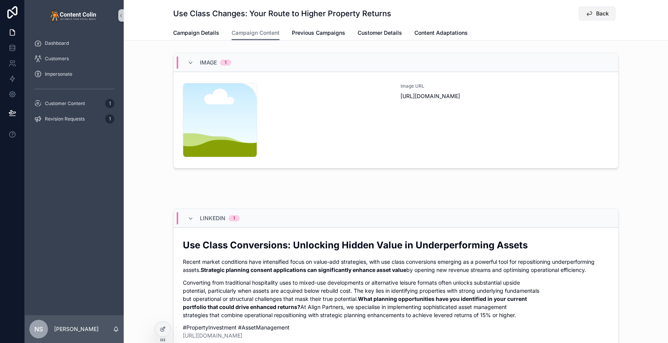
click at [593, 16] on button "Back" at bounding box center [597, 14] width 37 height 14
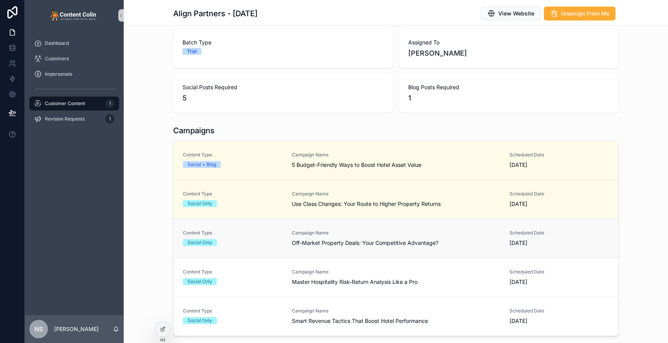
scroll to position [83, 0]
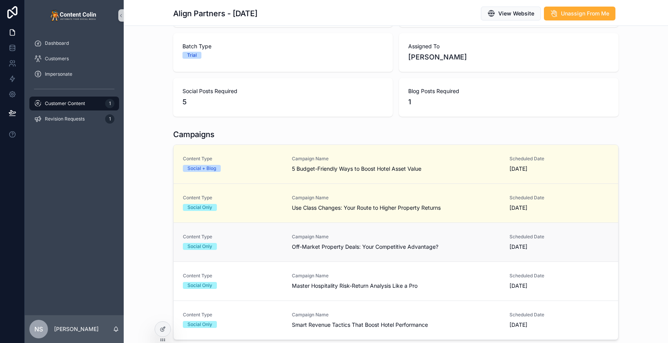
click at [262, 241] on div "Content Type Social Only" at bounding box center [233, 242] width 100 height 16
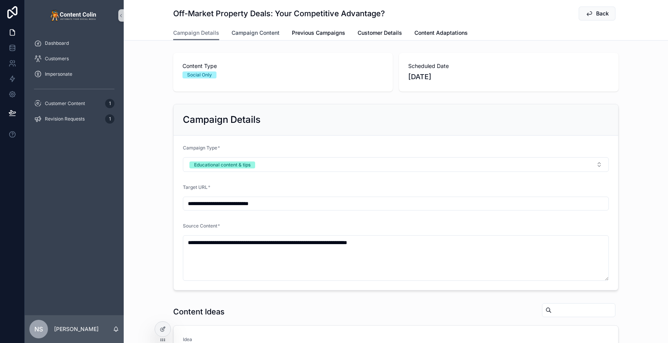
click at [260, 33] on span "Campaign Content" at bounding box center [256, 33] width 48 height 8
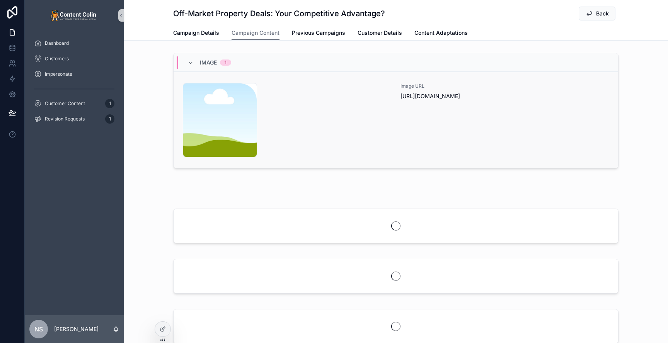
click at [335, 99] on div "content-placeholder .png" at bounding box center [287, 120] width 208 height 74
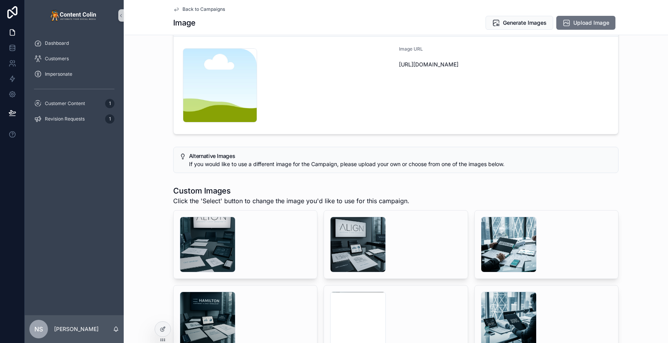
scroll to position [40, 0]
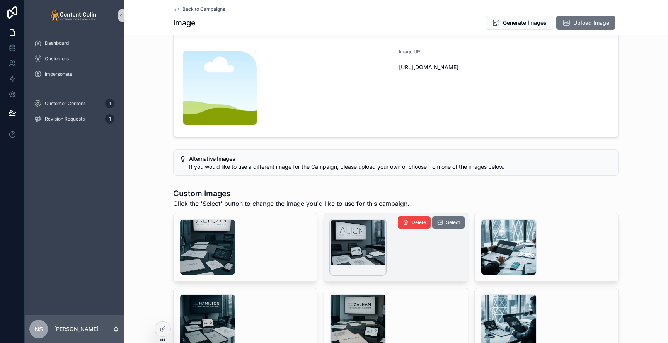
click at [364, 247] on div "scrollable content" at bounding box center [358, 248] width 56 height 56
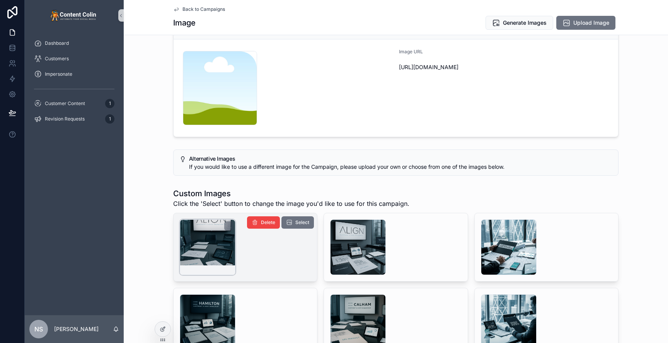
click at [213, 244] on div "scrollable content" at bounding box center [208, 248] width 56 height 56
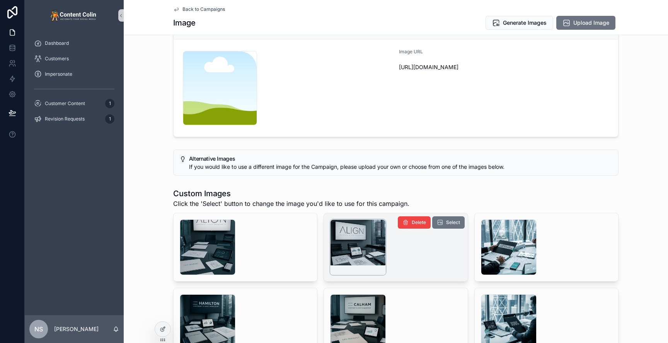
click at [362, 255] on div "scrollable content" at bounding box center [358, 248] width 56 height 56
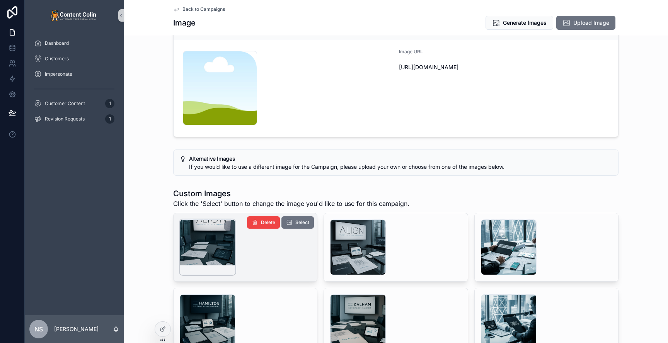
click at [219, 261] on div "scrollable content" at bounding box center [208, 248] width 56 height 56
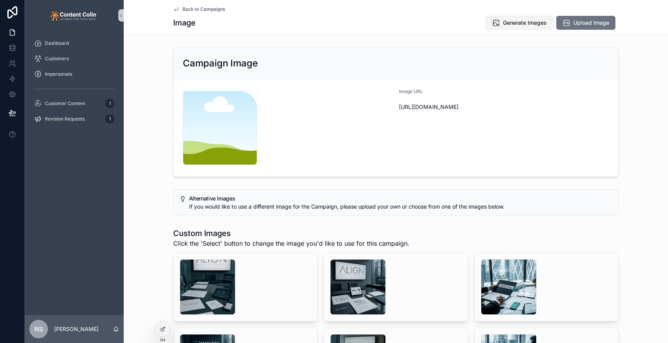
click at [516, 28] on button "Generate Images" at bounding box center [520, 23] width 68 height 14
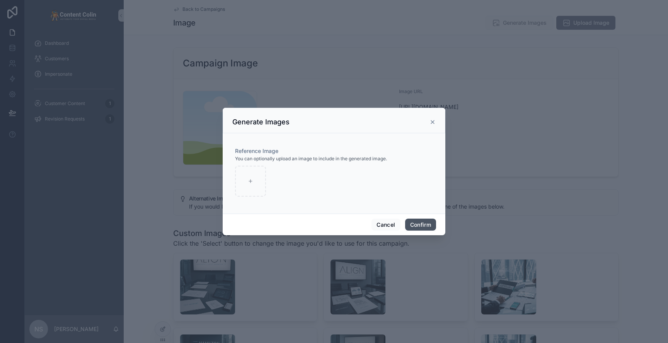
click at [427, 225] on button "Confirm" at bounding box center [420, 225] width 31 height 12
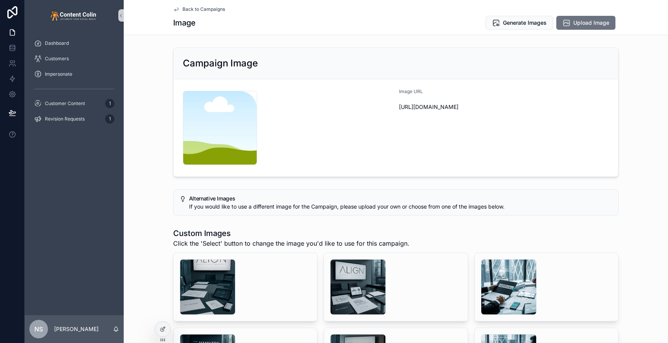
click at [207, 8] on span "Back to Campaigns" at bounding box center [204, 9] width 43 height 6
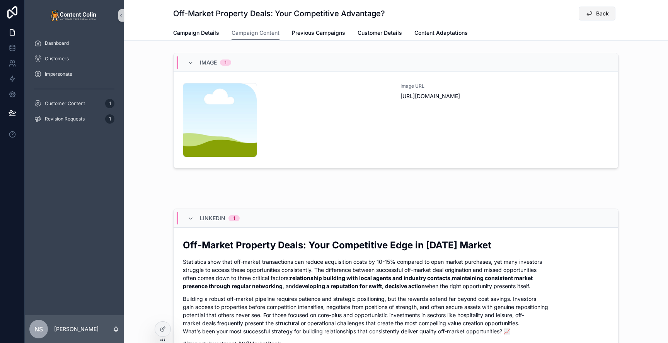
click at [596, 16] on button "Back" at bounding box center [597, 14] width 37 height 14
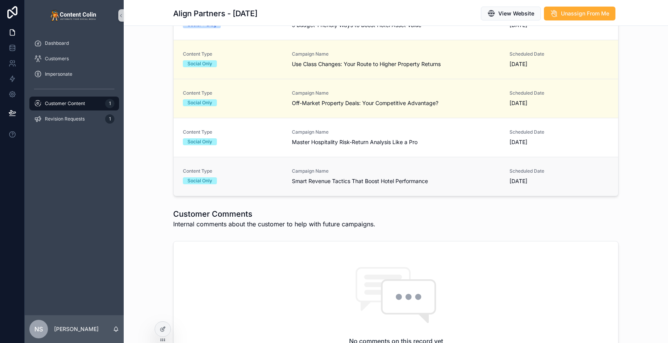
scroll to position [237, 0]
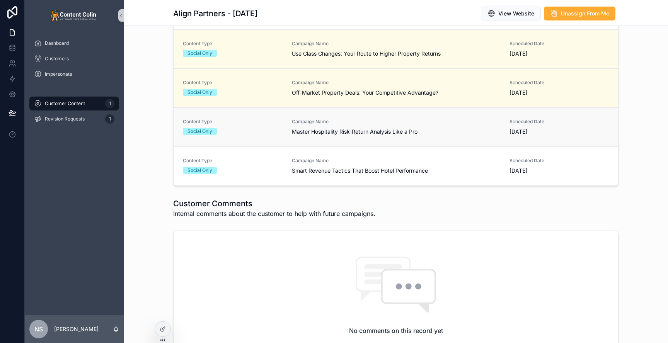
click at [348, 140] on link "Content Type Social Only Campaign Name Master Hospitality Risk-Return Analysis …" at bounding box center [396, 127] width 445 height 39
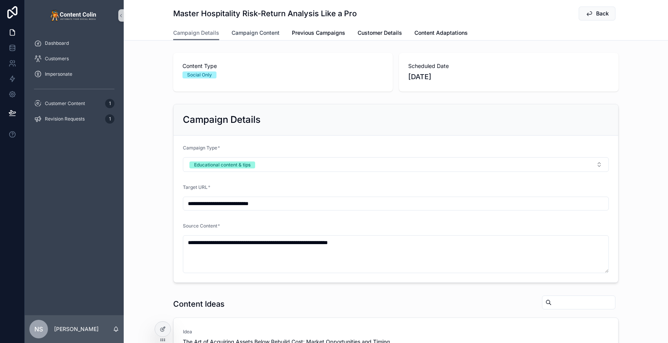
click at [271, 34] on span "Campaign Content" at bounding box center [256, 33] width 48 height 8
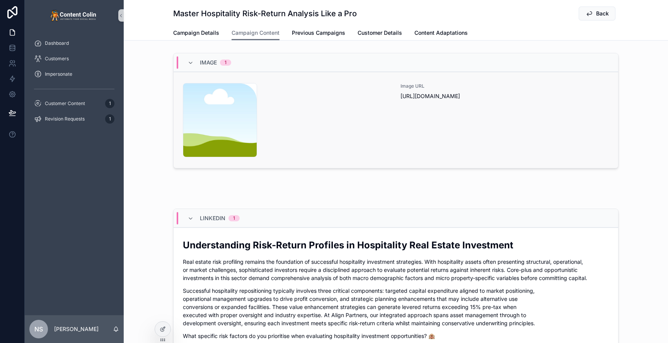
click at [370, 121] on div "content-placeholder .png" at bounding box center [287, 120] width 208 height 74
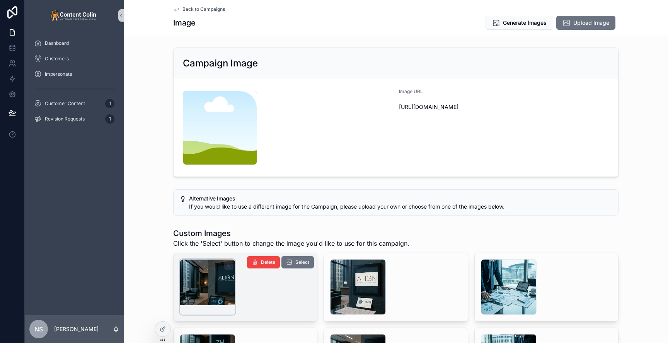
click at [217, 289] on div "scrollable content" at bounding box center [208, 288] width 56 height 56
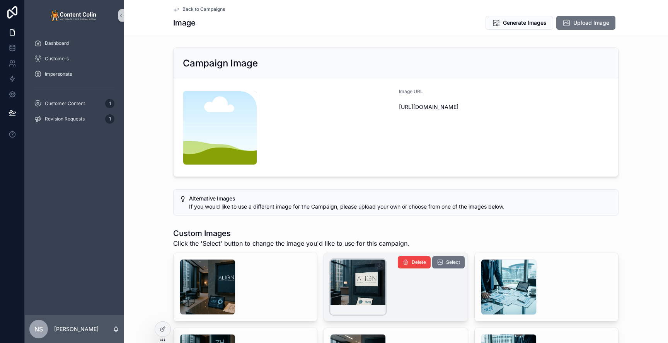
click at [347, 289] on div "scrollable content" at bounding box center [358, 288] width 56 height 56
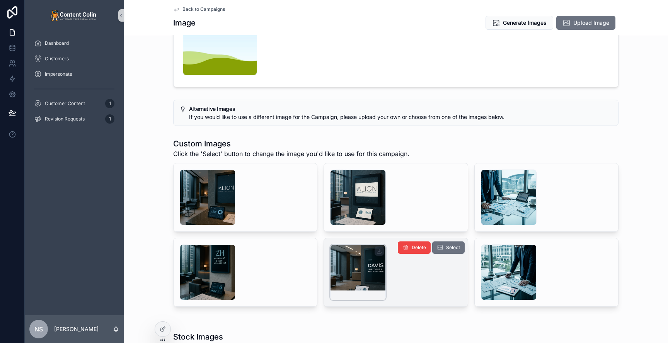
scroll to position [89, 0]
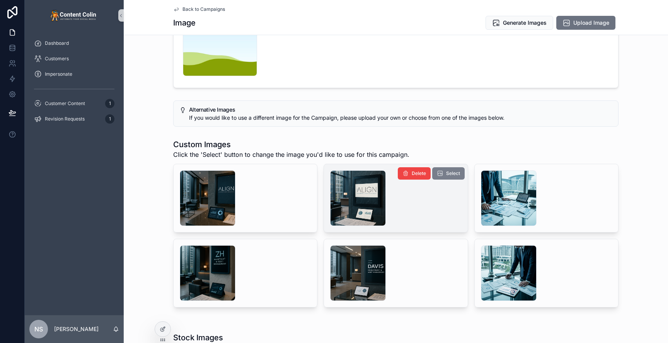
click at [457, 175] on span "Select" at bounding box center [453, 174] width 14 height 6
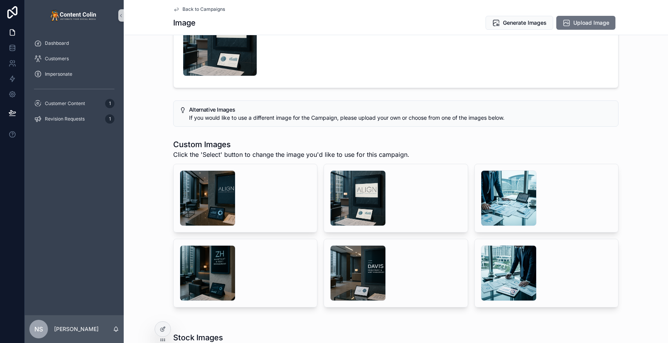
scroll to position [0, 0]
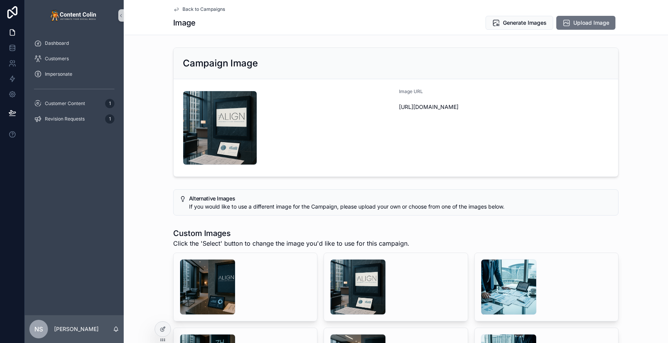
click at [202, 9] on span "Back to Campaigns" at bounding box center [204, 9] width 43 height 6
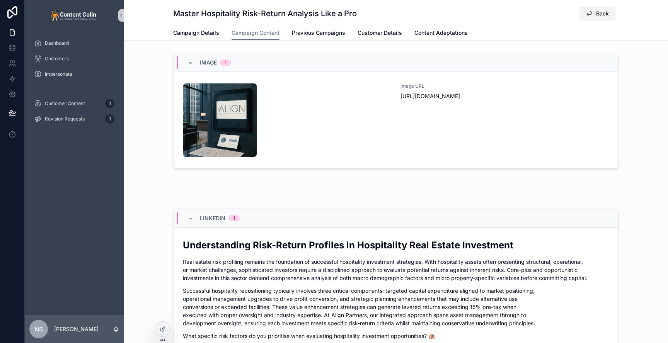
click at [598, 7] on button "Back" at bounding box center [597, 14] width 37 height 14
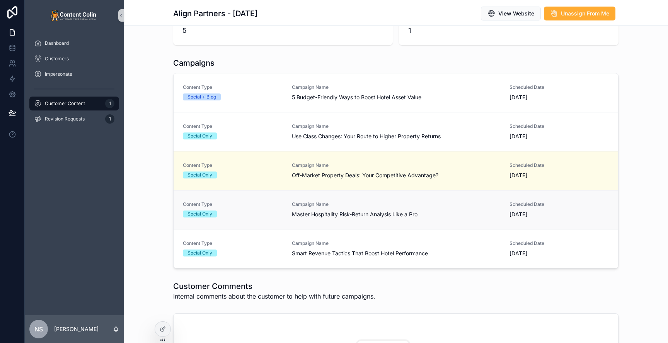
scroll to position [157, 0]
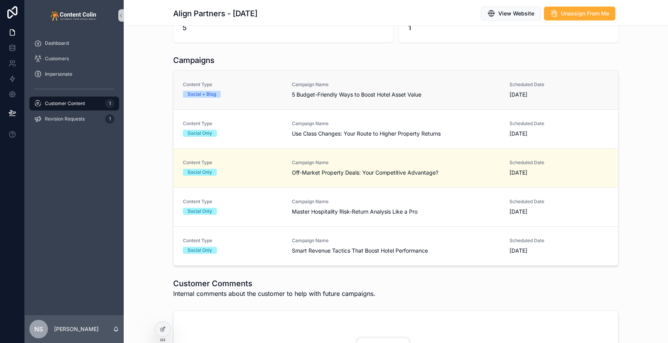
click at [346, 87] on span "Campaign Name" at bounding box center [396, 85] width 208 height 6
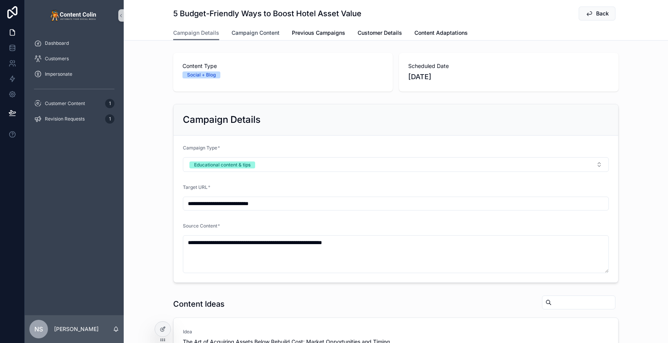
click at [260, 34] on span "Campaign Content" at bounding box center [256, 33] width 48 height 8
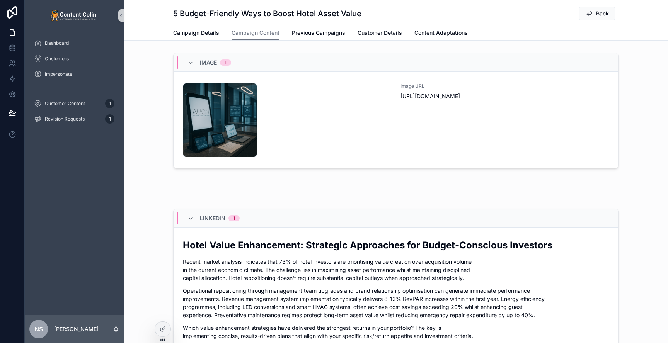
click at [649, 114] on div "Image 1 alignpartners-1756475686 .png Image URL https://cdn.contentcolin.com/al…" at bounding box center [396, 112] width 545 height 125
click at [319, 32] on span "Previous Campaigns" at bounding box center [318, 33] width 53 height 8
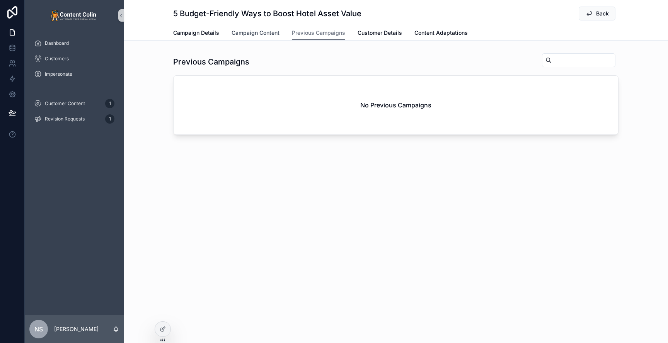
click at [268, 34] on span "Campaign Content" at bounding box center [256, 33] width 48 height 8
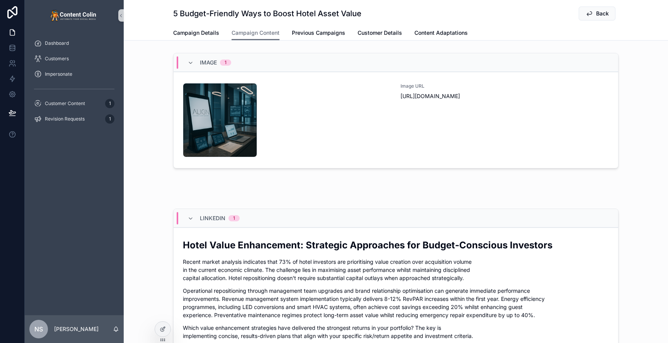
drag, startPoint x: 151, startPoint y: 58, endPoint x: 164, endPoint y: 49, distance: 15.2
click at [151, 58] on div "Image 1 alignpartners-1756475686 .png Image URL https://cdn.contentcolin.com/al…" at bounding box center [396, 112] width 545 height 125
click at [188, 29] on span "Campaign Details" at bounding box center [196, 33] width 46 height 8
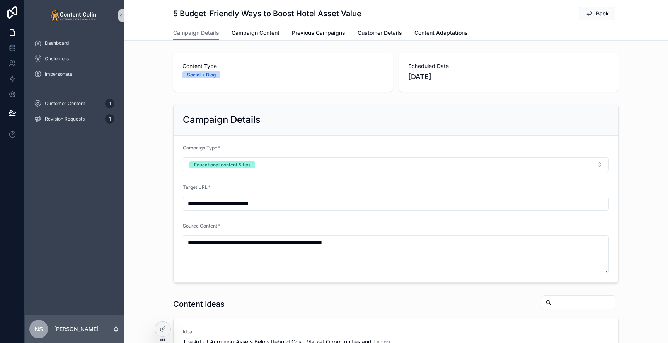
click at [159, 71] on div "Content Type Social + Blog Scheduled Date 4th September 2025" at bounding box center [396, 72] width 545 height 45
click at [163, 332] on icon at bounding box center [163, 329] width 6 height 6
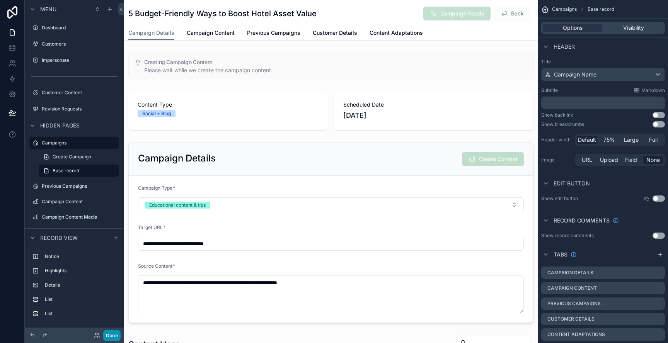
click at [110, 335] on button "Done" at bounding box center [111, 335] width 17 height 11
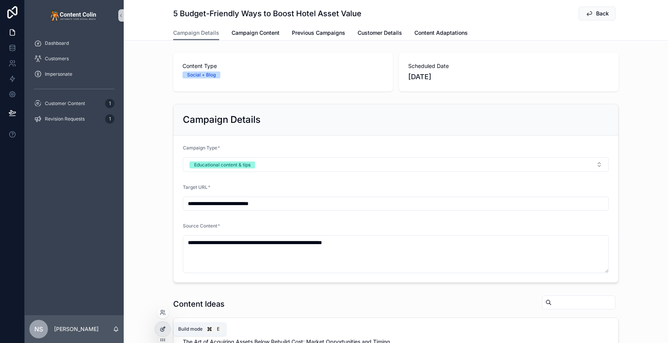
click at [159, 330] on div at bounding box center [162, 329] width 15 height 15
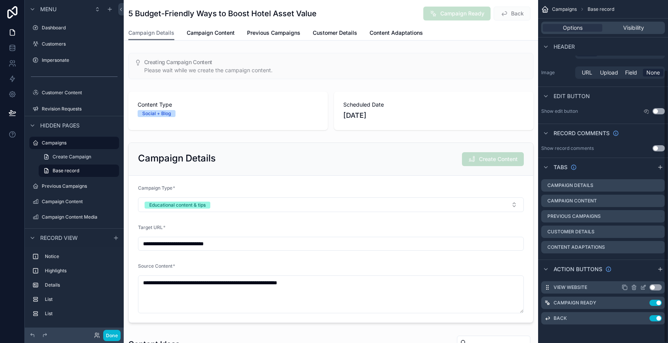
scroll to position [87, 0]
click at [645, 302] on icon "scrollable content" at bounding box center [644, 302] width 3 height 3
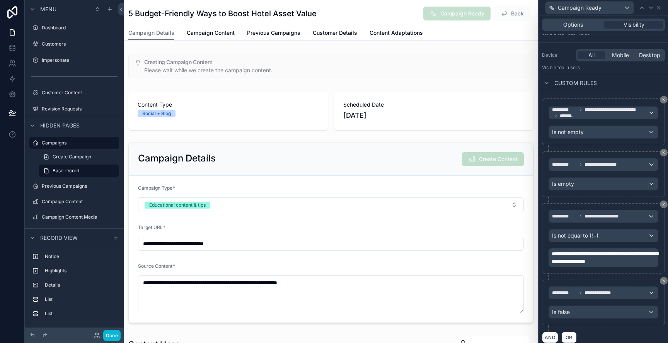
scroll to position [81, 0]
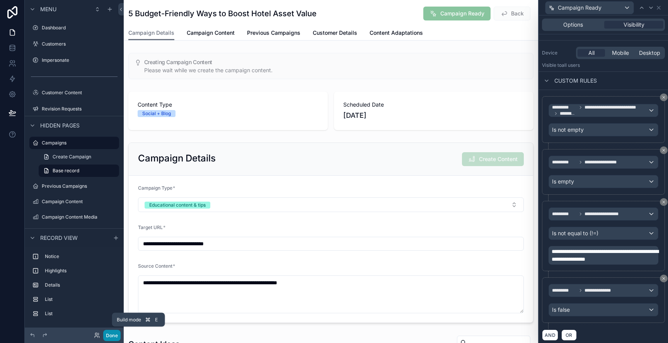
click at [115, 335] on button "Done" at bounding box center [111, 335] width 17 height 11
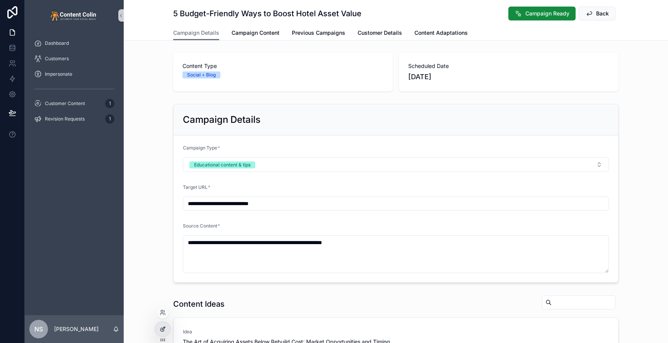
click at [164, 328] on icon at bounding box center [164, 328] width 1 height 1
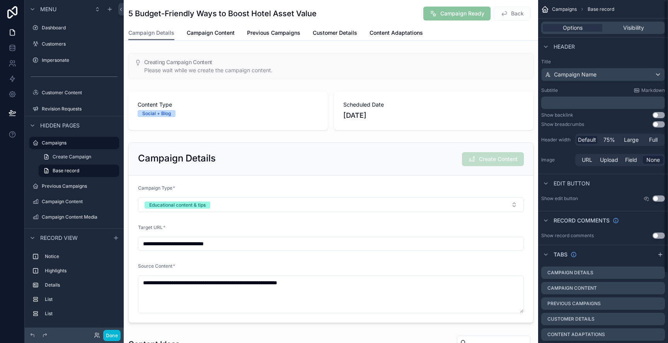
scroll to position [87, 0]
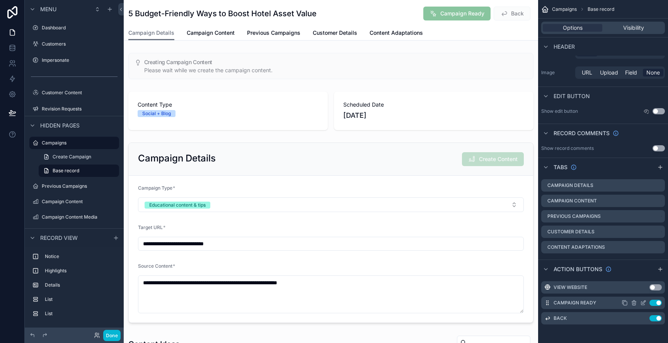
click at [643, 304] on icon "scrollable content" at bounding box center [643, 303] width 6 height 6
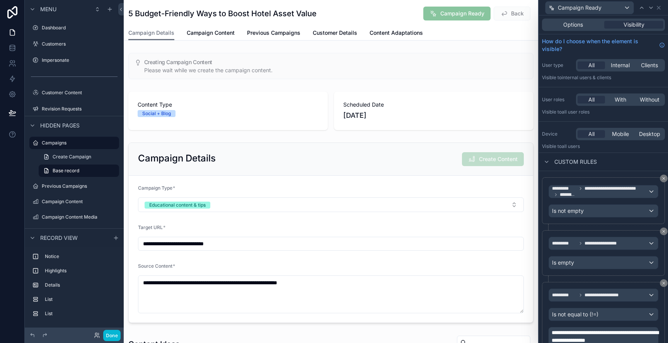
scroll to position [85, 0]
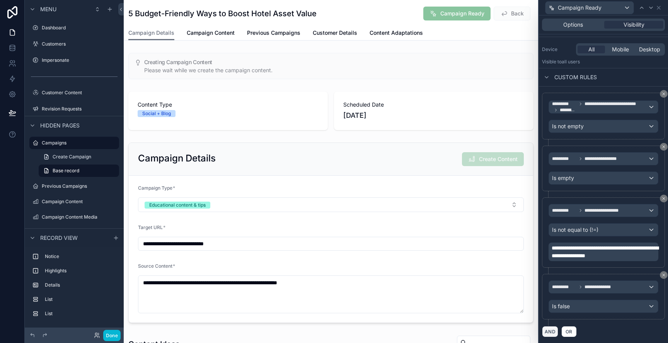
click at [553, 335] on button "AND" at bounding box center [550, 331] width 16 height 11
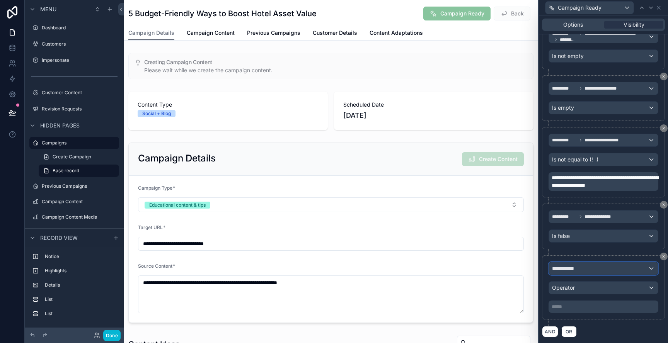
click at [589, 266] on div "**********" at bounding box center [603, 269] width 109 height 12
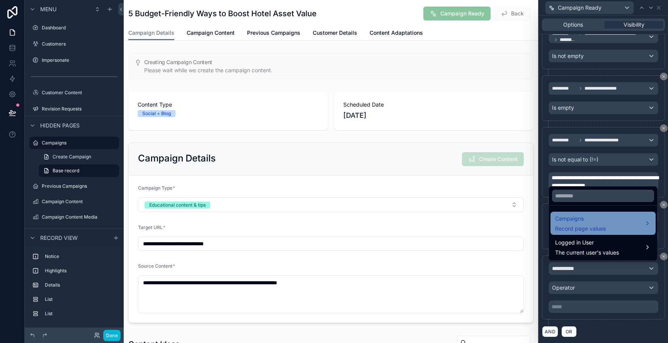
click at [590, 231] on span "Record page values" at bounding box center [580, 229] width 51 height 8
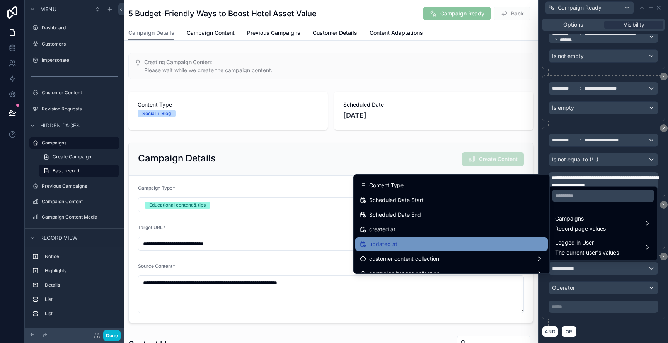
scroll to position [804, 0]
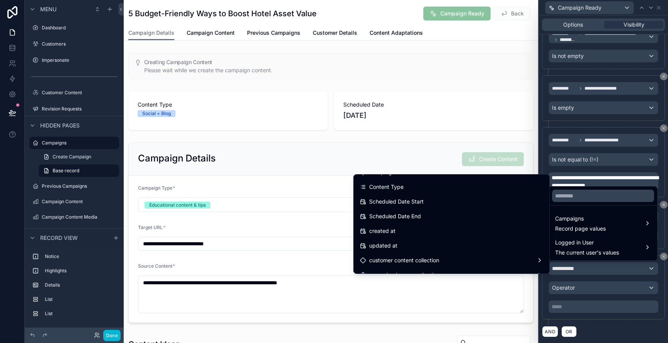
drag, startPoint x: 624, startPoint y: 331, endPoint x: 643, endPoint y: 309, distance: 28.8
click at [624, 331] on div at bounding box center [603, 171] width 129 height 343
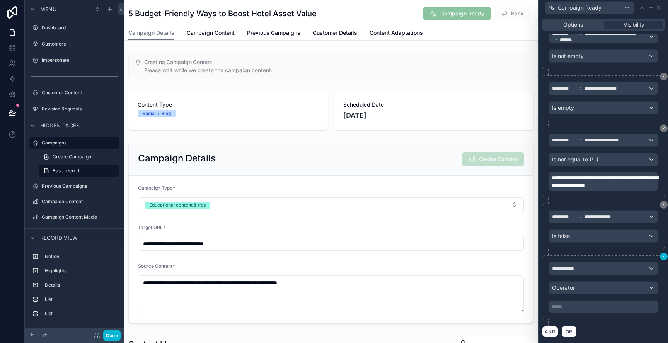
click at [663, 256] on icon at bounding box center [664, 256] width 5 height 5
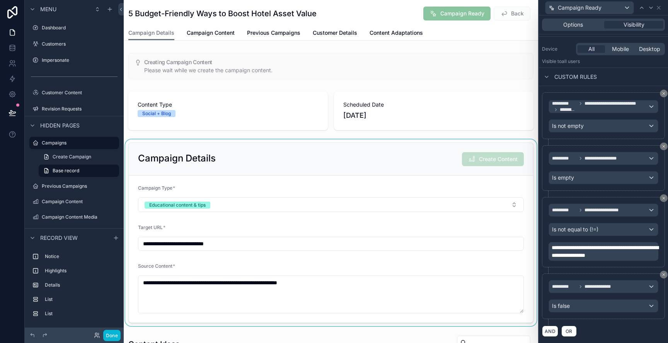
scroll to position [85, 0]
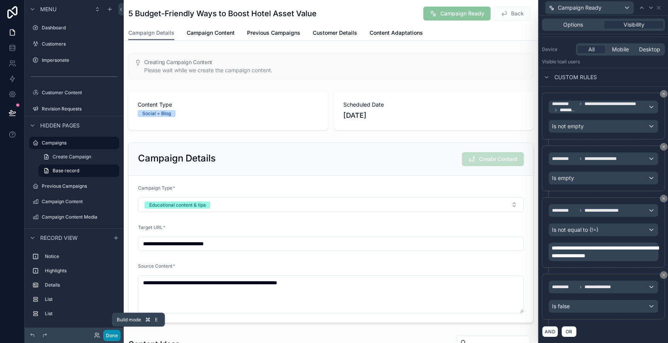
click at [116, 337] on button "Done" at bounding box center [111, 335] width 17 height 11
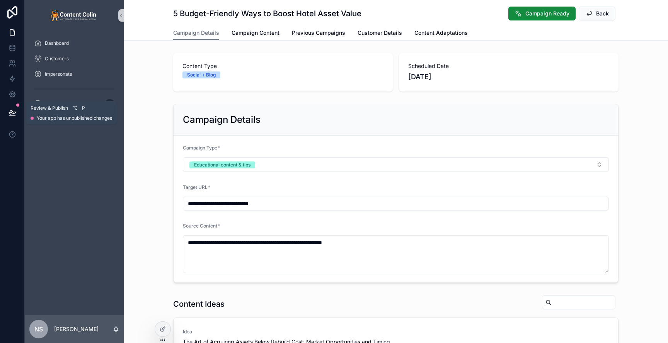
click at [13, 109] on icon at bounding box center [13, 113] width 8 height 8
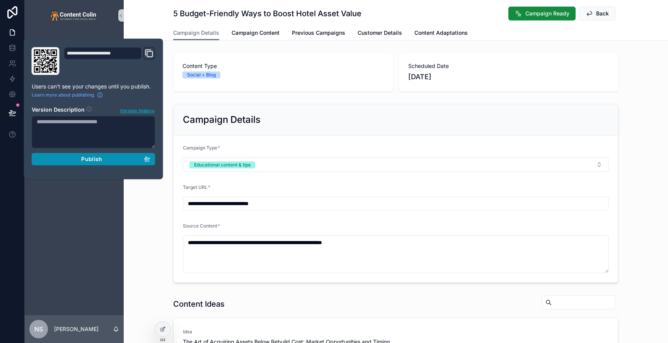
click at [152, 161] on button "Publish" at bounding box center [94, 159] width 124 height 12
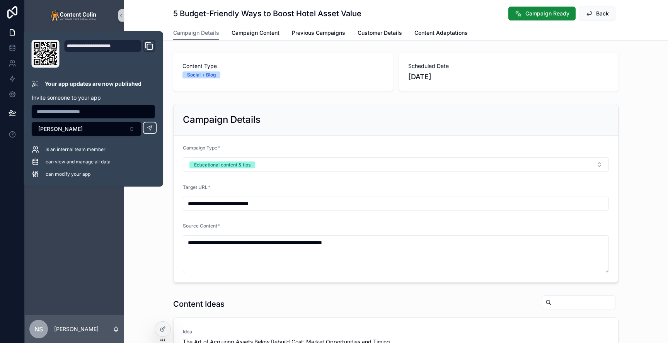
drag, startPoint x: 144, startPoint y: 198, endPoint x: 150, endPoint y: 195, distance: 6.8
click at [144, 198] on div "**********" at bounding box center [396, 193] width 545 height 185
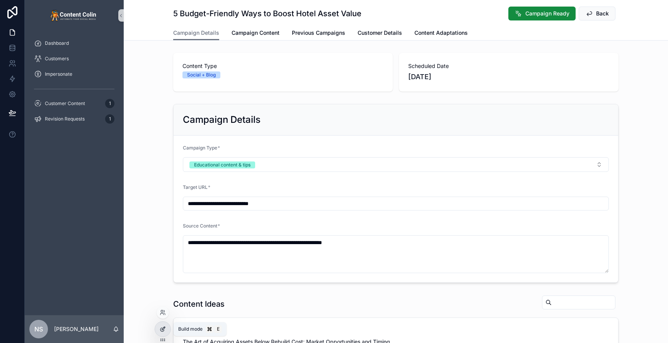
click at [158, 330] on div at bounding box center [162, 329] width 15 height 15
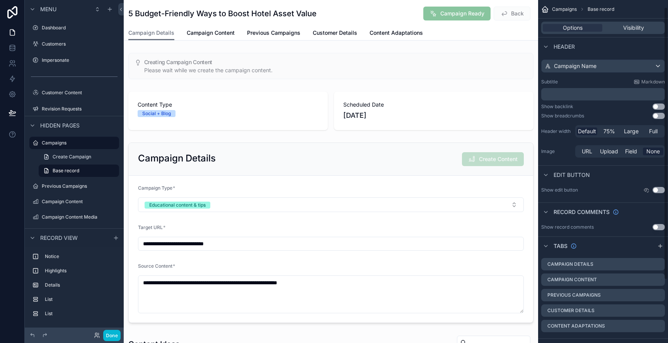
scroll to position [9, 0]
click at [367, 5] on div "5 Budget-Friendly Ways to Boost Hotel Asset Value Campaign Ready Back" at bounding box center [330, 13] width 405 height 26
click at [640, 28] on span "Visibility" at bounding box center [633, 28] width 21 height 8
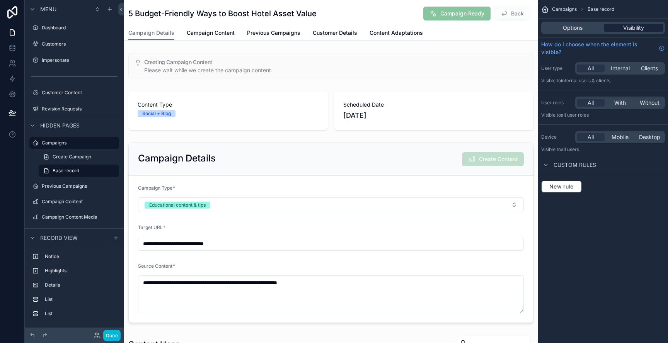
scroll to position [0, 0]
click at [376, 22] on div "5 Budget-Friendly Ways to Boost Hotel Asset Value Campaign Ready Back" at bounding box center [330, 13] width 405 height 26
click at [114, 335] on button "Done" at bounding box center [111, 335] width 17 height 11
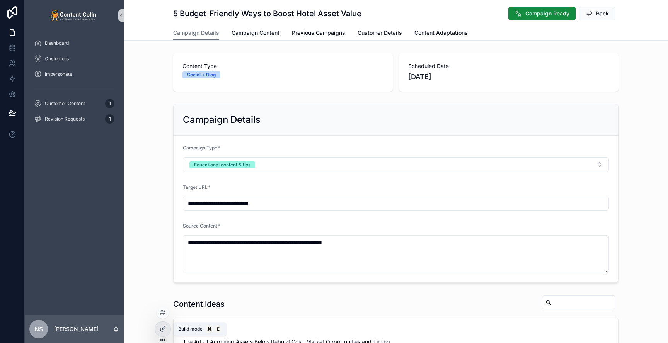
click at [165, 333] on div at bounding box center [162, 329] width 15 height 15
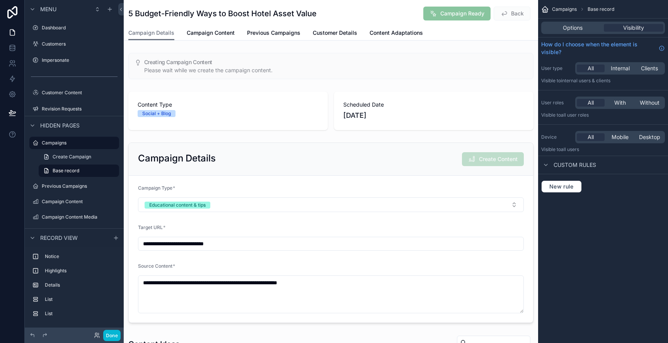
click at [343, 15] on div "5 Budget-Friendly Ways to Boost Hotel Asset Value Campaign Ready Back" at bounding box center [330, 13] width 405 height 15
click at [579, 28] on span "Options" at bounding box center [573, 28] width 20 height 8
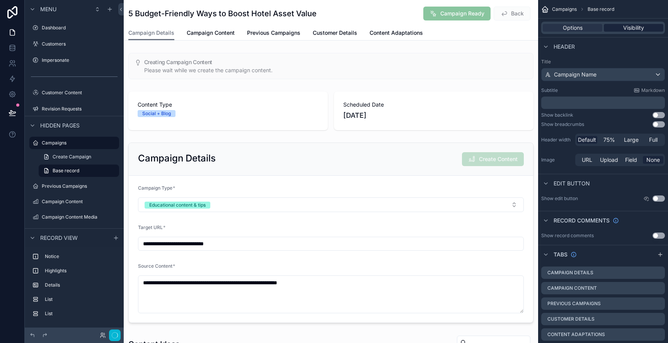
click at [632, 26] on span "Visibility" at bounding box center [633, 28] width 21 height 8
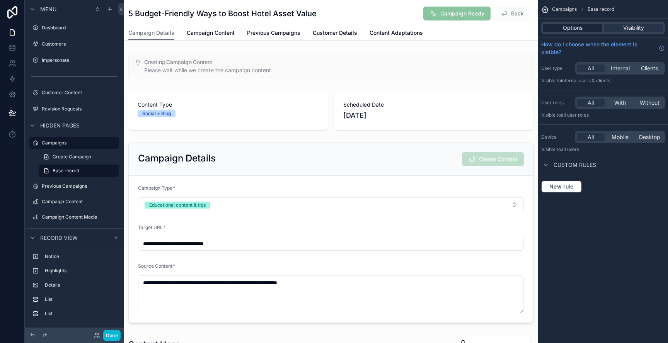
click at [574, 27] on span "Options" at bounding box center [573, 28] width 20 height 8
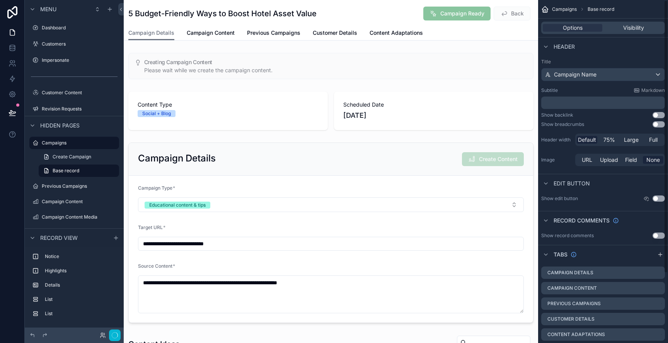
scroll to position [87, 0]
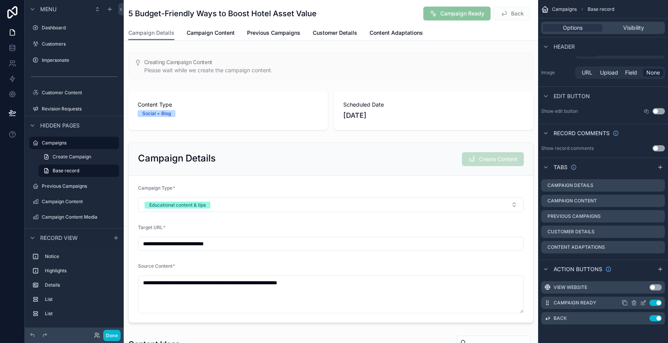
click at [642, 303] on icon "scrollable content" at bounding box center [643, 303] width 6 height 6
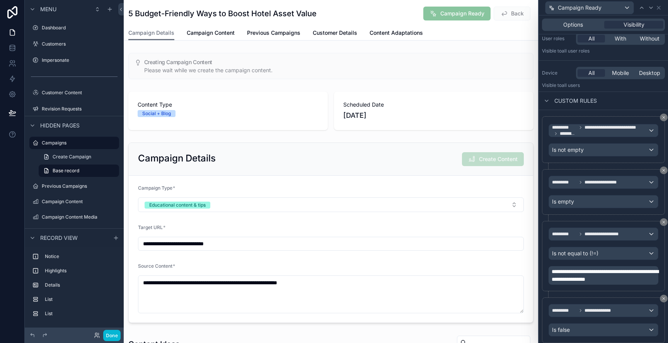
scroll to position [70, 0]
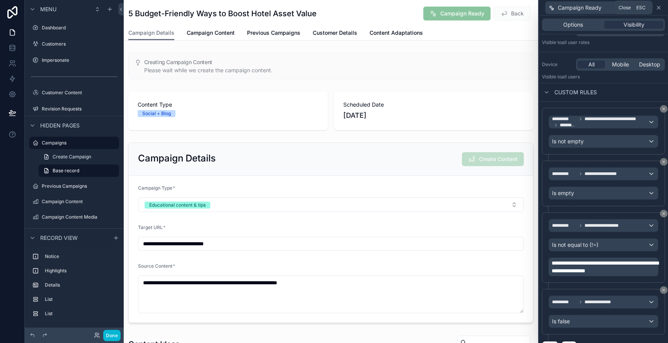
click at [658, 9] on icon at bounding box center [659, 8] width 6 height 6
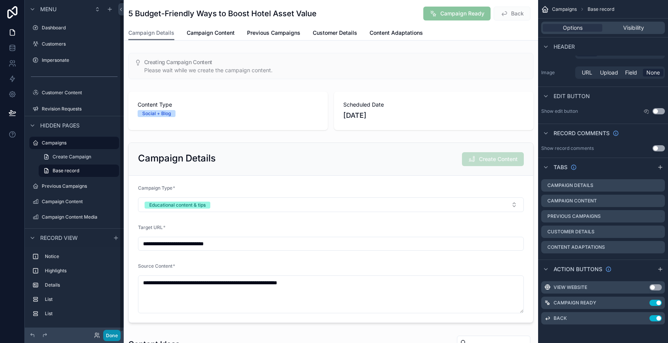
click at [116, 336] on button "Done" at bounding box center [111, 335] width 17 height 11
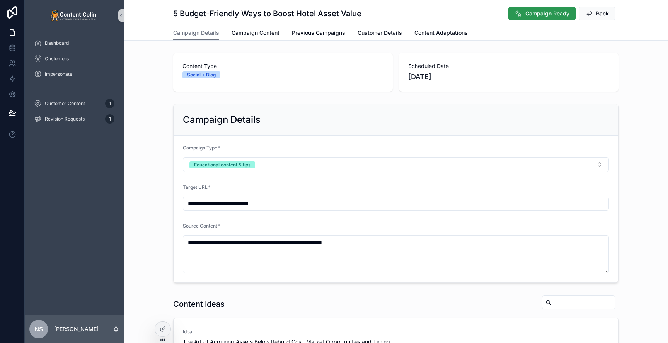
click at [531, 14] on span "Campaign Ready" at bounding box center [548, 14] width 44 height 8
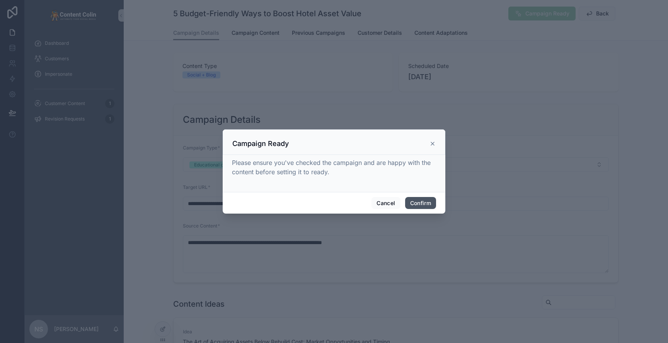
click at [427, 205] on button "Confirm" at bounding box center [420, 203] width 31 height 12
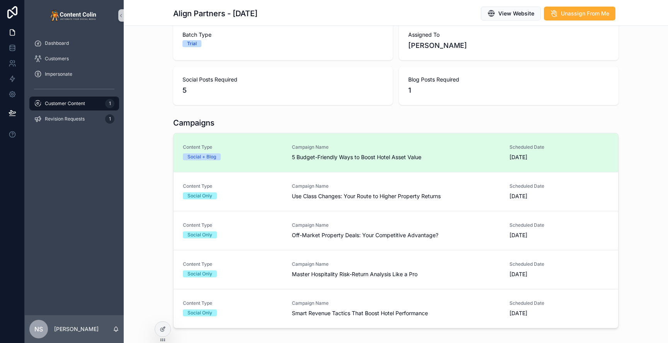
scroll to position [96, 0]
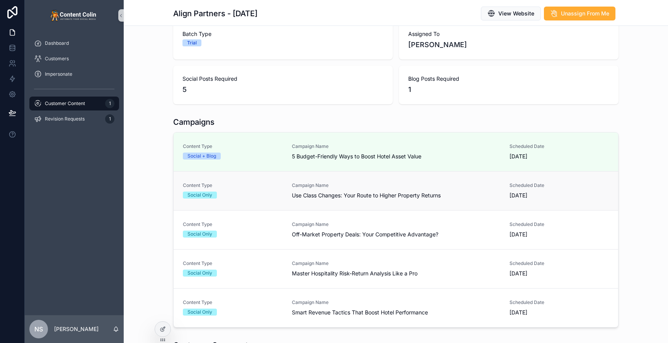
click at [426, 189] on div "Campaign Name Use Class Changes: Your Route to Higher Property Returns" at bounding box center [396, 191] width 208 height 17
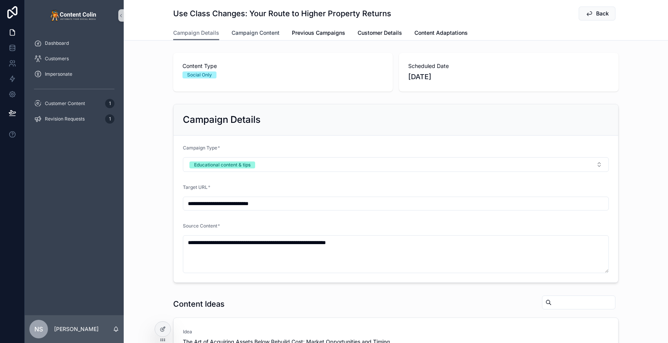
click at [254, 32] on span "Campaign Content" at bounding box center [256, 33] width 48 height 8
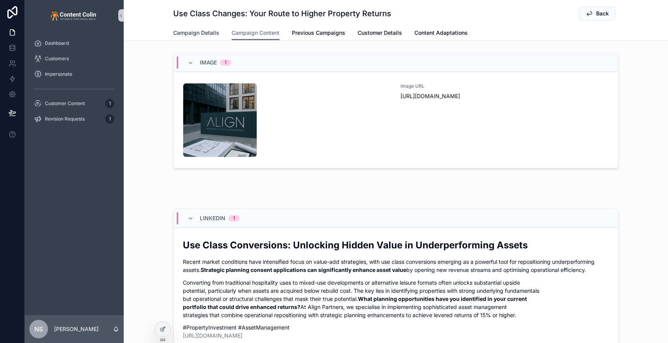
click at [189, 37] on link "Campaign Details" at bounding box center [196, 33] width 46 height 15
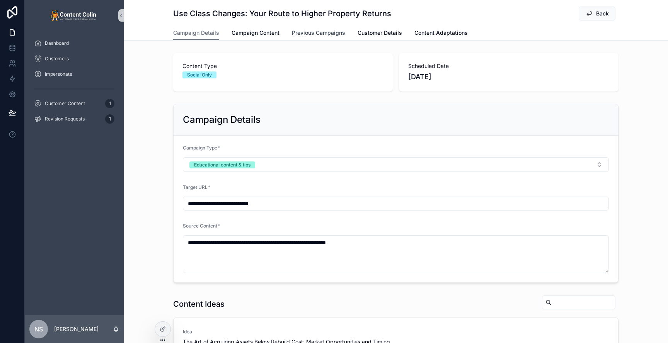
click at [321, 34] on span "Previous Campaigns" at bounding box center [318, 33] width 53 height 8
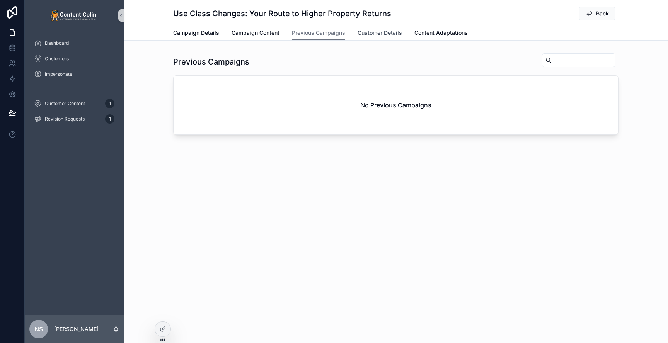
click at [383, 33] on span "Customer Details" at bounding box center [380, 33] width 44 height 8
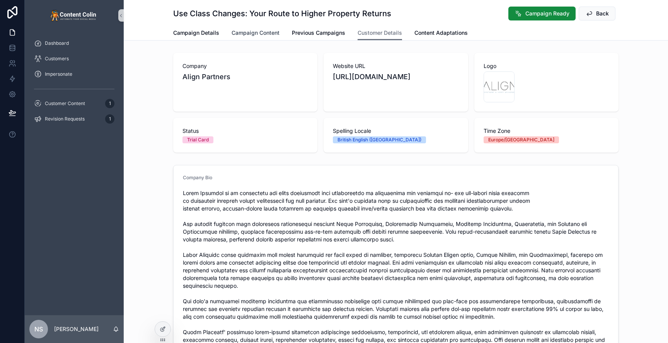
click at [233, 34] on span "Campaign Content" at bounding box center [256, 33] width 48 height 8
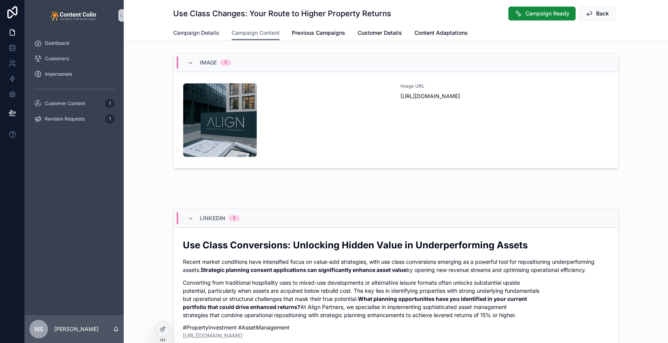
click at [208, 34] on span "Campaign Details" at bounding box center [196, 33] width 46 height 8
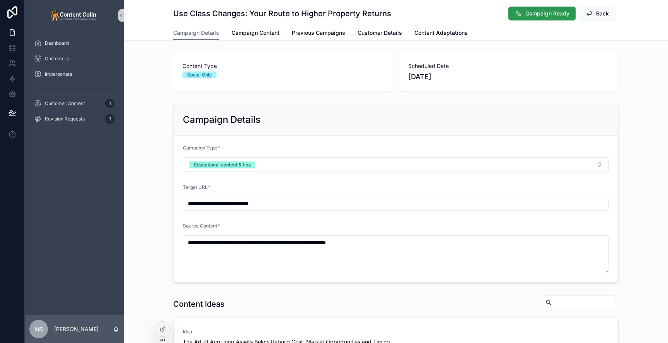
click at [548, 11] on span "Campaign Ready" at bounding box center [548, 14] width 44 height 8
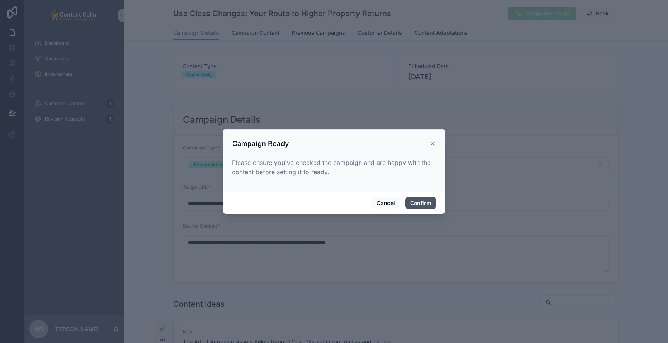
click at [421, 207] on button "Confirm" at bounding box center [420, 203] width 31 height 12
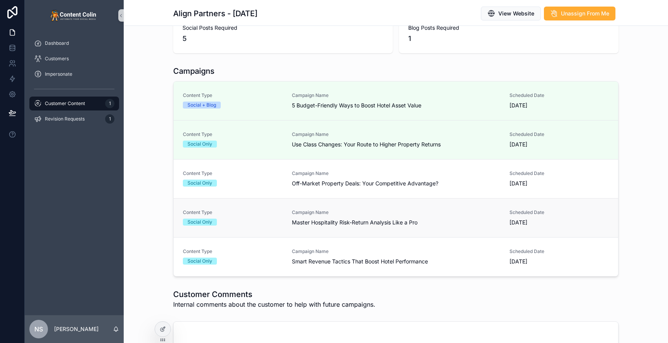
scroll to position [147, 0]
click at [401, 257] on span "Smart Revenue Tactics That Boost Hotel Performance" at bounding box center [396, 261] width 208 height 8
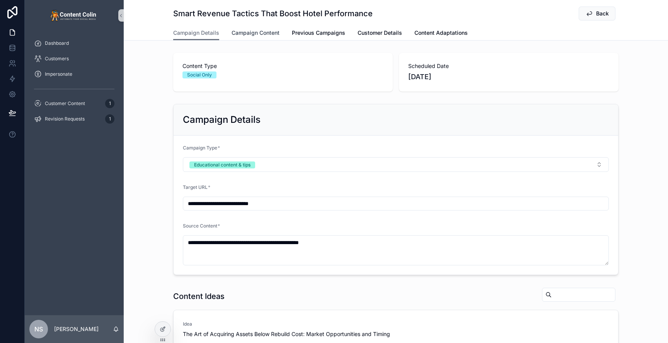
click at [261, 36] on span "Campaign Content" at bounding box center [256, 33] width 48 height 8
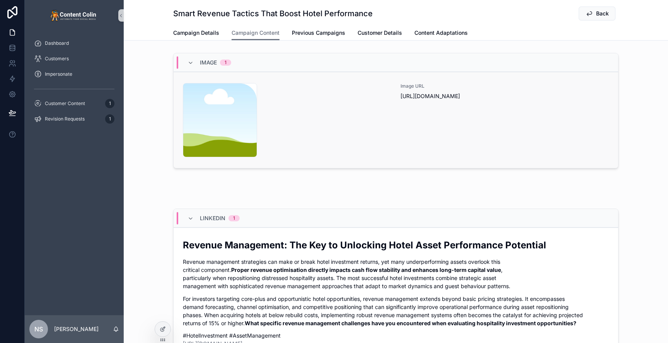
click at [299, 97] on div "content-placeholder .png" at bounding box center [287, 120] width 208 height 74
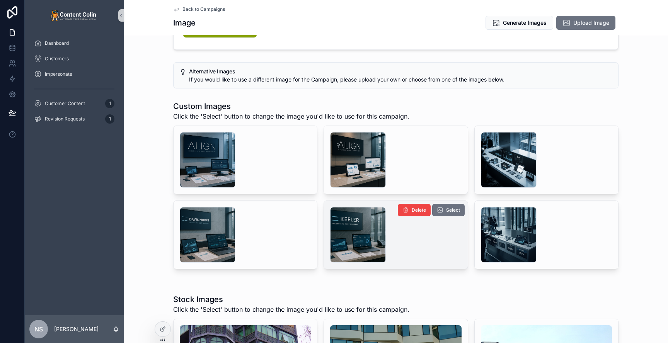
scroll to position [128, 0]
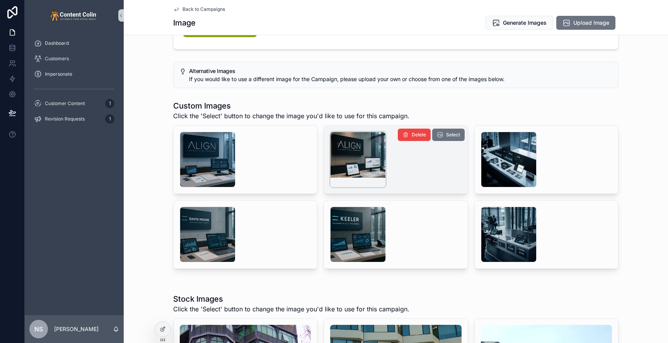
click at [350, 159] on div "scrollable content" at bounding box center [358, 160] width 56 height 56
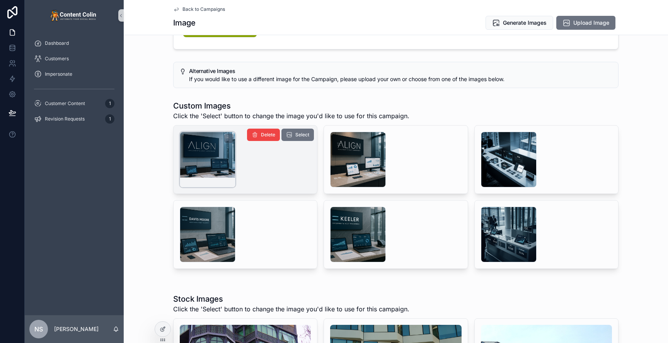
click at [208, 163] on div "scrollable content" at bounding box center [208, 160] width 56 height 56
click at [292, 136] on icon "scrollable content" at bounding box center [289, 135] width 6 height 6
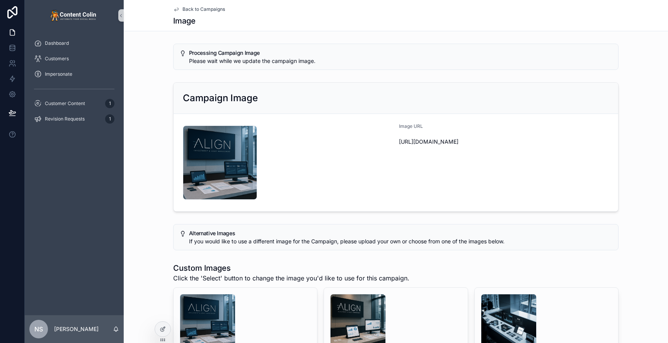
click at [202, 9] on span "Back to Campaigns" at bounding box center [204, 9] width 43 height 6
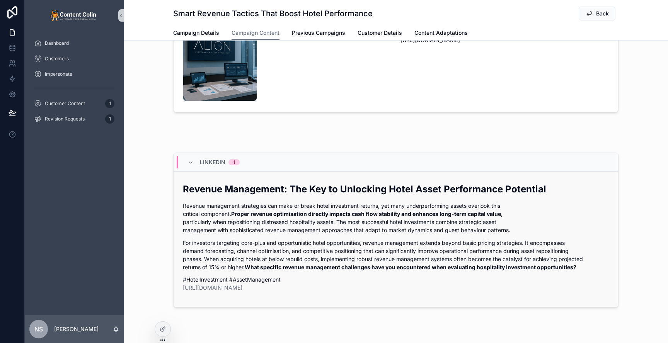
scroll to position [101, 0]
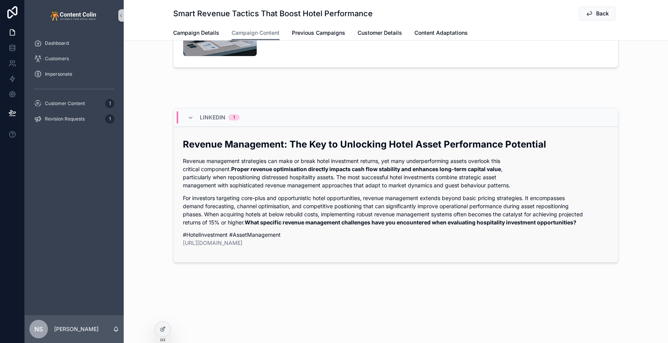
click at [386, 198] on p "For investors targeting core-plus and opportunistic hotel opportunities, revenu…" at bounding box center [396, 210] width 426 height 32
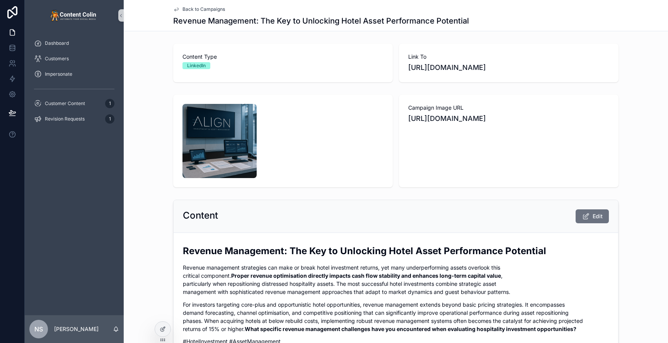
click at [205, 6] on div "Back to Campaigns Revenue Management: The Key to Unlocking Hotel Asset Performa…" at bounding box center [396, 15] width 446 height 31
click at [204, 8] on span "Back to Campaigns" at bounding box center [204, 9] width 43 height 6
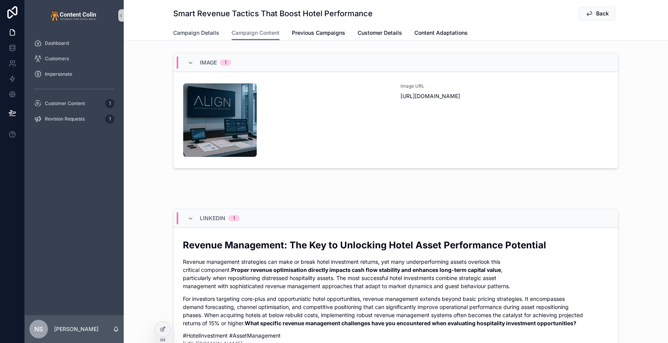
click at [211, 32] on span "Campaign Details" at bounding box center [196, 33] width 46 height 8
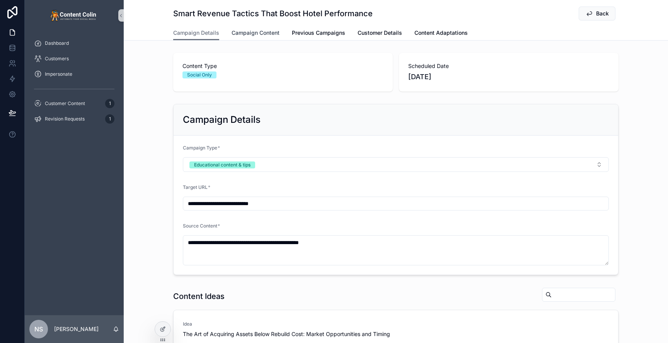
click at [261, 31] on span "Campaign Content" at bounding box center [256, 33] width 48 height 8
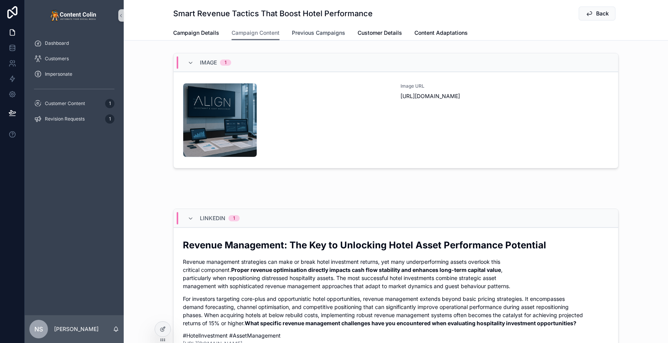
click at [306, 31] on span "Previous Campaigns" at bounding box center [318, 33] width 53 height 8
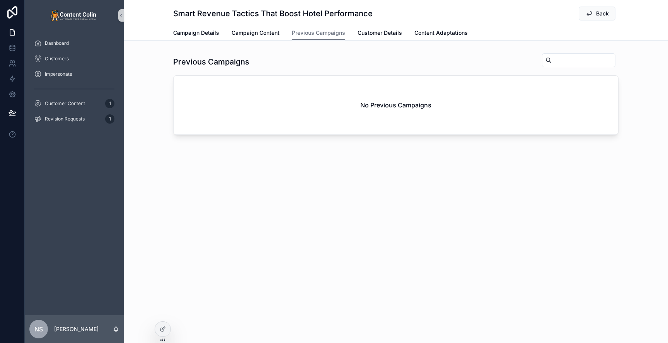
click at [353, 31] on div "Campaign Details Campaign Content Previous Campaigns Customer Details Content A…" at bounding box center [396, 33] width 446 height 15
click at [373, 32] on span "Customer Details" at bounding box center [380, 33] width 44 height 8
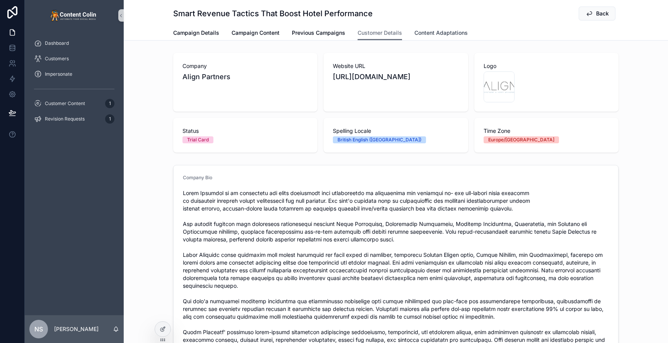
click at [420, 32] on span "Content Adaptations" at bounding box center [441, 33] width 53 height 8
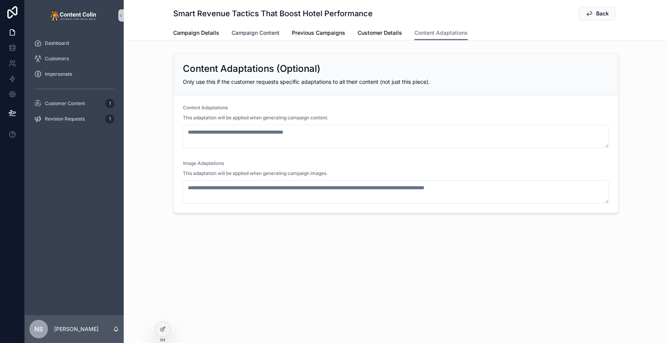
drag, startPoint x: 259, startPoint y: 36, endPoint x: 239, endPoint y: 36, distance: 19.7
click at [259, 36] on span "Campaign Content" at bounding box center [256, 33] width 48 height 8
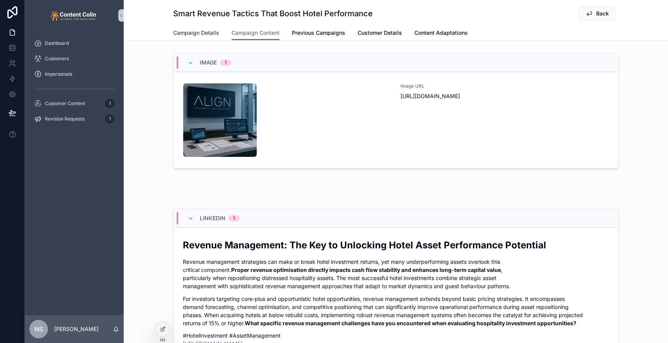
click at [198, 36] on span "Campaign Details" at bounding box center [196, 33] width 46 height 8
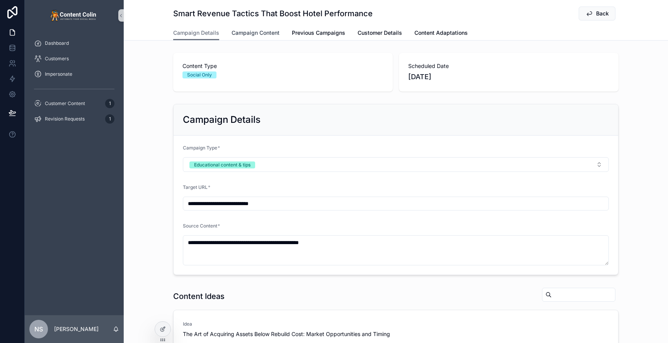
click at [253, 34] on span "Campaign Content" at bounding box center [256, 33] width 48 height 8
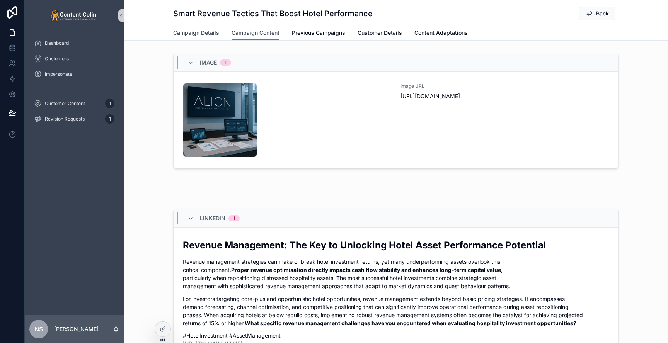
drag, startPoint x: 206, startPoint y: 30, endPoint x: 241, endPoint y: 32, distance: 34.9
click at [206, 30] on span "Campaign Details" at bounding box center [196, 33] width 46 height 8
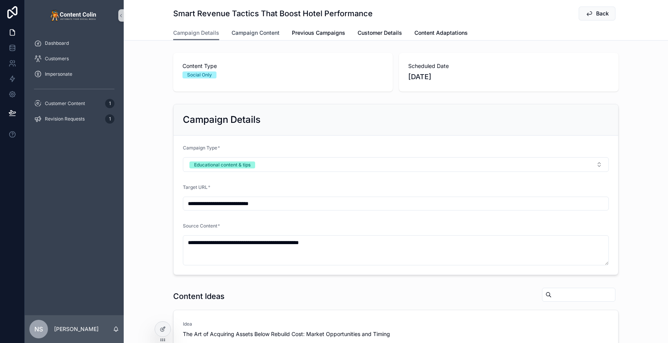
click at [251, 32] on span "Campaign Content" at bounding box center [256, 33] width 48 height 8
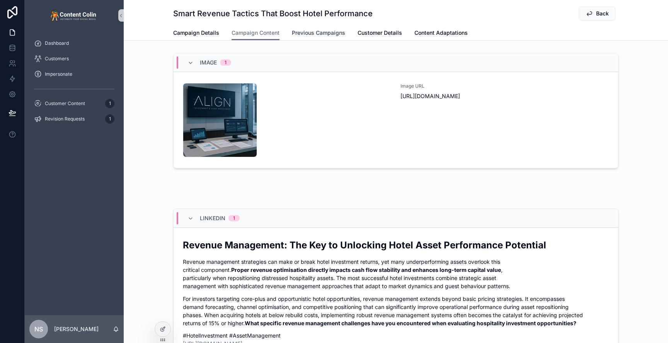
click at [294, 31] on span "Previous Campaigns" at bounding box center [318, 33] width 53 height 8
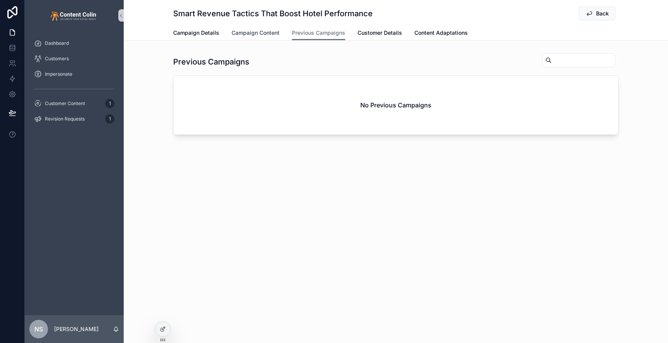
drag, startPoint x: 247, startPoint y: 32, endPoint x: 232, endPoint y: 33, distance: 15.1
click at [247, 32] on span "Campaign Content" at bounding box center [256, 33] width 48 height 8
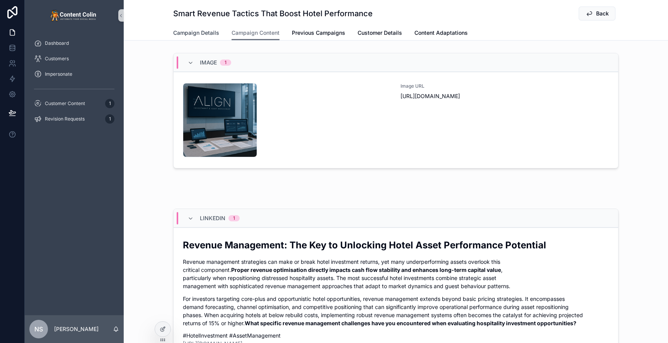
click at [213, 34] on span "Campaign Details" at bounding box center [196, 33] width 46 height 8
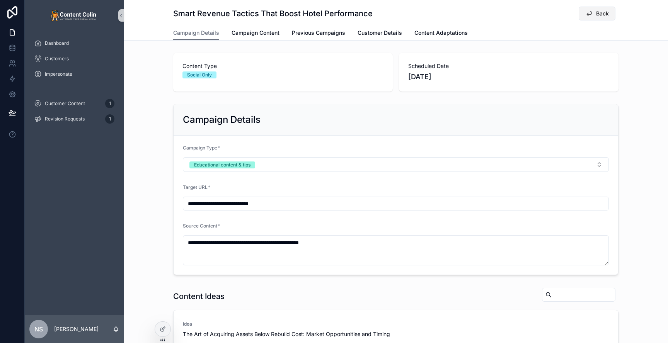
click at [596, 14] on span "Back" at bounding box center [602, 14] width 13 height 8
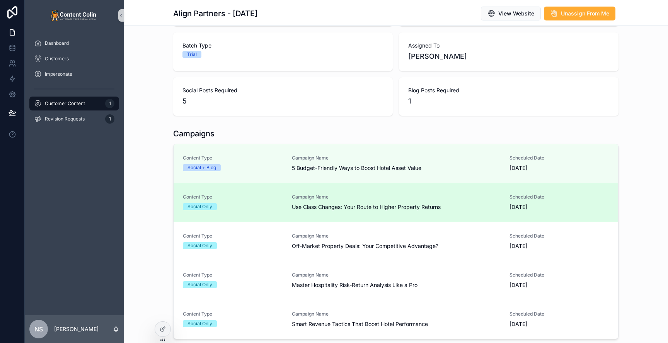
scroll to position [104, 0]
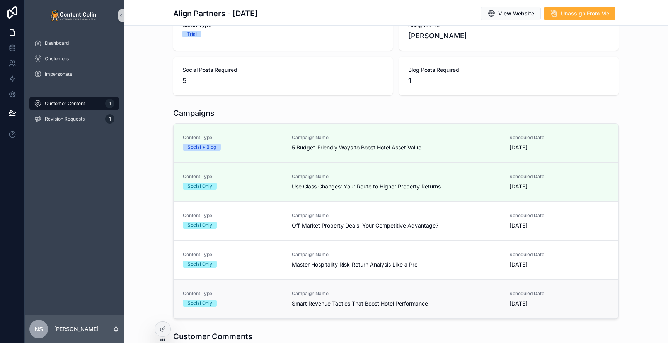
click at [347, 285] on link "Content Type Social Only Campaign Name Smart Revenue Tactics That Boost Hotel P…" at bounding box center [396, 299] width 445 height 39
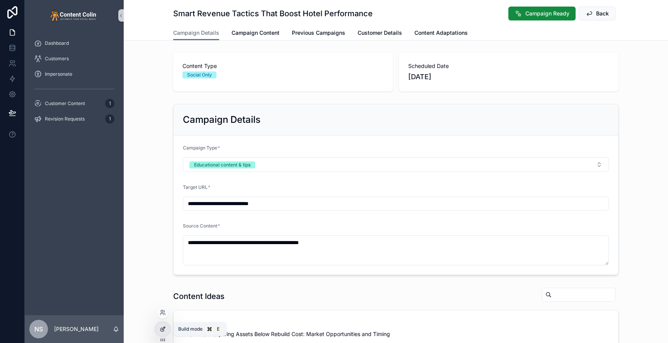
click at [167, 331] on div at bounding box center [162, 329] width 15 height 15
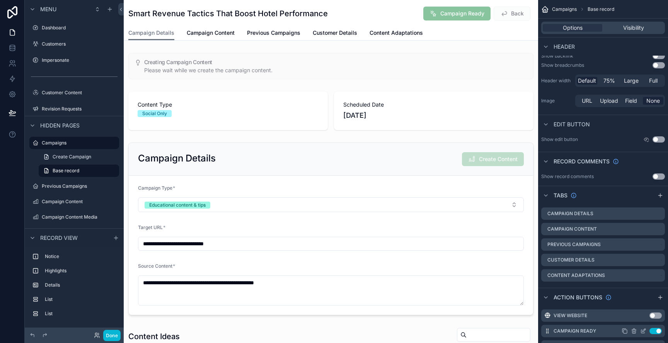
scroll to position [87, 0]
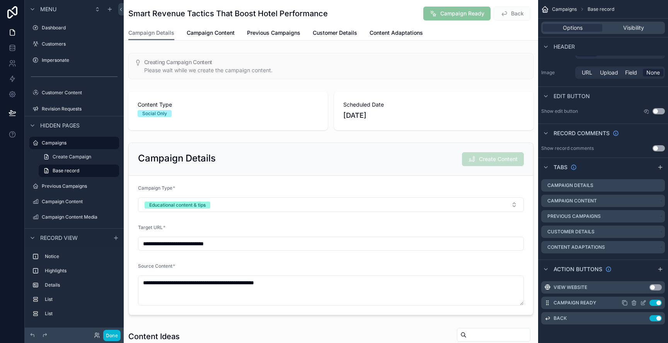
click at [645, 305] on icon "scrollable content" at bounding box center [643, 303] width 3 height 3
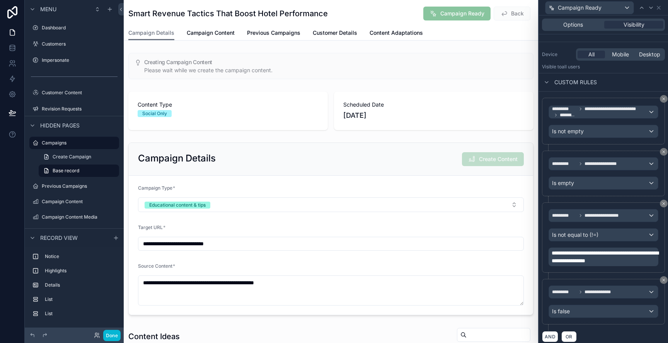
scroll to position [84, 0]
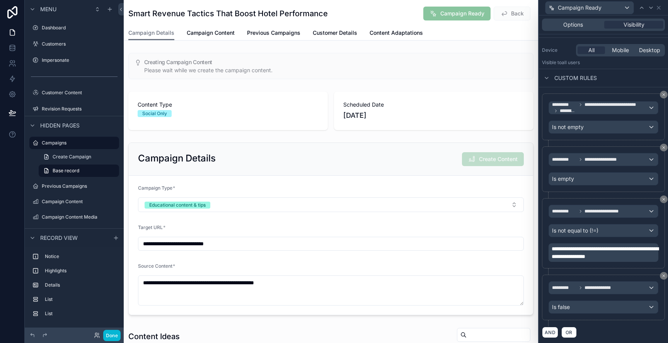
click at [628, 254] on span "**********" at bounding box center [605, 252] width 107 height 13
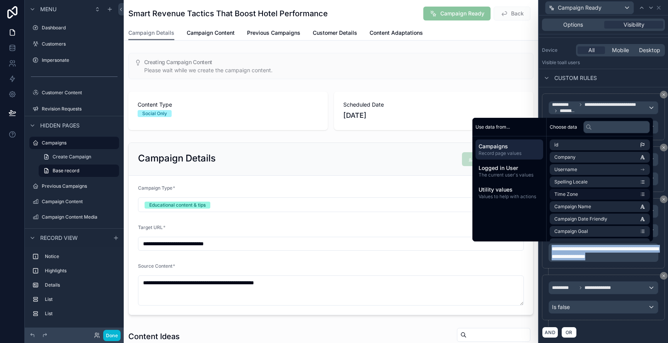
copy span "**********"
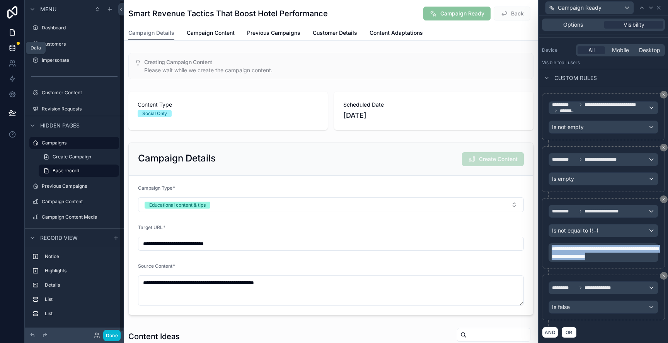
click at [17, 47] on link at bounding box center [12, 47] width 24 height 15
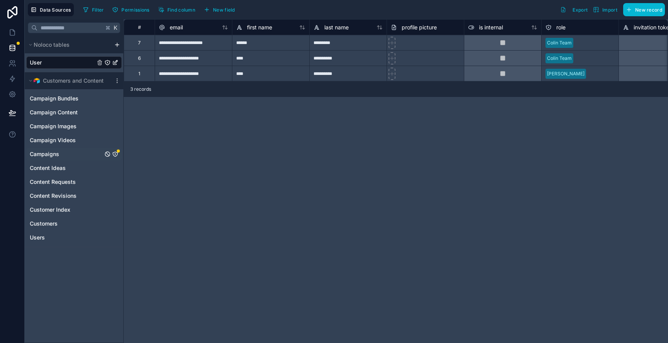
click at [68, 158] on div "Campaigns" at bounding box center [74, 154] width 96 height 12
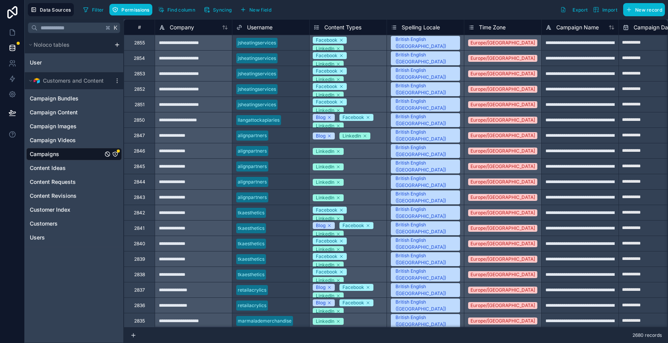
click at [119, 155] on div "Campaigns" at bounding box center [74, 154] width 96 height 12
click at [115, 154] on icon "Campaigns" at bounding box center [115, 154] width 0 height 1
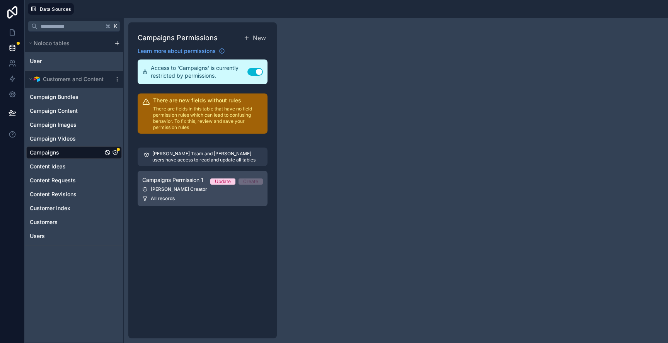
click at [178, 187] on div "Colin Creator" at bounding box center [202, 189] width 121 height 6
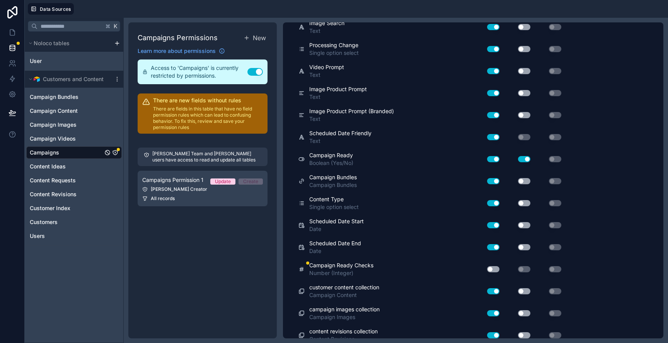
scroll to position [1205, 0]
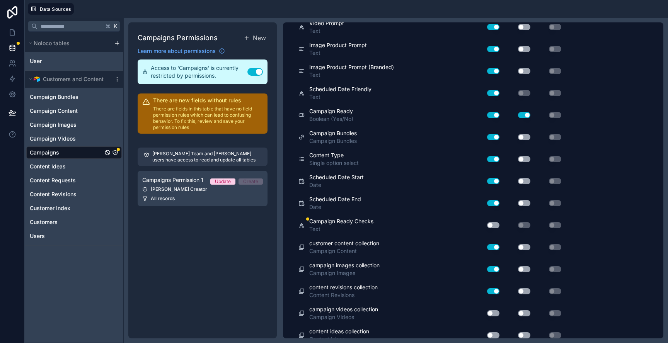
click at [496, 222] on button "Use setting" at bounding box center [493, 225] width 12 height 6
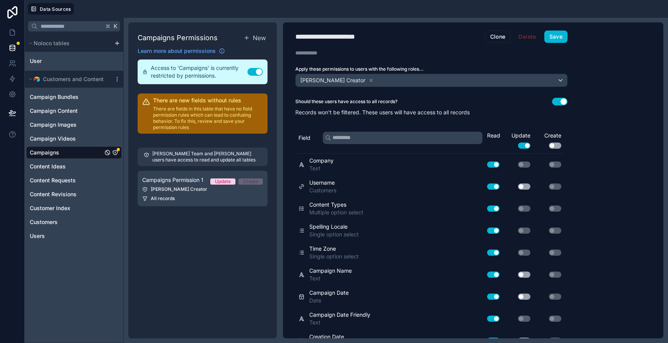
scroll to position [0, 0]
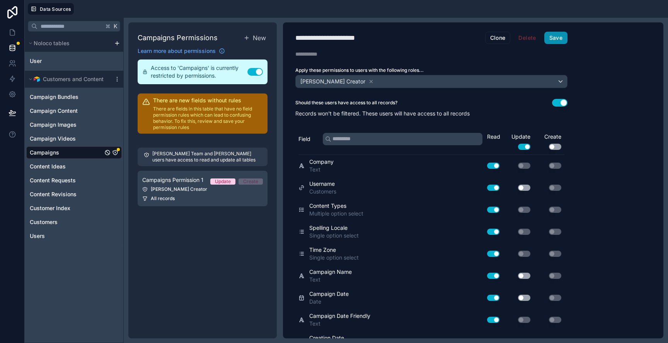
click at [553, 37] on button "Save" at bounding box center [556, 38] width 23 height 12
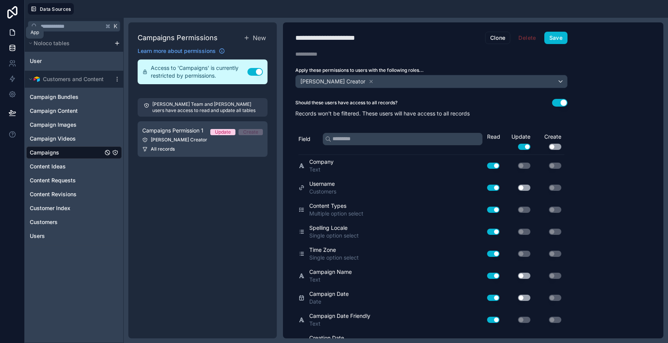
click at [10, 33] on icon at bounding box center [13, 33] width 8 height 8
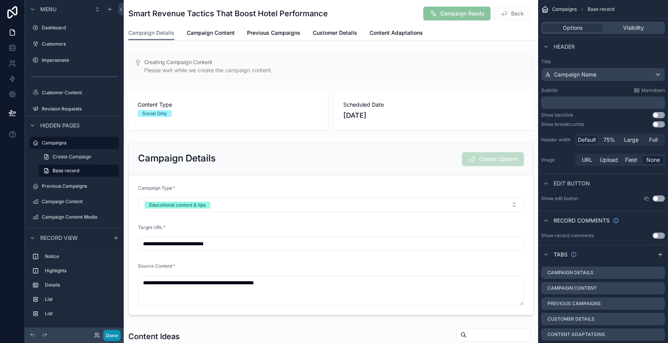
click at [110, 336] on button "Done" at bounding box center [111, 335] width 17 height 11
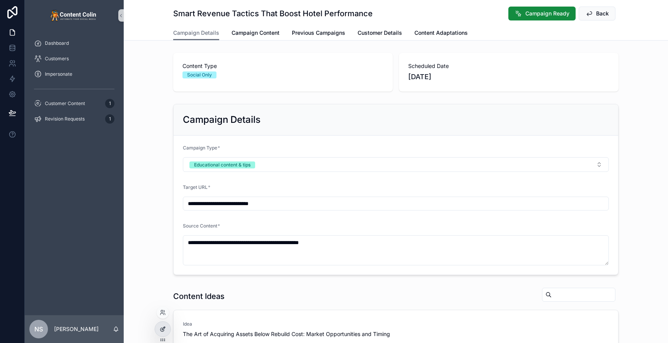
click at [162, 332] on icon at bounding box center [163, 329] width 6 height 6
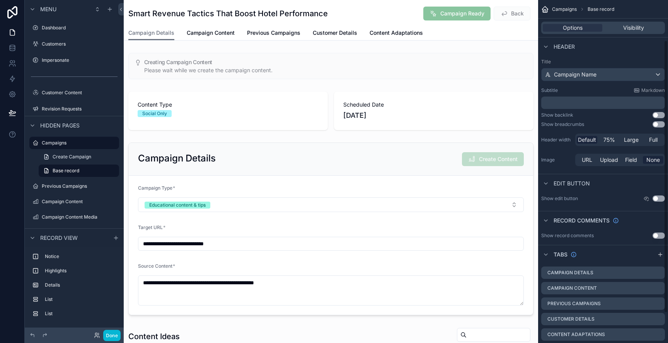
scroll to position [87, 0]
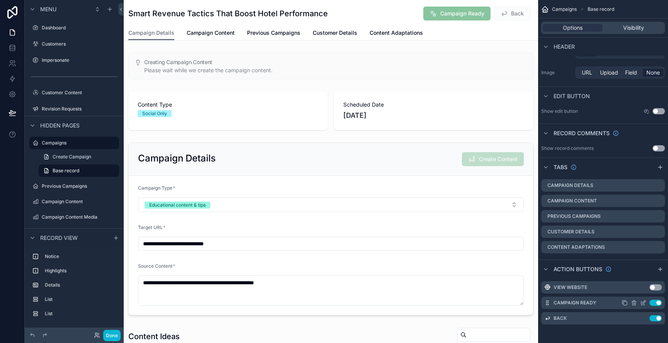
click at [643, 304] on icon "scrollable content" at bounding box center [644, 302] width 3 height 3
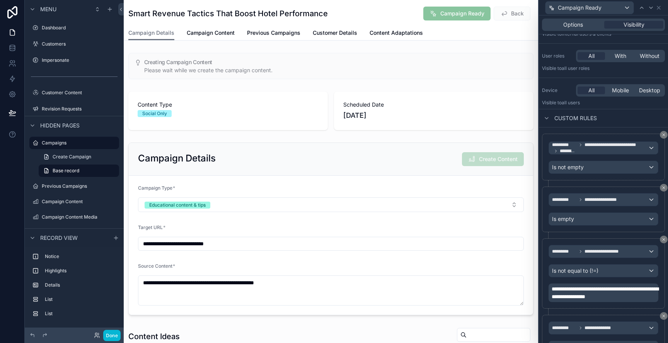
scroll to position [43, 0]
click at [662, 135] on icon at bounding box center [664, 135] width 5 height 5
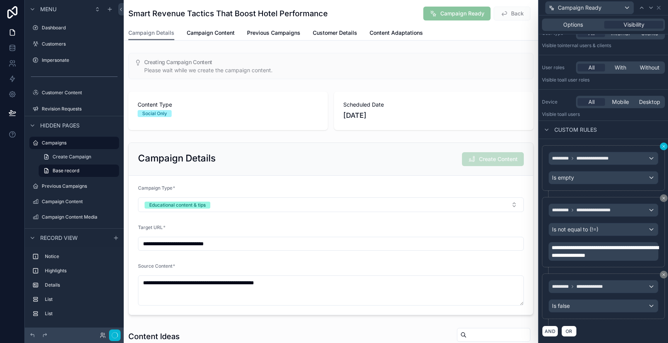
scroll to position [32, 0]
click at [662, 147] on icon at bounding box center [664, 146] width 5 height 5
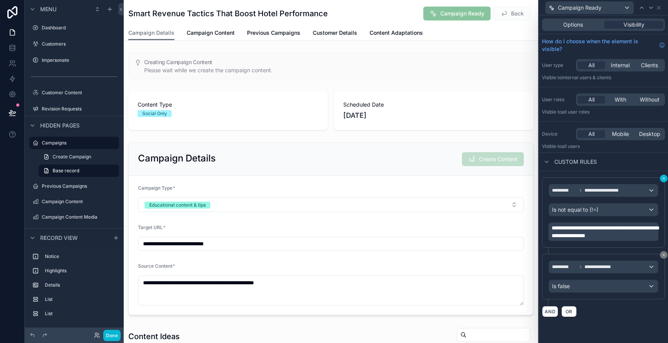
click at [664, 179] on icon at bounding box center [664, 178] width 5 height 5
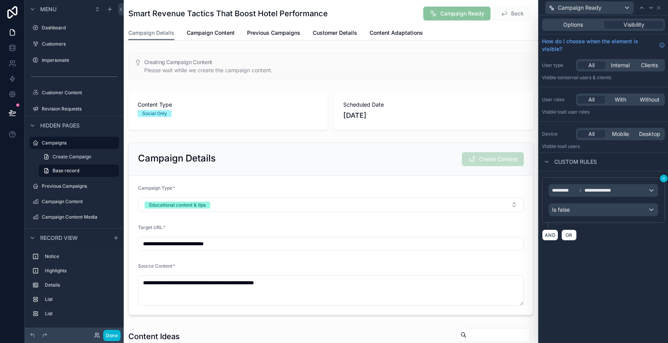
click at [664, 181] on button at bounding box center [664, 179] width 8 height 8
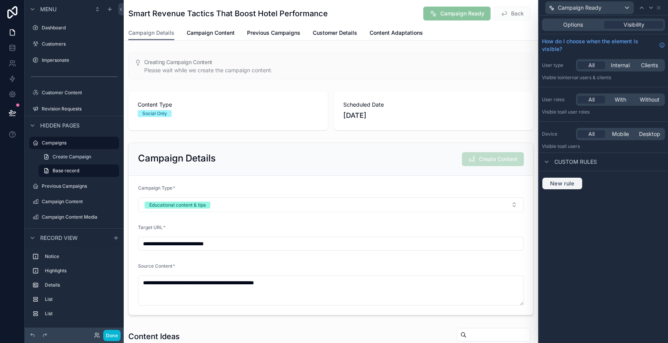
click at [558, 184] on span "New rule" at bounding box center [562, 183] width 31 height 7
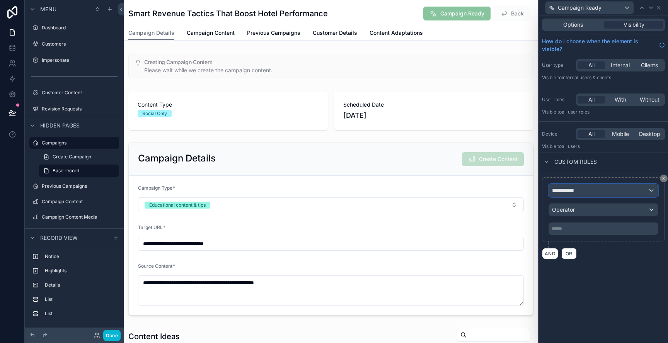
click at [599, 193] on div "**********" at bounding box center [603, 190] width 109 height 12
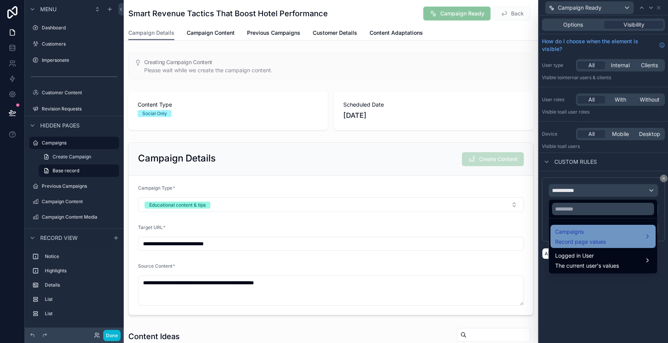
click at [582, 236] on span "Campaigns" at bounding box center [580, 231] width 51 height 9
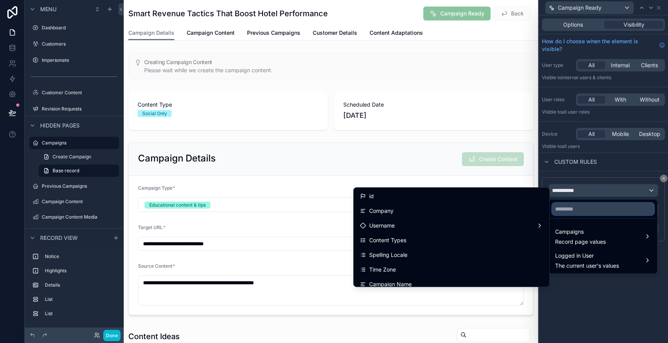
click at [602, 209] on input "text" at bounding box center [603, 209] width 102 height 12
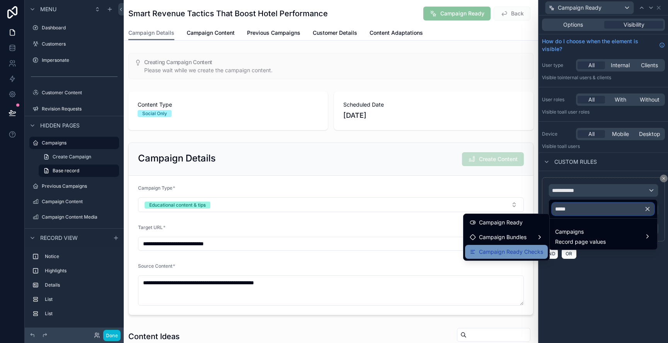
type input "*****"
click at [524, 249] on span "Campaign Ready Checks" at bounding box center [511, 252] width 64 height 9
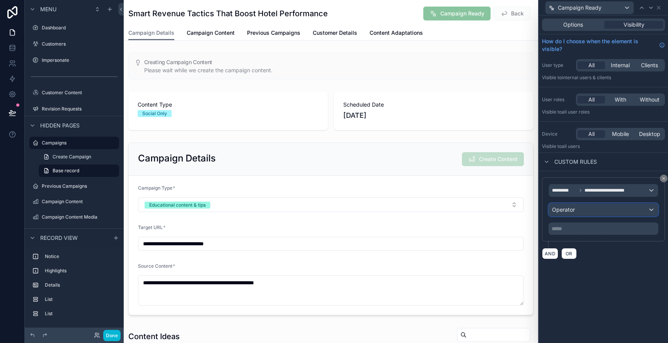
click at [583, 216] on div "Operator" at bounding box center [603, 210] width 109 height 12
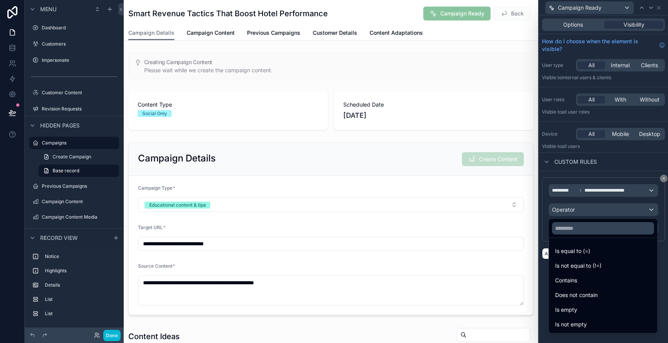
click at [592, 254] on div "Is equal to (=)" at bounding box center [603, 251] width 96 height 9
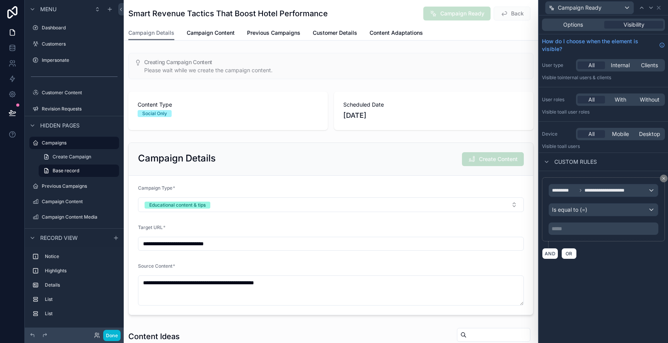
click at [572, 232] on p "***** ﻿" at bounding box center [604, 229] width 105 height 8
click at [608, 272] on div "**********" at bounding box center [603, 179] width 129 height 328
drag, startPoint x: 656, startPoint y: 9, endPoint x: 648, endPoint y: 11, distance: 7.6
click at [656, 9] on div "Campaign Ready" at bounding box center [603, 7] width 123 height 15
click at [657, 9] on icon at bounding box center [658, 7] width 3 height 3
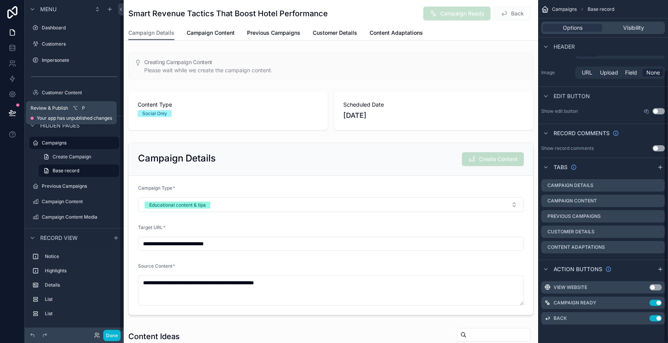
click at [12, 114] on icon at bounding box center [13, 113] width 8 height 8
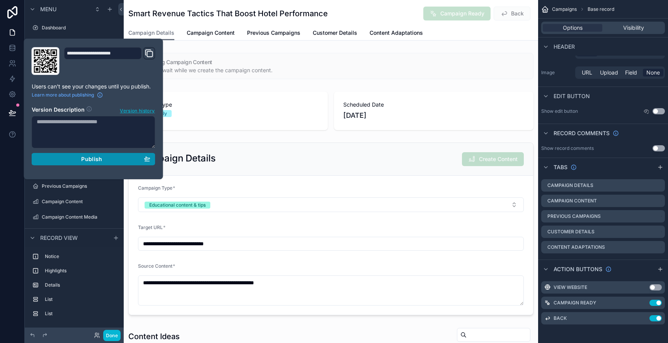
click at [91, 165] on button "Publish" at bounding box center [94, 159] width 124 height 12
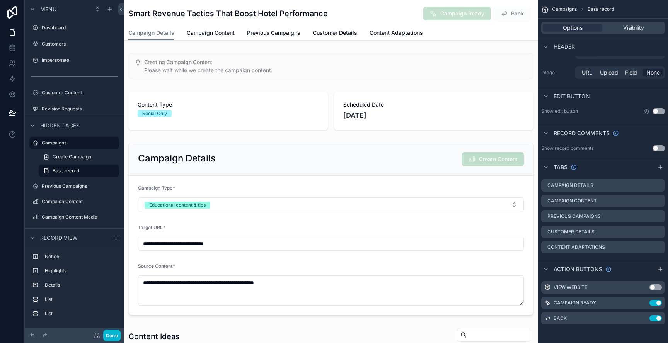
click at [152, 4] on div "Smart Revenue Tactics That Boost Hotel Performance Campaign Ready Back" at bounding box center [330, 13] width 405 height 26
click at [63, 143] on label "Campaigns" at bounding box center [73, 143] width 62 height 6
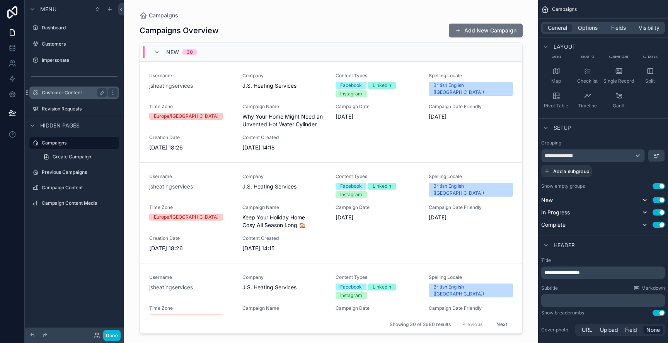
click at [63, 88] on div "Customer Content" at bounding box center [74, 92] width 65 height 9
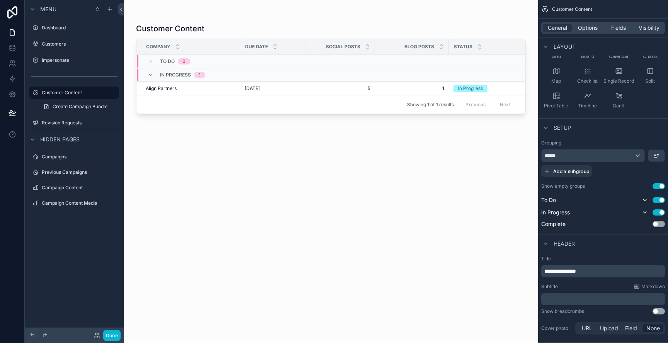
click at [205, 88] on div "scrollable content" at bounding box center [331, 167] width 415 height 334
click at [189, 93] on td "Align Partners Align Partners" at bounding box center [189, 89] width 104 height 14
click at [294, 90] on div "29th August 2025 29th August 2025" at bounding box center [273, 88] width 56 height 6
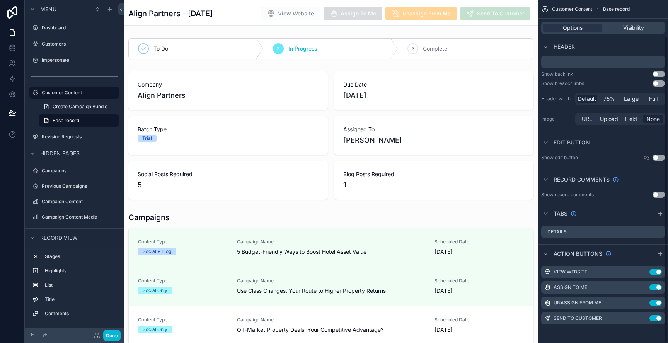
scroll to position [41, 0]
click at [104, 335] on button "Done" at bounding box center [111, 335] width 17 height 11
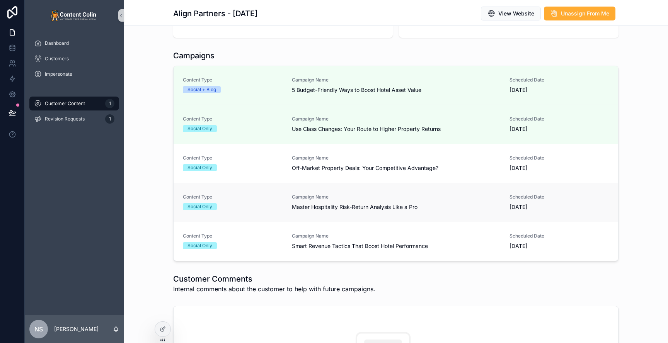
scroll to position [161, 0]
click at [326, 251] on span "Smart Revenue Tactics That Boost Hotel Performance" at bounding box center [396, 247] width 208 height 8
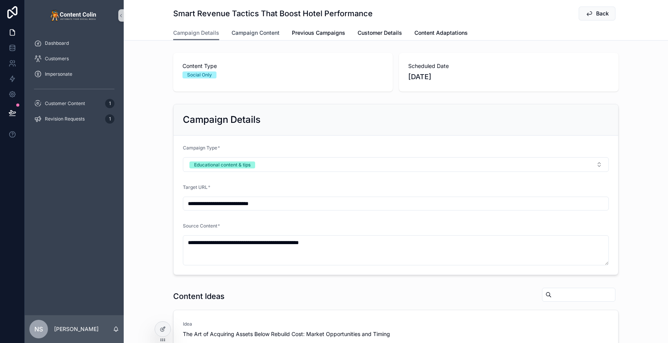
click at [254, 32] on span "Campaign Content" at bounding box center [256, 33] width 48 height 8
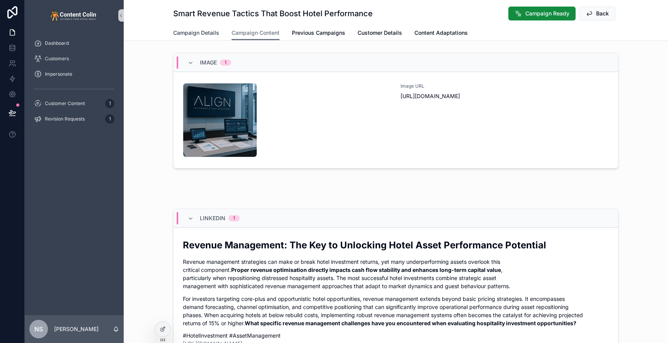
click at [204, 33] on span "Campaign Details" at bounding box center [196, 33] width 46 height 8
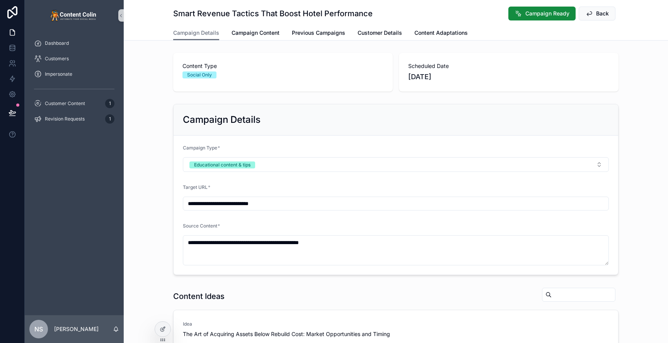
click at [147, 84] on div "Content Type Social Only Scheduled Date 16th September 2025" at bounding box center [396, 72] width 545 height 45
click at [549, 14] on span "Campaign Ready" at bounding box center [548, 14] width 44 height 8
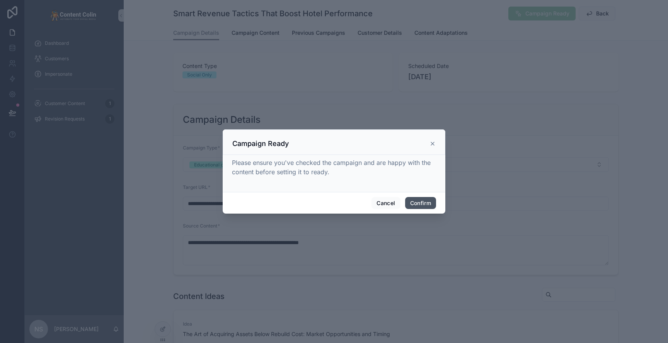
click at [418, 200] on button "Confirm" at bounding box center [420, 203] width 31 height 12
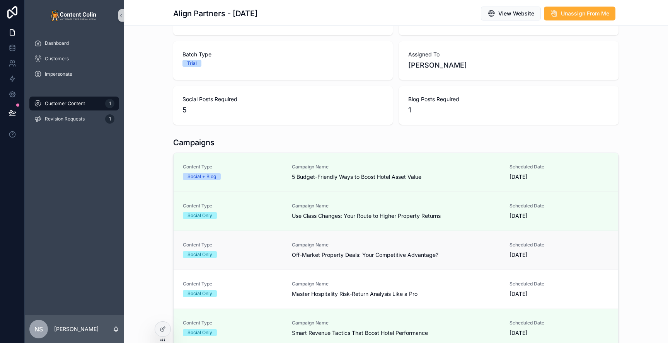
scroll to position [74, 0]
click at [336, 297] on span "Master Hospitality Risk-Return Analysis Like a Pro" at bounding box center [396, 295] width 208 height 8
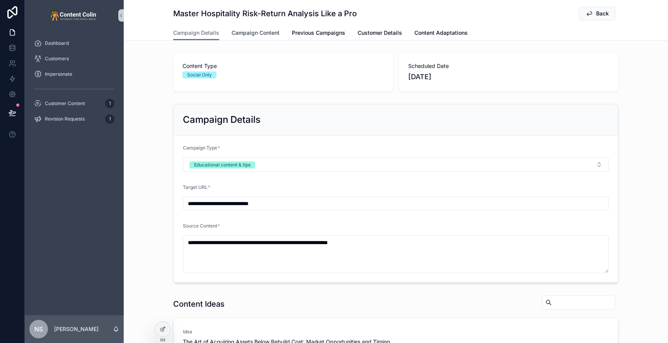
click at [265, 31] on span "Campaign Content" at bounding box center [256, 33] width 48 height 8
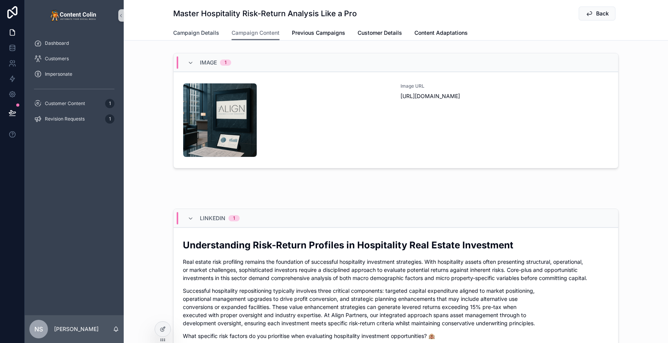
click at [200, 33] on span "Campaign Details" at bounding box center [196, 33] width 46 height 8
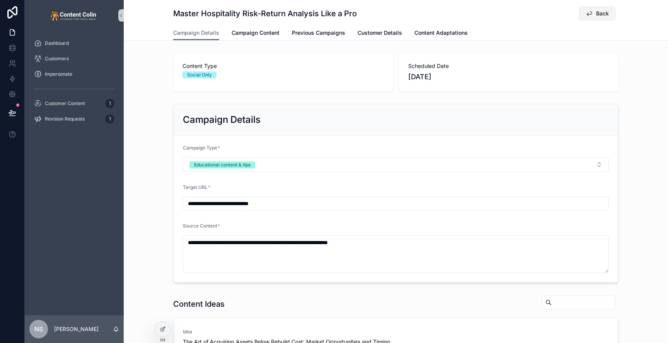
click at [601, 16] on span "Back" at bounding box center [602, 14] width 13 height 8
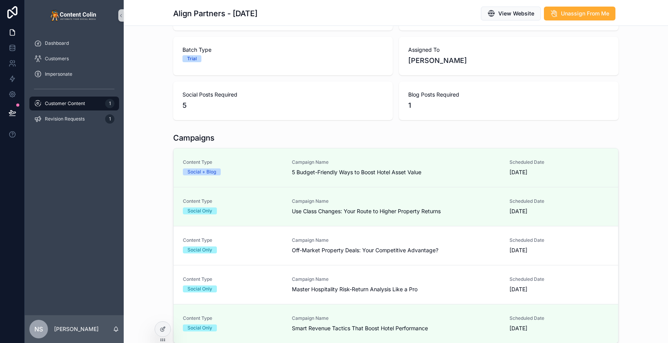
scroll to position [82, 0]
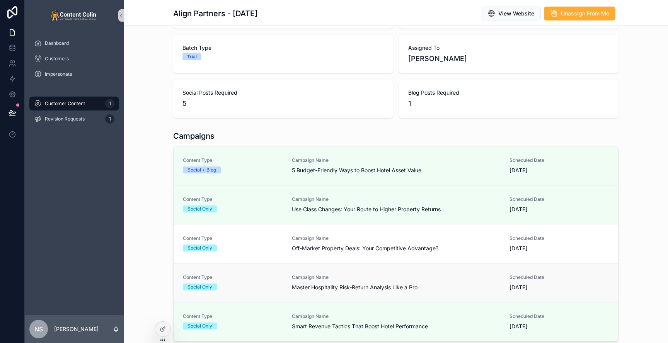
click at [377, 281] on div "Campaign Name Master Hospitality Risk-Return Analysis Like a Pro" at bounding box center [396, 283] width 208 height 17
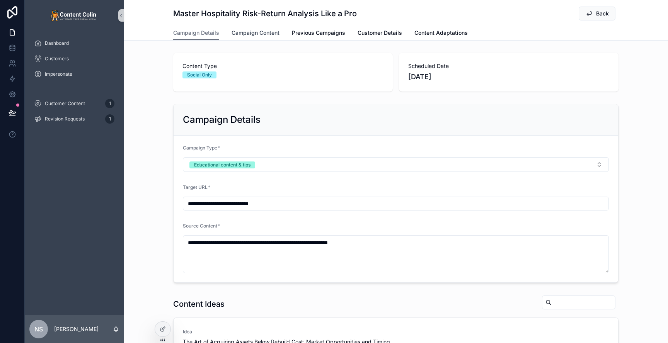
click at [262, 32] on span "Campaign Content" at bounding box center [256, 33] width 48 height 8
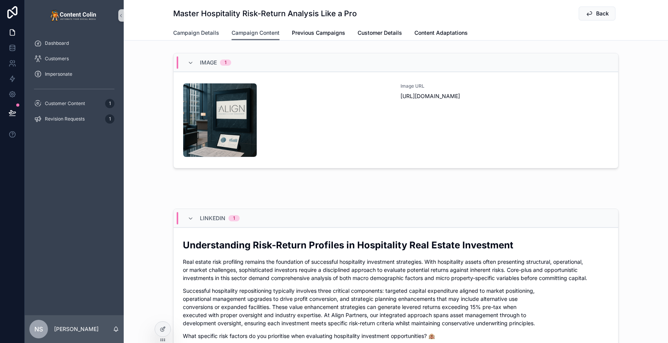
drag, startPoint x: 210, startPoint y: 37, endPoint x: 265, endPoint y: 37, distance: 55.7
click at [210, 37] on link "Campaign Details" at bounding box center [196, 33] width 46 height 15
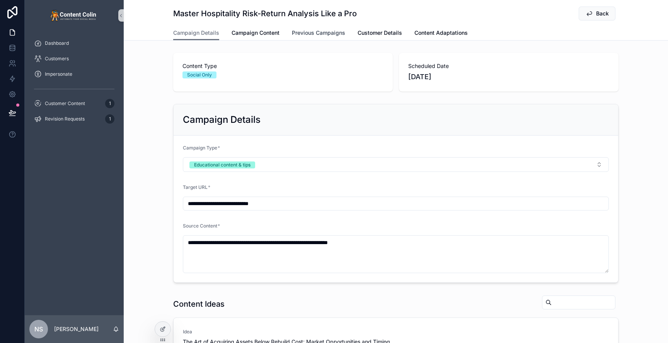
click at [309, 32] on span "Previous Campaigns" at bounding box center [318, 33] width 53 height 8
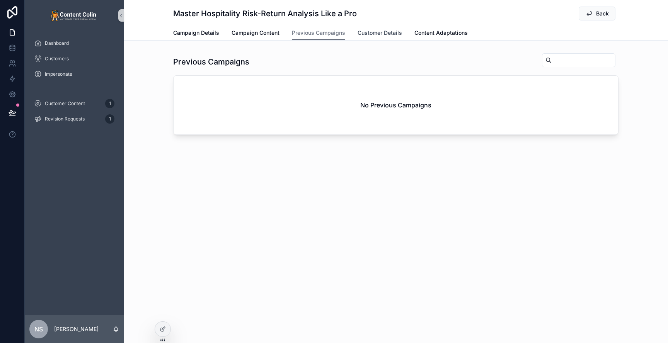
click at [374, 32] on span "Customer Details" at bounding box center [380, 33] width 44 height 8
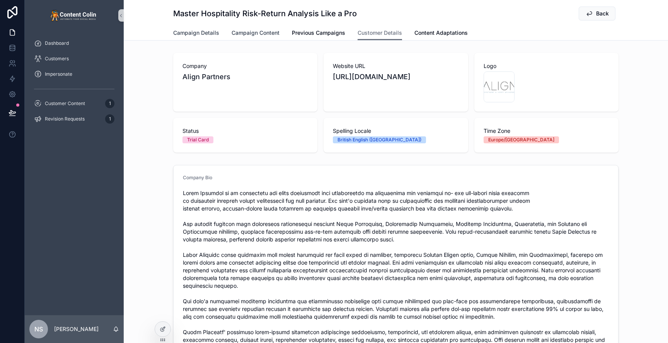
drag, startPoint x: 259, startPoint y: 32, endPoint x: 218, endPoint y: 29, distance: 40.7
click at [259, 32] on span "Campaign Content" at bounding box center [256, 33] width 48 height 8
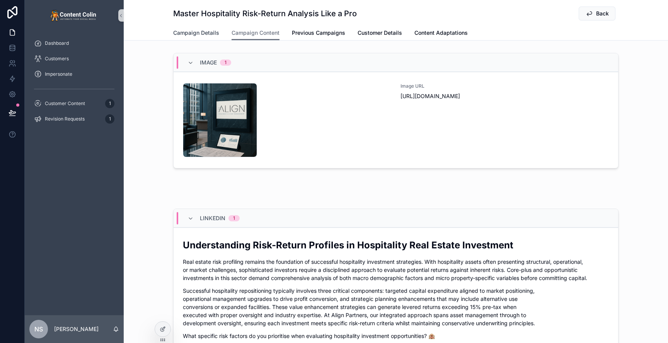
click at [203, 28] on link "Campaign Details" at bounding box center [196, 33] width 46 height 15
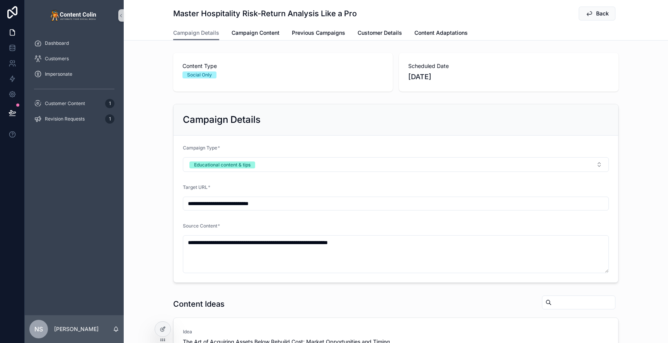
click at [159, 99] on div "**********" at bounding box center [396, 240] width 545 height 381
click at [273, 31] on span "Campaign Content" at bounding box center [256, 33] width 48 height 8
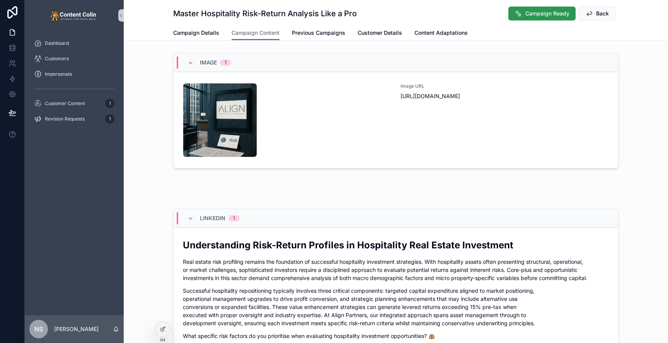
click at [541, 18] on button "Campaign Ready" at bounding box center [542, 14] width 67 height 14
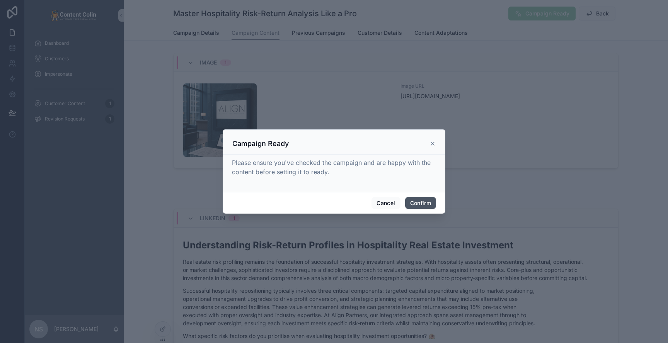
click at [417, 207] on button "Confirm" at bounding box center [420, 203] width 31 height 12
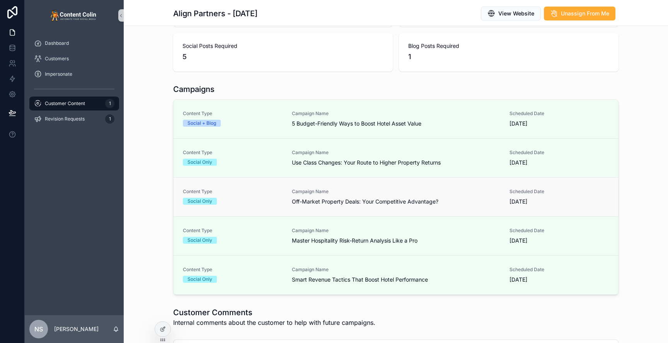
scroll to position [126, 0]
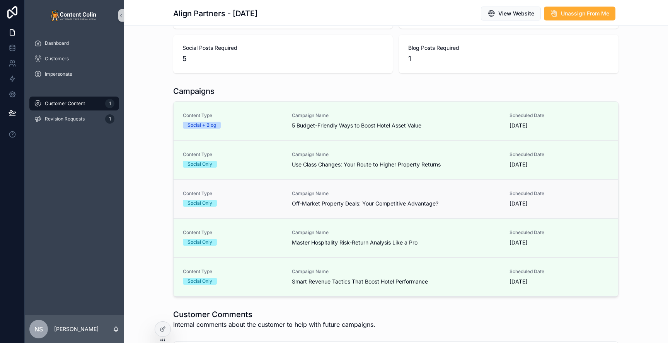
click at [388, 208] on link "Content Type Social Only Campaign Name Off-Market Property Deals: Your Competit…" at bounding box center [396, 198] width 445 height 39
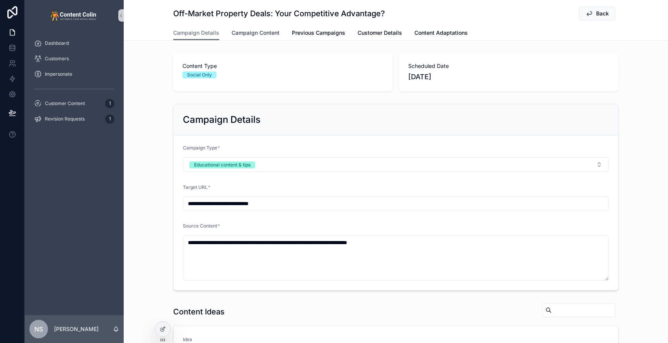
click at [261, 34] on span "Campaign Content" at bounding box center [256, 33] width 48 height 8
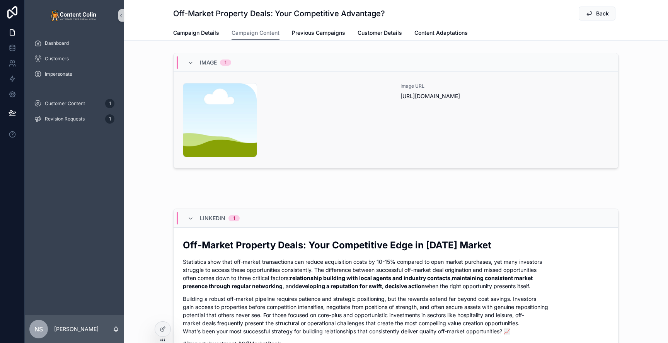
click at [362, 110] on div "content-placeholder .png" at bounding box center [287, 120] width 208 height 74
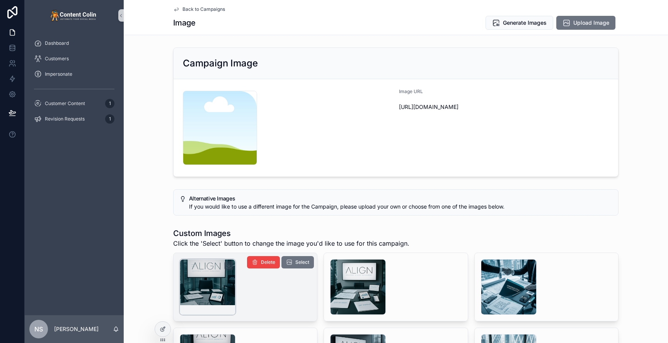
click at [210, 295] on div "scrollable content" at bounding box center [208, 288] width 56 height 56
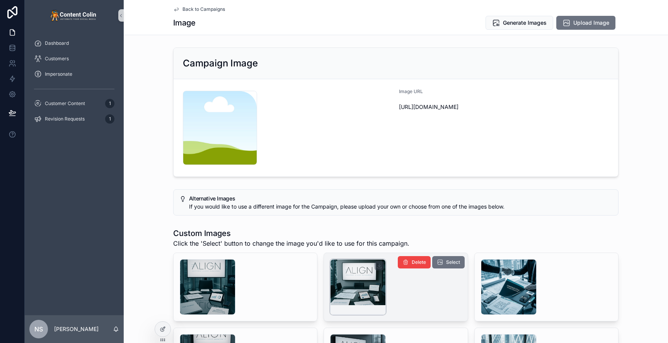
click at [365, 273] on div "scrollable content" at bounding box center [358, 288] width 56 height 56
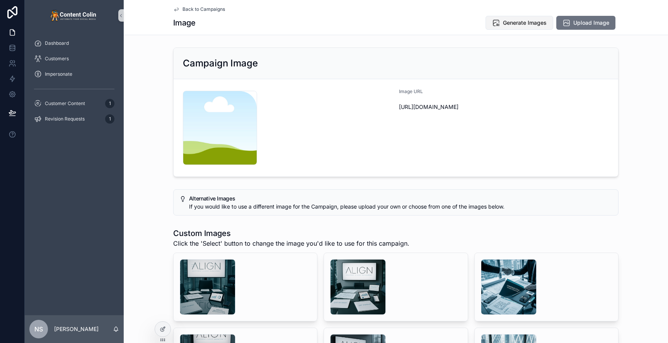
click at [523, 24] on span "Generate Images" at bounding box center [525, 23] width 44 height 8
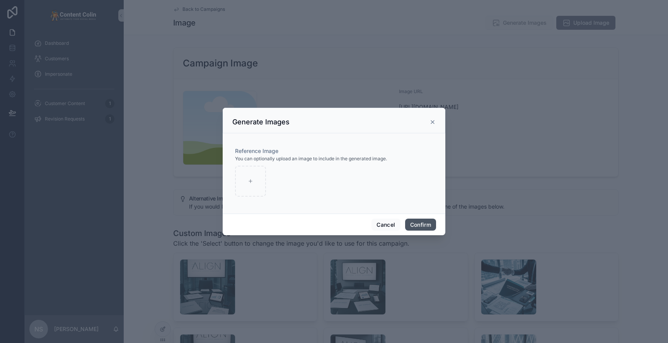
click at [418, 223] on button "Confirm" at bounding box center [420, 225] width 31 height 12
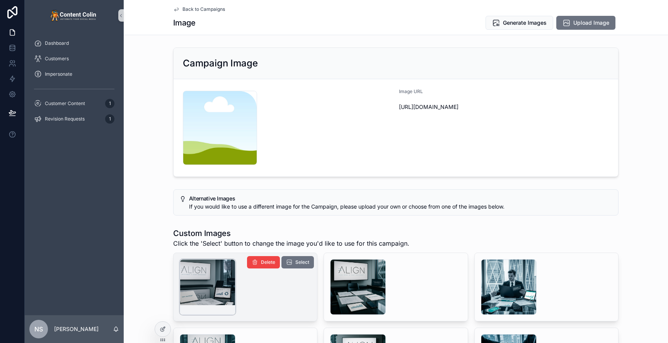
click at [218, 284] on div "scrollable content" at bounding box center [208, 288] width 56 height 56
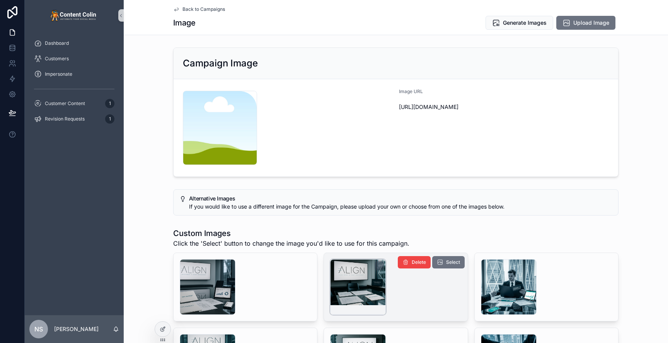
click at [359, 280] on div "scrollable content" at bounding box center [358, 288] width 56 height 56
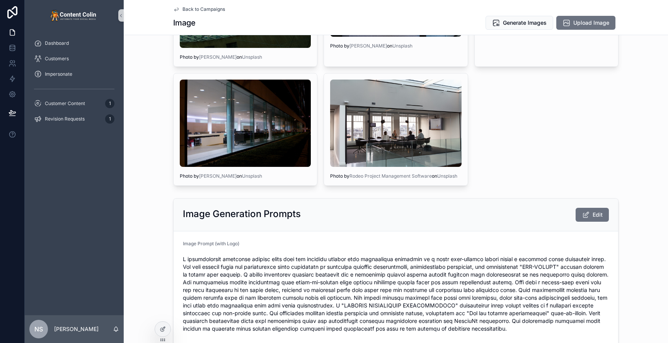
scroll to position [736, 0]
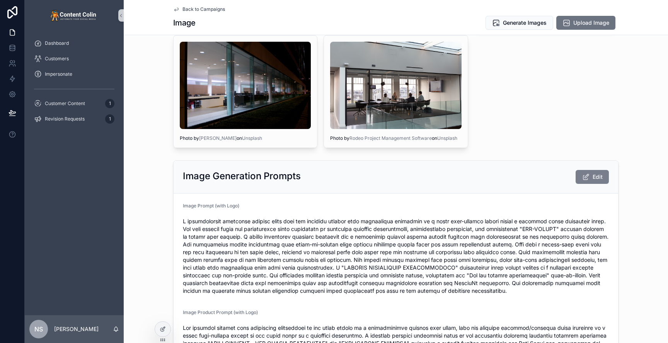
click at [593, 177] on span "Edit" at bounding box center [598, 177] width 10 height 8
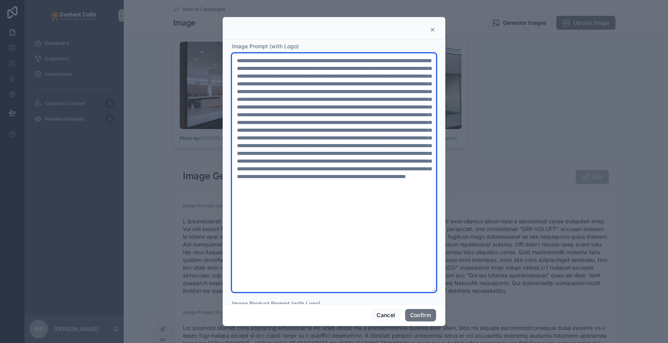
drag, startPoint x: 377, startPoint y: 168, endPoint x: 366, endPoint y: 193, distance: 27.7
click at [366, 193] on textarea at bounding box center [334, 172] width 204 height 239
click at [369, 169] on textarea at bounding box center [334, 172] width 204 height 239
drag, startPoint x: 367, startPoint y: 169, endPoint x: 369, endPoint y: 207, distance: 38.0
click at [333, 201] on textarea at bounding box center [334, 172] width 204 height 239
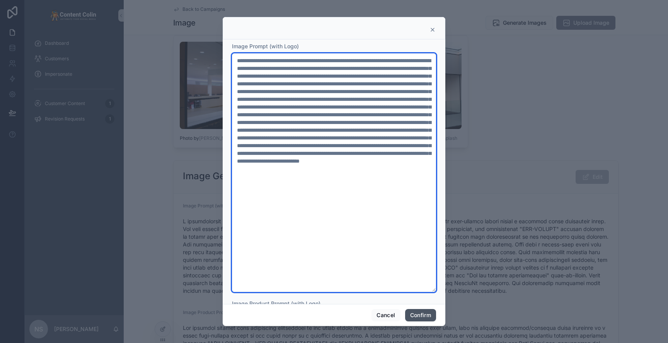
type textarea "**********"
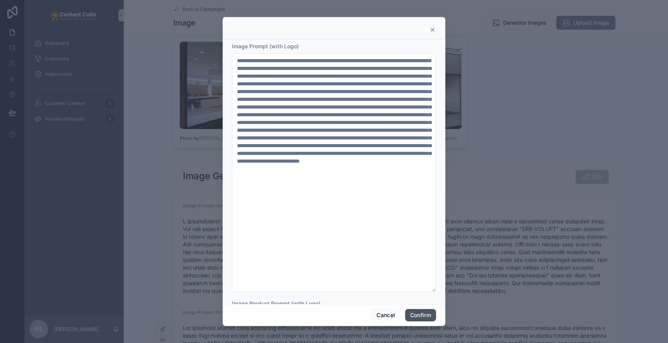
click at [422, 314] on button "Confirm" at bounding box center [420, 315] width 31 height 12
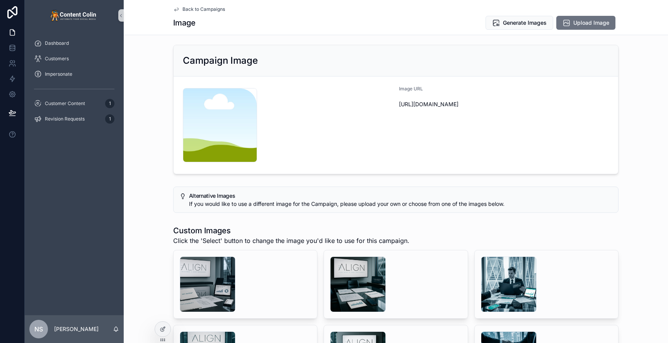
scroll to position [0, 0]
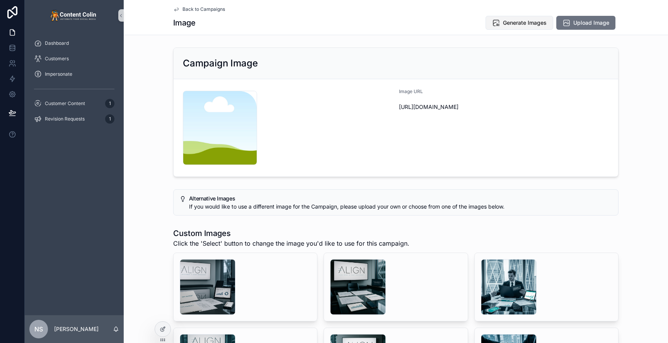
click at [528, 20] on span "Generate Images" at bounding box center [525, 23] width 44 height 8
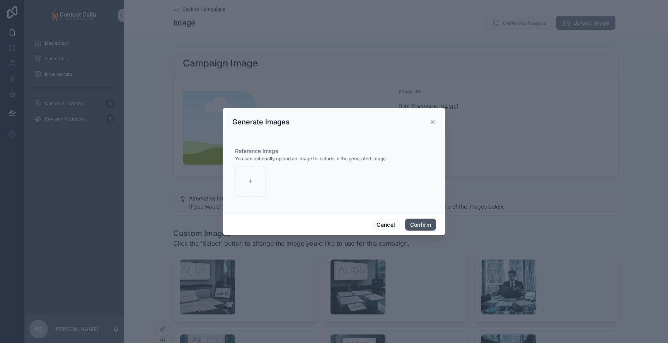
click at [430, 223] on button "Confirm" at bounding box center [420, 225] width 31 height 12
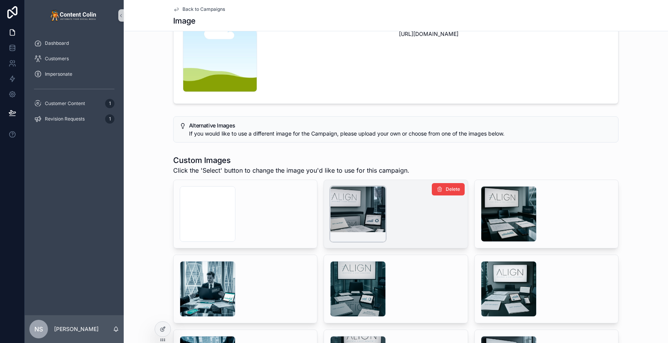
scroll to position [110, 0]
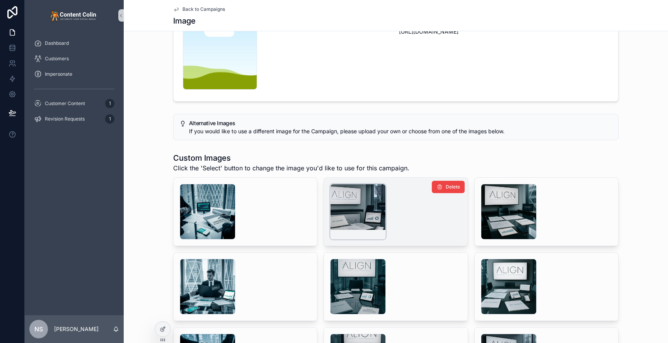
click at [348, 204] on div "scrollable content" at bounding box center [358, 212] width 56 height 56
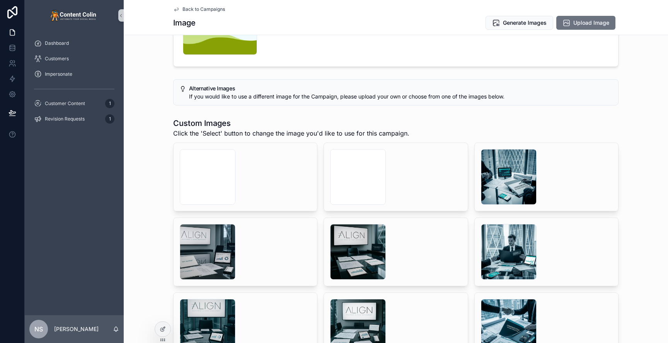
scroll to position [75, 0]
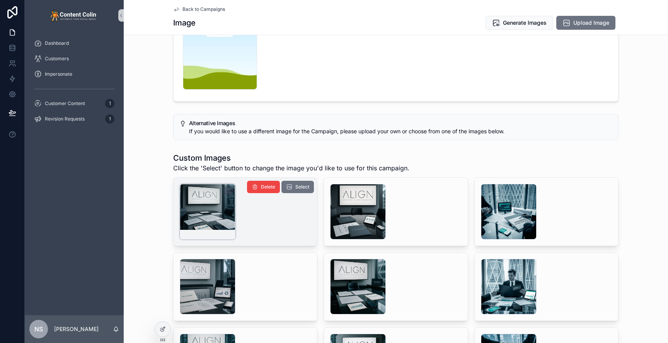
click at [218, 210] on div "scrollable content" at bounding box center [208, 212] width 56 height 56
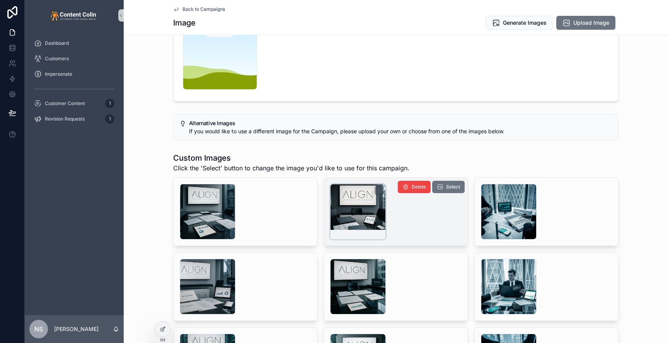
click at [342, 223] on div "scrollable content" at bounding box center [358, 212] width 56 height 56
click at [444, 188] on button "Select" at bounding box center [448, 187] width 32 height 12
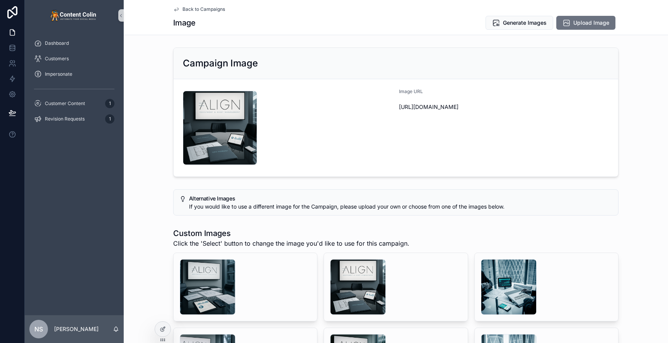
click at [210, 8] on span "Back to Campaigns" at bounding box center [204, 9] width 43 height 6
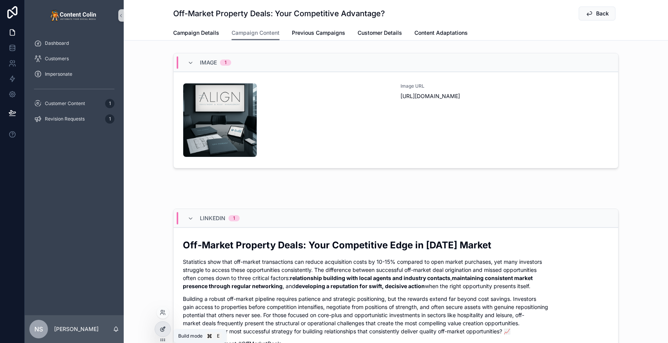
click at [164, 334] on div at bounding box center [162, 329] width 15 height 15
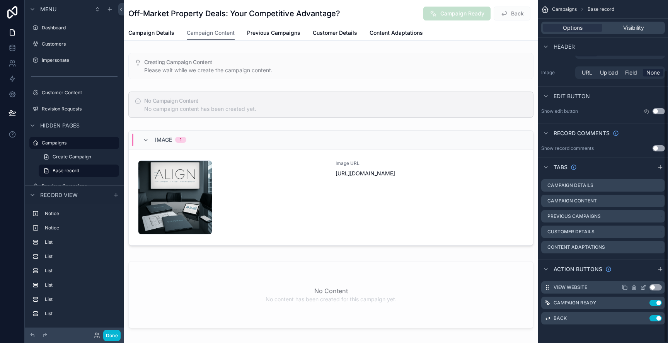
scroll to position [87, 0]
click at [644, 302] on icon "scrollable content" at bounding box center [644, 302] width 3 height 3
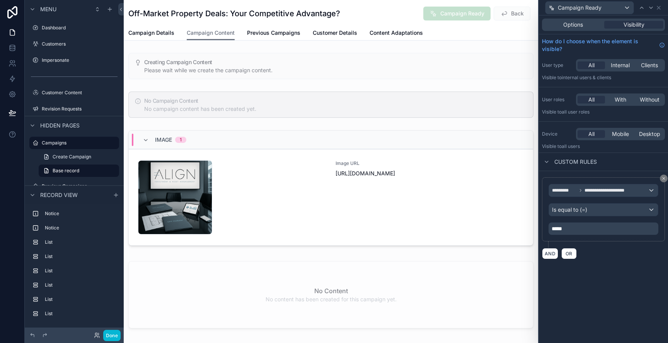
drag, startPoint x: 664, startPoint y: 180, endPoint x: 664, endPoint y: 84, distance: 96.3
click at [664, 180] on icon at bounding box center [664, 178] width 5 height 5
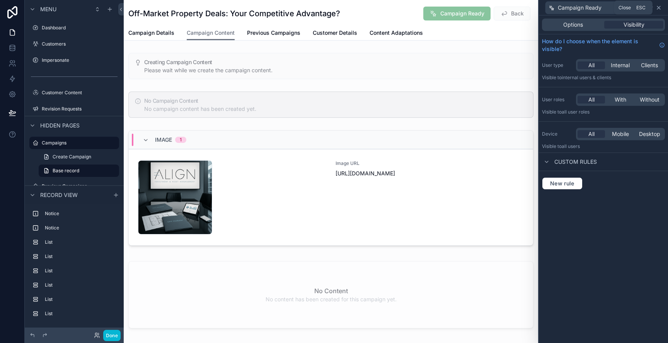
click at [659, 7] on icon at bounding box center [659, 8] width 6 height 6
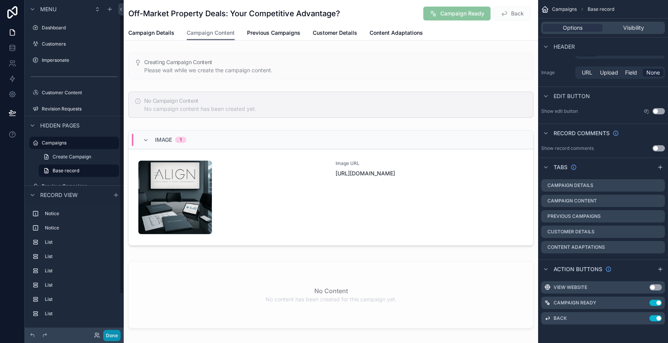
click at [111, 335] on button "Done" at bounding box center [111, 335] width 17 height 11
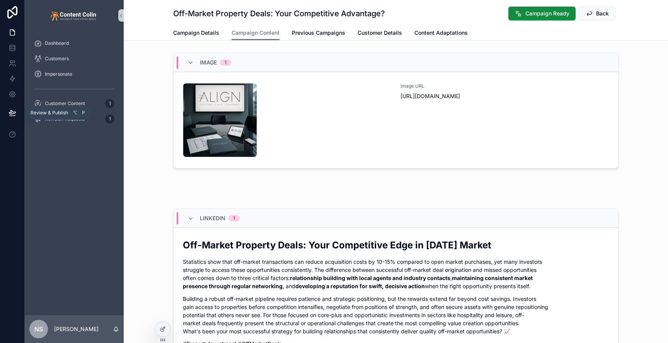
click at [13, 112] on icon at bounding box center [12, 113] width 7 height 4
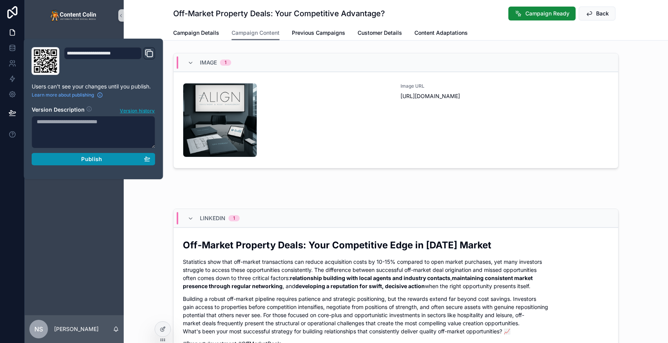
click at [97, 159] on span "Publish" at bounding box center [91, 159] width 21 height 7
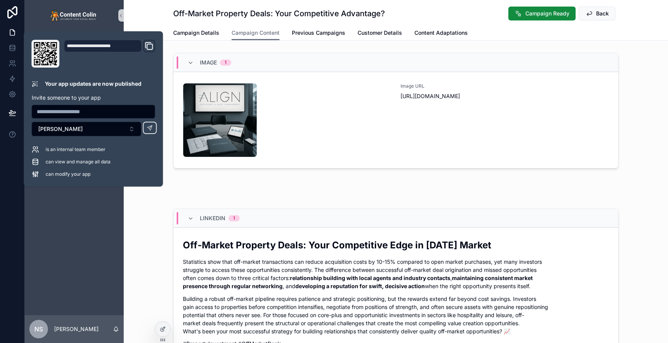
click at [152, 20] on div "Off-Market Property Deals: Your Competitive Advantage? Campaign Ready Back Camp…" at bounding box center [396, 20] width 545 height 41
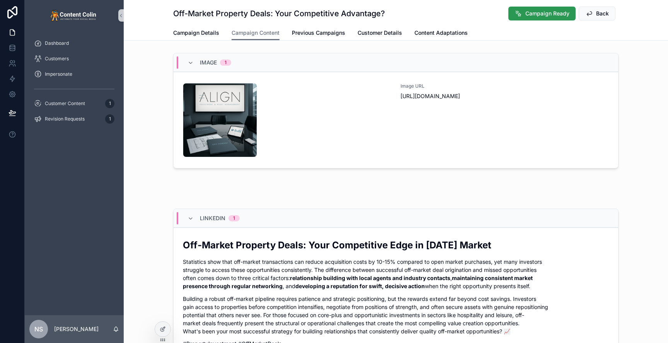
click at [560, 13] on span "Campaign Ready" at bounding box center [548, 14] width 44 height 8
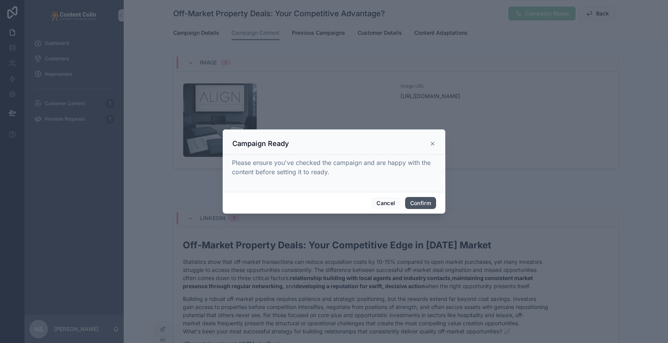
click at [424, 201] on button "Confirm" at bounding box center [420, 203] width 31 height 12
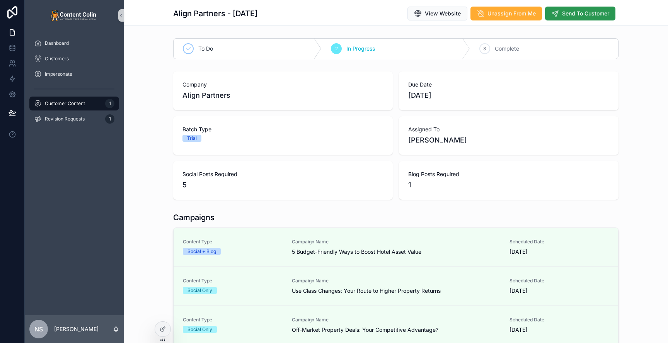
click at [601, 16] on span "Send To Customer" at bounding box center [585, 14] width 47 height 8
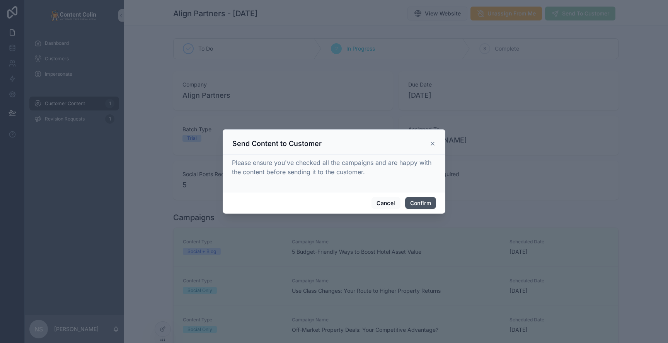
click at [420, 206] on button "Confirm" at bounding box center [420, 203] width 31 height 12
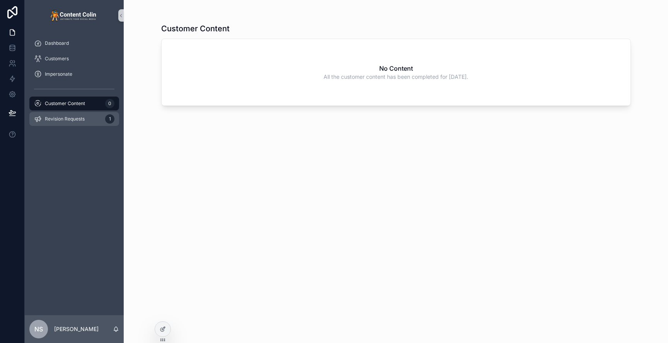
click at [81, 120] on span "Revision Requests" at bounding box center [65, 119] width 40 height 6
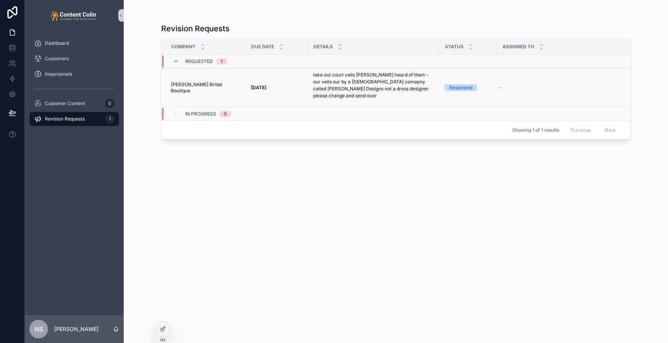
click at [297, 87] on div "[DATE] [DATE]" at bounding box center [277, 88] width 53 height 6
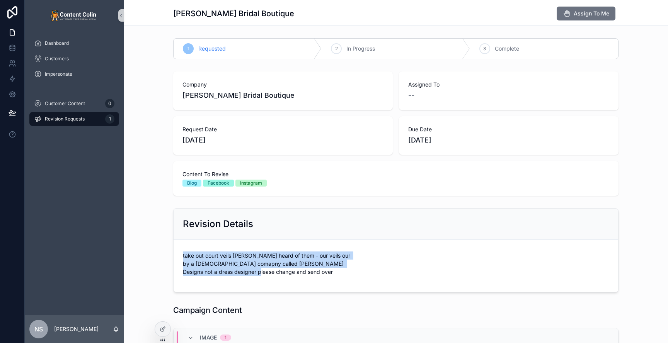
drag, startPoint x: 372, startPoint y: 263, endPoint x: 185, endPoint y: 257, distance: 187.3
click at [181, 258] on form "take out court veils [PERSON_NAME] heard of them - our veils our by a [DEMOGRAP…" at bounding box center [396, 266] width 445 height 52
copy p "take out court veils [PERSON_NAME] heard of them - our veils our by a [DEMOGRAP…"
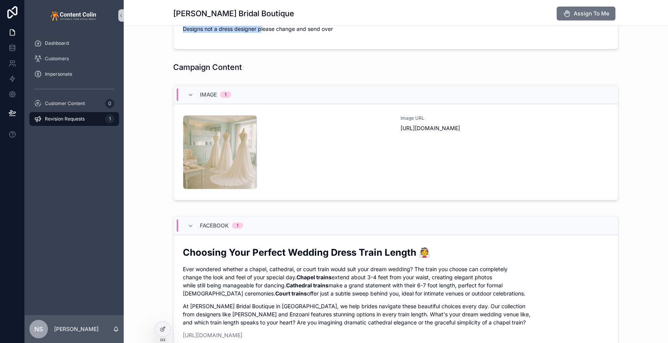
scroll to position [290, 0]
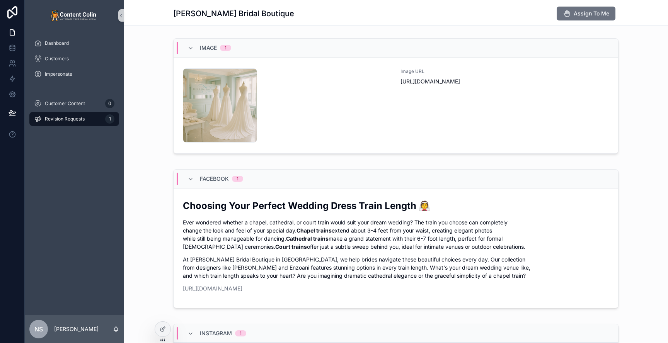
click at [263, 256] on p "At [PERSON_NAME] Bridal Boutique in [GEOGRAPHIC_DATA], we help brides navigate …" at bounding box center [396, 268] width 426 height 24
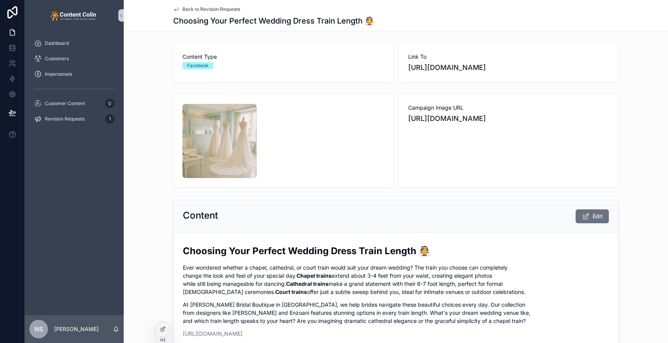
click at [224, 10] on span "Back to Revision Requests" at bounding box center [212, 9] width 58 height 6
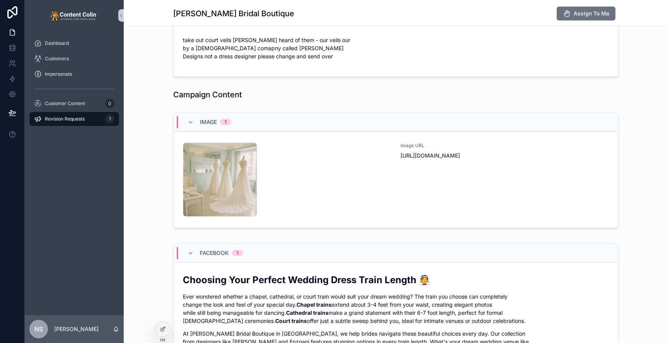
scroll to position [218, 0]
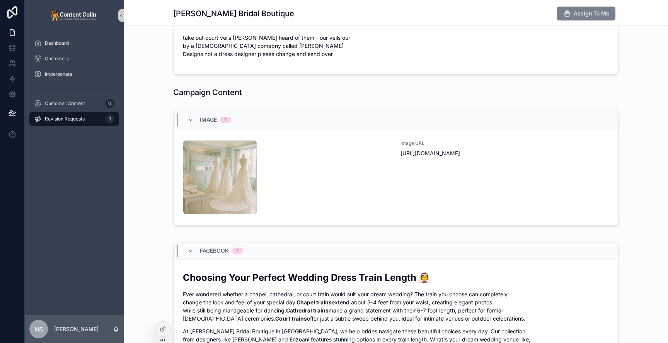
click at [587, 9] on button "Assign To Me" at bounding box center [586, 14] width 59 height 14
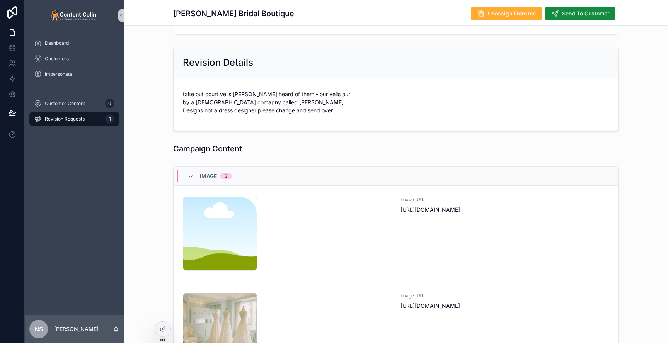
scroll to position [161, 0]
click at [82, 123] on div "Revision Requests 1" at bounding box center [74, 119] width 80 height 12
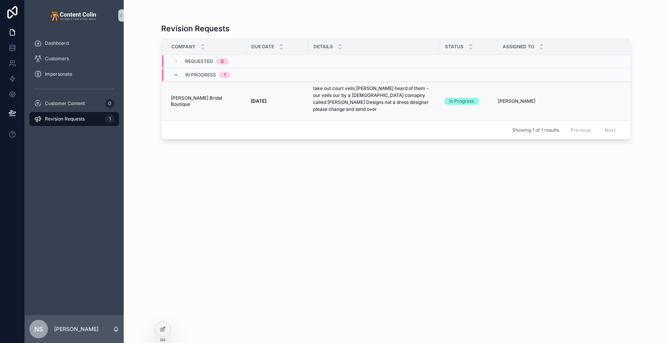
click at [313, 102] on p "take out court veils [PERSON_NAME] heard of them - our veils our by a [DEMOGRAP…" at bounding box center [374, 99] width 122 height 28
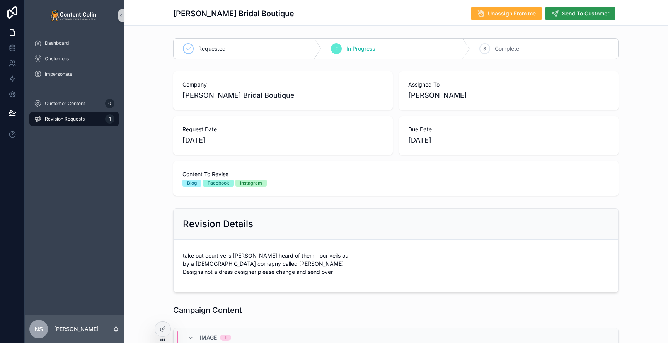
click at [602, 9] on button "Send To Customer" at bounding box center [580, 14] width 70 height 14
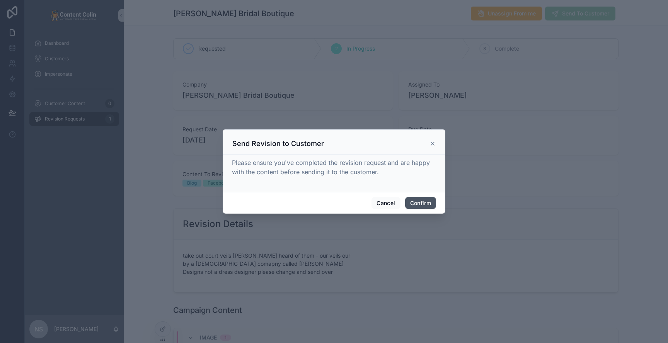
click at [422, 202] on button "Confirm" at bounding box center [420, 203] width 31 height 12
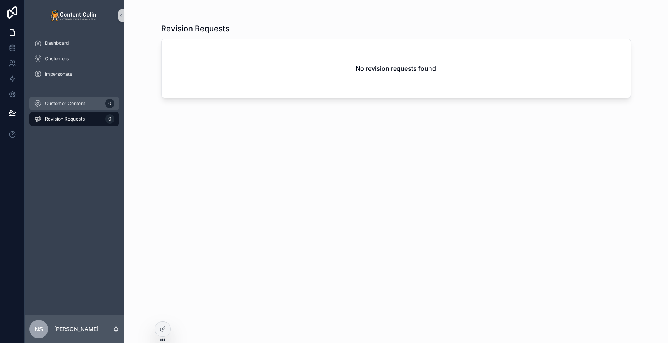
click at [73, 103] on span "Customer Content" at bounding box center [65, 104] width 40 height 6
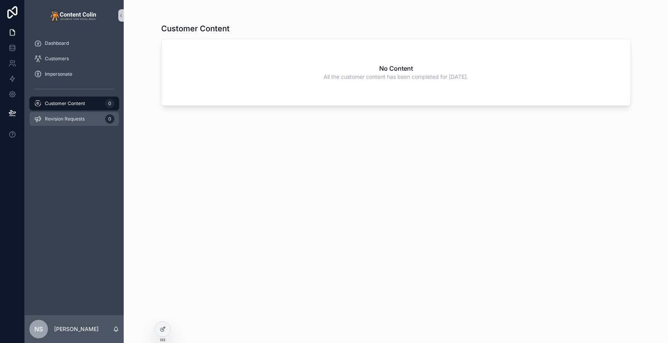
click at [73, 114] on div "Revision Requests 0" at bounding box center [74, 119] width 80 height 12
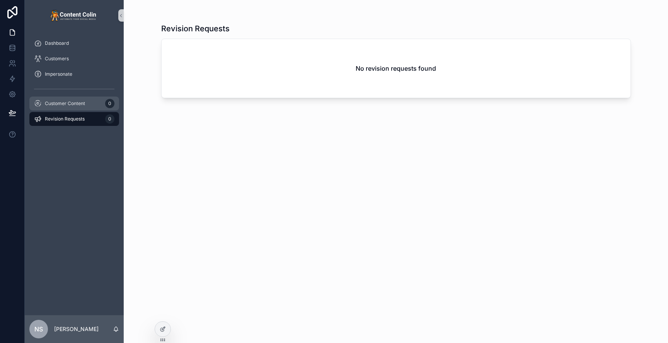
click at [75, 107] on div "Customer Content 0" at bounding box center [74, 103] width 80 height 12
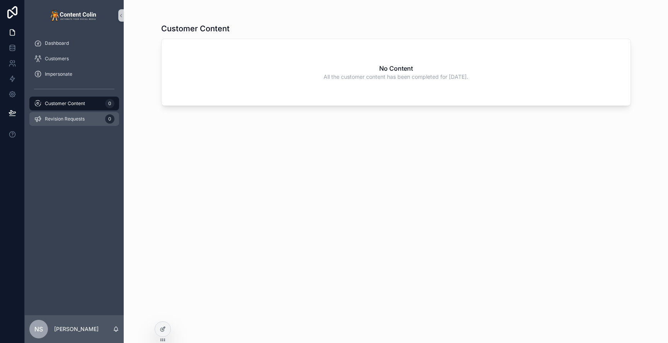
click at [71, 121] on span "Revision Requests" at bounding box center [65, 119] width 40 height 6
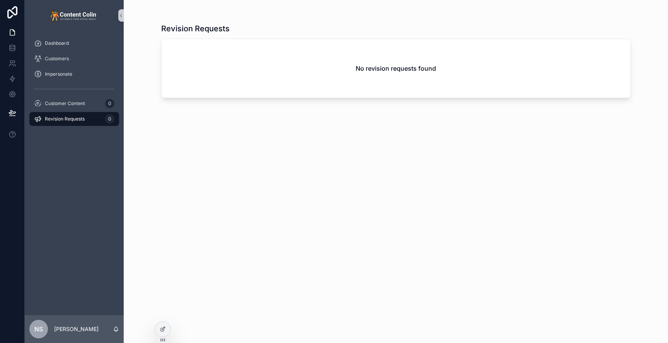
click at [72, 111] on div "Customer Content 0" at bounding box center [74, 103] width 99 height 15
click at [71, 104] on span "Customer Content" at bounding box center [65, 104] width 40 height 6
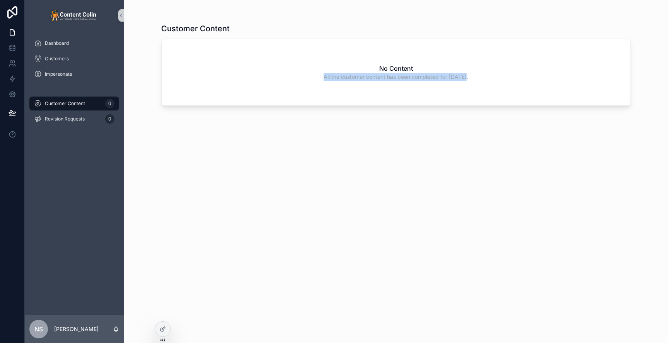
drag, startPoint x: 473, startPoint y: 77, endPoint x: 323, endPoint y: 77, distance: 150.1
click at [323, 77] on div "No Content All the customer content has been completed for [DATE]." at bounding box center [396, 72] width 469 height 67
copy span "All the customer content has been completed for [DATE]."
click at [55, 118] on span "Revision Requests" at bounding box center [65, 119] width 40 height 6
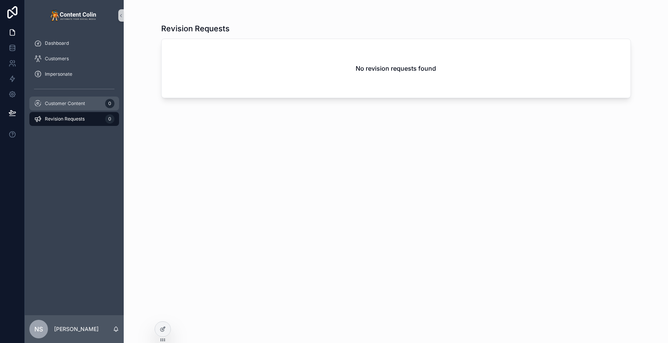
click at [66, 107] on div "Customer Content 0" at bounding box center [74, 103] width 80 height 12
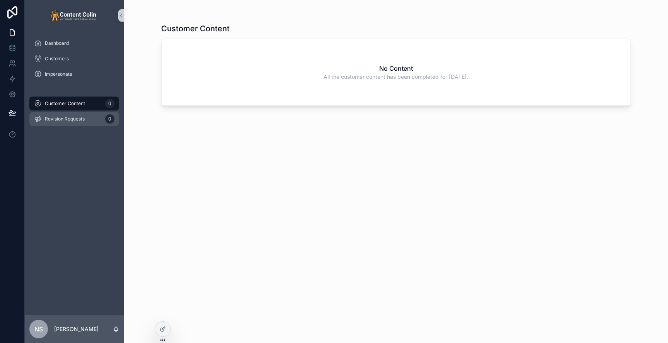
click at [67, 119] on span "Revision Requests" at bounding box center [65, 119] width 40 height 6
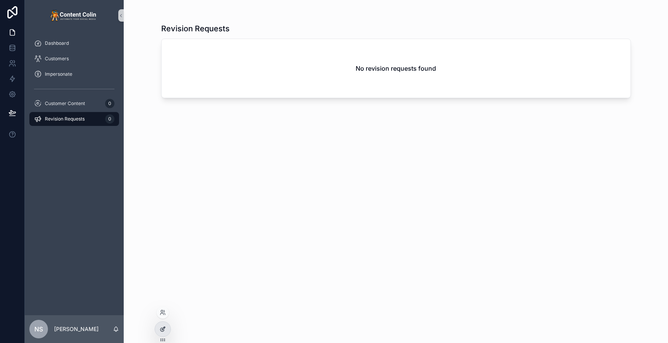
click at [167, 330] on div at bounding box center [162, 329] width 15 height 15
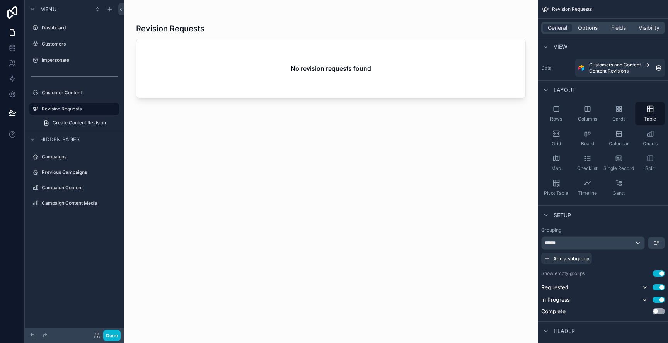
click at [363, 73] on div "scrollable content" at bounding box center [331, 167] width 415 height 334
click at [580, 27] on span "Options" at bounding box center [588, 28] width 20 height 8
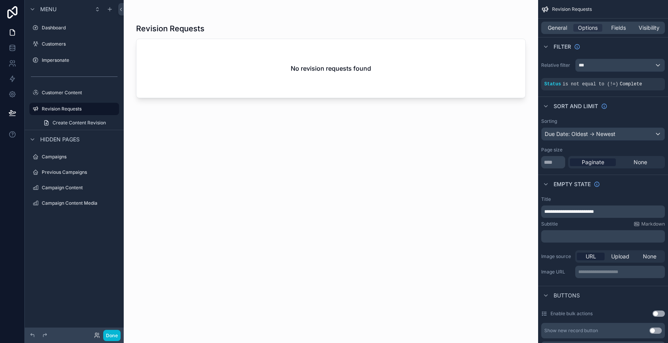
click at [576, 236] on p "﻿" at bounding box center [604, 237] width 119 height 6
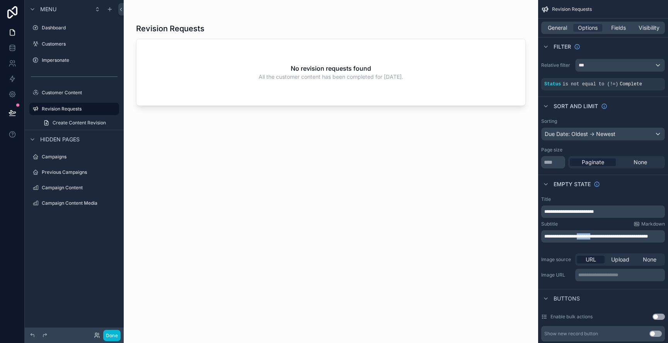
drag, startPoint x: 581, startPoint y: 236, endPoint x: 655, endPoint y: 236, distance: 73.9
click at [599, 234] on span "**********" at bounding box center [597, 236] width 104 height 5
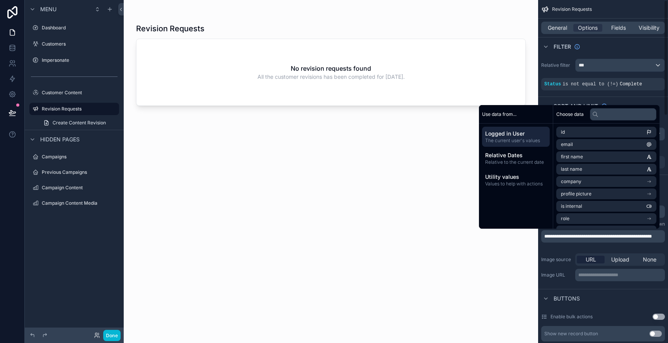
click at [605, 235] on span "**********" at bounding box center [599, 236] width 108 height 5
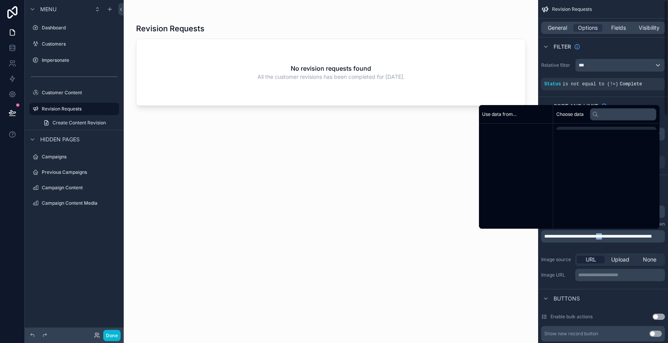
click at [605, 235] on span "**********" at bounding box center [599, 236] width 108 height 5
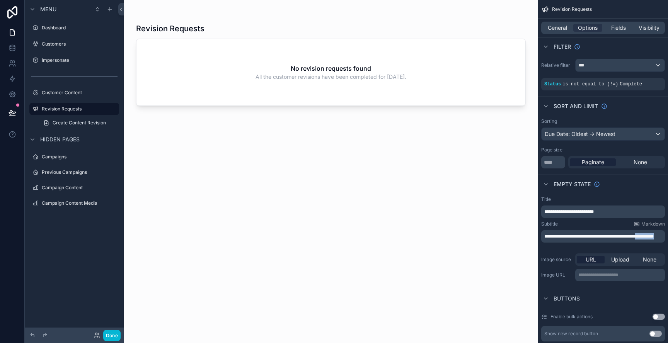
drag, startPoint x: 652, startPoint y: 237, endPoint x: 653, endPoint y: 242, distance: 5.5
click at [653, 240] on p "**********" at bounding box center [604, 237] width 119 height 6
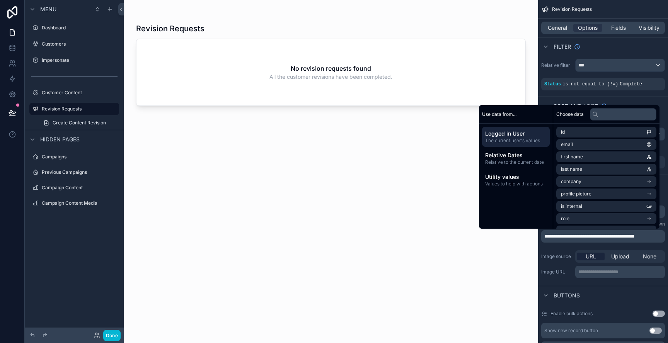
click at [603, 247] on div "**********" at bounding box center [603, 238] width 130 height 90
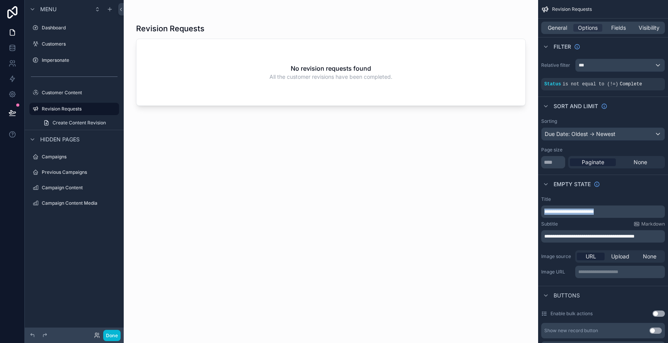
drag, startPoint x: 565, startPoint y: 212, endPoint x: 546, endPoint y: 212, distance: 19.7
click at [546, 212] on p "**********" at bounding box center [604, 212] width 119 height 6
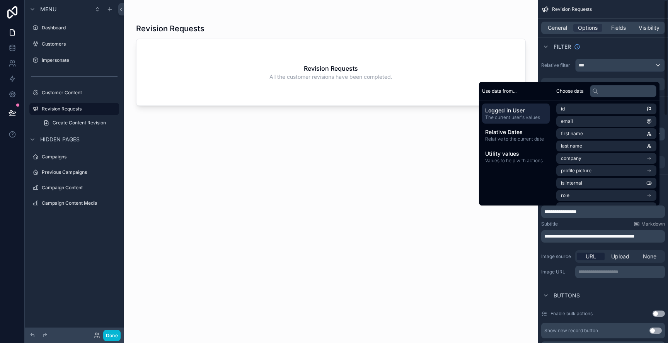
drag, startPoint x: 400, startPoint y: 237, endPoint x: 388, endPoint y: 241, distance: 12.9
click at [400, 237] on div "Revision Requests Revision Requests All the customer revisions have been comple…" at bounding box center [331, 177] width 390 height 316
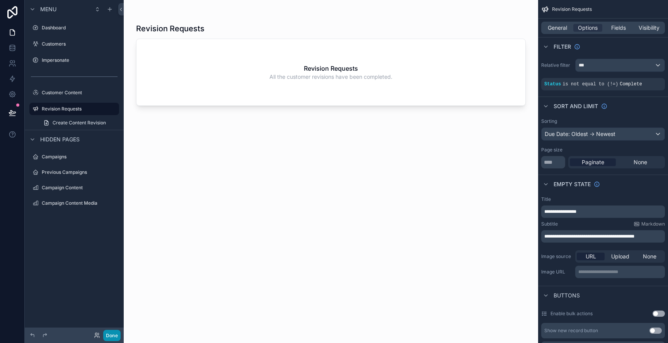
click at [111, 333] on button "Done" at bounding box center [111, 335] width 17 height 11
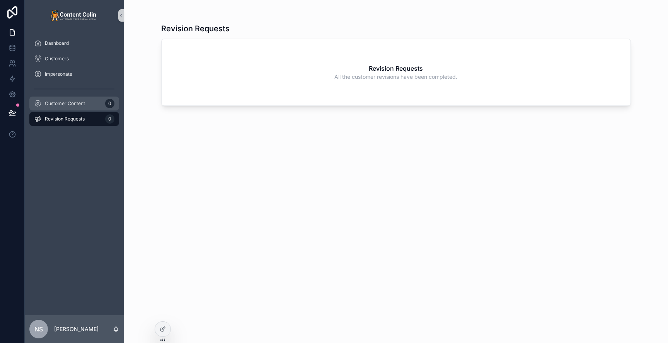
click at [60, 104] on span "Customer Content" at bounding box center [65, 104] width 40 height 6
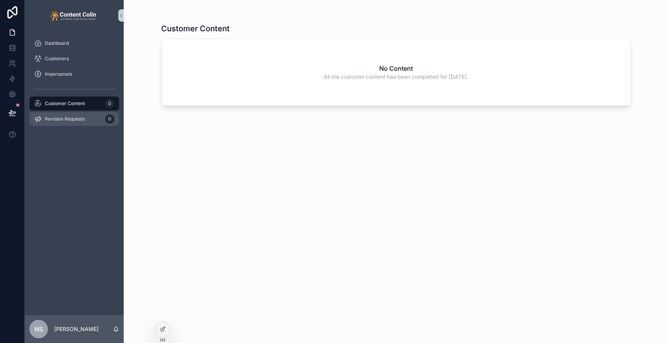
click at [67, 120] on span "Revision Requests" at bounding box center [65, 119] width 40 height 6
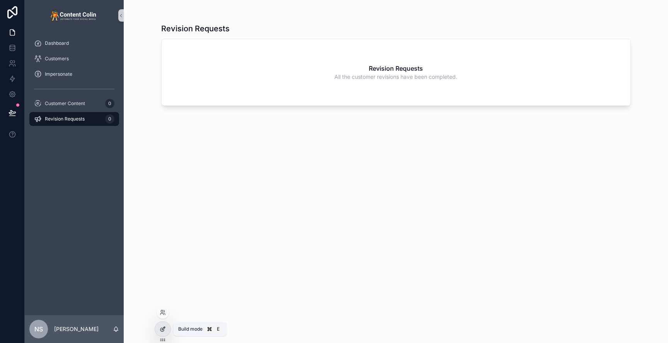
click at [165, 330] on icon at bounding box center [163, 329] width 6 height 6
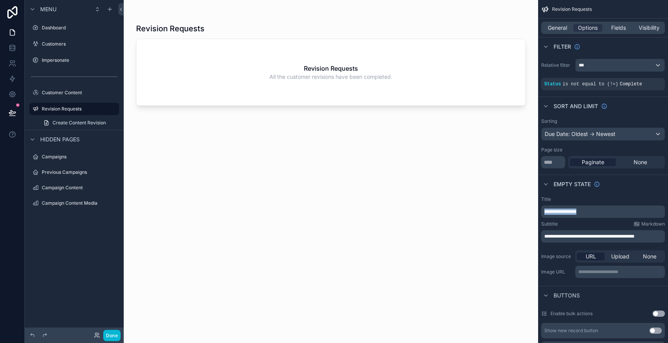
drag, startPoint x: 594, startPoint y: 212, endPoint x: 543, endPoint y: 213, distance: 51.5
click at [543, 213] on div "**********" at bounding box center [603, 212] width 124 height 12
click at [396, 219] on div "scrollable content" at bounding box center [331, 167] width 415 height 334
click at [112, 338] on button "Done" at bounding box center [111, 335] width 17 height 11
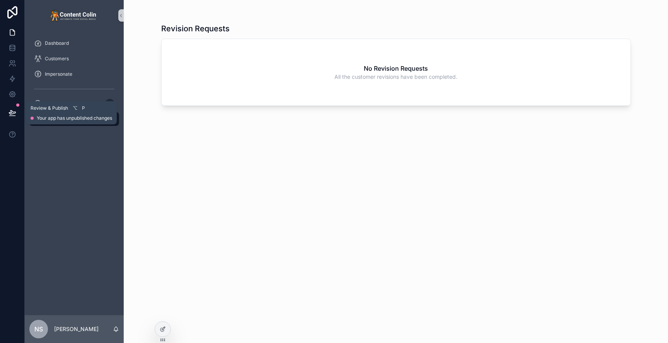
click at [11, 110] on icon at bounding box center [13, 113] width 8 height 8
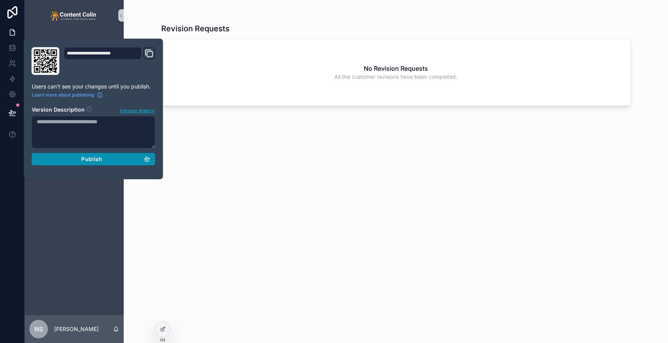
click at [80, 157] on div "Publish" at bounding box center [94, 159] width 114 height 7
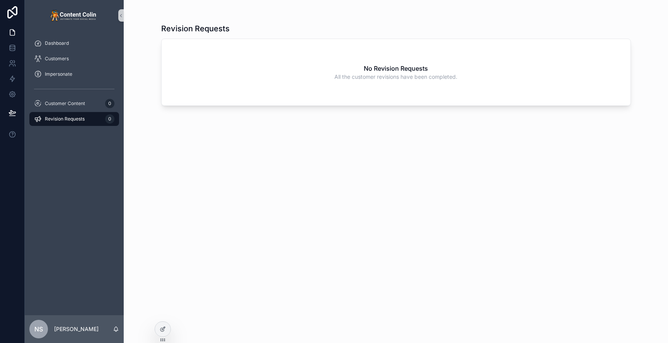
drag, startPoint x: 272, startPoint y: 169, endPoint x: 266, endPoint y: 165, distance: 6.9
click at [272, 168] on div "Revision Requests No Revision Requests All the customer revisions have been com…" at bounding box center [396, 177] width 470 height 316
click at [79, 107] on div "Customer Content 0" at bounding box center [74, 103] width 80 height 12
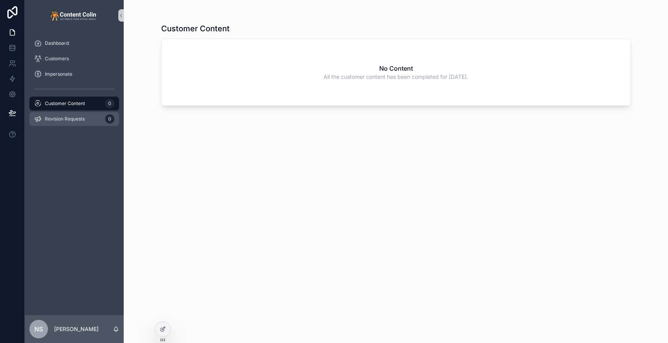
click at [78, 116] on span "Revision Requests" at bounding box center [65, 119] width 40 height 6
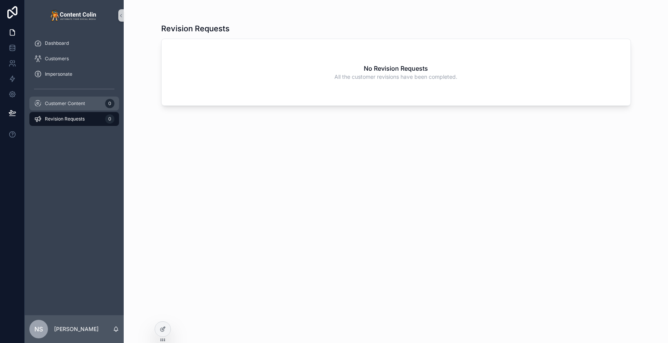
click at [76, 106] on span "Customer Content" at bounding box center [65, 104] width 40 height 6
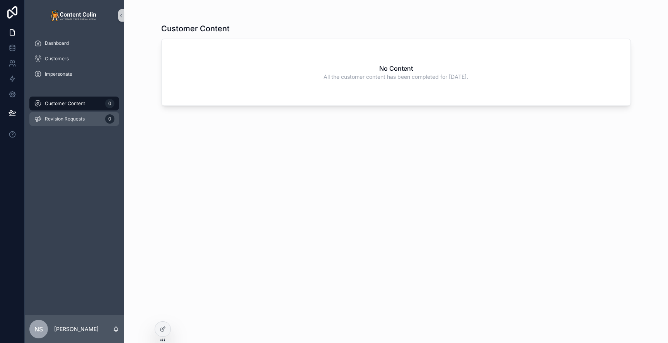
click at [73, 118] on span "Revision Requests" at bounding box center [65, 119] width 40 height 6
